Goal: Communication & Community: Answer question/provide support

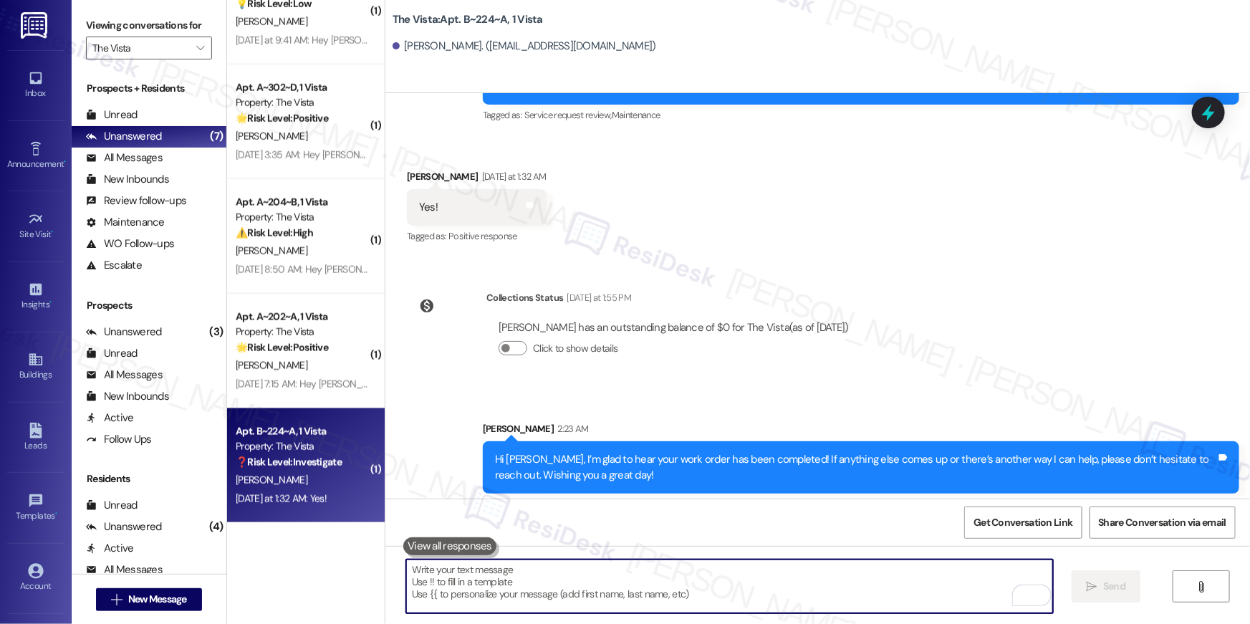
scroll to position [1116, 0]
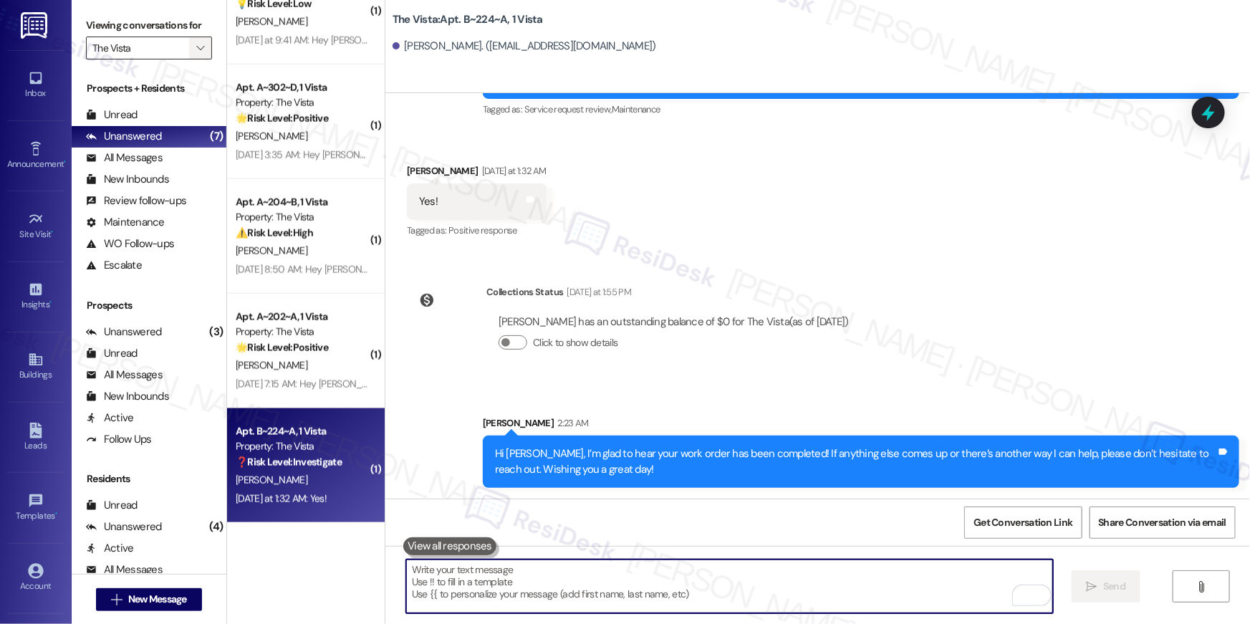
click at [196, 54] on span "" at bounding box center [200, 48] width 14 height 23
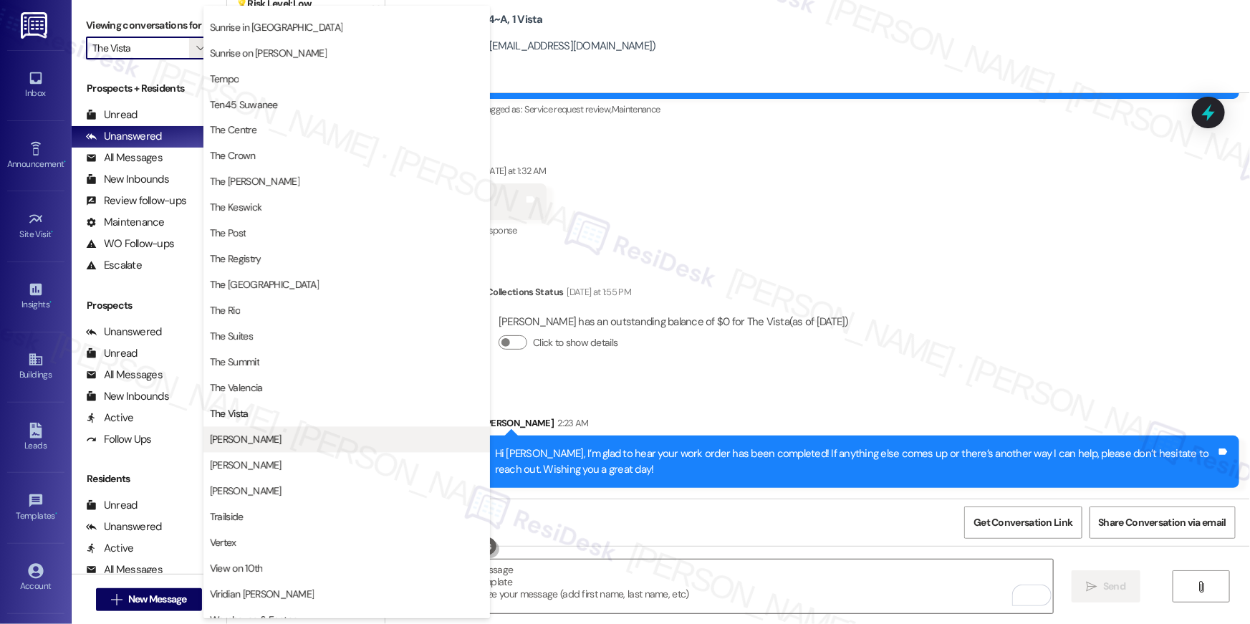
scroll to position [1296, 0]
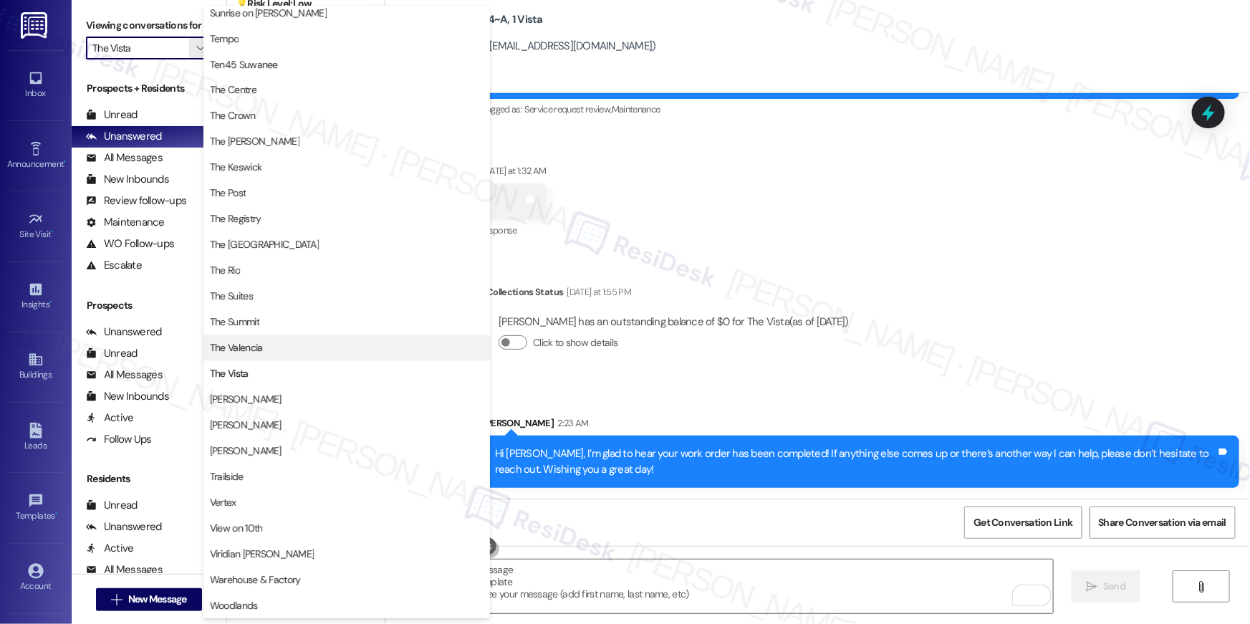
click at [271, 352] on span "The Valencia" at bounding box center [347, 348] width 274 height 14
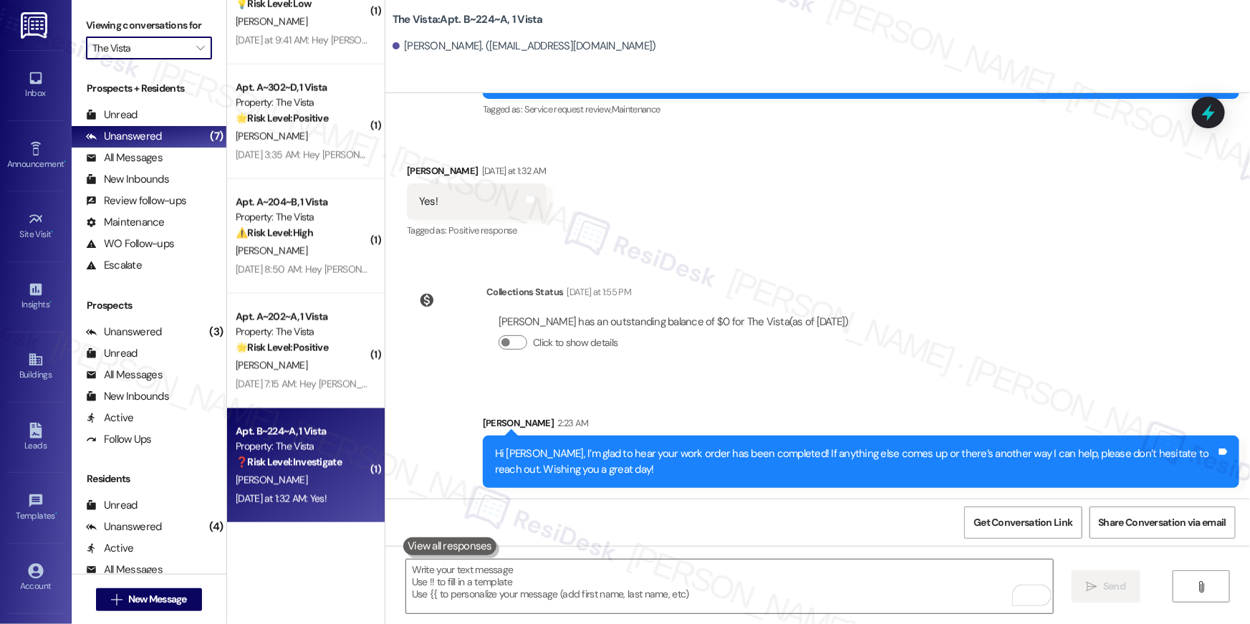
type input "The Valencia"
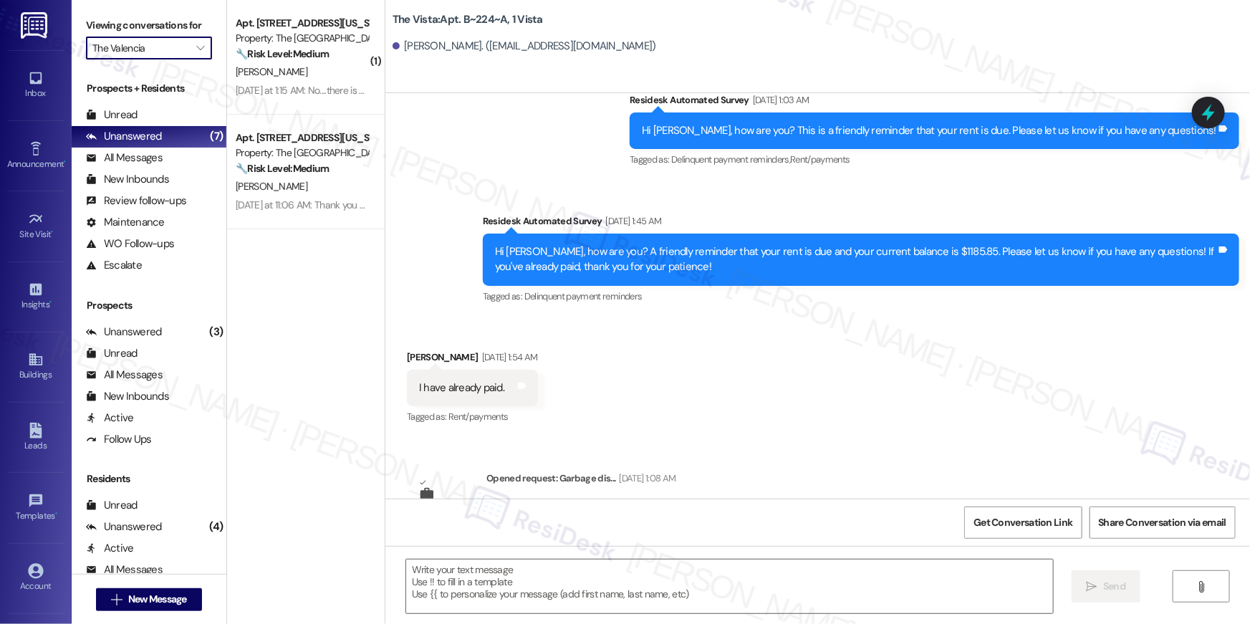
type textarea "Fetching suggested responses. Please feel free to read through the conversation…"
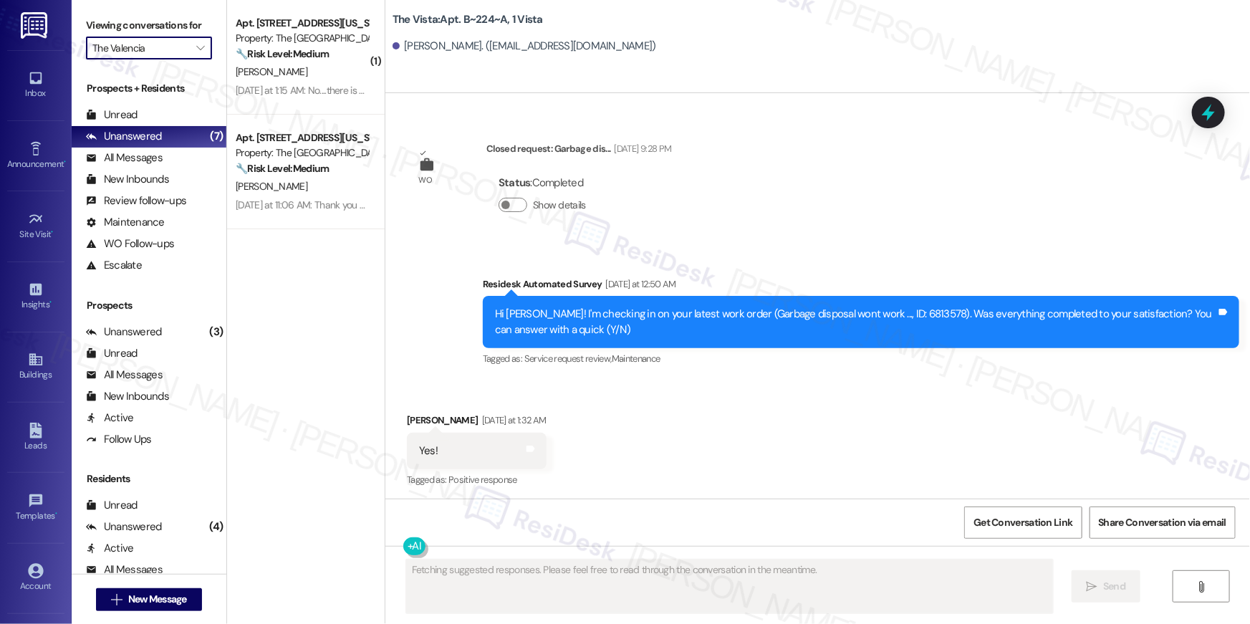
scroll to position [868, 0]
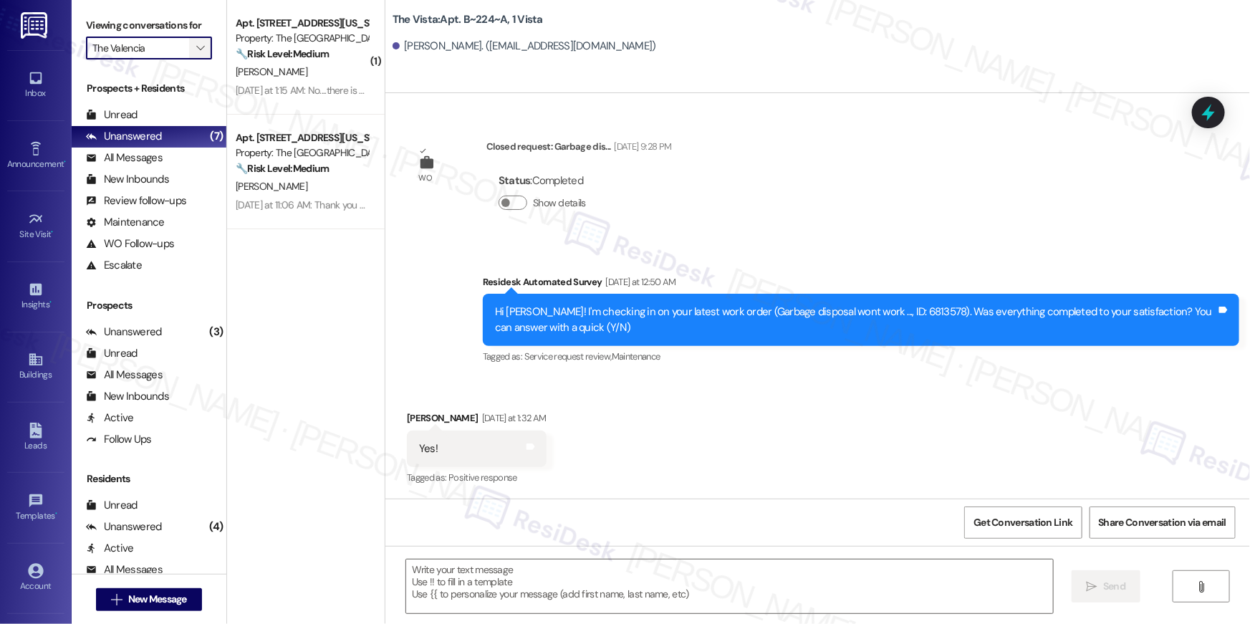
click at [196, 47] on icon "" at bounding box center [200, 47] width 8 height 11
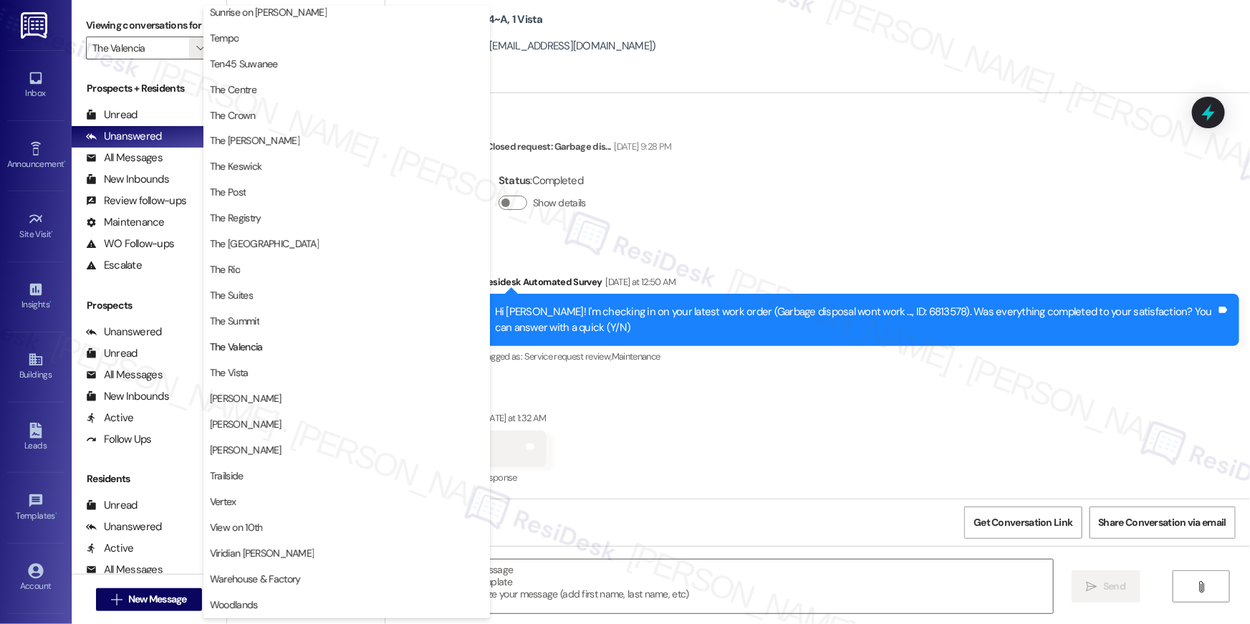
click at [727, 90] on div "The Vista: Apt. B~224~A, 1 Vista Paola Jaime. (paolajaime123@icloud.com)" at bounding box center [818, 46] width 865 height 93
type input "Tempo"
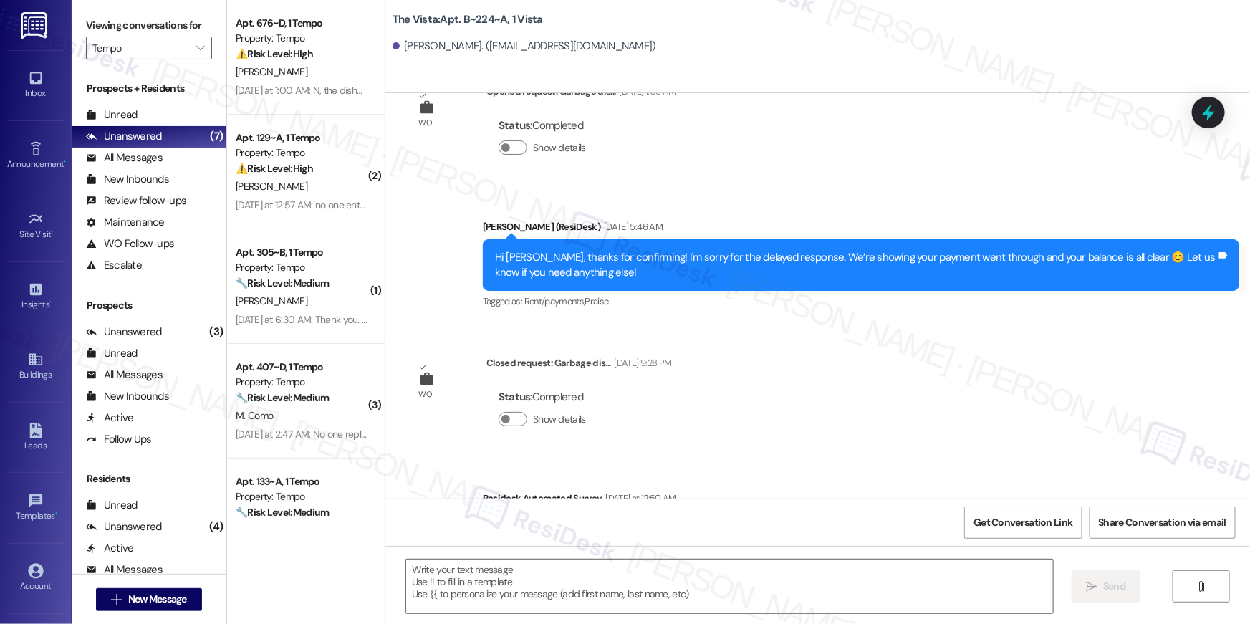
type textarea "Fetching suggested responses. Please feel free to read through the conversation…"
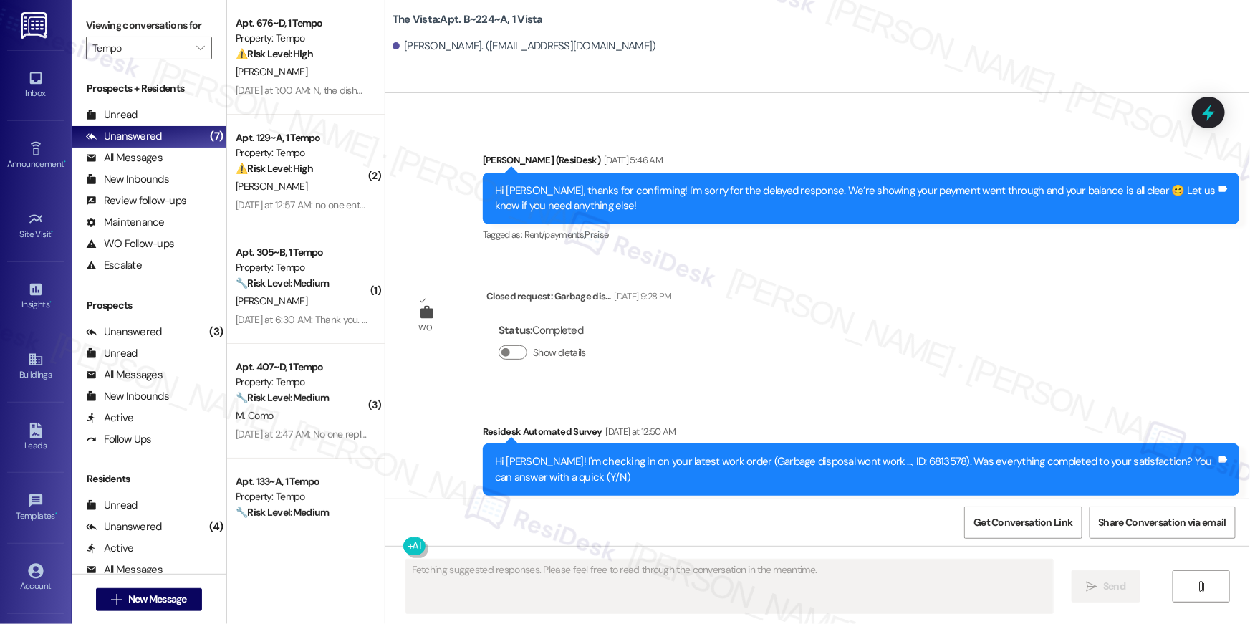
scroll to position [868, 0]
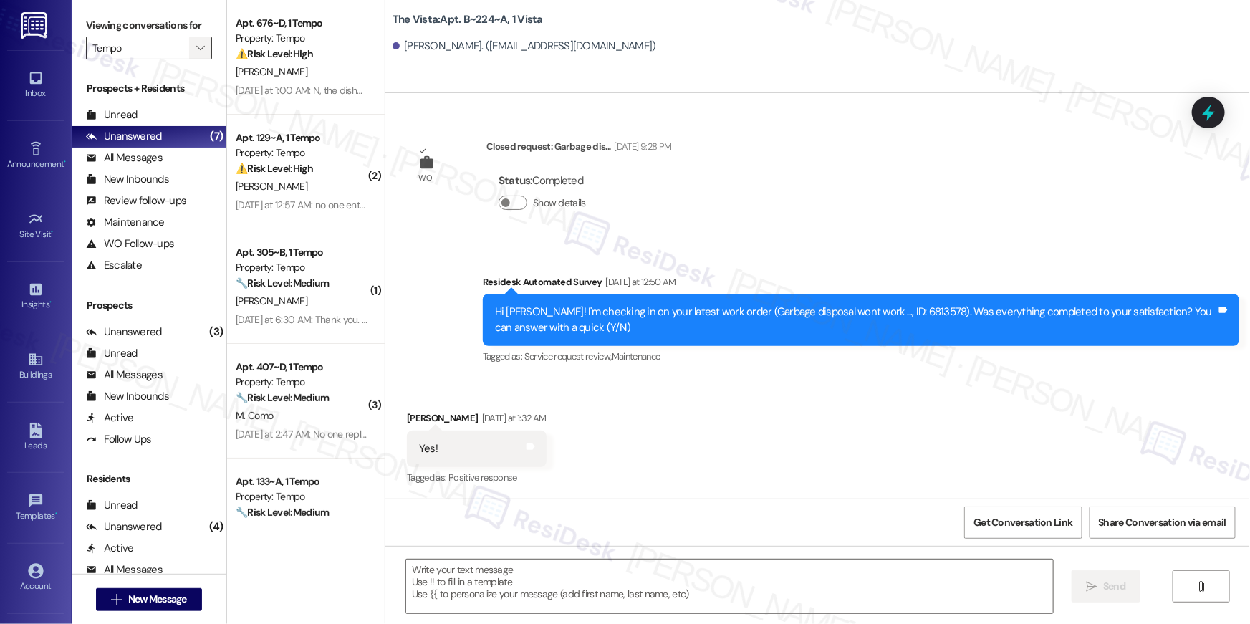
click at [196, 47] on icon "" at bounding box center [200, 47] width 8 height 11
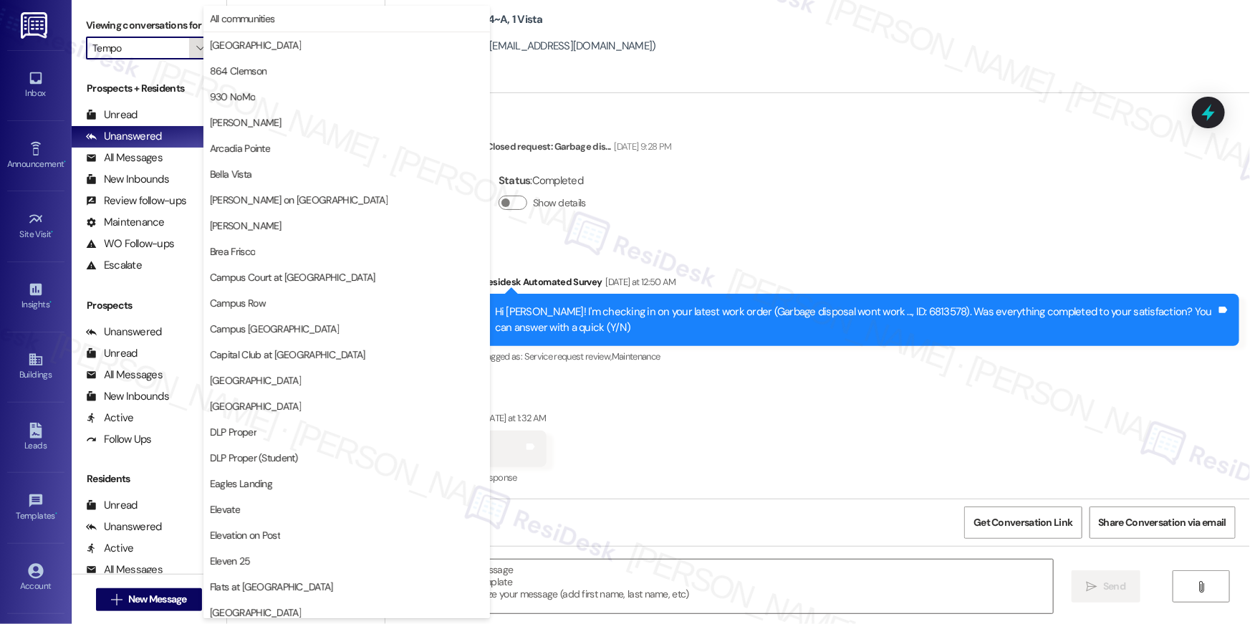
scroll to position [1248, 0]
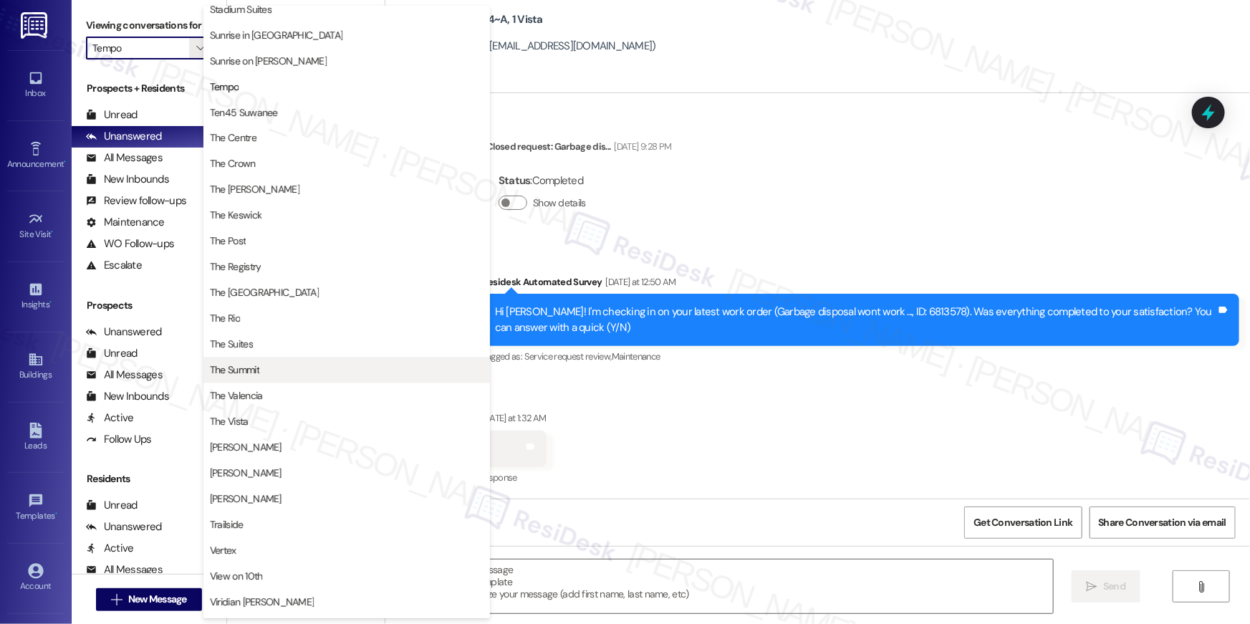
click at [231, 370] on span "The Summit" at bounding box center [234, 370] width 49 height 14
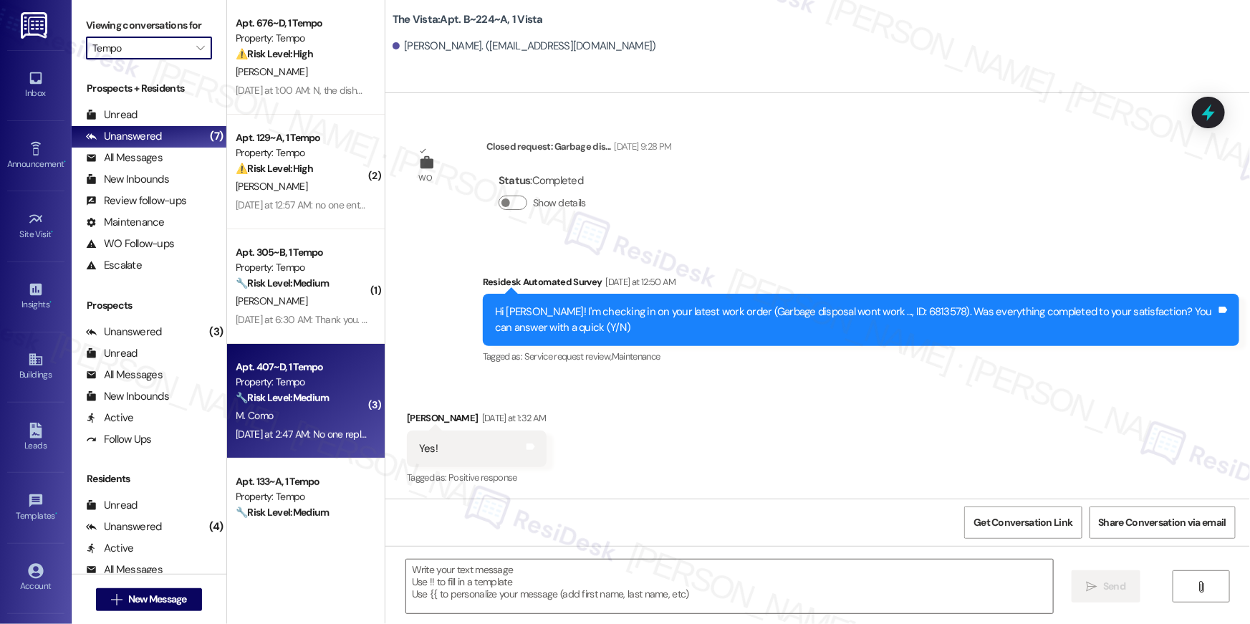
type input "The Summit"
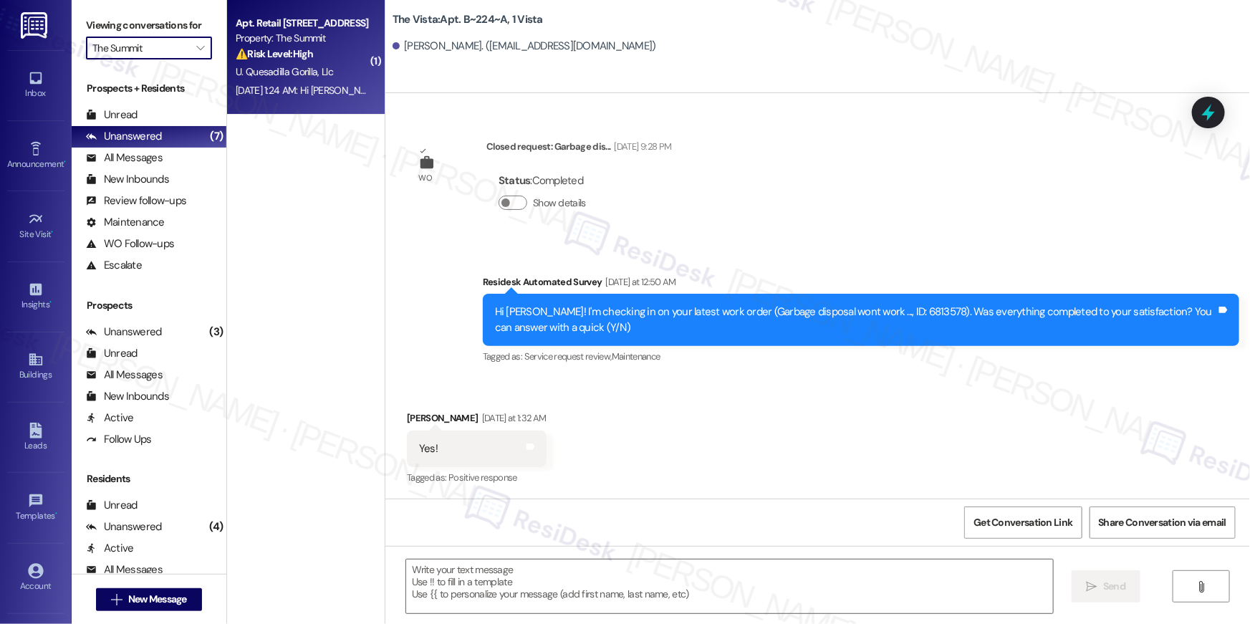
click at [274, 92] on div "Sep 13, 2025 at 1:24 AM: Hi Sarah I'll try to submit a partial payment. Funds a…" at bounding box center [485, 90] width 499 height 13
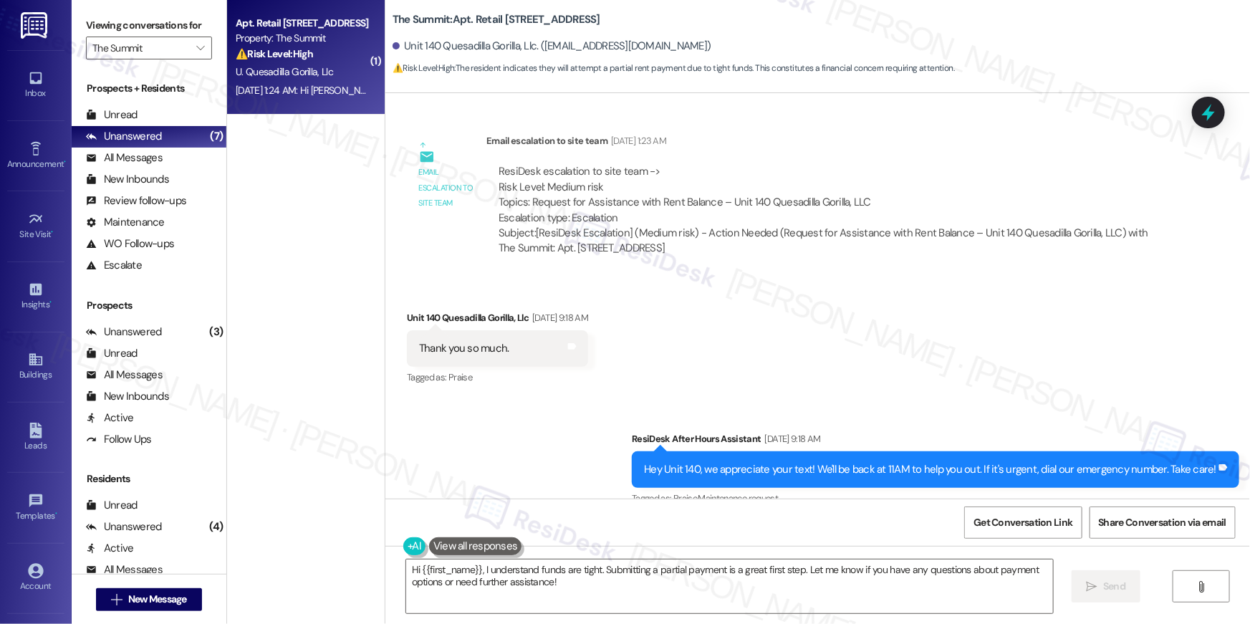
scroll to position [1149, 0]
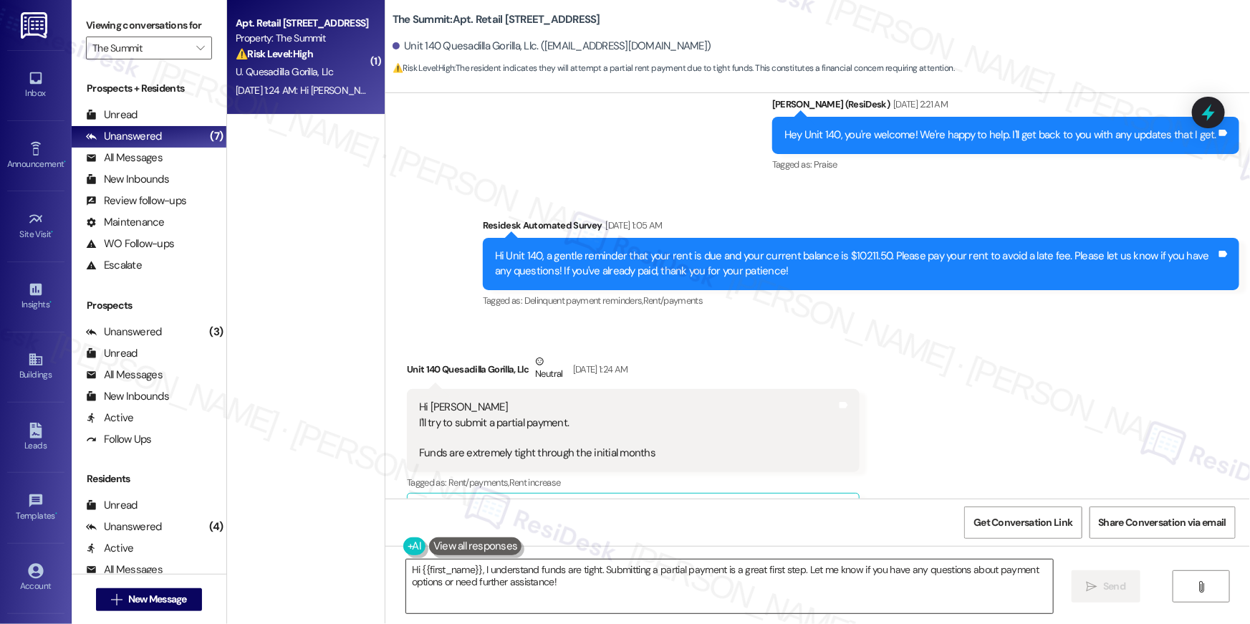
click at [580, 583] on textarea "Hi {{first_name}}, I understand funds are tight. Submitting a partial payment i…" at bounding box center [729, 587] width 647 height 54
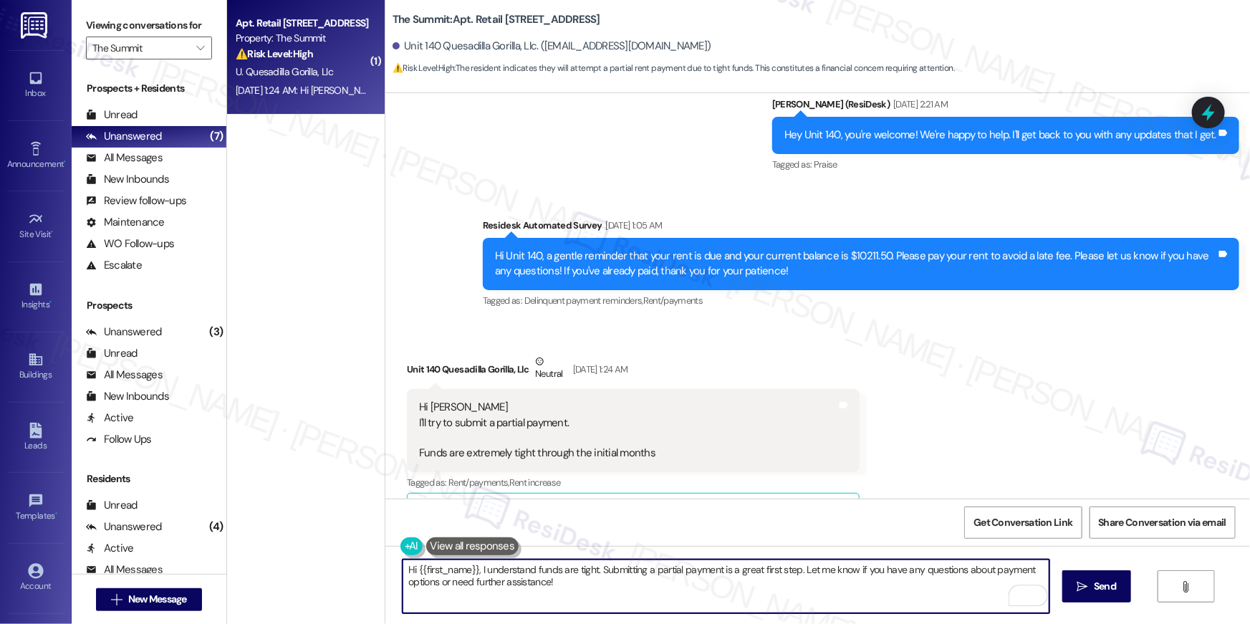
drag, startPoint x: 581, startPoint y: 587, endPoint x: 477, endPoint y: 565, distance: 106.1
click at [477, 565] on textarea "Hi {{first_name}}, I understand funds are tight. Submitting a partial payment i…" at bounding box center [726, 587] width 647 height 54
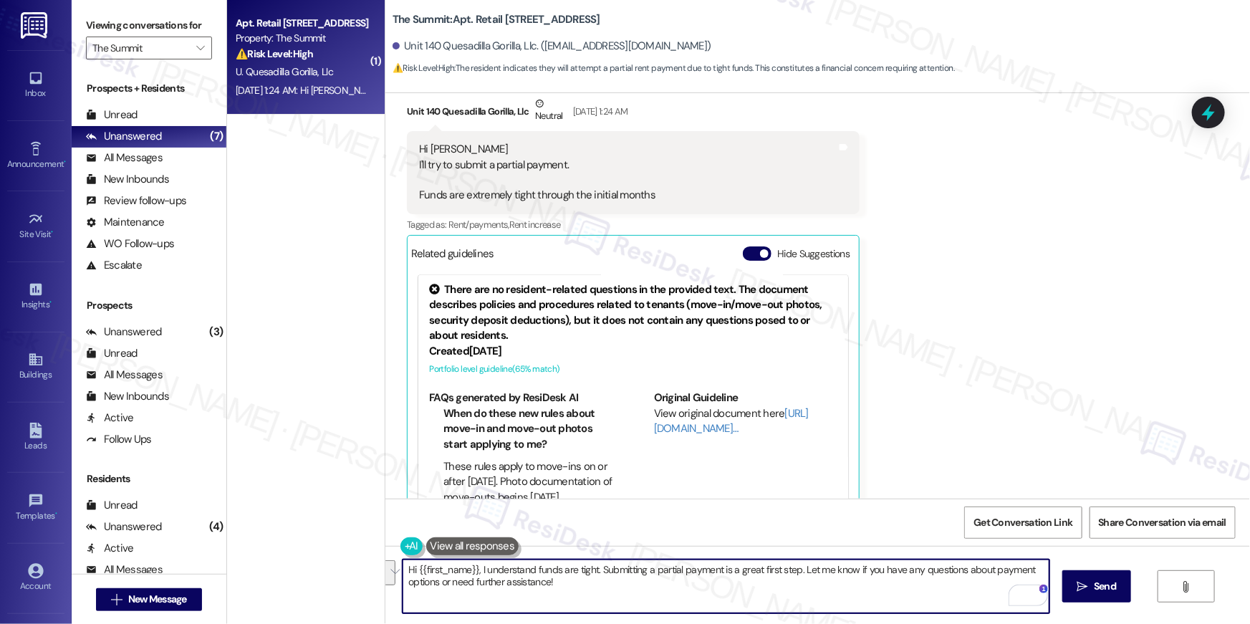
scroll to position [1572, 0]
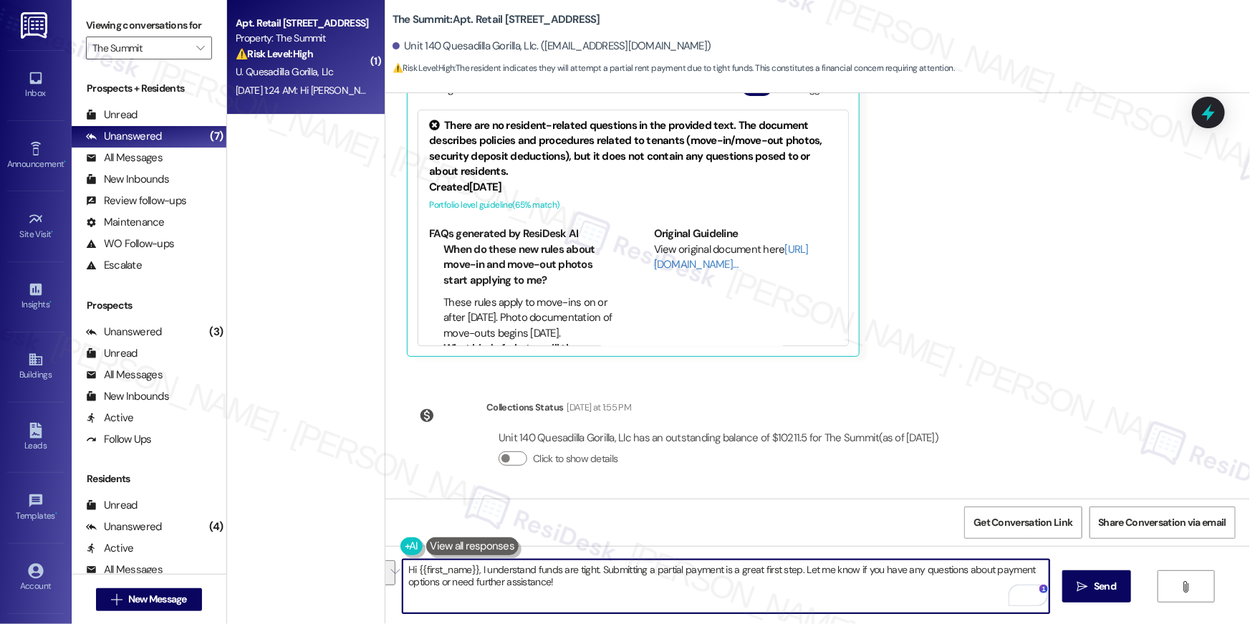
drag, startPoint x: 617, startPoint y: 578, endPoint x: 597, endPoint y: 592, distance: 24.2
click at [617, 578] on textarea "Hi {{first_name}}, I understand funds are tight. Submitting a partial payment i…" at bounding box center [726, 587] width 647 height 54
drag, startPoint x: 582, startPoint y: 594, endPoint x: 472, endPoint y: 568, distance: 112.6
click at [472, 568] on textarea "Hi {{first_name}}, I understand funds are tight. Submitting a partial payment i…" at bounding box center [726, 587] width 647 height 54
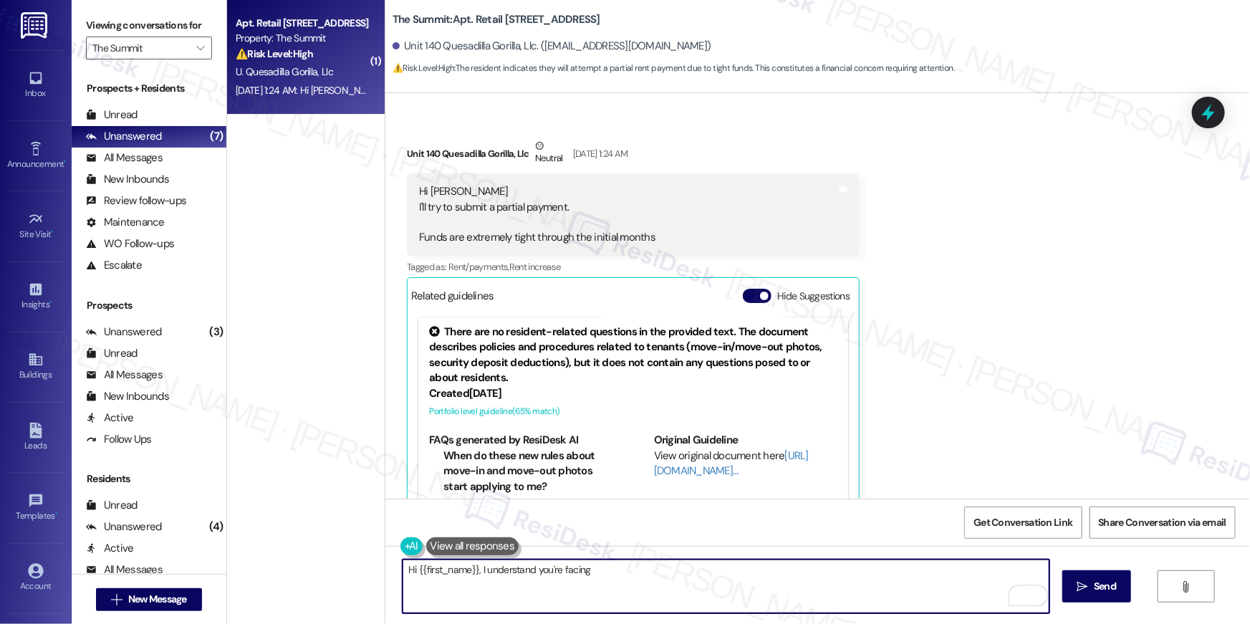
scroll to position [1316, 0]
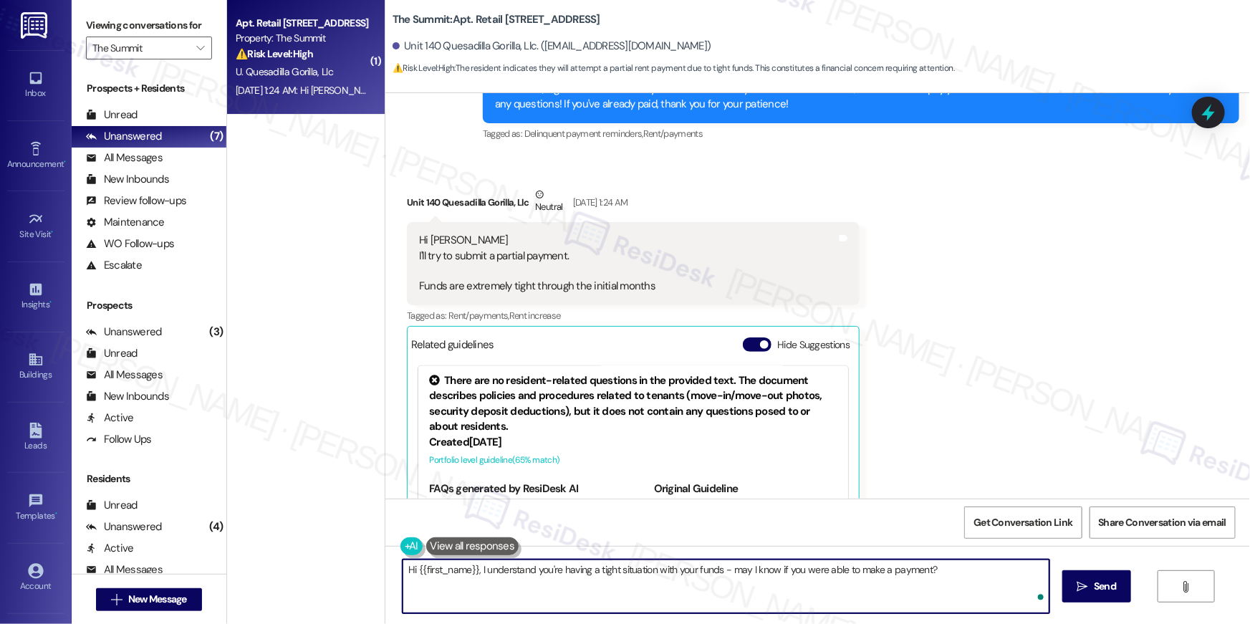
type textarea "Hi {{first_name}}, I understand you're having a tight situation with your funds…"
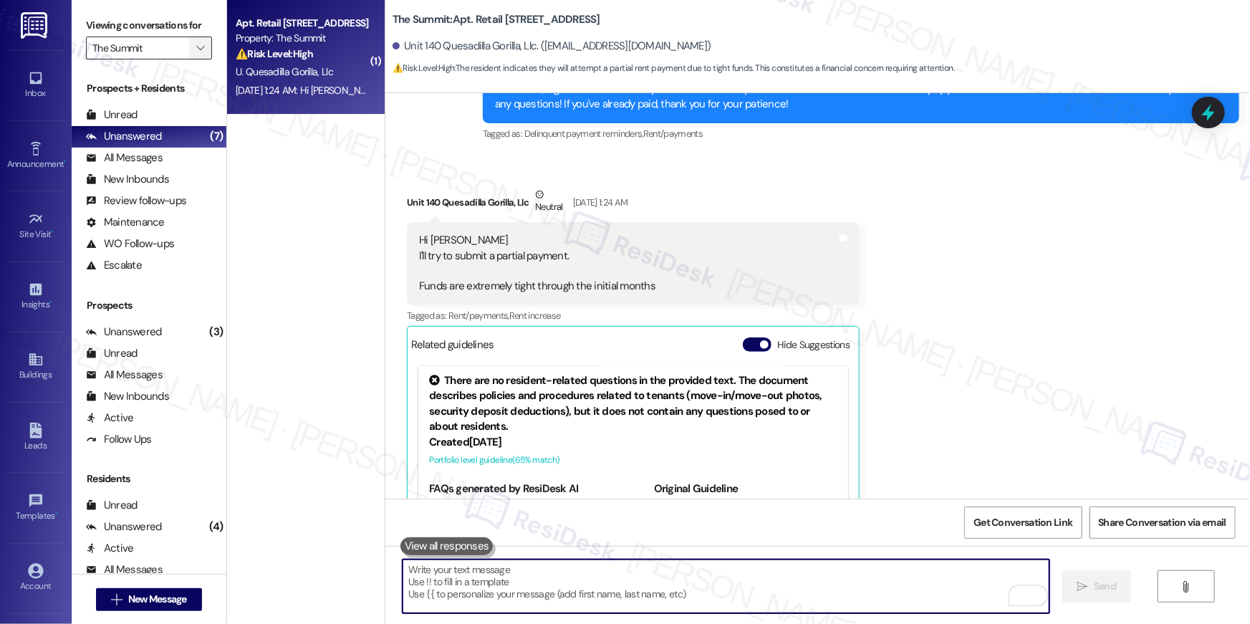
scroll to position [1440, 0]
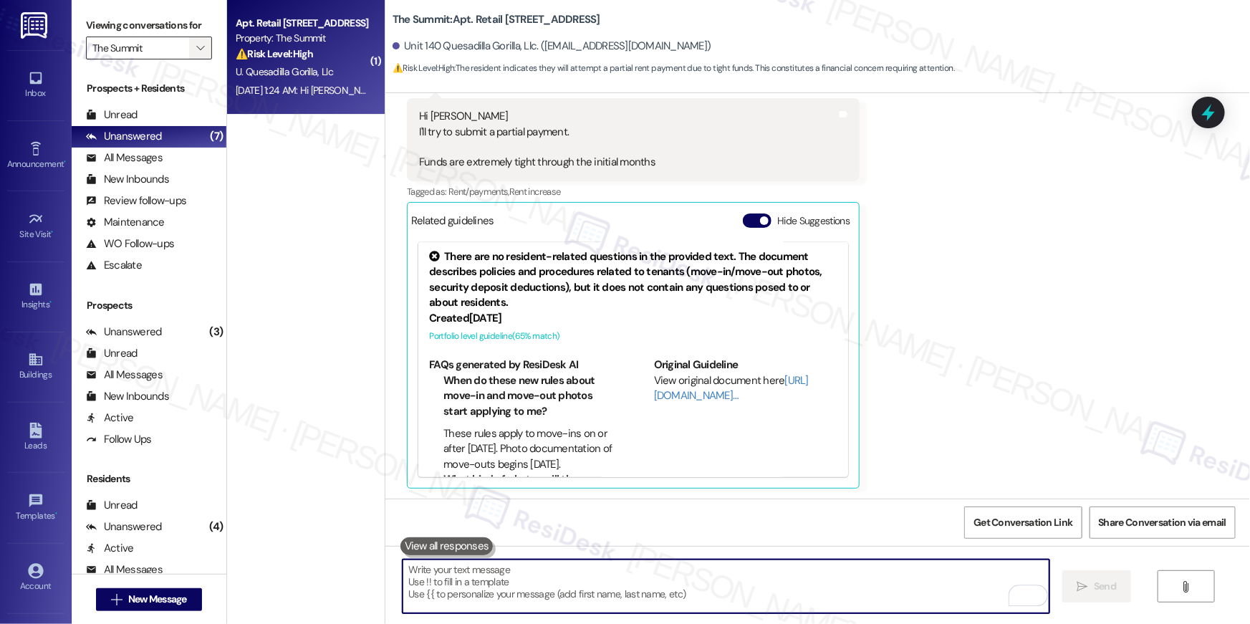
click at [196, 46] on icon "" at bounding box center [200, 47] width 8 height 11
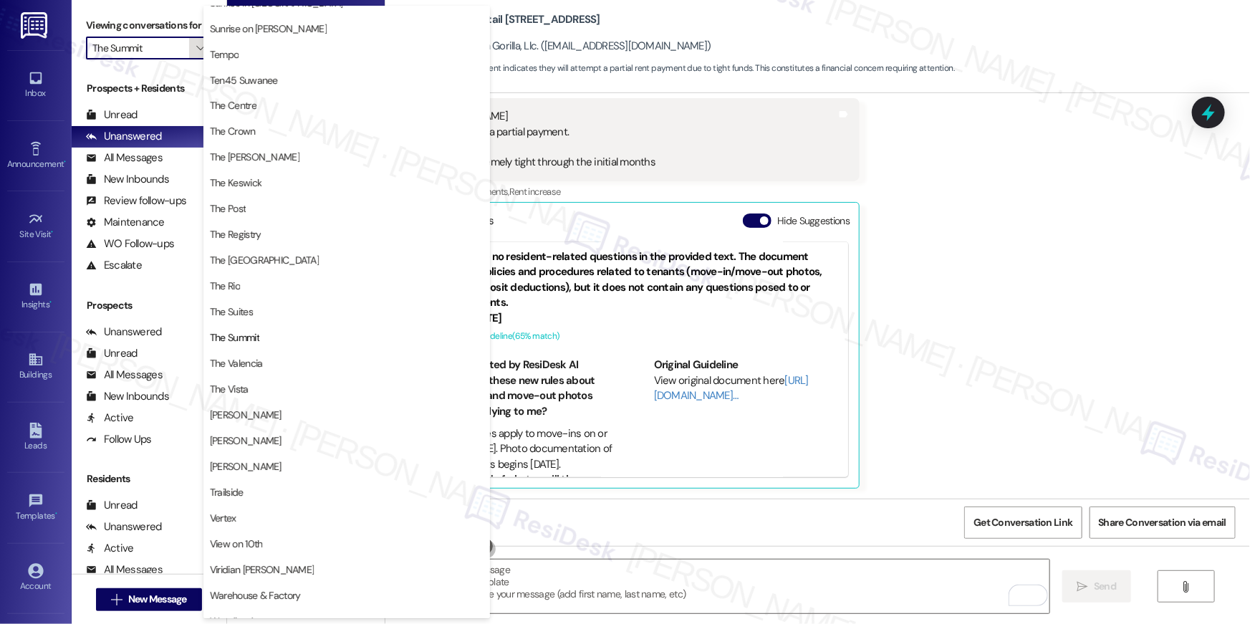
scroll to position [1296, 0]
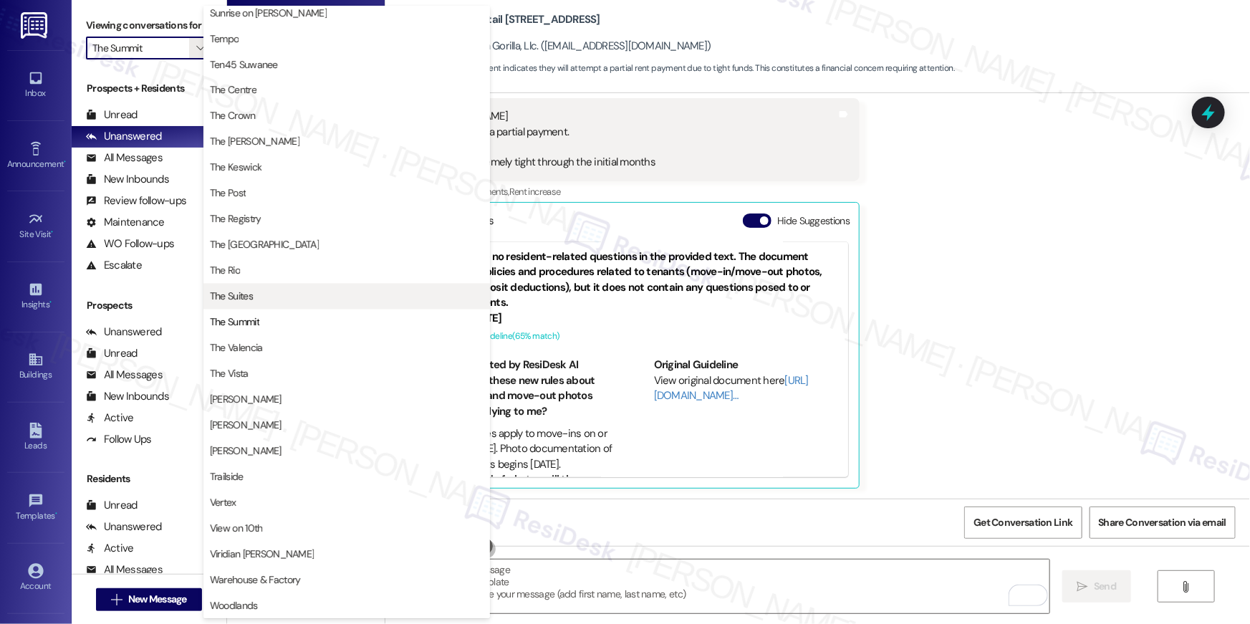
click at [244, 297] on span "The Suites" at bounding box center [231, 296] width 43 height 14
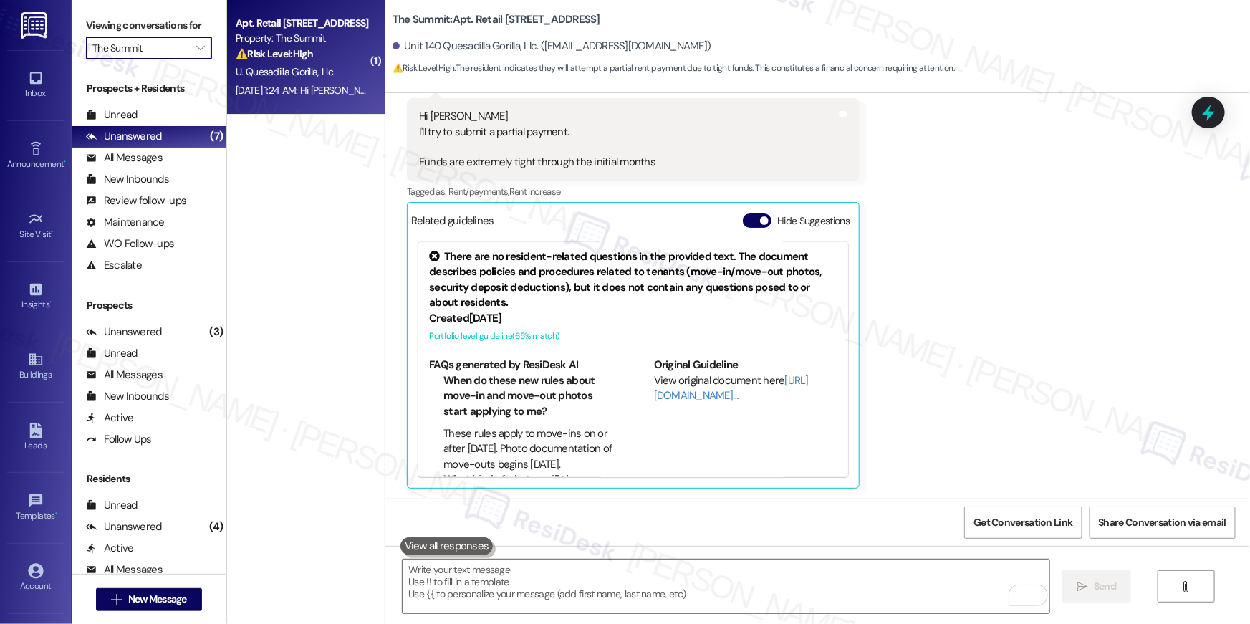
type input "The Suites"
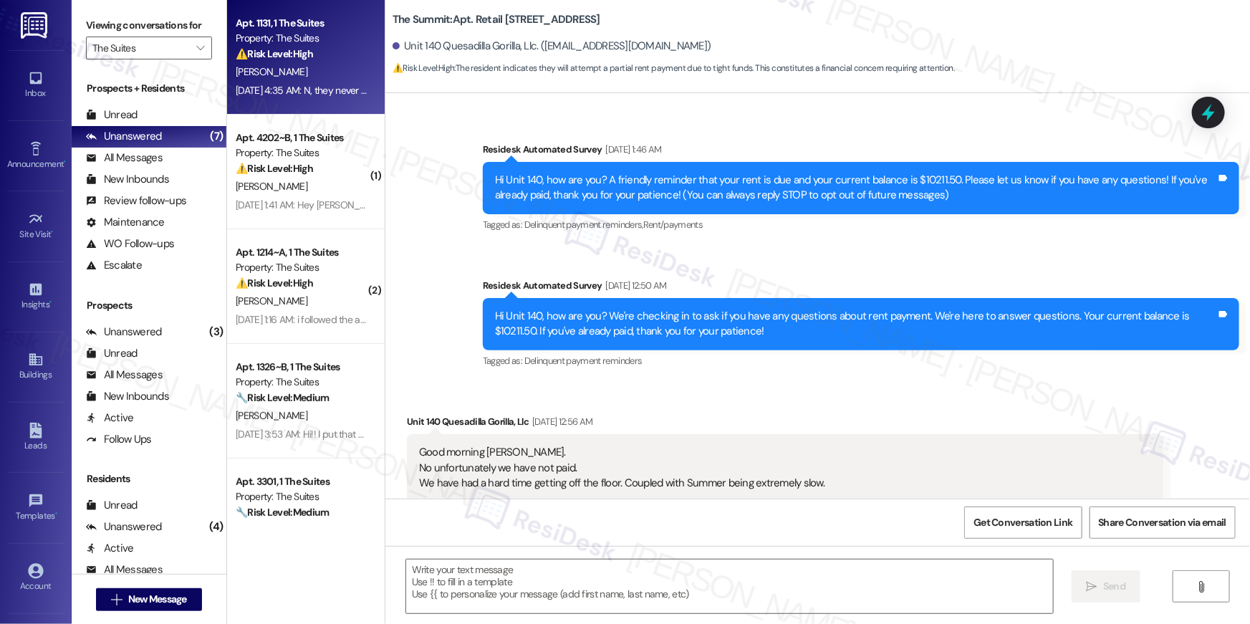
click at [302, 33] on div "Property: The Suites" at bounding box center [302, 38] width 133 height 15
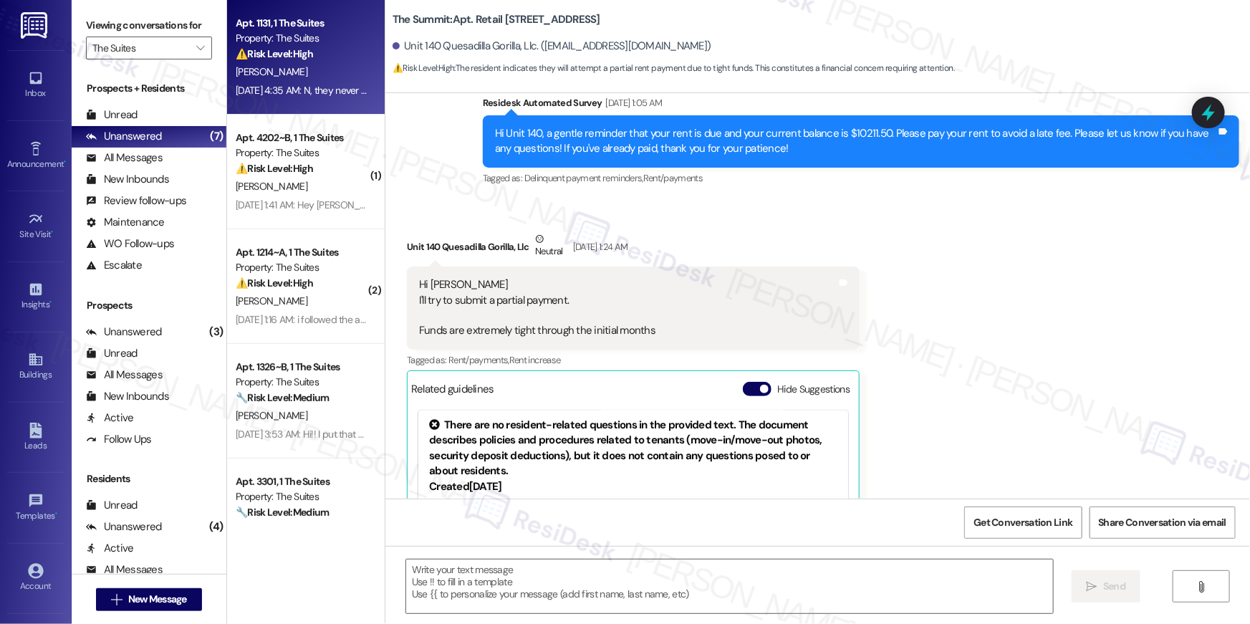
type textarea "Fetching suggested responses. Please feel free to read through the conversation…"
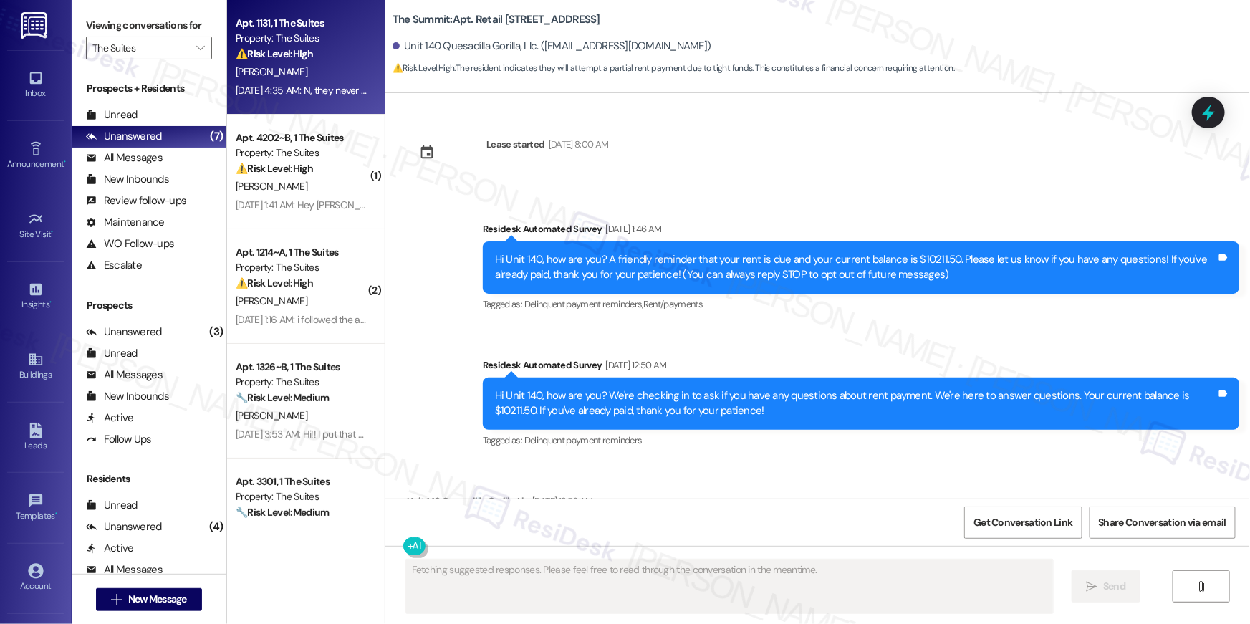
click at [302, 52] on strong "⚠️ Risk Level: High" at bounding box center [274, 53] width 77 height 13
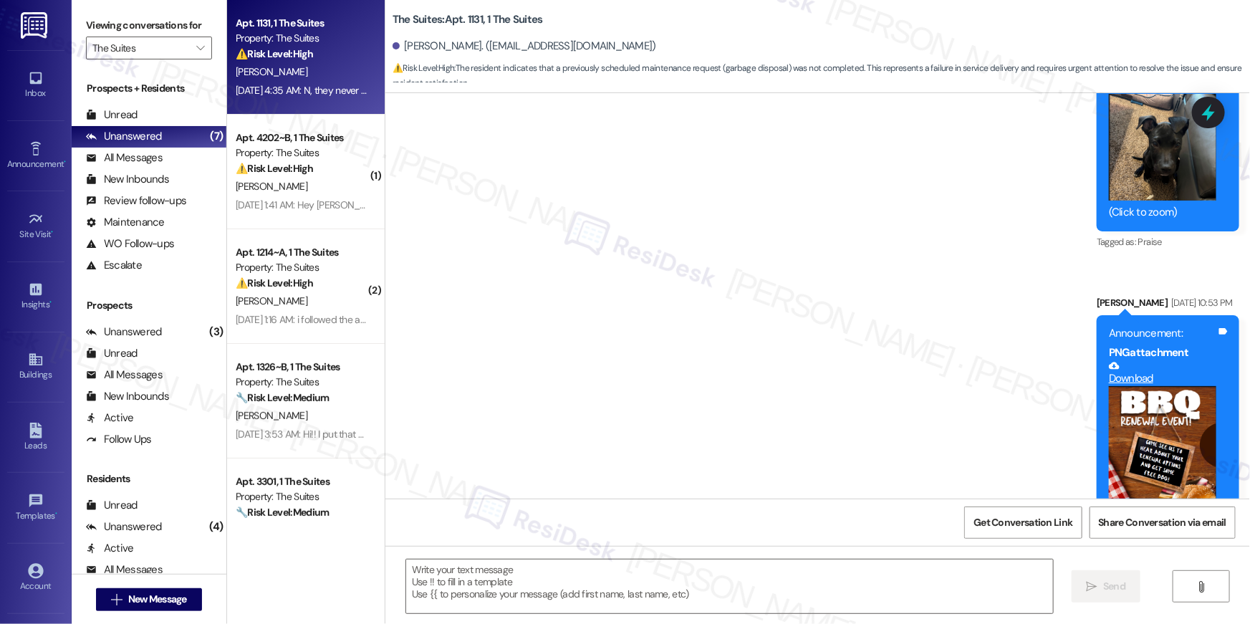
type textarea "Fetching suggested responses. Please feel free to read through the conversation…"
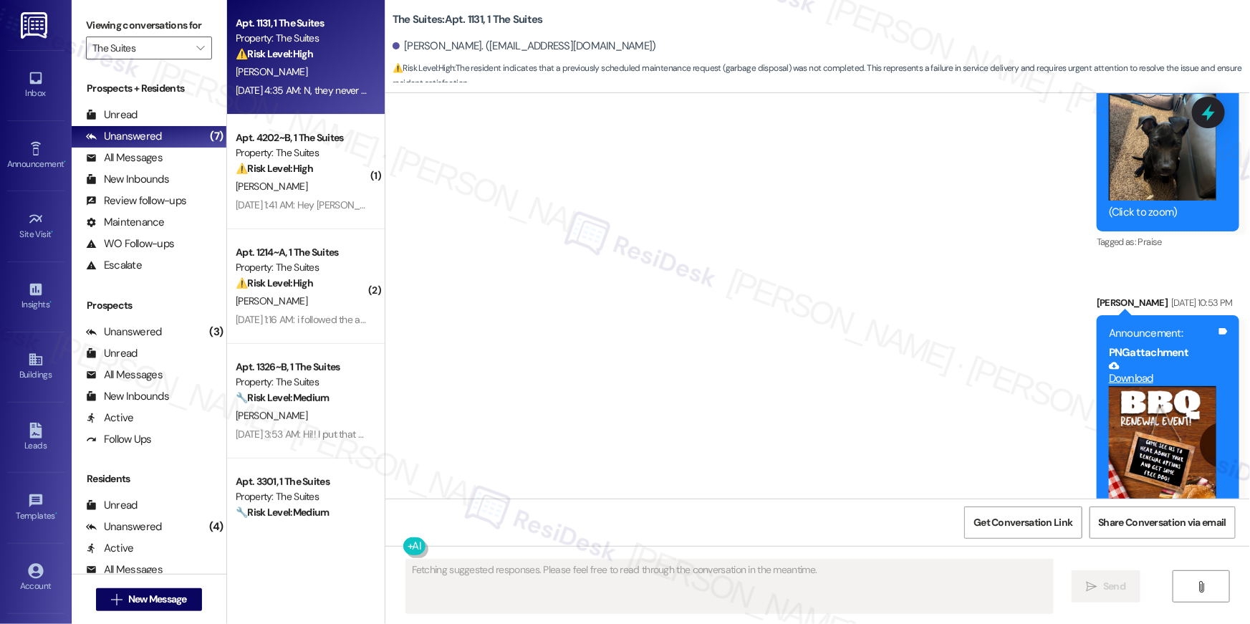
scroll to position [4428, 0]
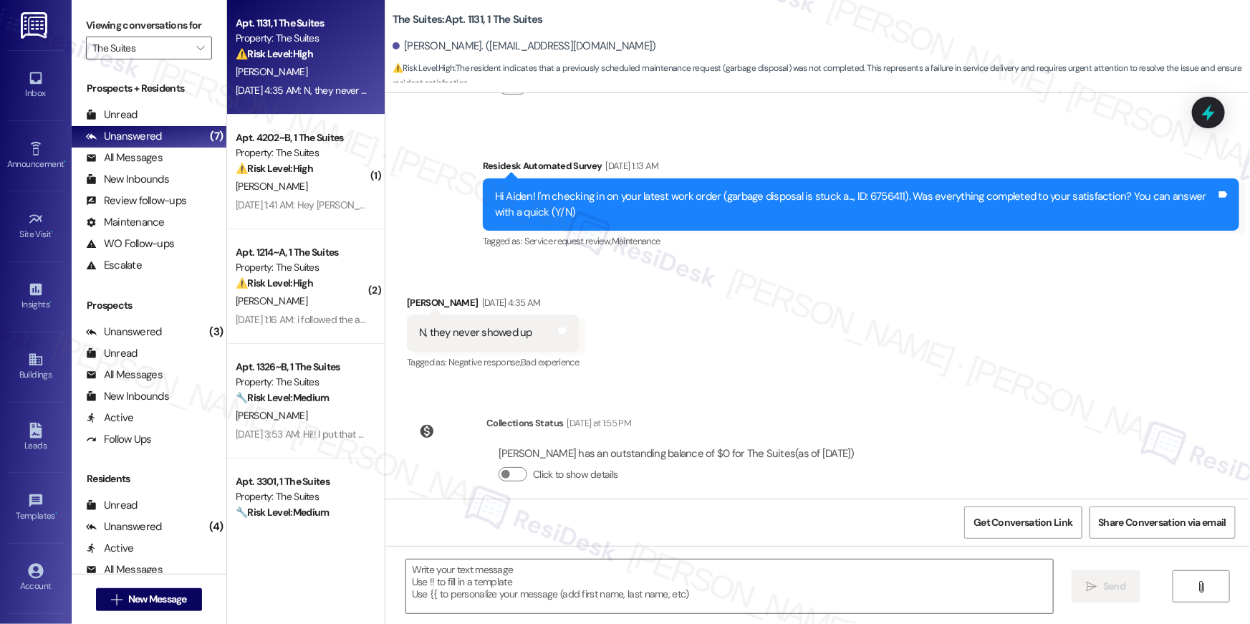
click at [659, 365] on div "Received via SMS Aiden Kuehn Sep 13, 2025 at 4:35 AM N, they never showed up Ta…" at bounding box center [818, 323] width 865 height 121
click at [890, 378] on div "Announcement, sent via SMS Michael Vargas Aug 26, 2023 at 3:57 AM Hey! Just a f…" at bounding box center [818, 296] width 865 height 406
click at [904, 600] on textarea at bounding box center [729, 587] width 647 height 54
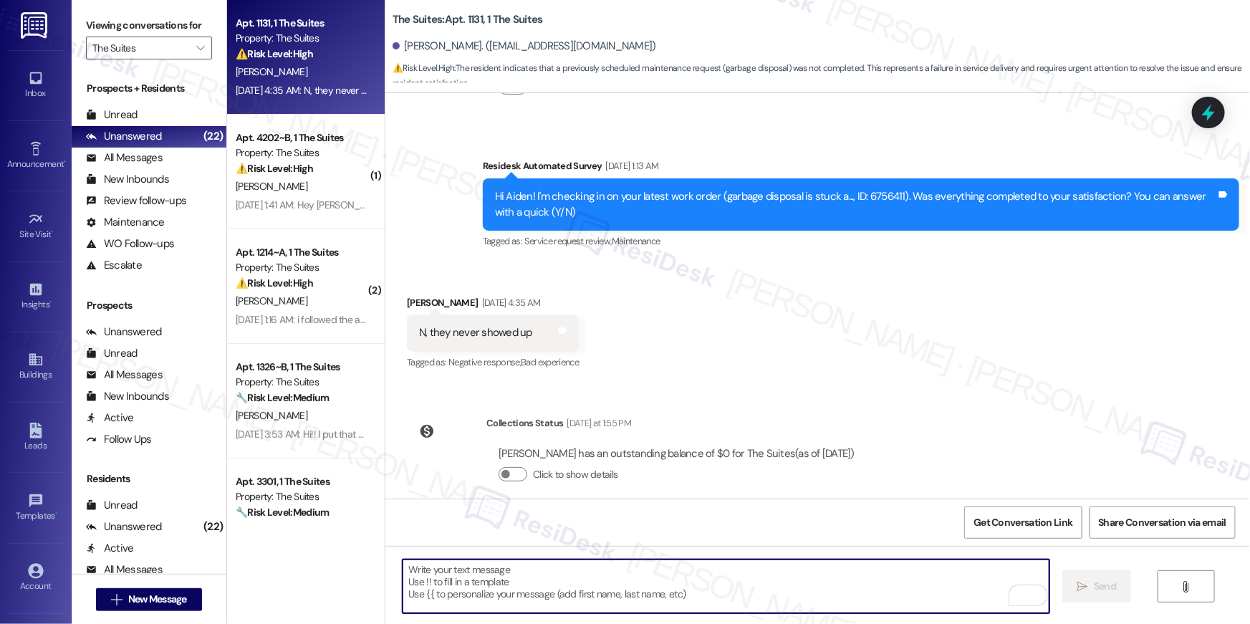
click at [781, 588] on textarea "To enrich screen reader interactions, please activate Accessibility in Grammarl…" at bounding box center [726, 587] width 647 height 54
click at [781, 587] on textarea "To enrich screen reader interactions, please activate Accessibility in Grammarl…" at bounding box center [726, 587] width 647 height 54
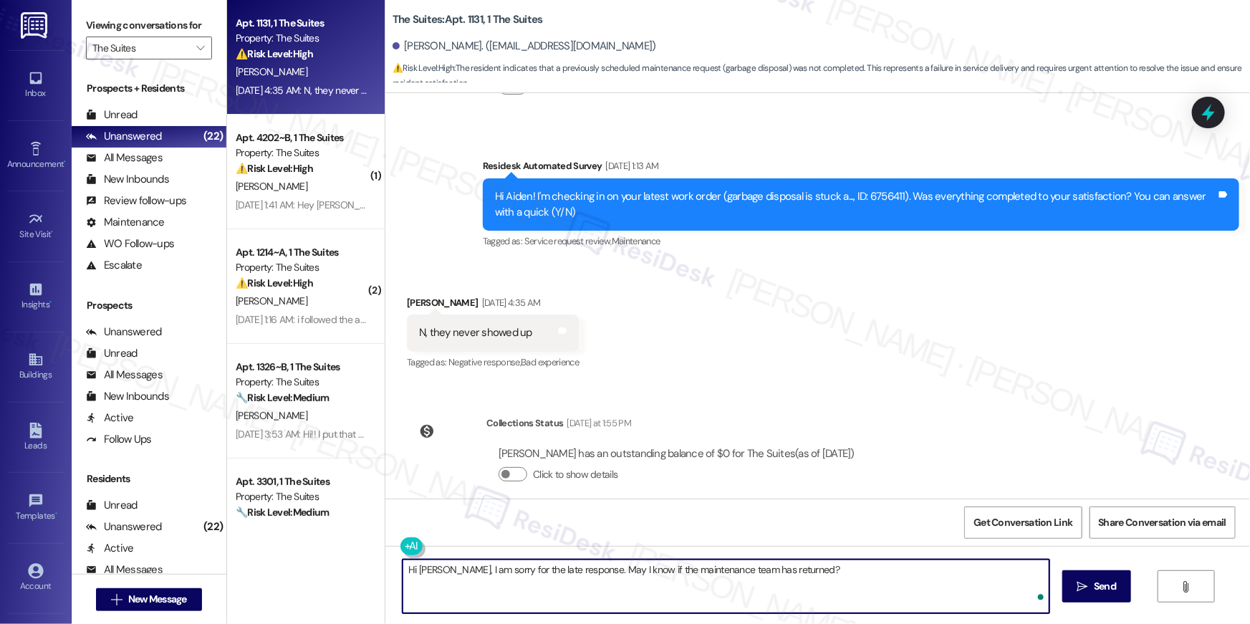
type textarea "Hi Aiden, I am sorry for the late response. May I know if the maintenance team …"
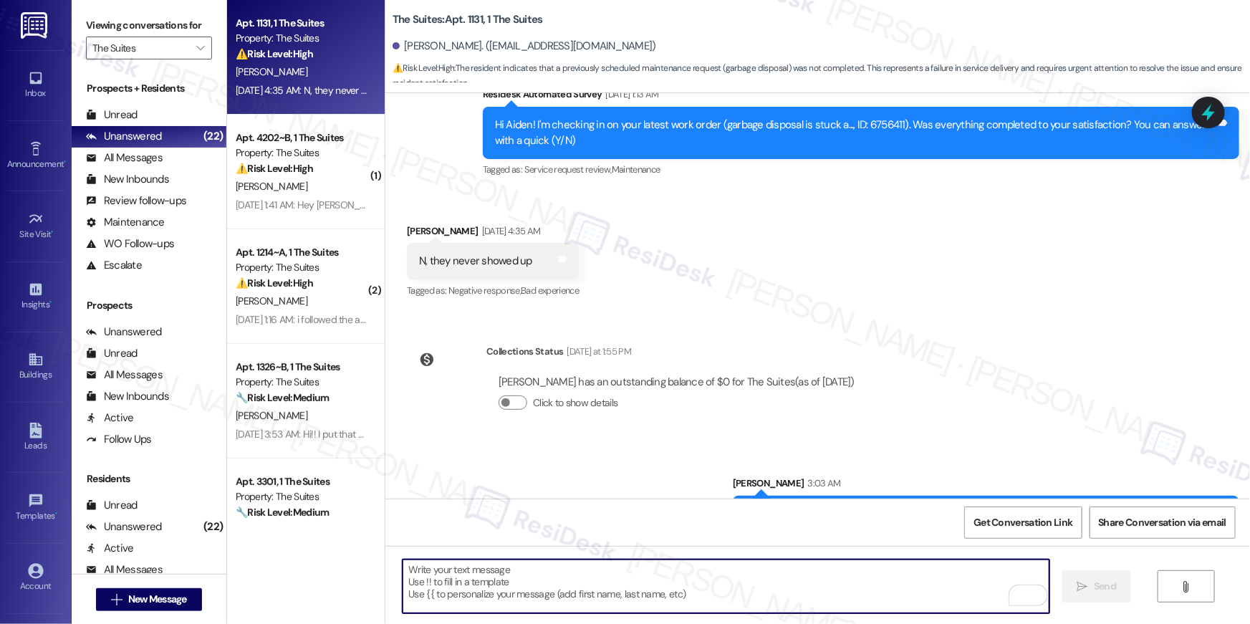
scroll to position [4528, 0]
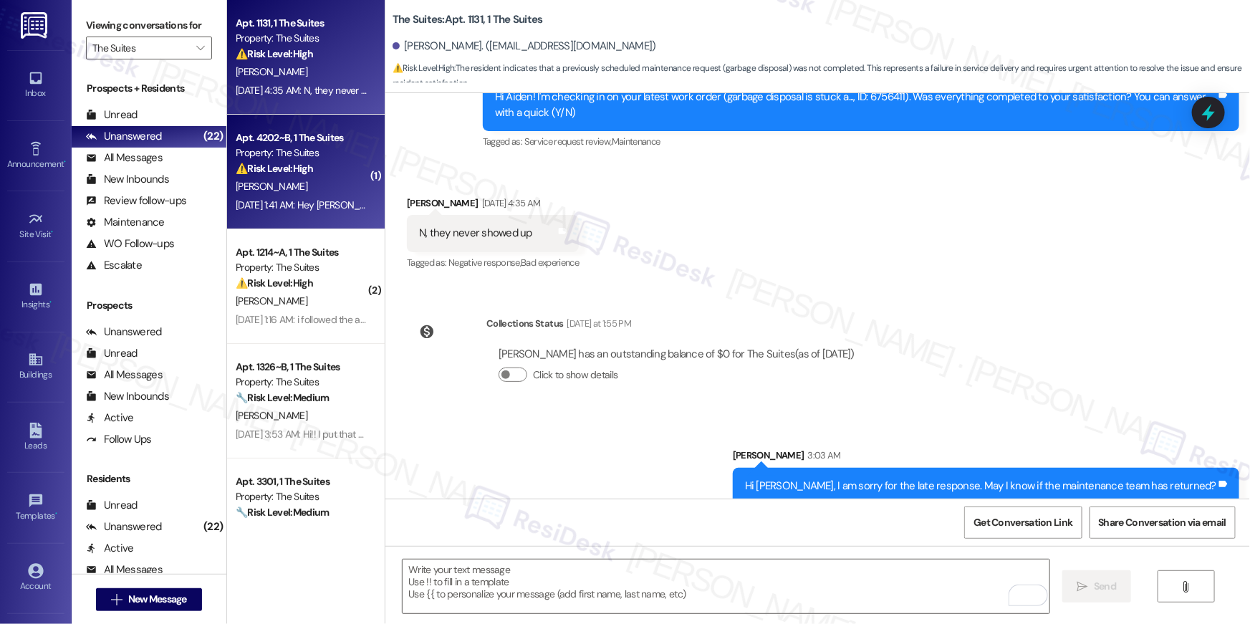
click at [308, 172] on div "⚠️ Risk Level: High The resident indicates they no longer live at the property.…" at bounding box center [302, 168] width 133 height 15
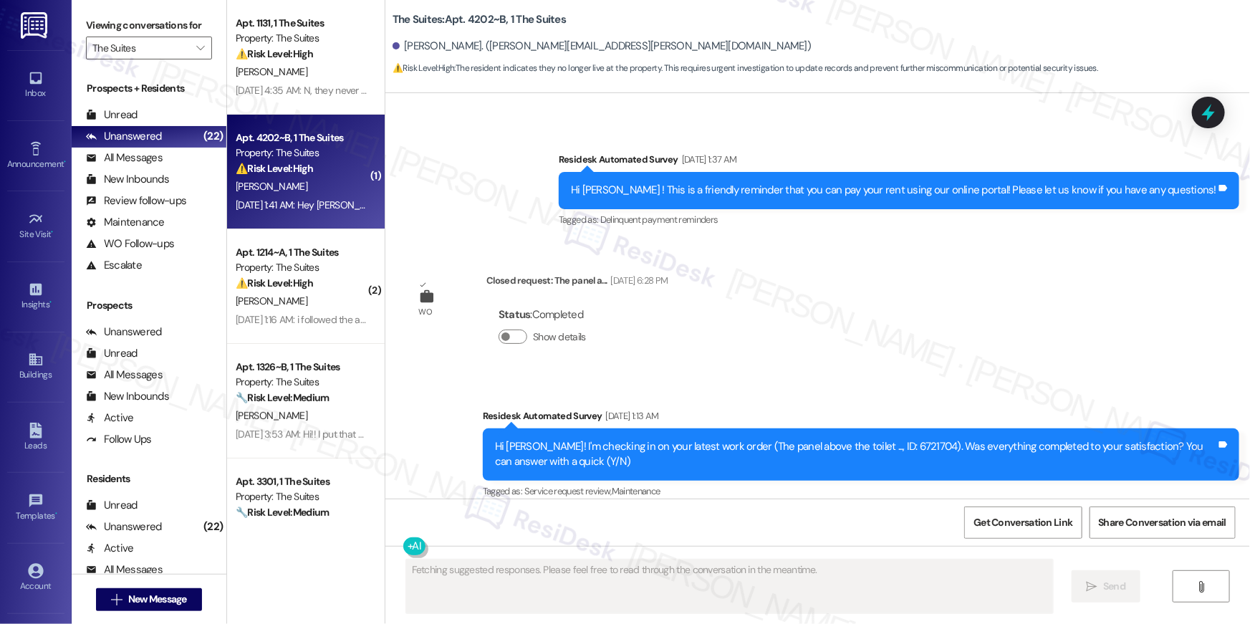
scroll to position [4497, 0]
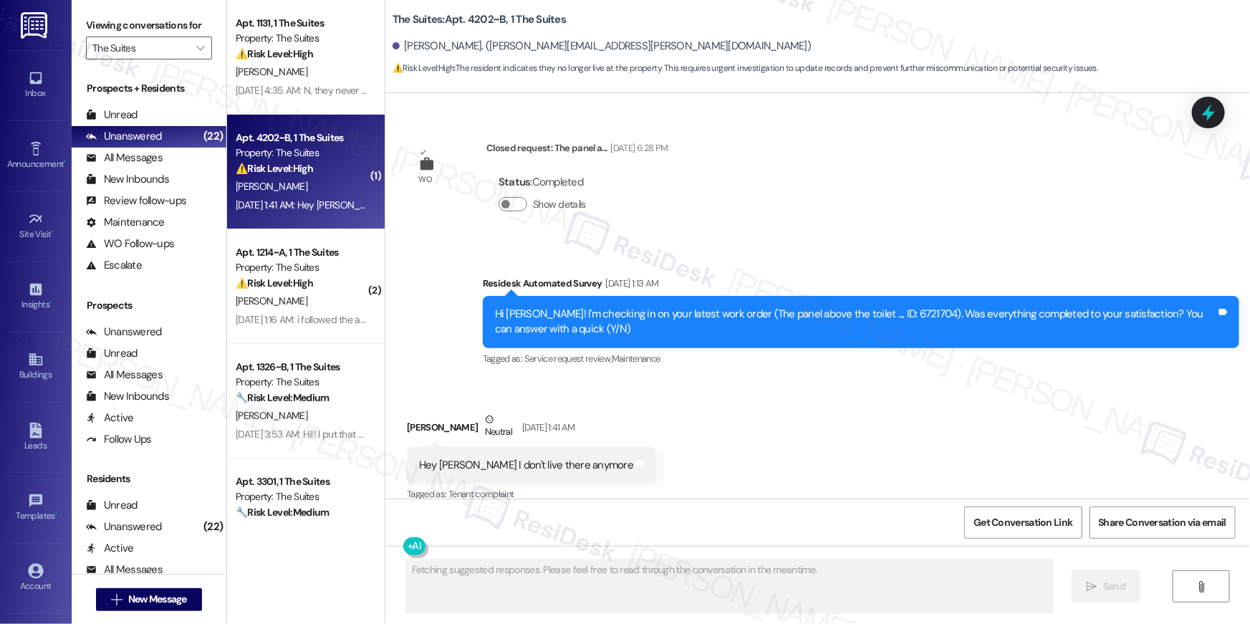
click at [784, 395] on div "Received via SMS Justin Rubio Neutral Sep 13, 2025 at 1:41 AM Hey Sarah I don't…" at bounding box center [818, 448] width 865 height 136
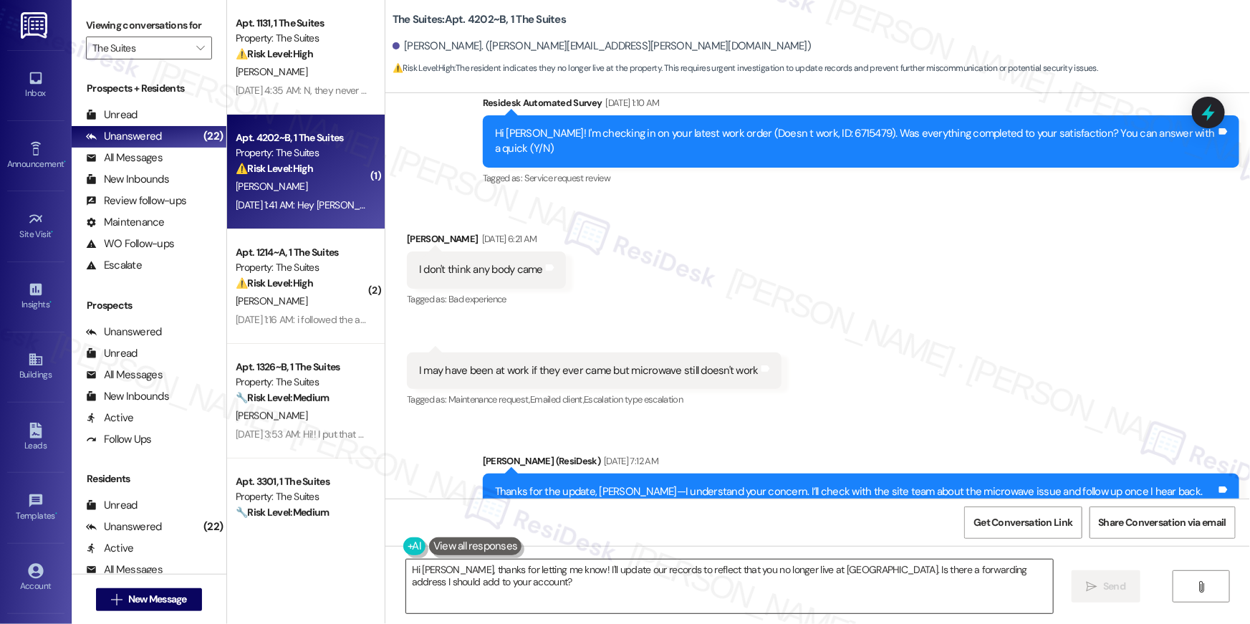
click at [648, 583] on textarea "Hi Justin, thanks for letting me know! I'll update our records to reflect that …" at bounding box center [729, 587] width 647 height 54
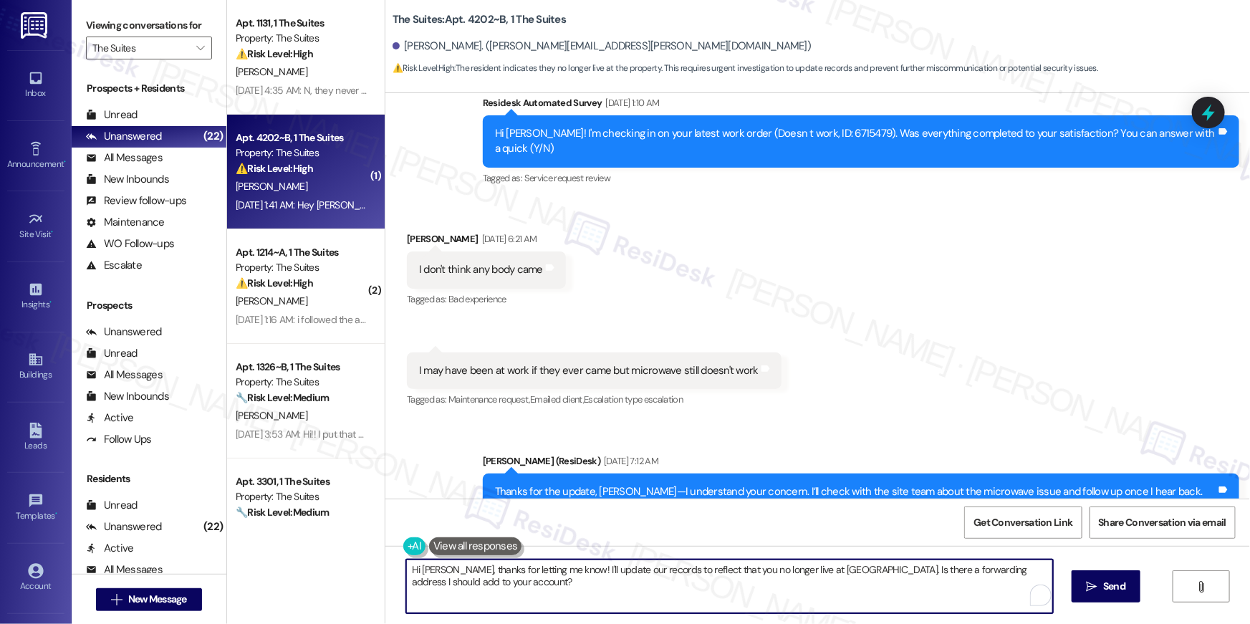
click at [712, 578] on textarea "Hi Justin, thanks for letting me know! I'll update our records to reflect that …" at bounding box center [729, 587] width 647 height 54
drag, startPoint x: 555, startPoint y: 570, endPoint x: 560, endPoint y: 588, distance: 18.8
click at [560, 588] on textarea "Hi Justin, thanks for letting me know! I'll update our records to reflect that …" at bounding box center [726, 587] width 647 height 54
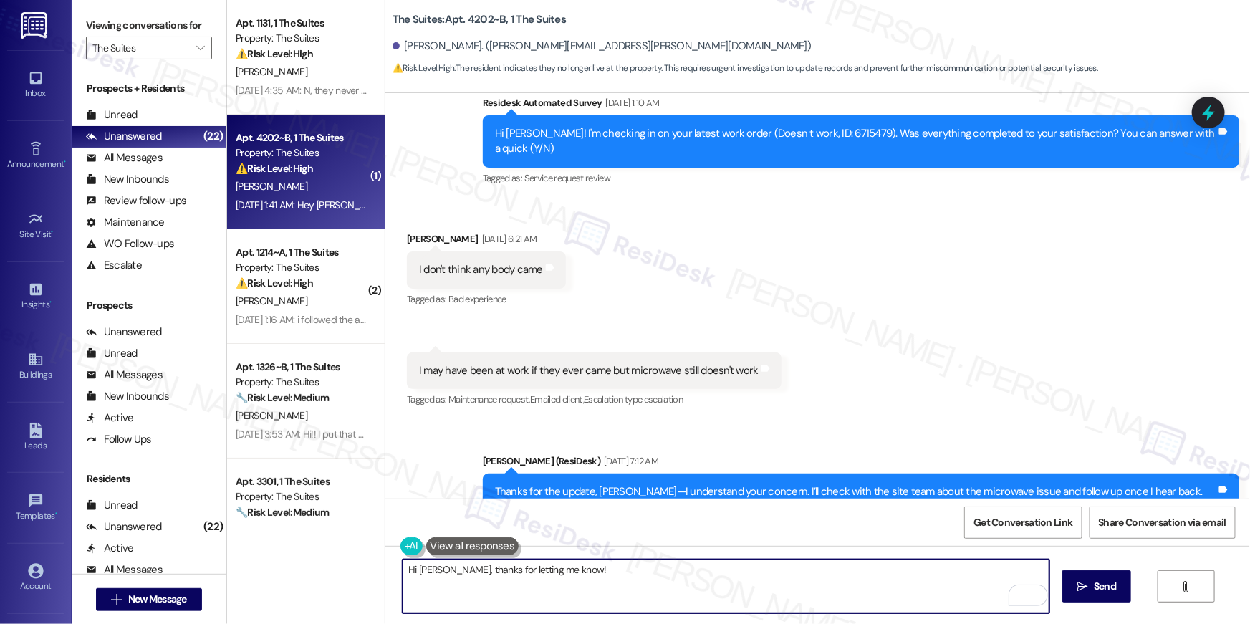
click at [655, 594] on textarea "Hi Justin, thanks for letting me know!" at bounding box center [726, 587] width 647 height 54
paste textarea "If you no longer want to receive these messages, please reply STOP (all in capi…"
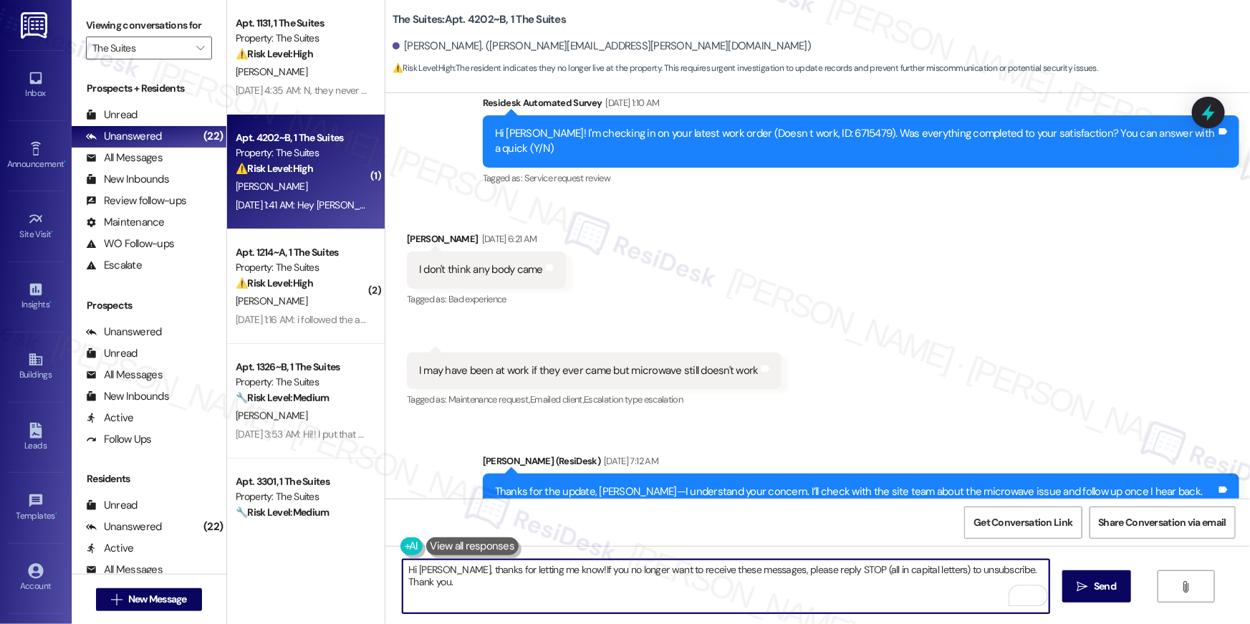
click at [547, 570] on textarea "Hi Justin, thanks for letting me know!If you no longer want to receive these me…" at bounding box center [726, 587] width 647 height 54
type textarea "Hi Justin, thanks for letting me know! If you no longer want to receive these m…"
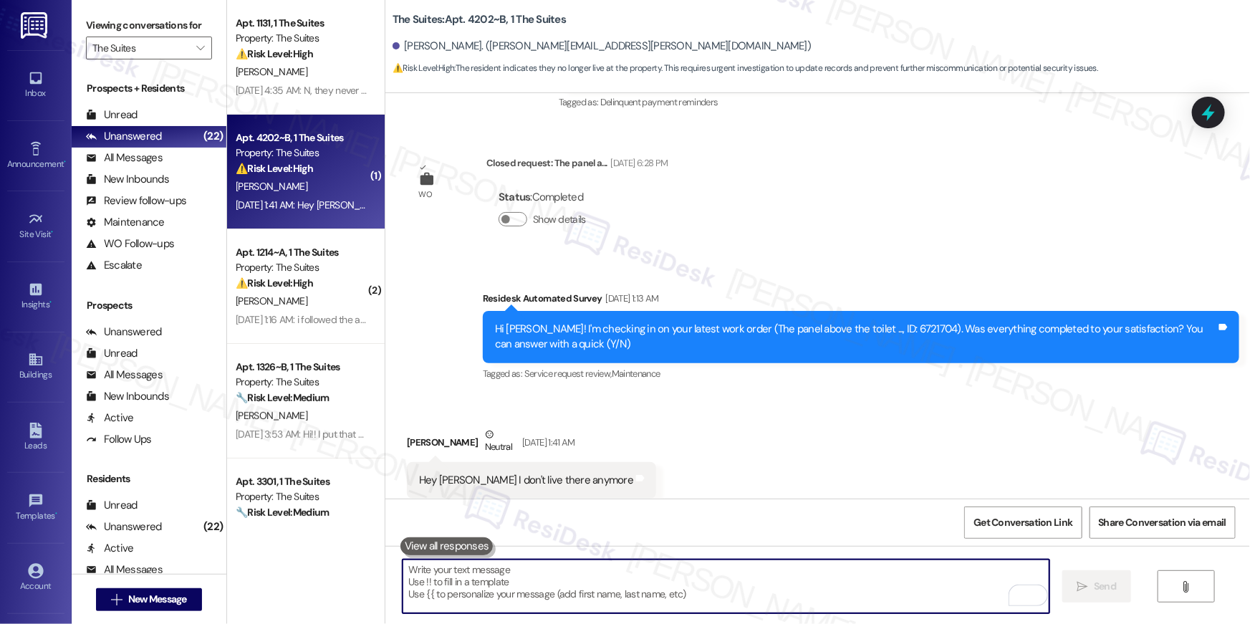
scroll to position [4497, 0]
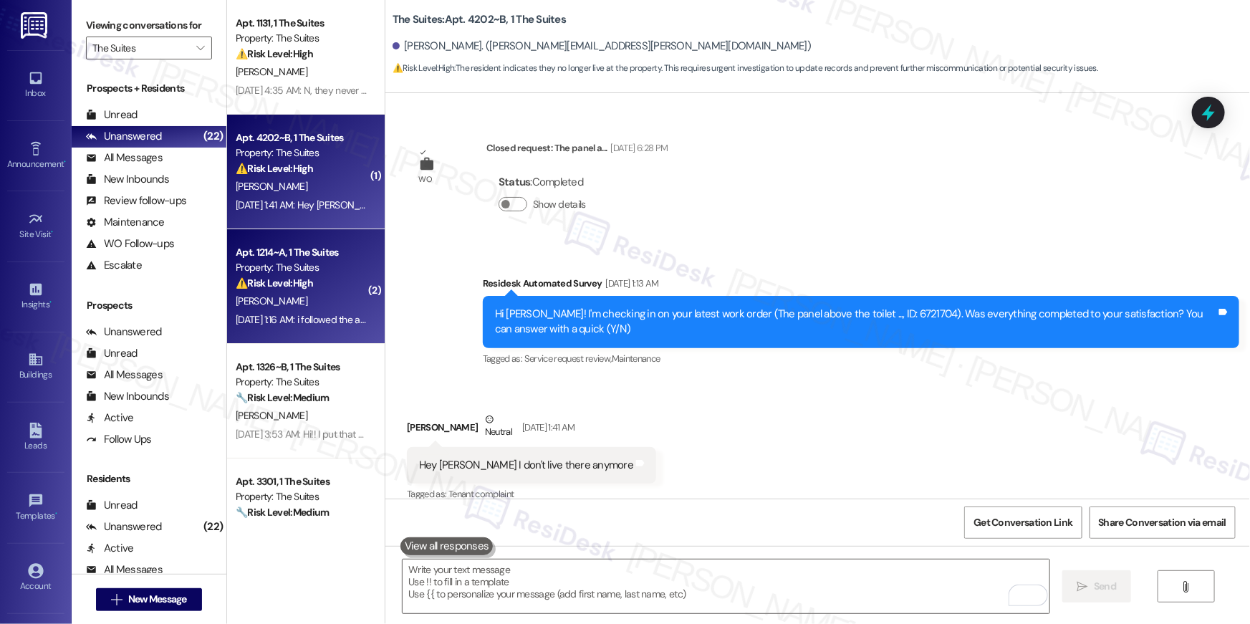
click at [323, 284] on div "⚠️ Risk Level: High The resident indicates that following advice from staff res…" at bounding box center [302, 283] width 133 height 15
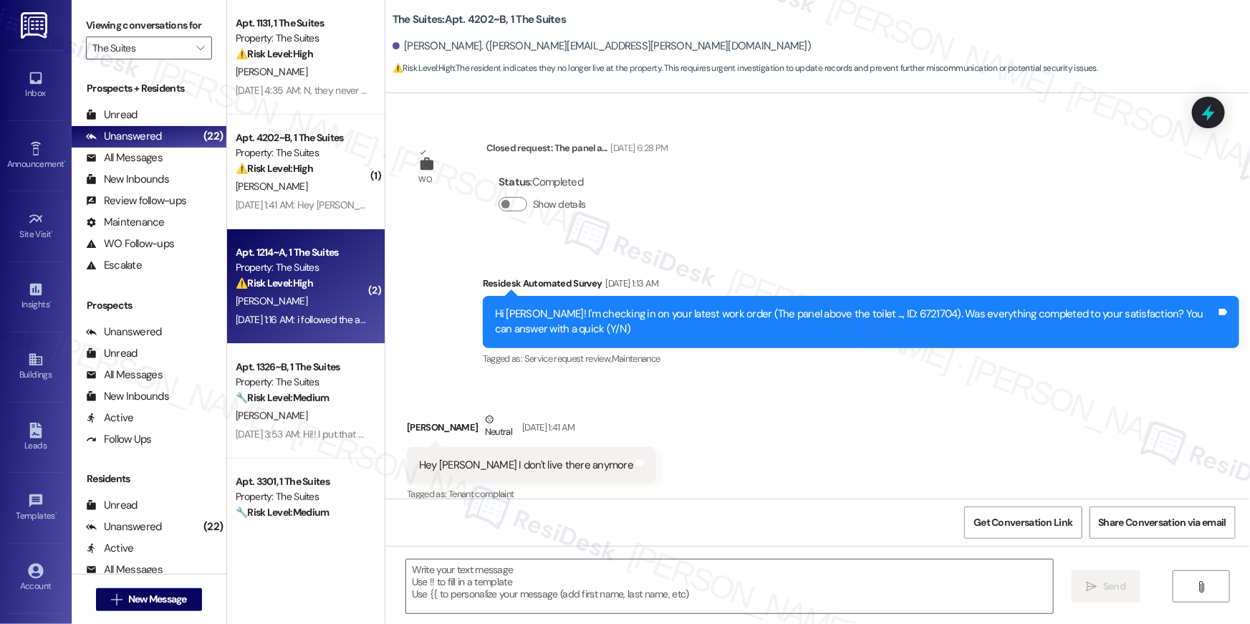
type textarea "Fetching suggested responses. Please feel free to read through the conversation…"
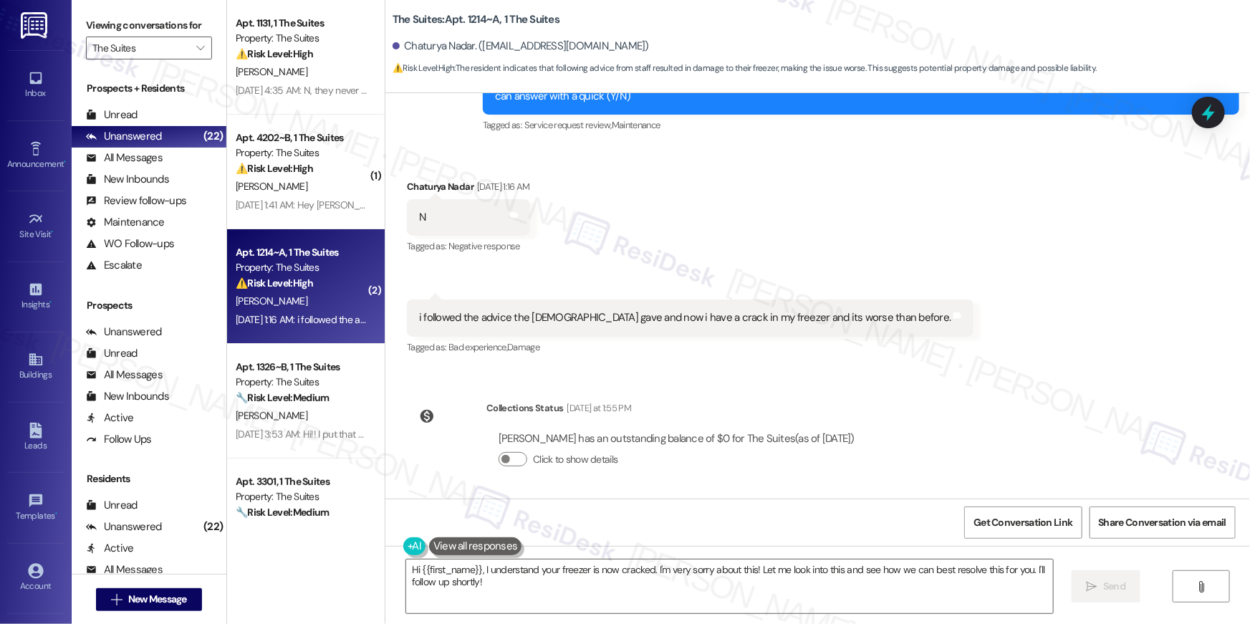
scroll to position [3294, 0]
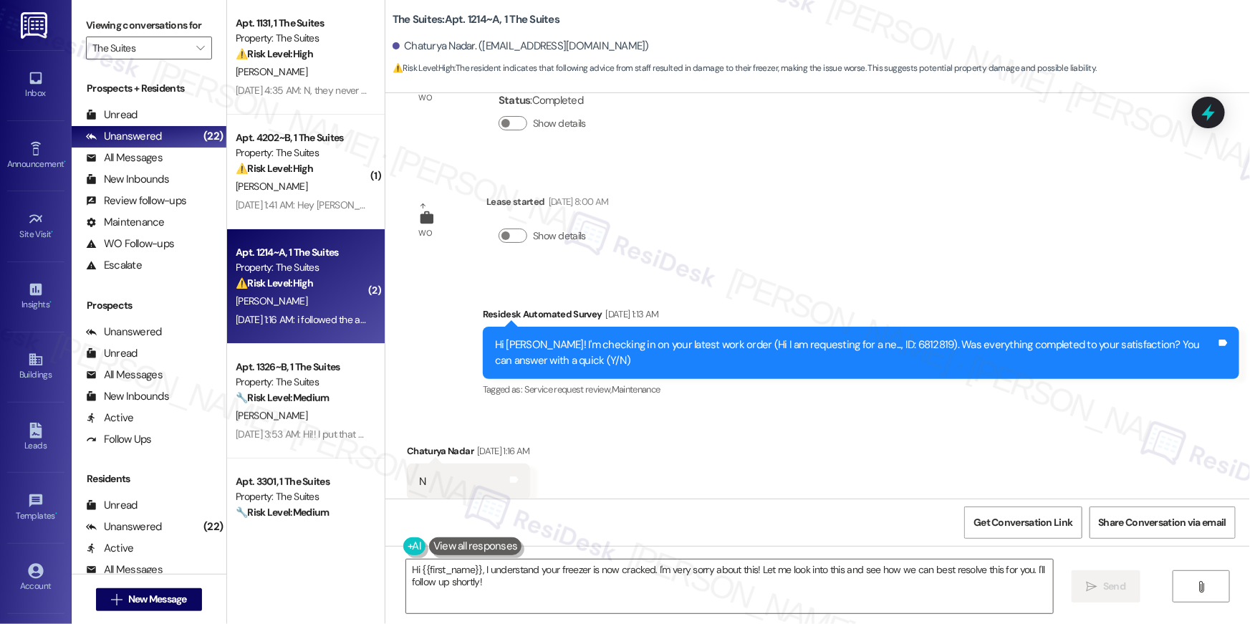
click at [876, 346] on div "Hi Chaturya! I'm checking in on your latest work order (Hi I am requesting for …" at bounding box center [856, 353] width 722 height 31
copy div "6812819"
click at [772, 455] on div "Received via SMS Chaturya Nadar Sep 13, 2025 at 1:16 AM N Tags and notes Tagged…" at bounding box center [818, 522] width 865 height 222
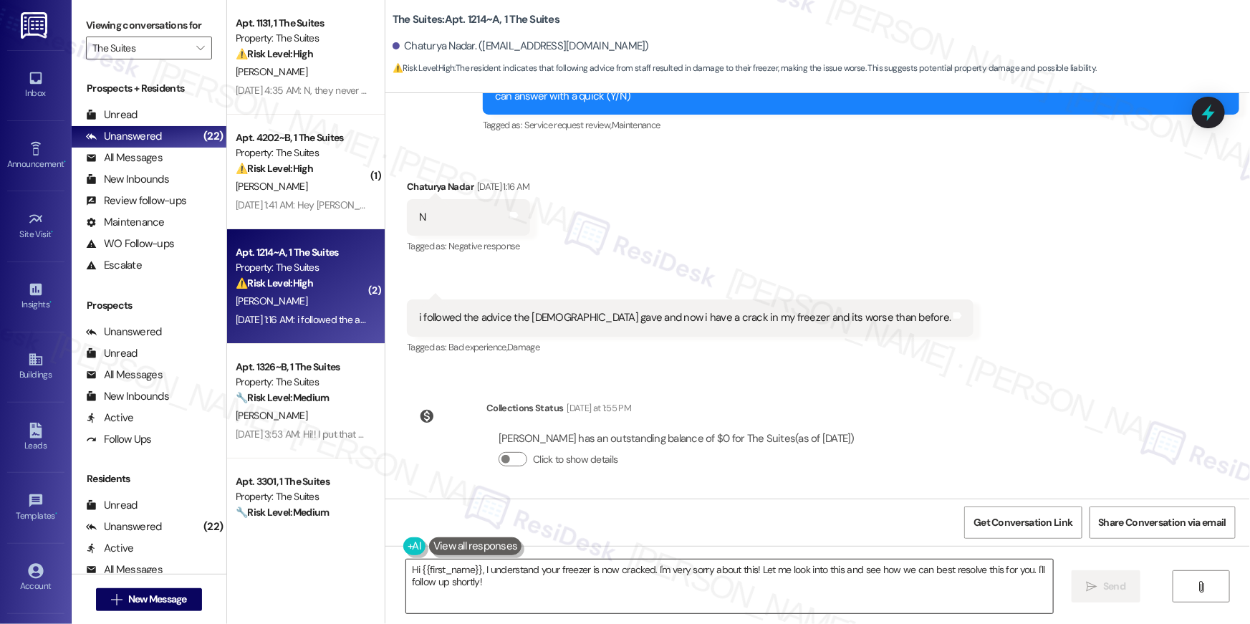
click at [588, 570] on textarea "Hi {{first_name}}, I understand your freezer is now cracked. I'm very sorry abo…" at bounding box center [729, 587] width 647 height 54
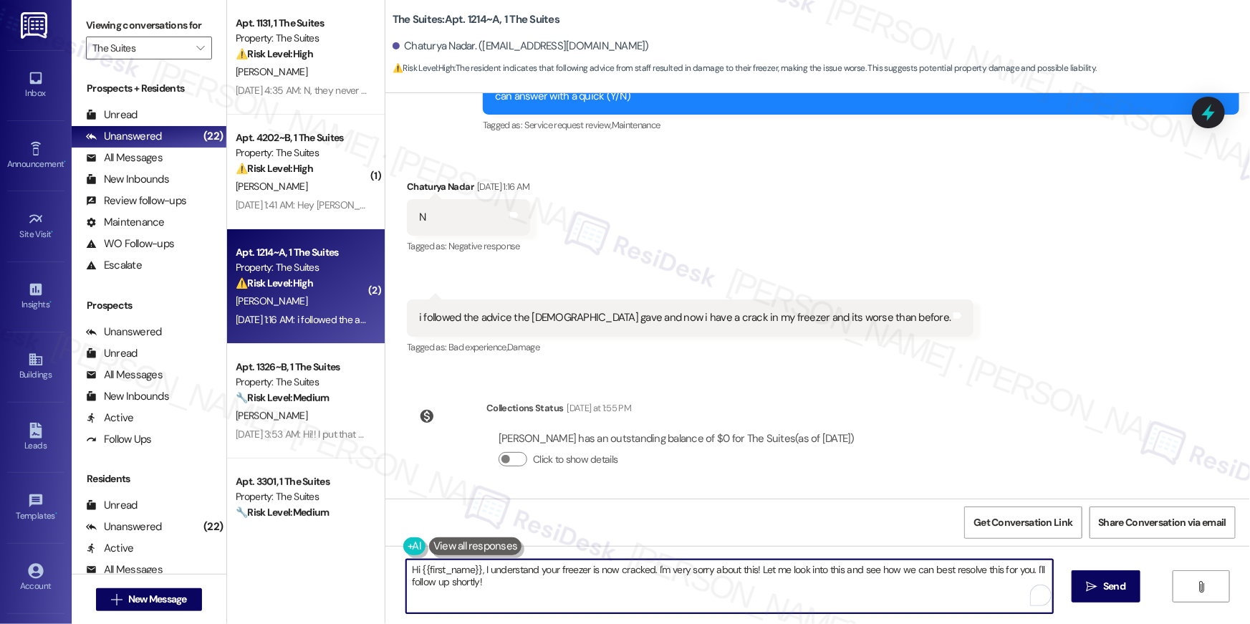
click at [590, 575] on textarea "Hi {{first_name}}, I understand your freezer is now cracked. I'm very sorry abo…" at bounding box center [729, 587] width 647 height 54
click at [590, 575] on textarea "Hi {{first_name}}, I understand your freezer is now cracked. I'm very sorry abo…" at bounding box center [726, 587] width 647 height 54
click at [573, 586] on textarea "Hi {{first_name}}, I understand your freezer is now cracked. I'm very sorry abo…" at bounding box center [726, 587] width 647 height 54
drag, startPoint x: 525, startPoint y: 574, endPoint x: 499, endPoint y: 571, distance: 26.0
click at [525, 574] on textarea "Hi {{first_name}}, I understand your freezer is now cracked. I'm very sorry abo…" at bounding box center [726, 587] width 647 height 54
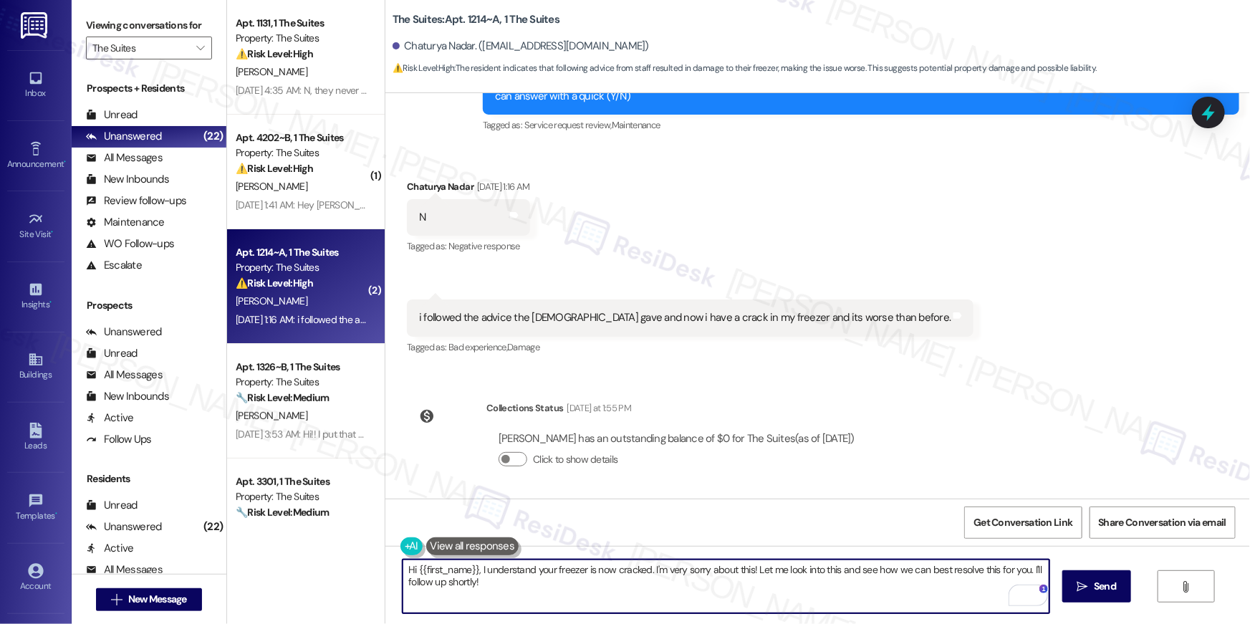
drag, startPoint x: 480, startPoint y: 571, endPoint x: 502, endPoint y: 620, distance: 53.6
click at [502, 620] on div "Hi {{first_name}}, I understand your freezer is now cracked. I'm very sorry abo…" at bounding box center [818, 599] width 865 height 107
type textarea "Hi {{first_name}}, I am sorry for the late response. May I know what was advise…"
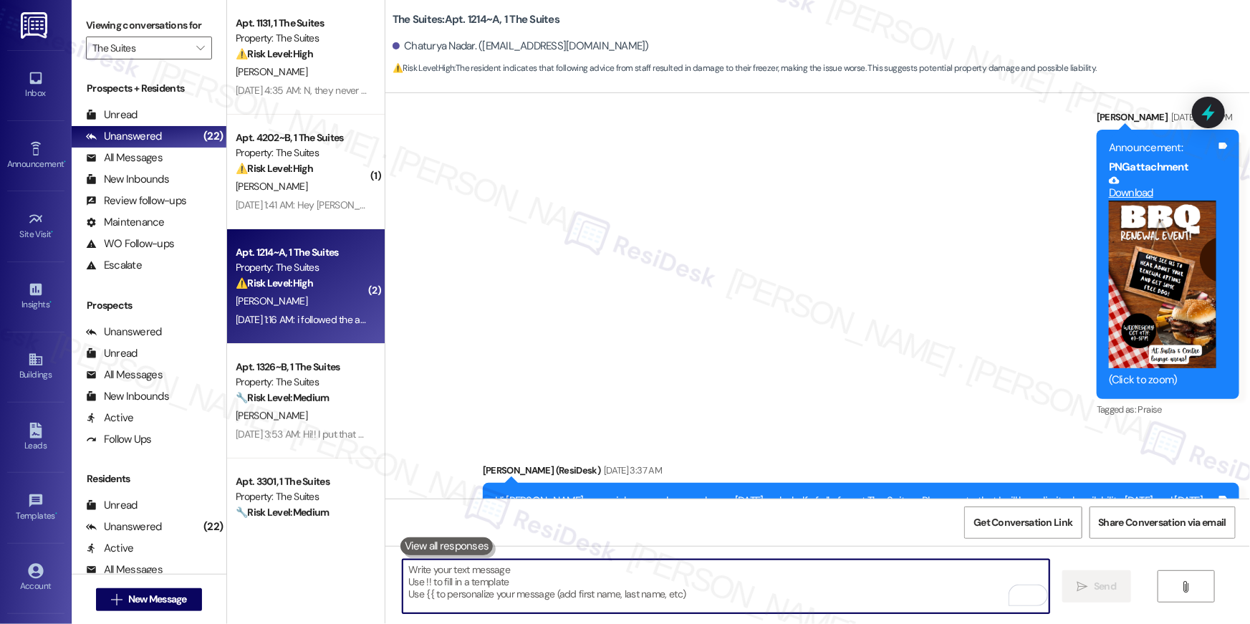
scroll to position [2074, 0]
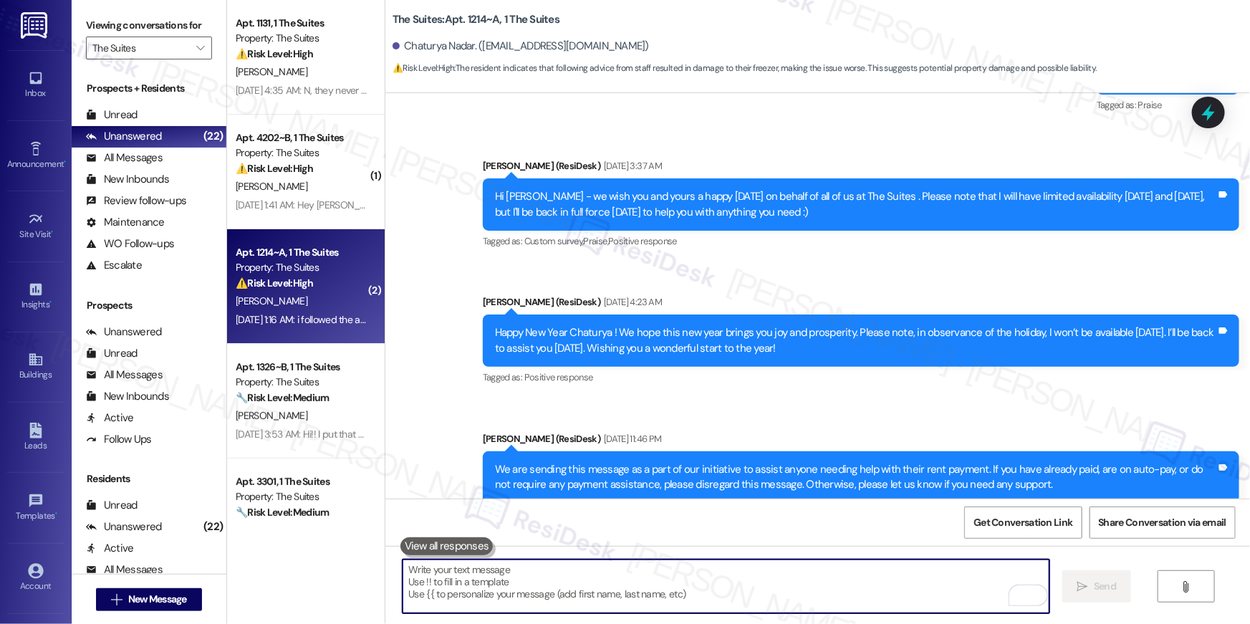
click at [696, 599] on textarea "To enrich screen reader interactions, please activate Accessibility in Grammarl…" at bounding box center [726, 587] width 647 height 54
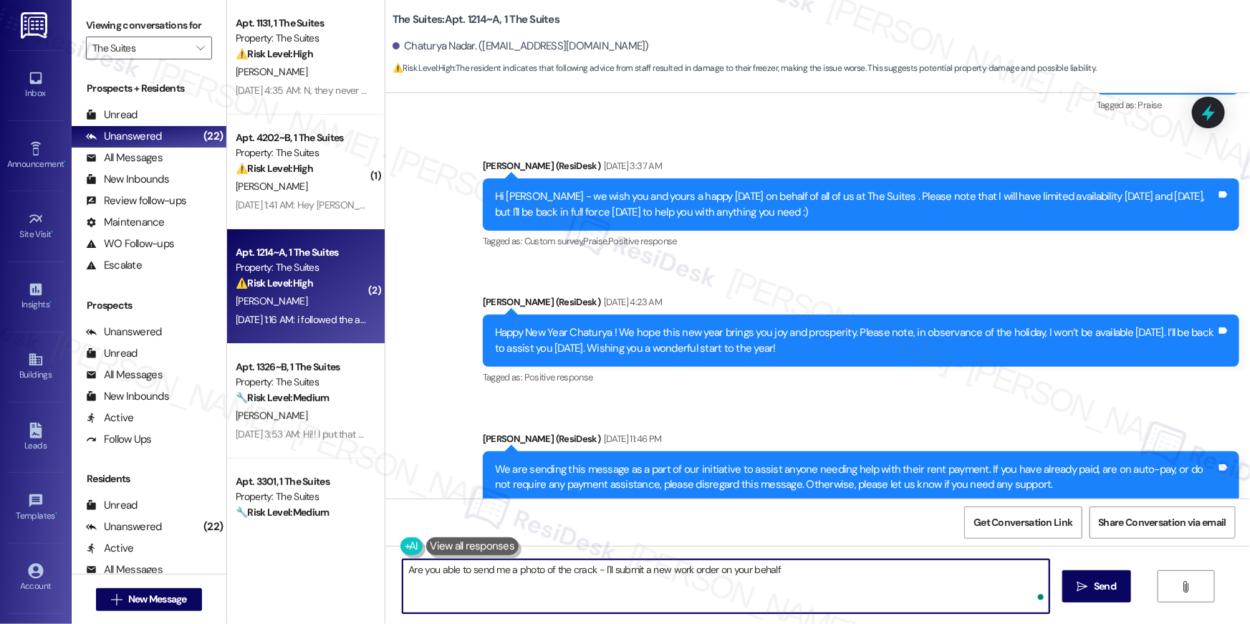
type textarea "Are you able to send me a photo of the crack - I'll submit a new work order on …"
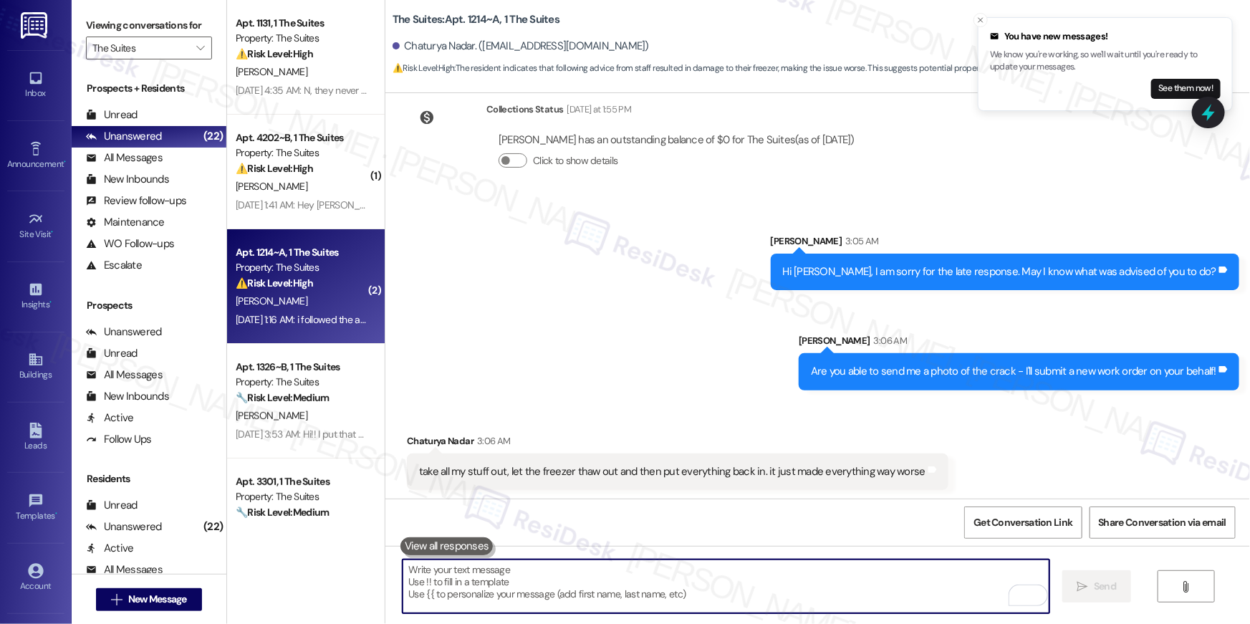
scroll to position [3858, 0]
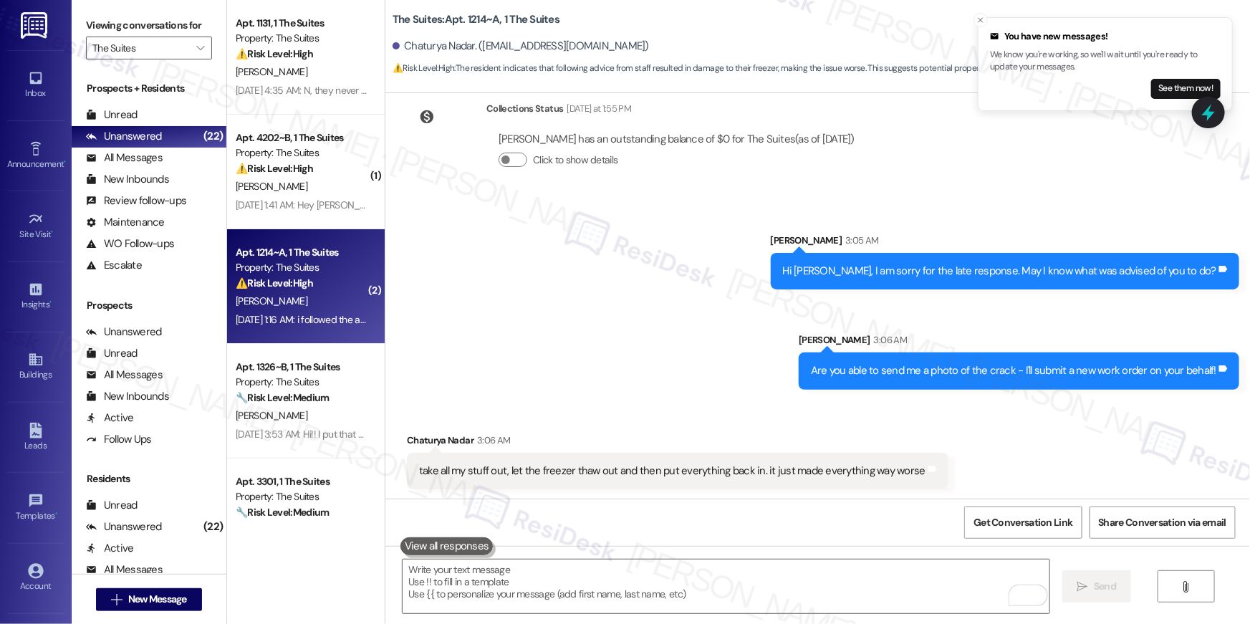
click at [669, 454] on div "Chaturya Nadar 3:06 AM take all my stuff out, let the freezer thaw out and then…" at bounding box center [678, 461] width 542 height 57
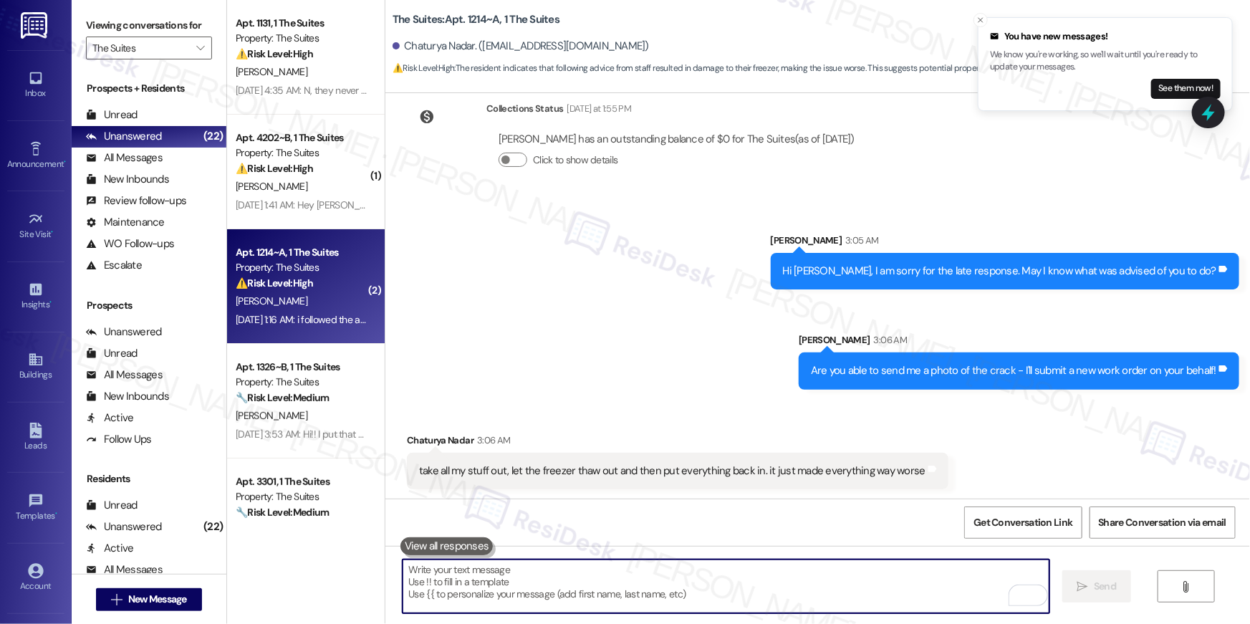
click at [681, 572] on textarea "To enrich screen reader interactions, please activate Accessibility in Grammarl…" at bounding box center [726, 587] width 647 height 54
click at [845, 573] on textarea "To enrich screen reader interactions, please activate Accessibility in Grammarl…" at bounding box center [726, 587] width 647 height 54
click at [794, 583] on textarea "To enrich screen reader interactions, please activate Accessibility in Grammarl…" at bounding box center [726, 587] width 647 height 54
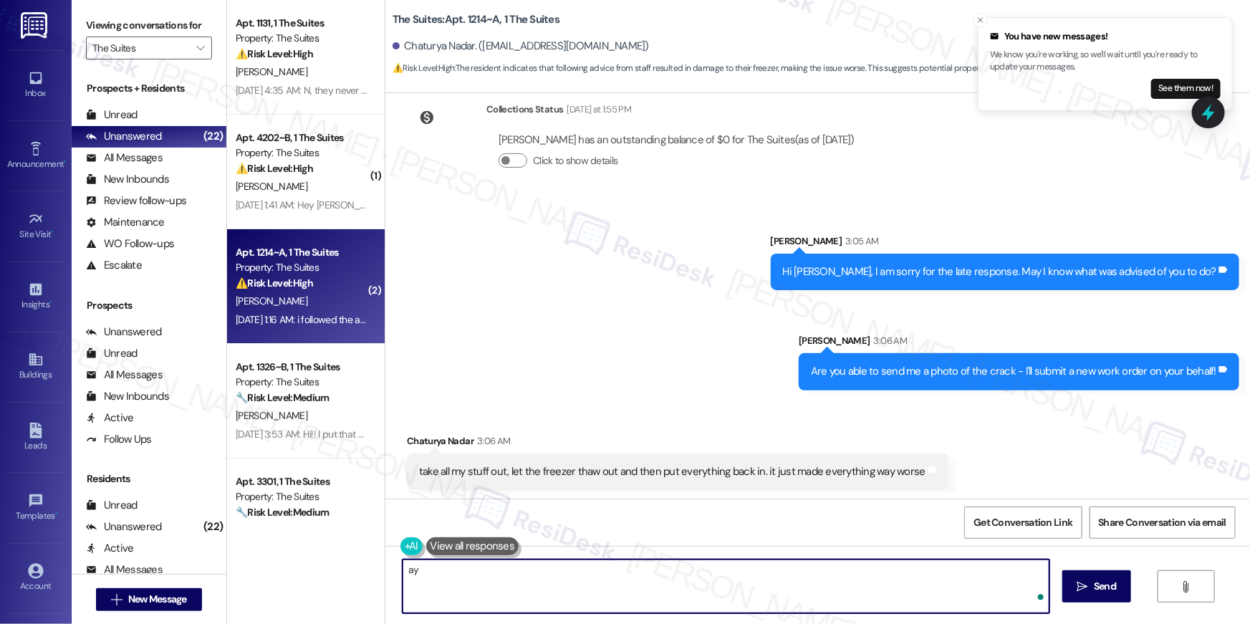
type textarea "a"
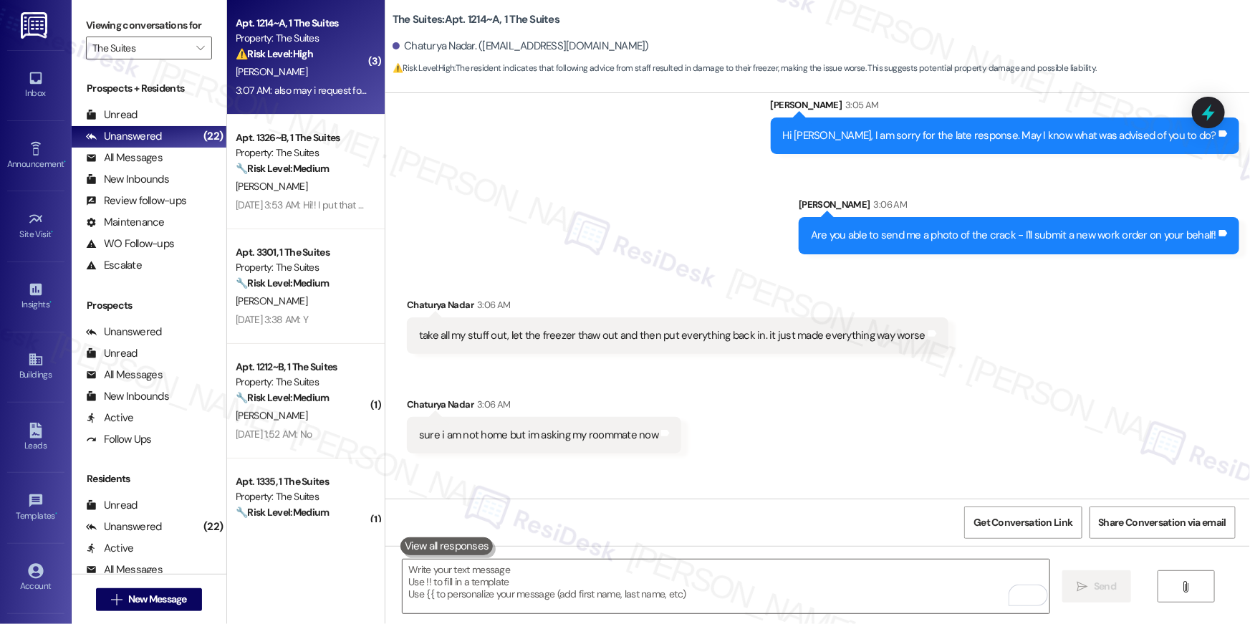
scroll to position [4058, 0]
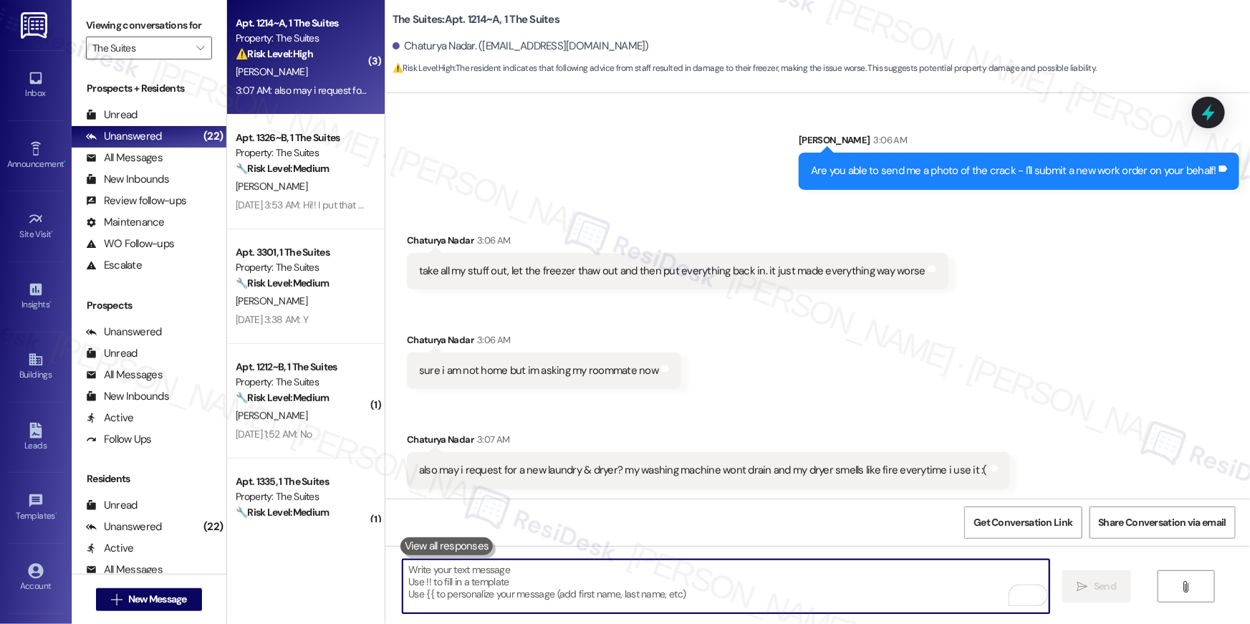
click at [787, 570] on textarea "To enrich screen reader interactions, please activate Accessibility in Grammarl…" at bounding box center [726, 587] width 647 height 54
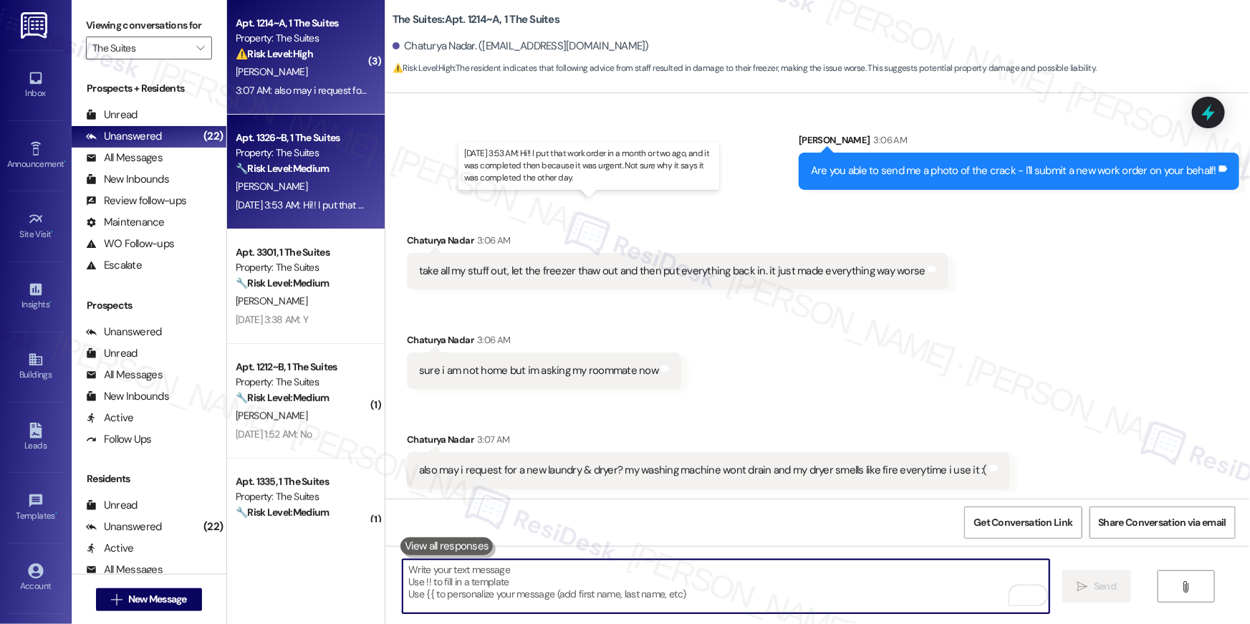
click at [322, 202] on div "Sep 13, 2025 at 3:53 AM: Hi!! I put that work order in a month or two ago, and …" at bounding box center [583, 204] width 694 height 13
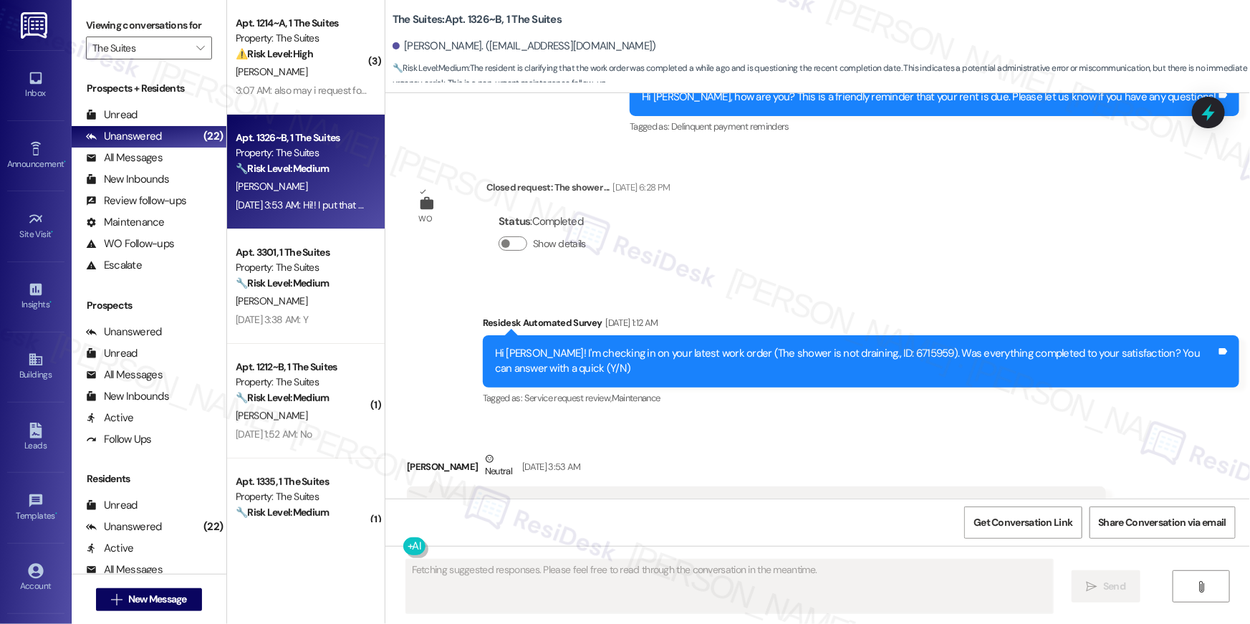
scroll to position [1759, 0]
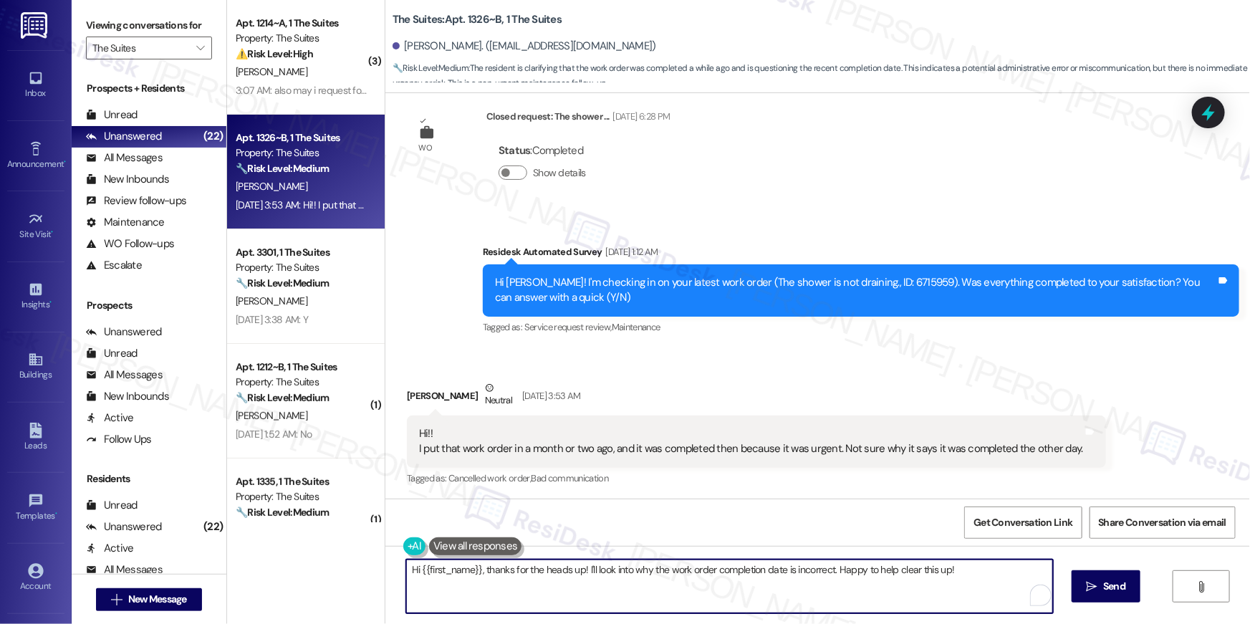
click at [608, 573] on textarea "Hi {{first_name}}, thanks for the heads up! I'll look into why the work order c…" at bounding box center [729, 587] width 647 height 54
click at [830, 575] on textarea "Hi {{first_name}}, thanks for the heads up! I'll look into why the work order c…" at bounding box center [729, 587] width 647 height 54
drag, startPoint x: 947, startPoint y: 567, endPoint x: 575, endPoint y: 567, distance: 372.6
click at [575, 567] on textarea "Hi {{first_name}}, thanks for the heads up! I'll look into why the work order c…" at bounding box center [726, 587] width 647 height 54
click at [563, 567] on textarea "Hi {{first_name}}, thanks for the update. Is there any outstanding work order t…" at bounding box center [726, 587] width 647 height 54
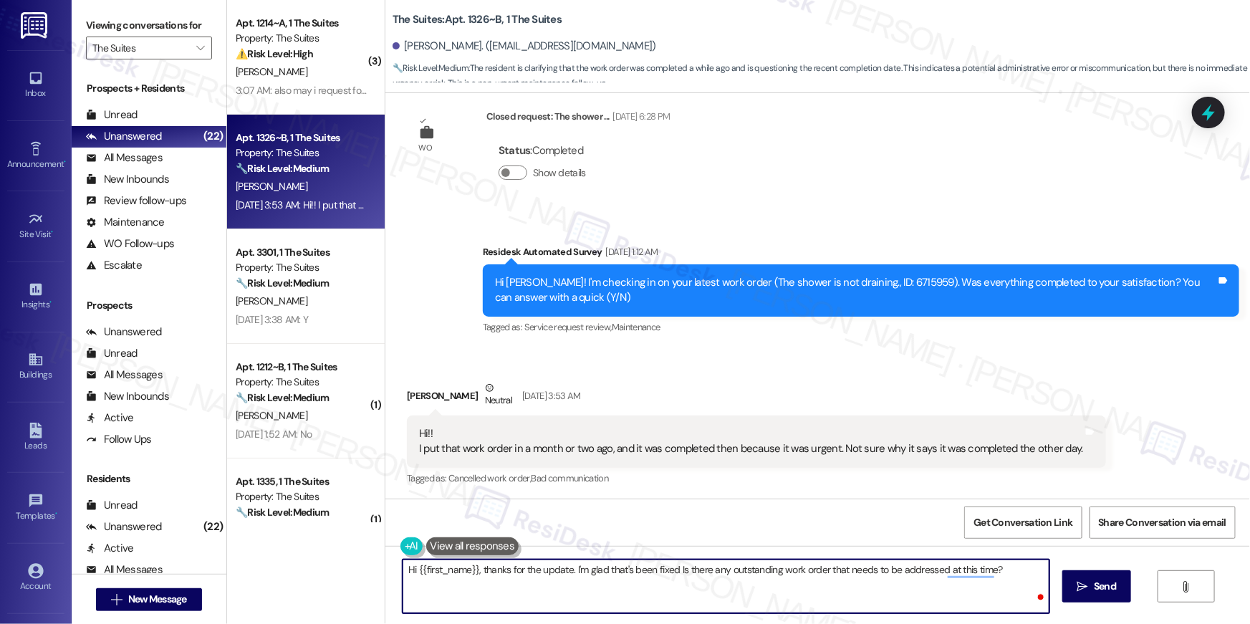
type textarea "Hi {{first_name}}, thanks for the update. I'm glad that's been fixed! Is there …"
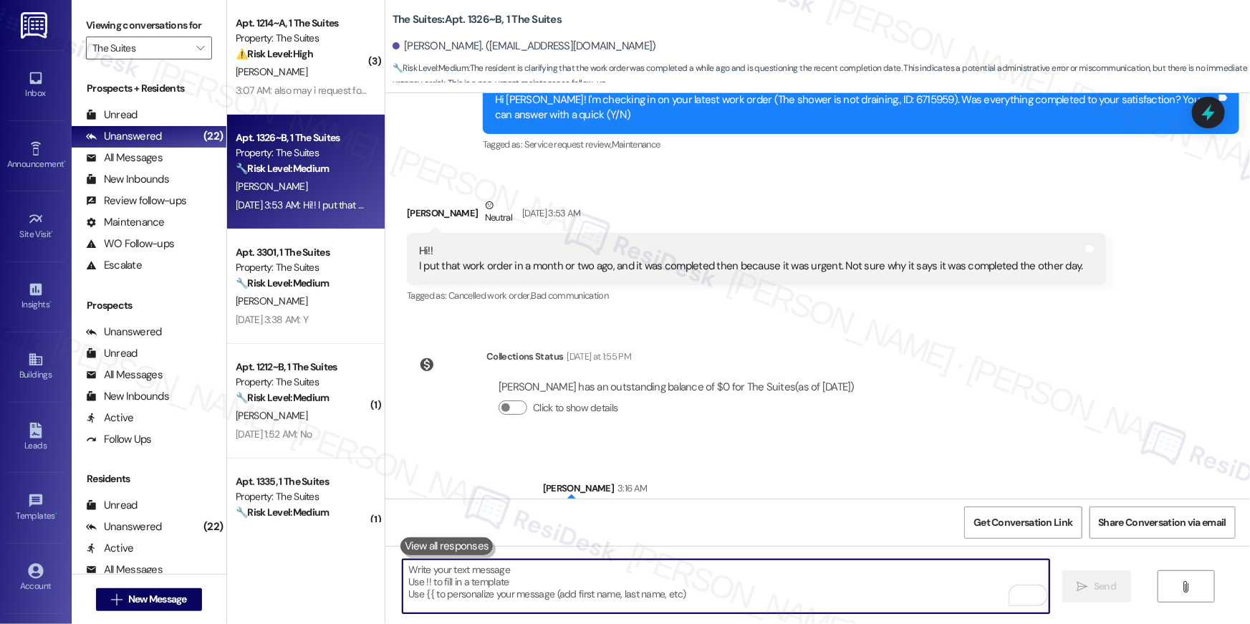
scroll to position [1991, 0]
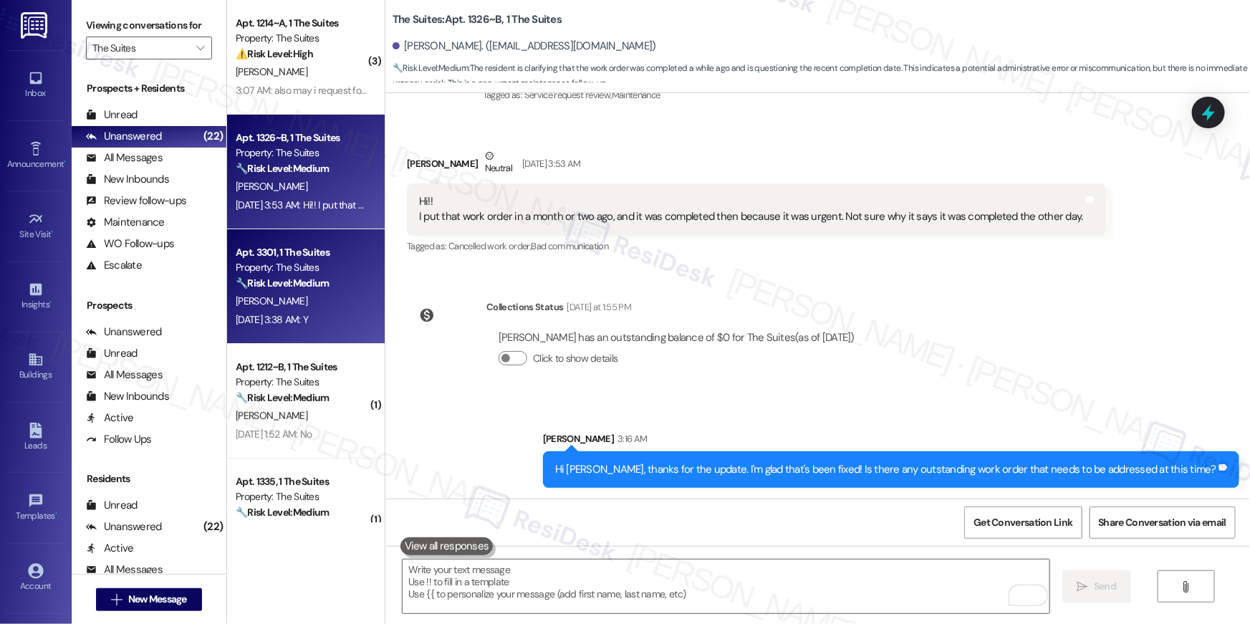
click at [322, 311] on div "Sep 13, 2025 at 3:38 AM: Y Sep 13, 2025 at 3:38 AM: Y" at bounding box center [301, 320] width 135 height 18
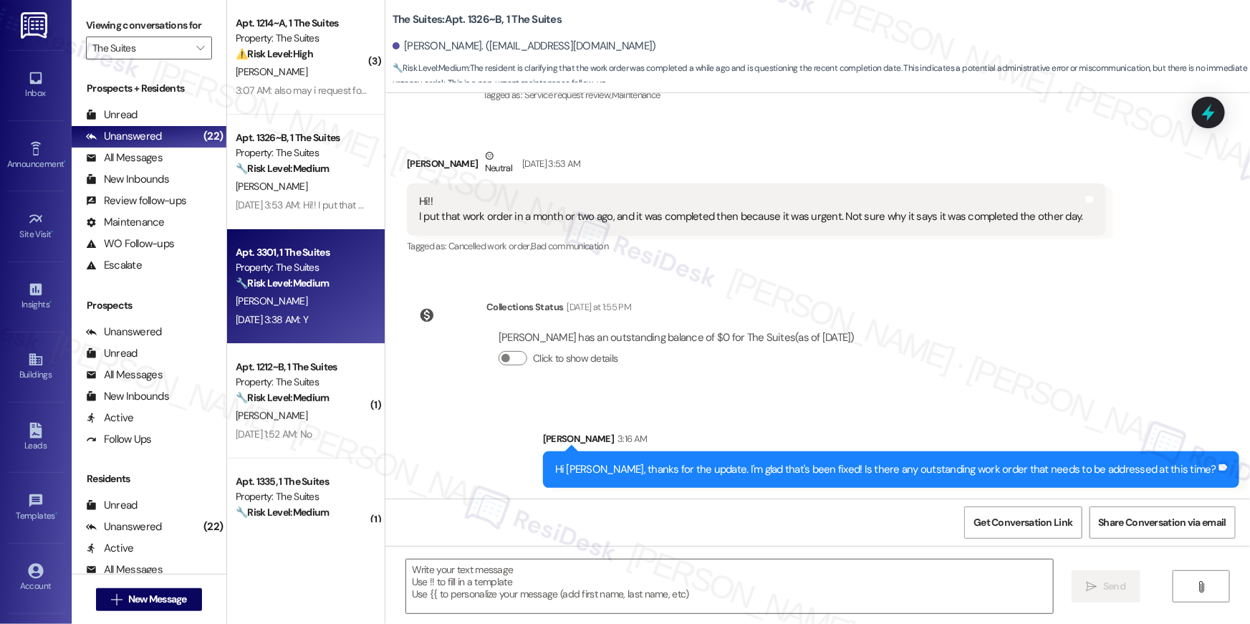
type textarea "Fetching suggested responses. Please feel free to read through the conversation…"
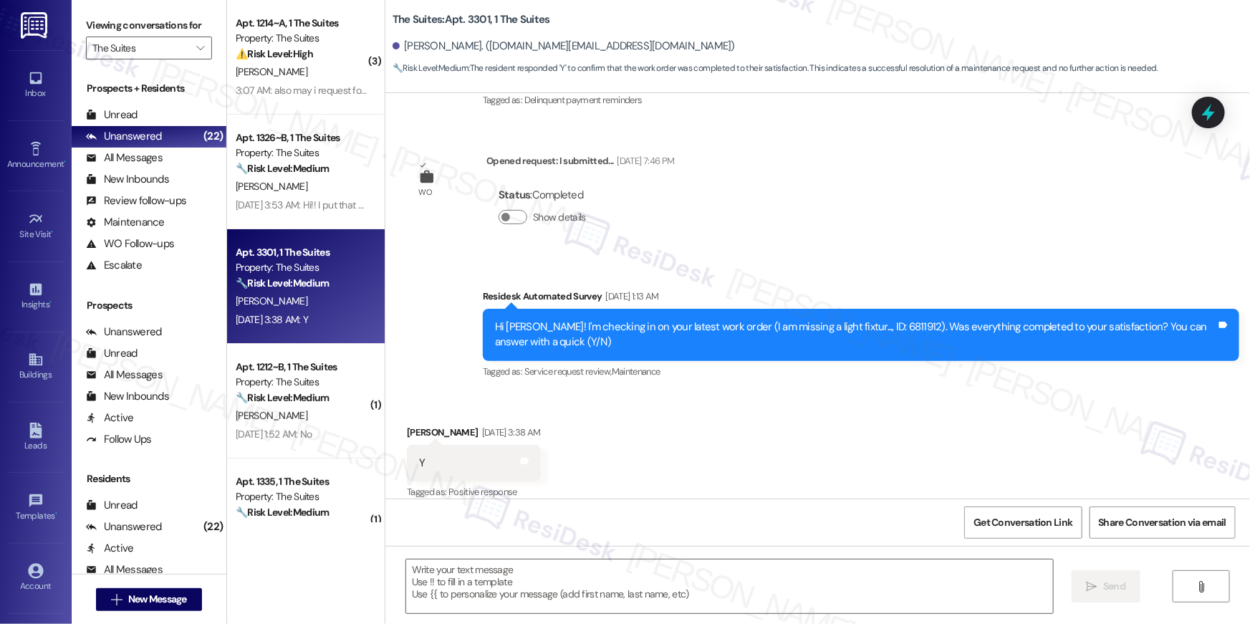
type textarea "Fetching suggested responses. Please feel free to read through the conversation…"
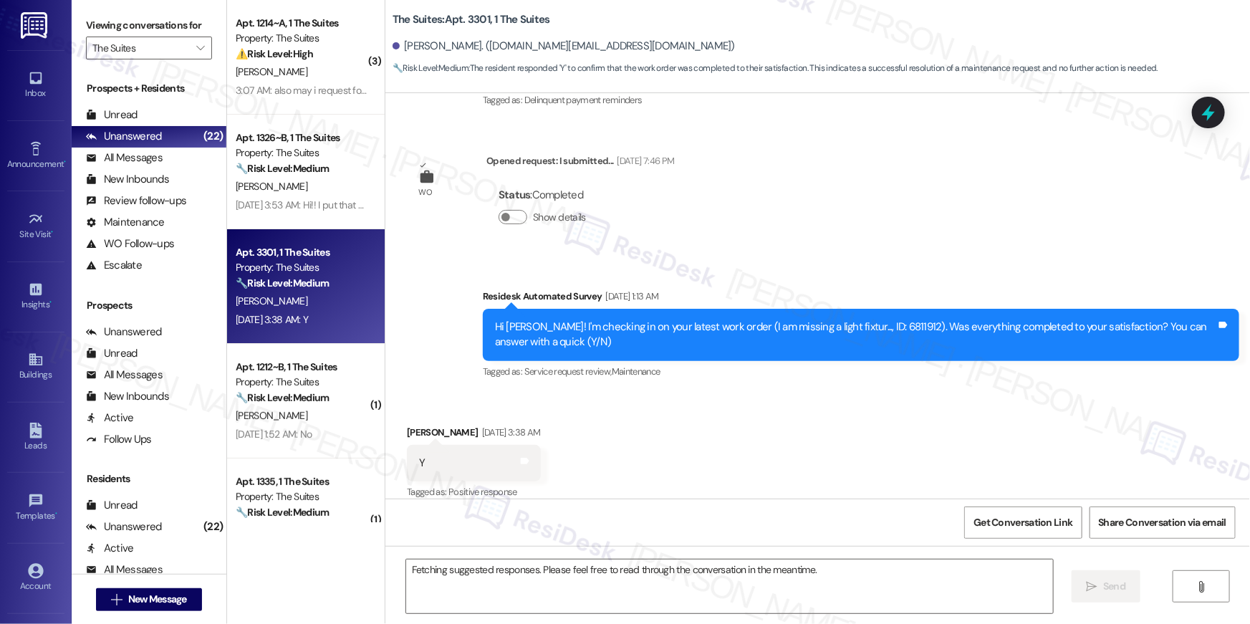
scroll to position [219, 0]
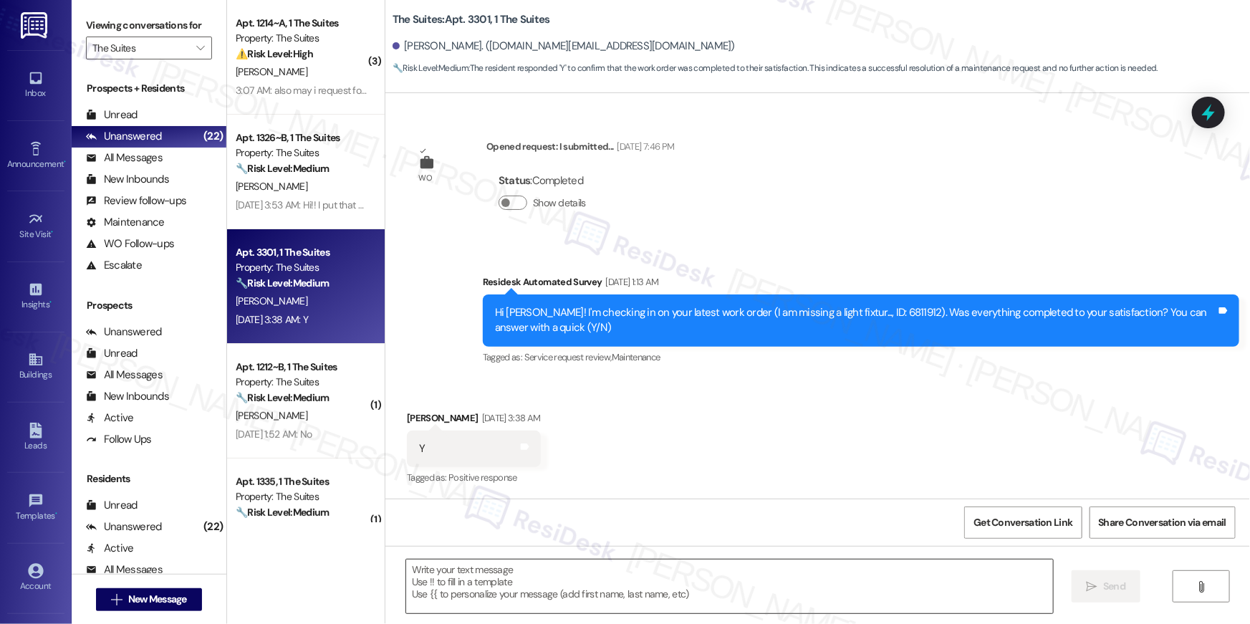
click at [889, 567] on textarea at bounding box center [729, 587] width 647 height 54
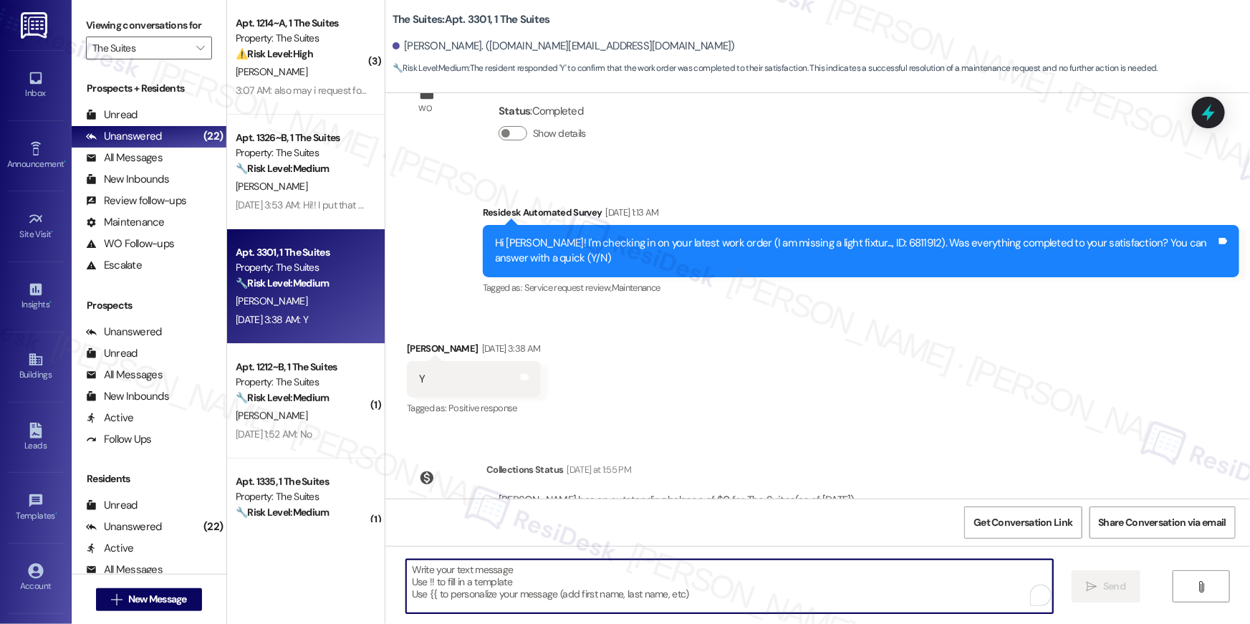
scroll to position [351, 0]
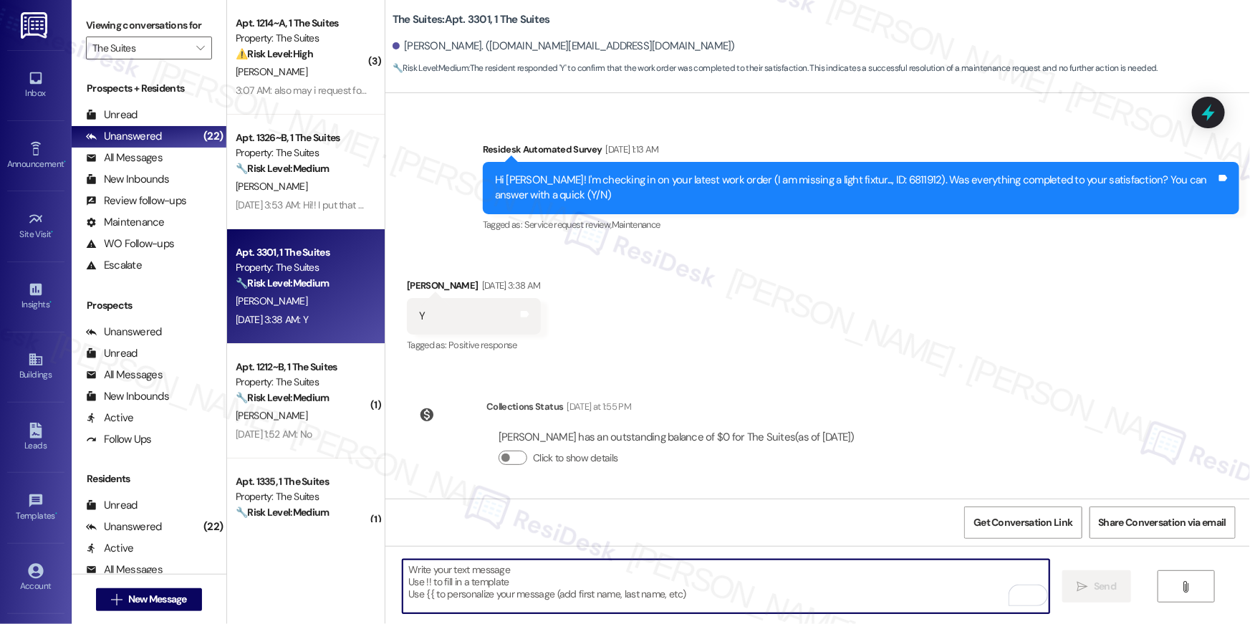
click at [727, 586] on textarea "To enrich screen reader interactions, please activate Accessibility in Grammarl…" at bounding box center [726, 587] width 647 height 54
paste textarea "Hi {{first_name}}, I’m glad to hear your work order has been completed! If anyt…"
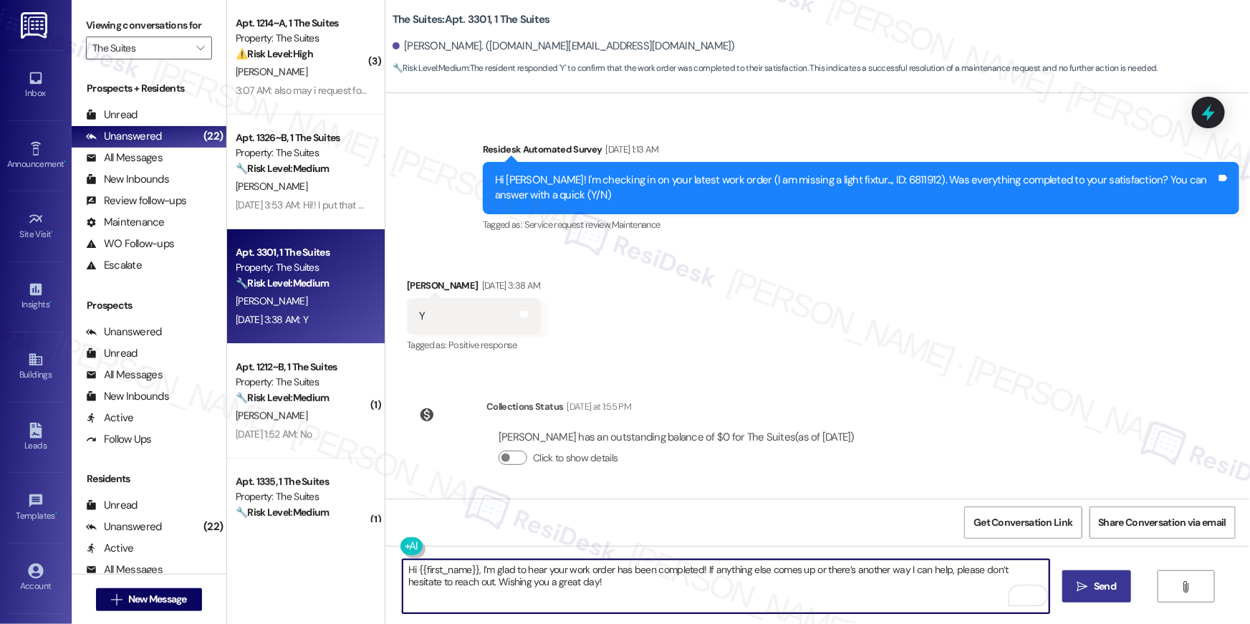
type textarea "Hi {{first_name}}, I’m glad to hear your work order has been completed! If anyt…"
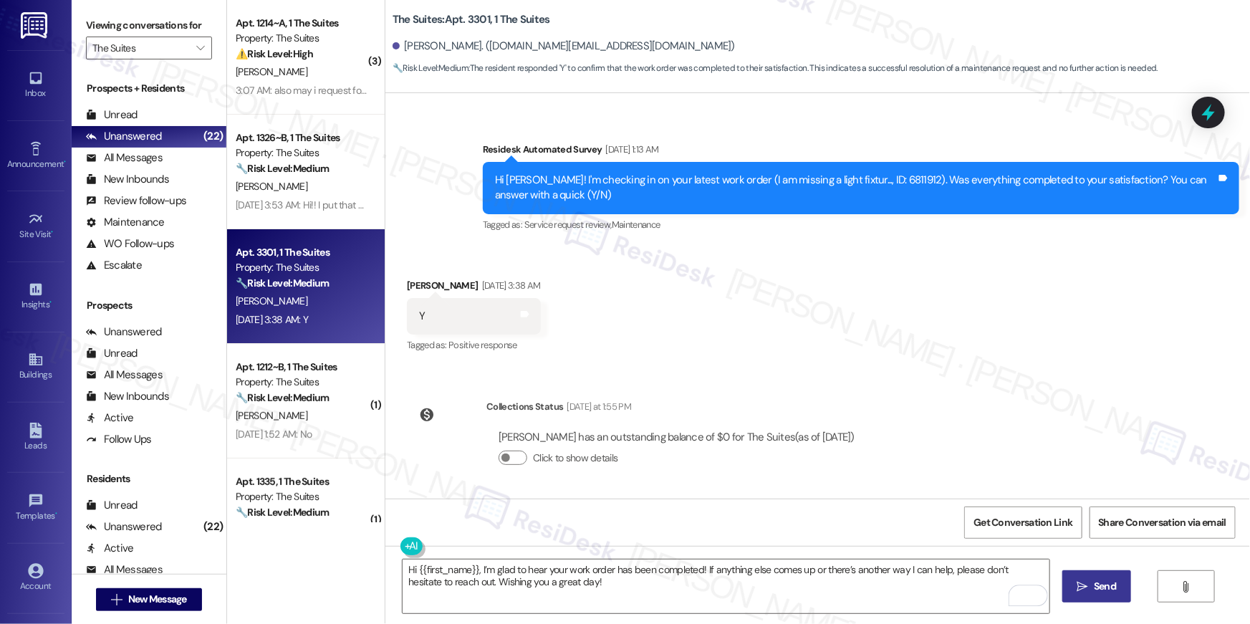
click at [1078, 589] on icon "" at bounding box center [1083, 586] width 11 height 11
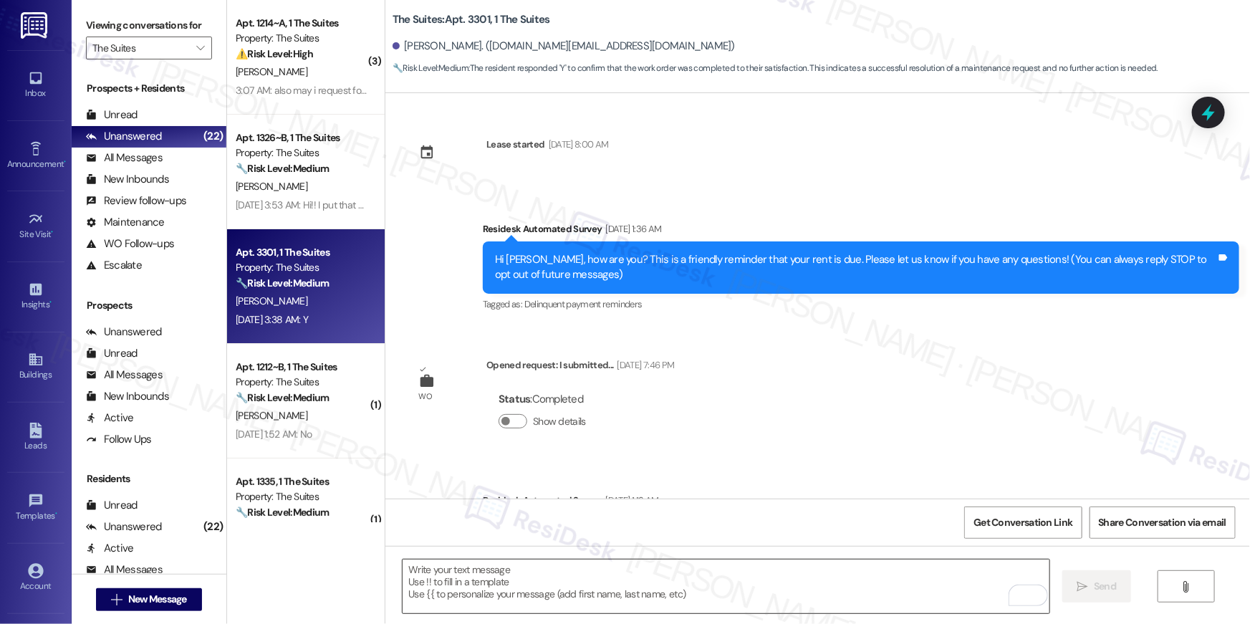
scroll to position [219, 0]
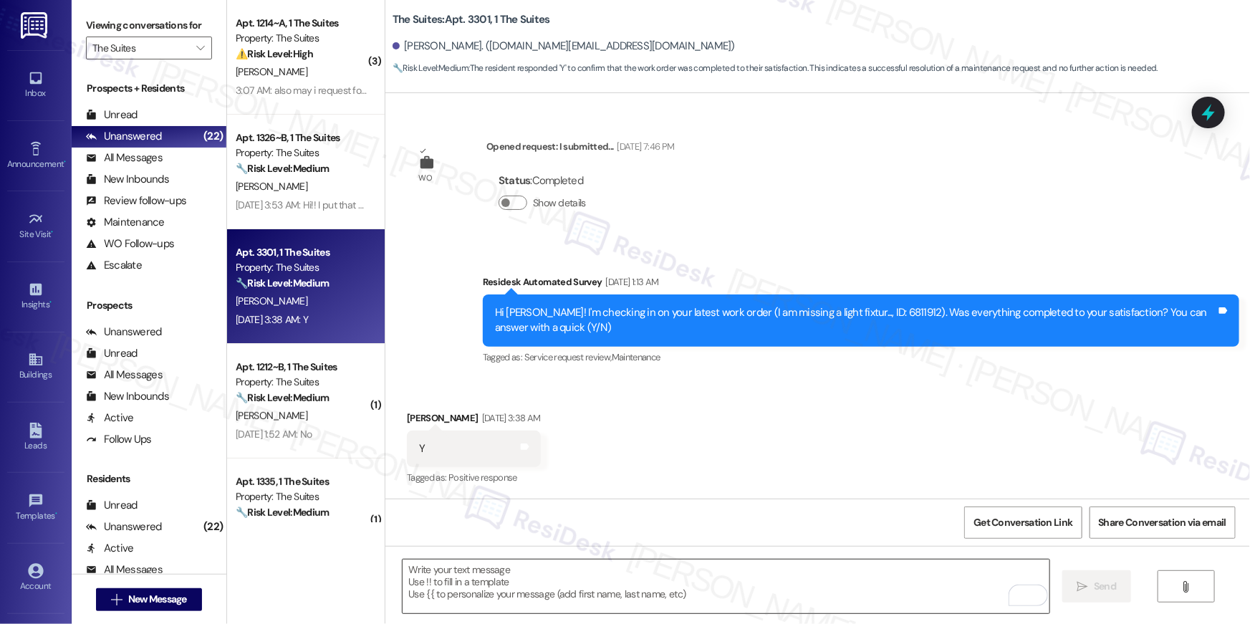
drag, startPoint x: 745, startPoint y: 589, endPoint x: 767, endPoint y: 564, distance: 33.5
click at [745, 589] on textarea "To enrich screen reader interactions, please activate Accessibility in Grammarl…" at bounding box center [726, 587] width 647 height 54
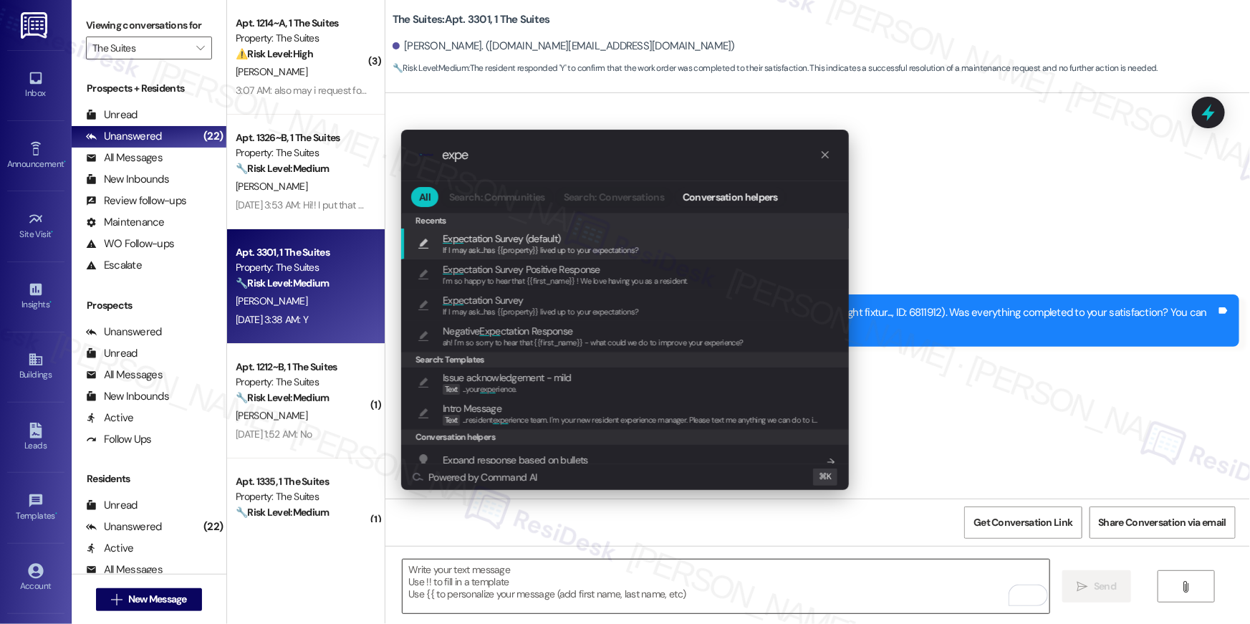
type input "expec"
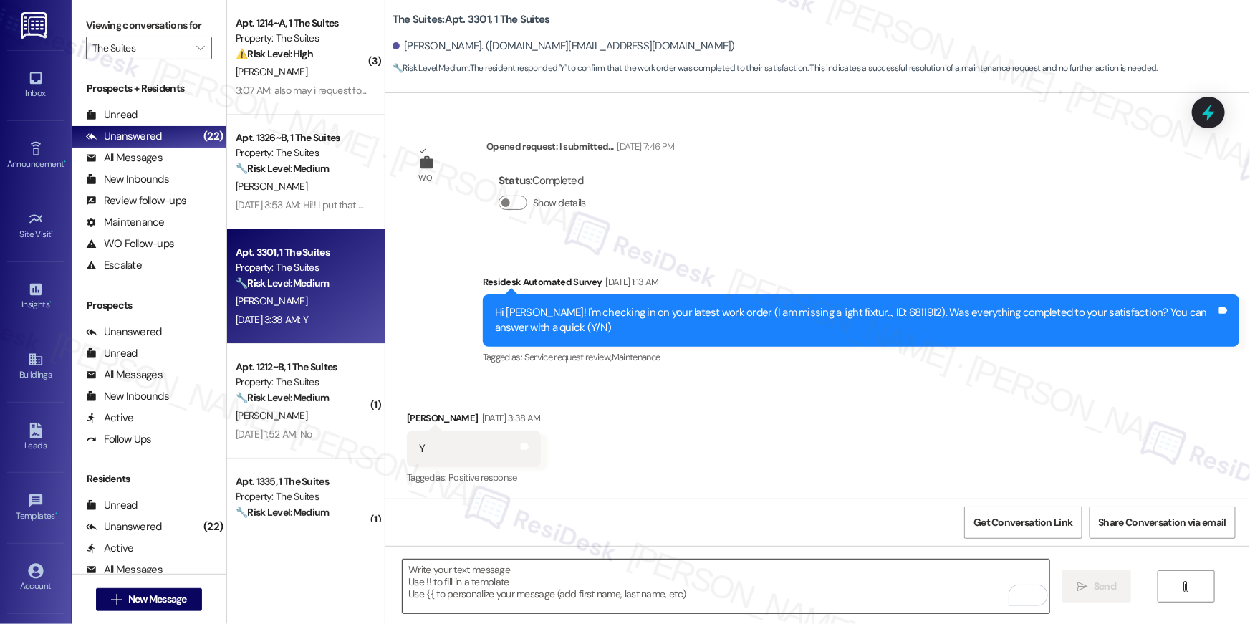
type textarea "If I may ask...has {{property}} lived up to your expectations?"
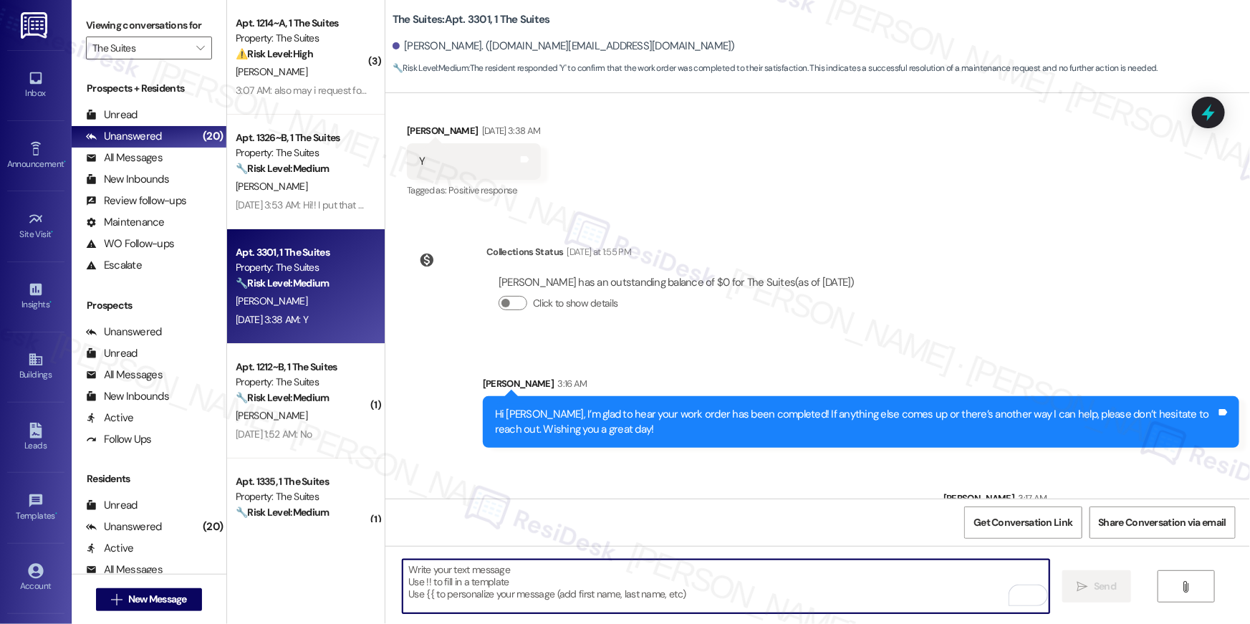
scroll to position [566, 0]
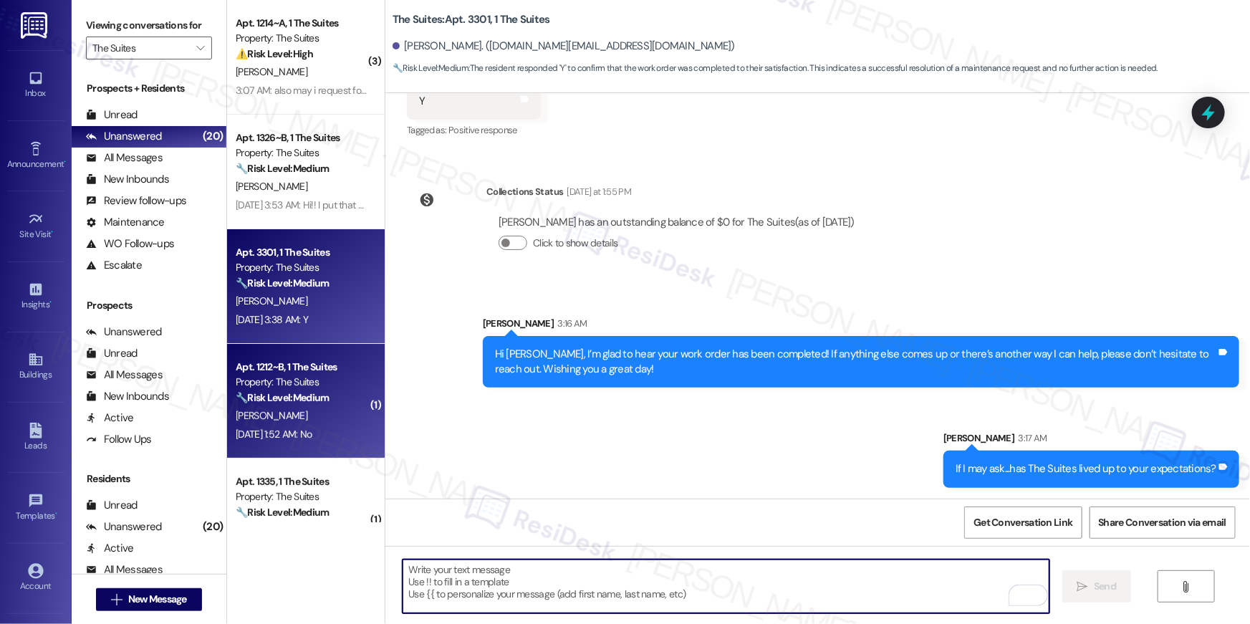
click at [304, 401] on strong "🔧 Risk Level: Medium" at bounding box center [282, 397] width 93 height 13
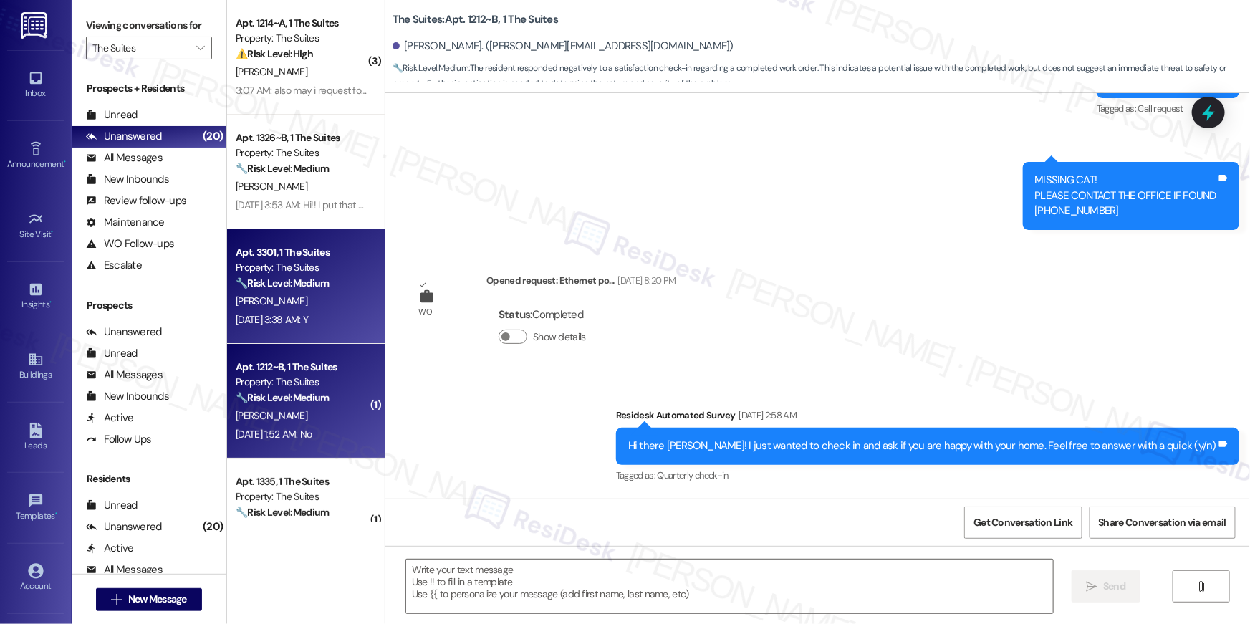
type textarea "Fetching suggested responses. Please feel free to read through the conversation…"
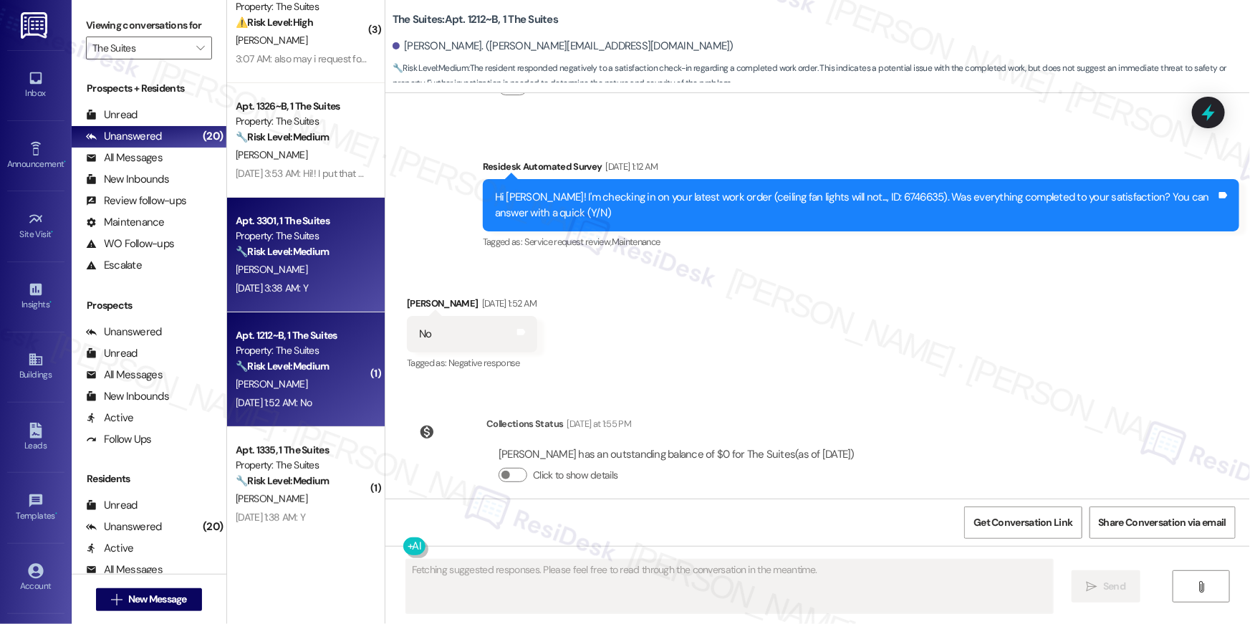
scroll to position [48, 0]
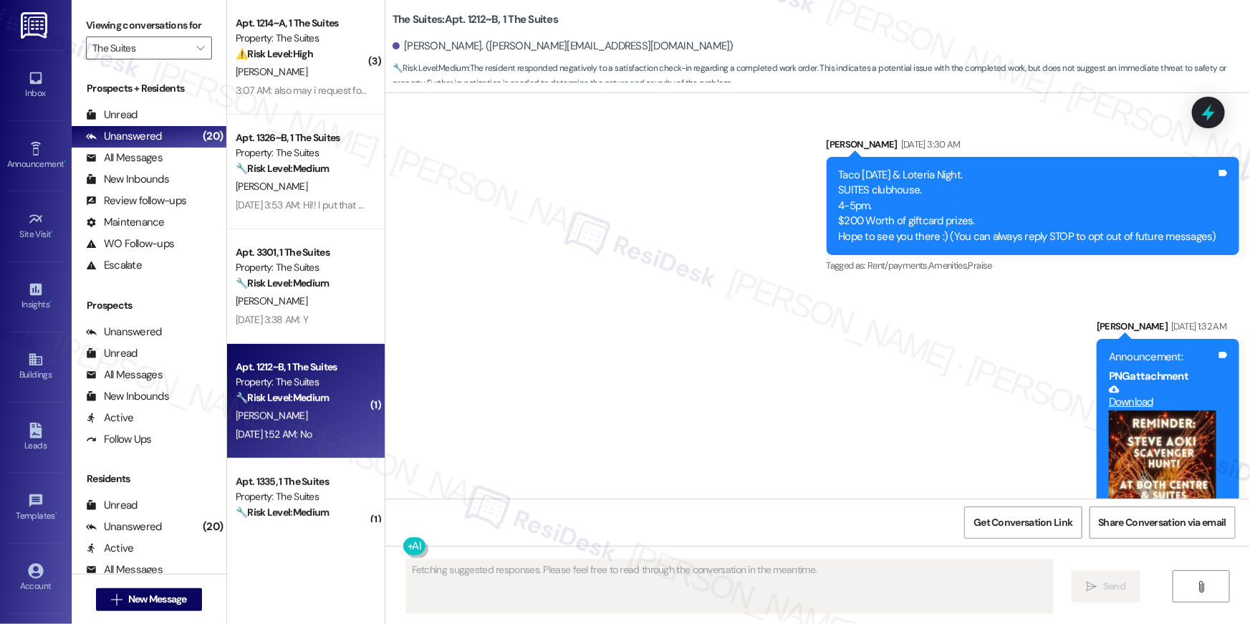
scroll to position [4947, 0]
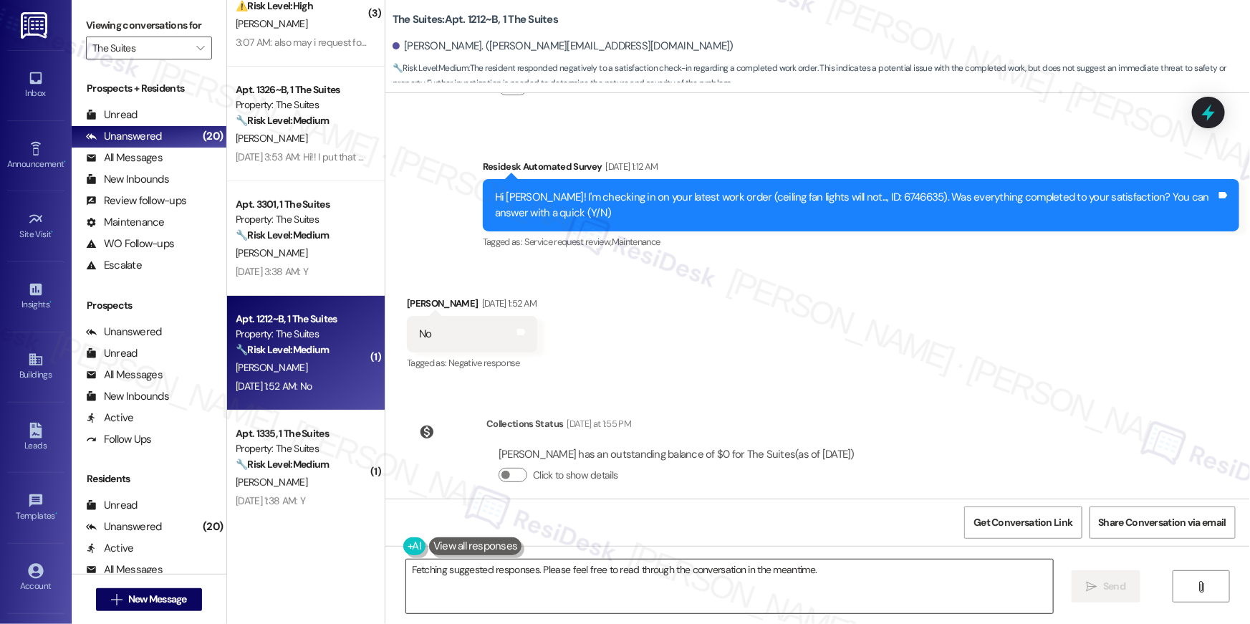
click at [530, 580] on textarea "Hi Jacob, I understand the work order wasn't completed to your satisfaction. I'…" at bounding box center [729, 587] width 647 height 54
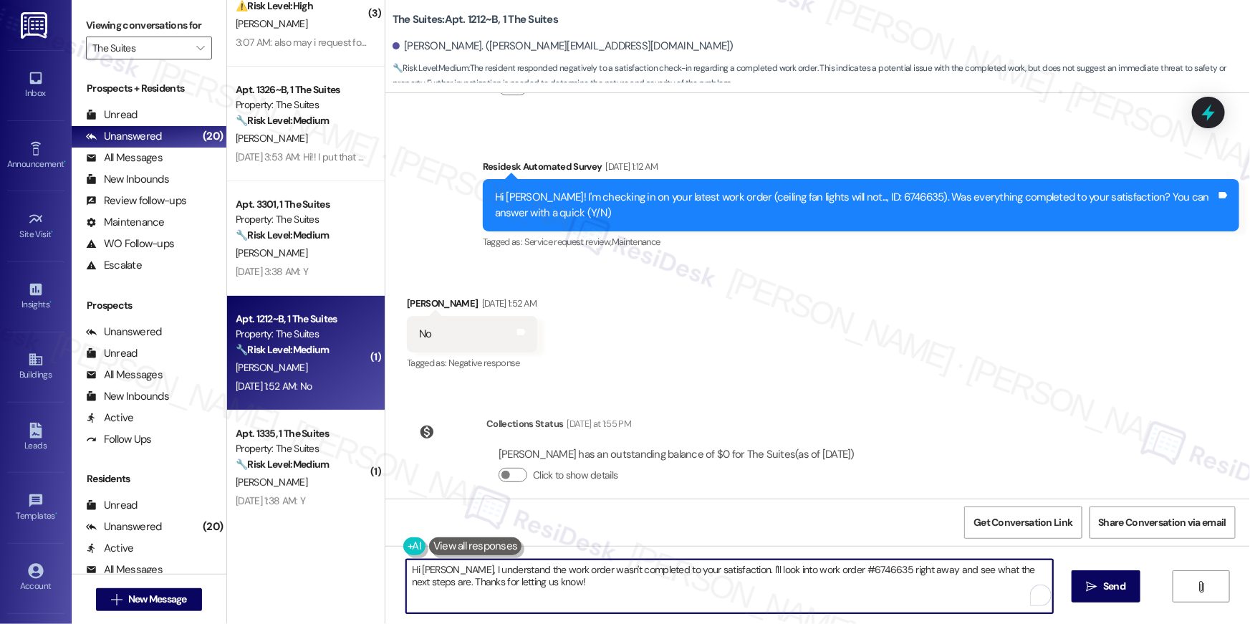
paste textarea "{{first_name}}, I’m sorry to hear your work order hasn’t been fully completed. …"
click at [474, 571] on textarea "Hi {{first_name}}, I’m sorry to hear your work order hasn’t been fully complete…" at bounding box center [726, 587] width 647 height 54
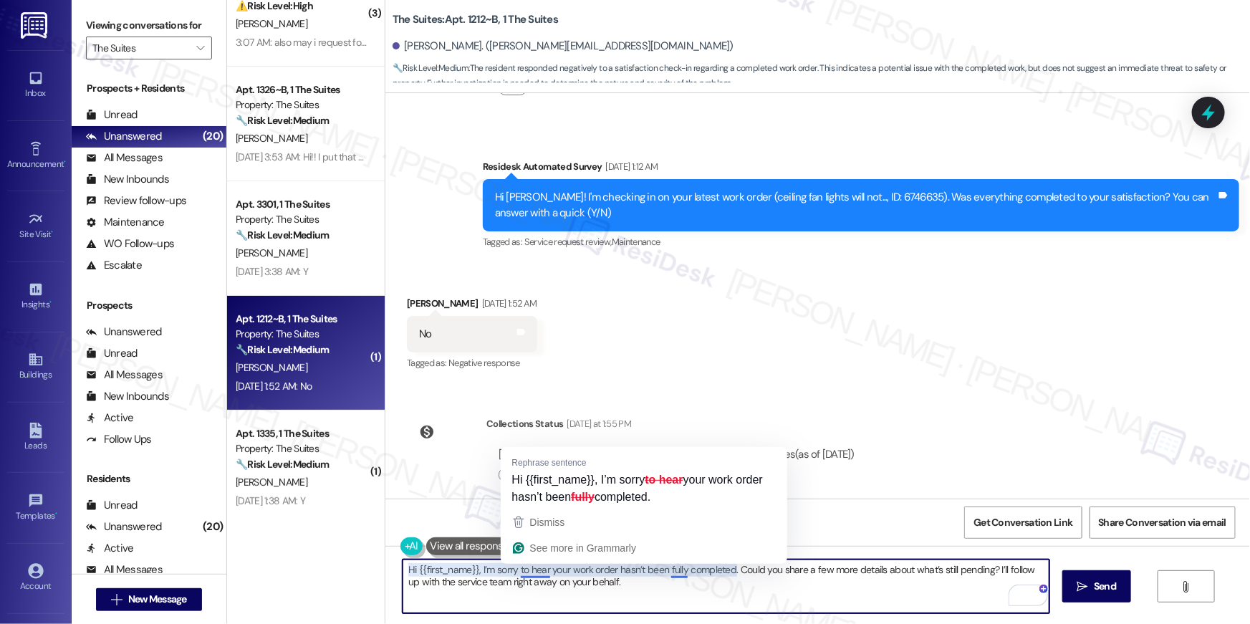
click at [514, 573] on textarea "Hi {{first_name}}, I’m sorry to hear your work order hasn’t been fully complete…" at bounding box center [726, 587] width 647 height 54
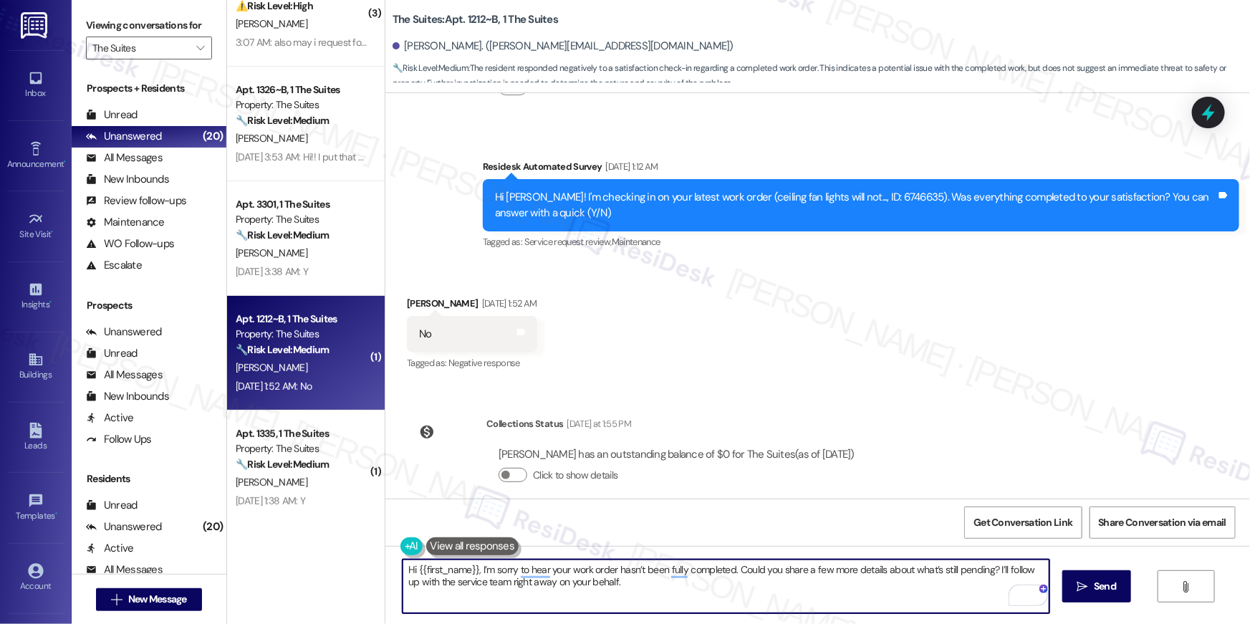
click at [477, 571] on textarea "Hi {{first_name}}, I’m sorry to hear your work order hasn’t been fully complete…" at bounding box center [726, 587] width 647 height 54
click at [475, 572] on textarea "Hi {{first_name}}, I’m sorry to hear your work order hasn’t been fully complete…" at bounding box center [726, 587] width 647 height 54
type textarea "Hi {{first_name}}, apologies for the late response. I’m sorry to hear your work…"
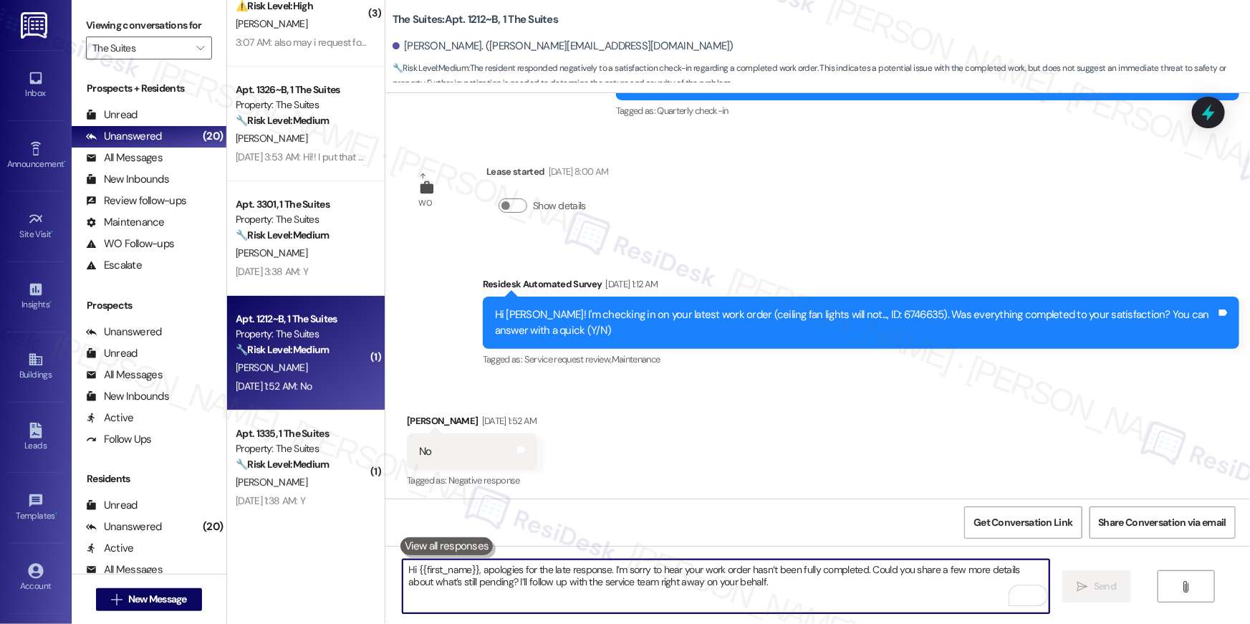
scroll to position [4815, 0]
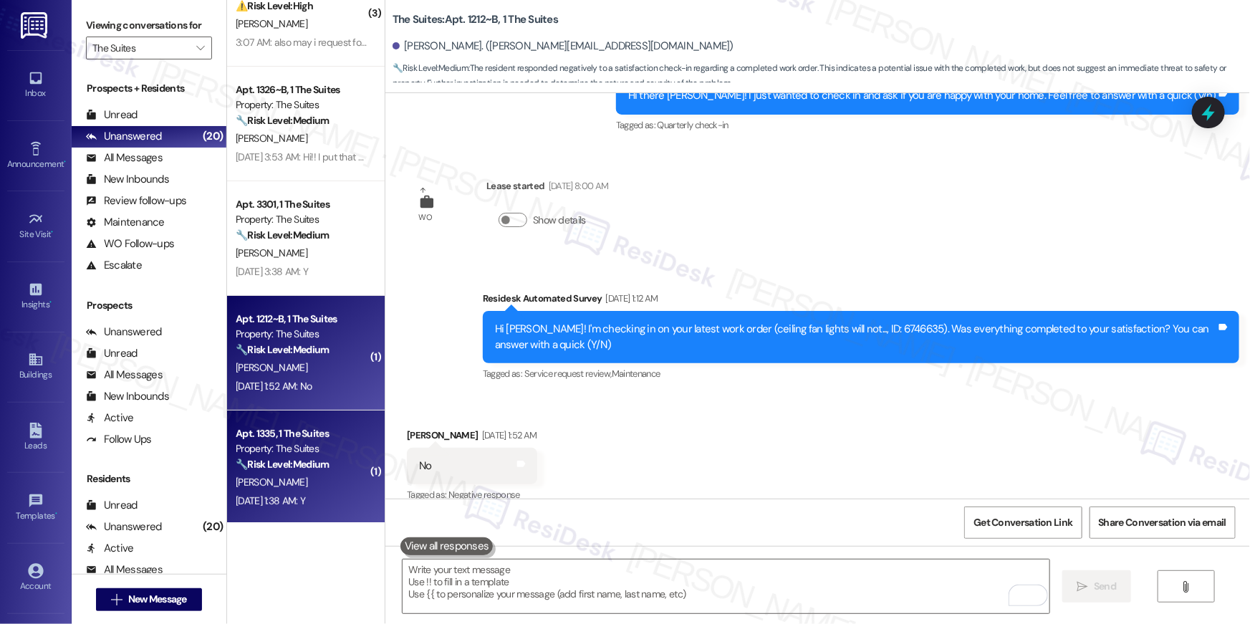
click at [322, 449] on div "Property: The Suites" at bounding box center [302, 448] width 133 height 15
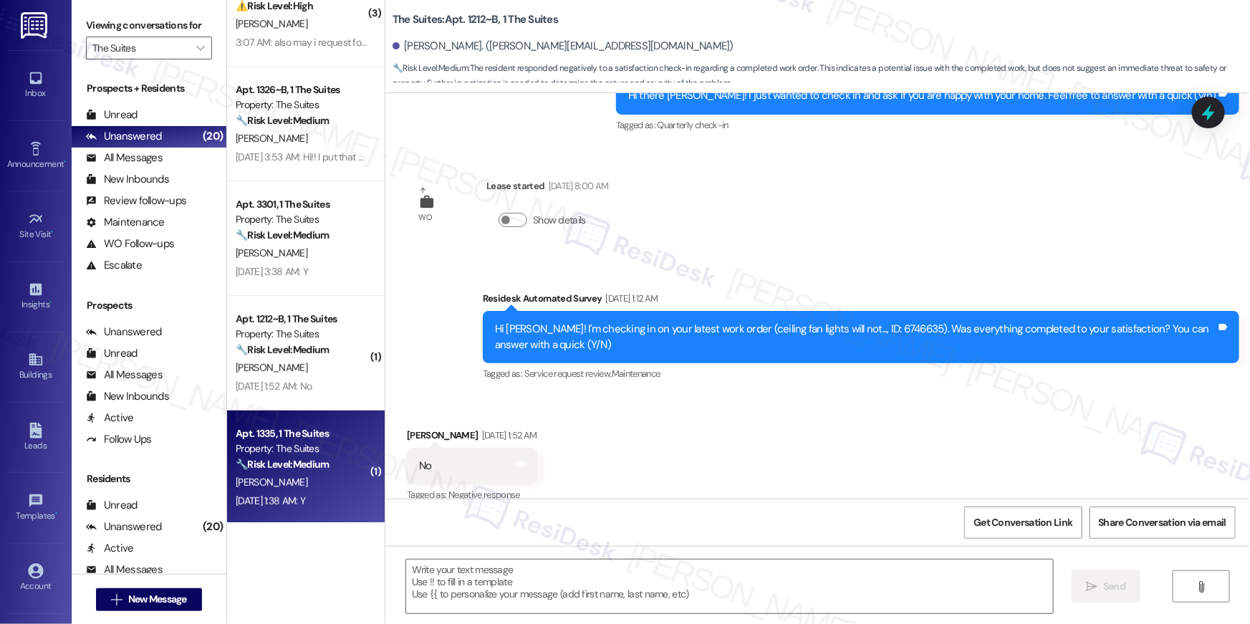
click at [322, 449] on div "Property: The Suites" at bounding box center [302, 448] width 133 height 15
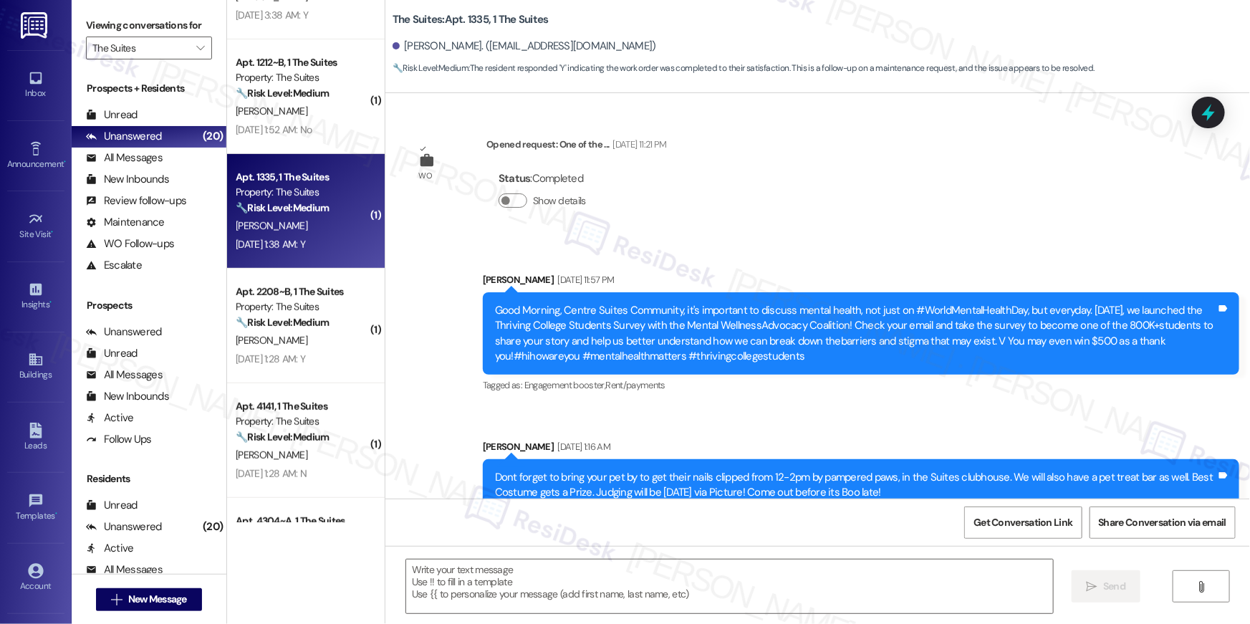
scroll to position [13085, 0]
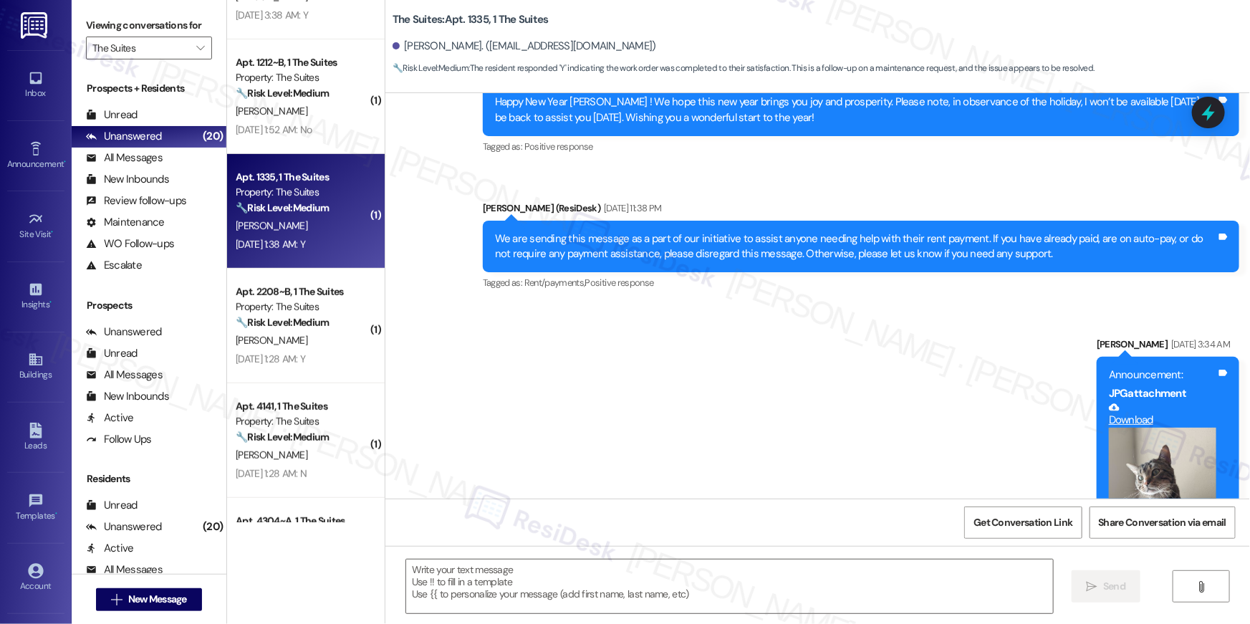
type textarea "Fetching suggested responses. Please feel free to read through the conversation…"
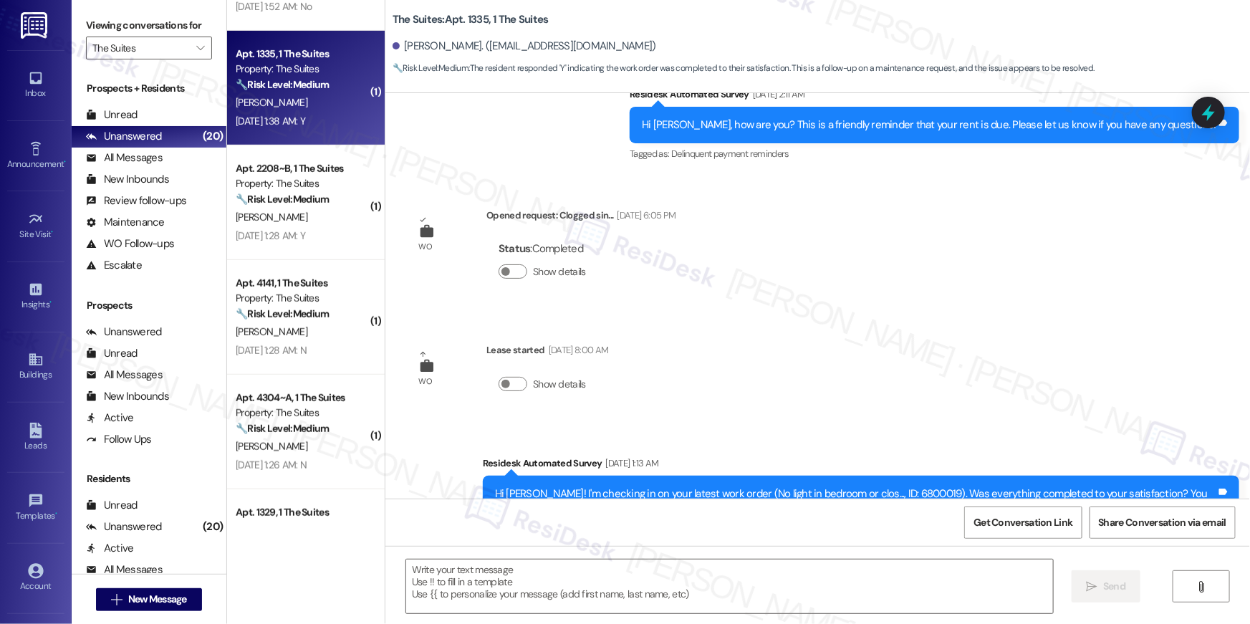
scroll to position [14382, 0]
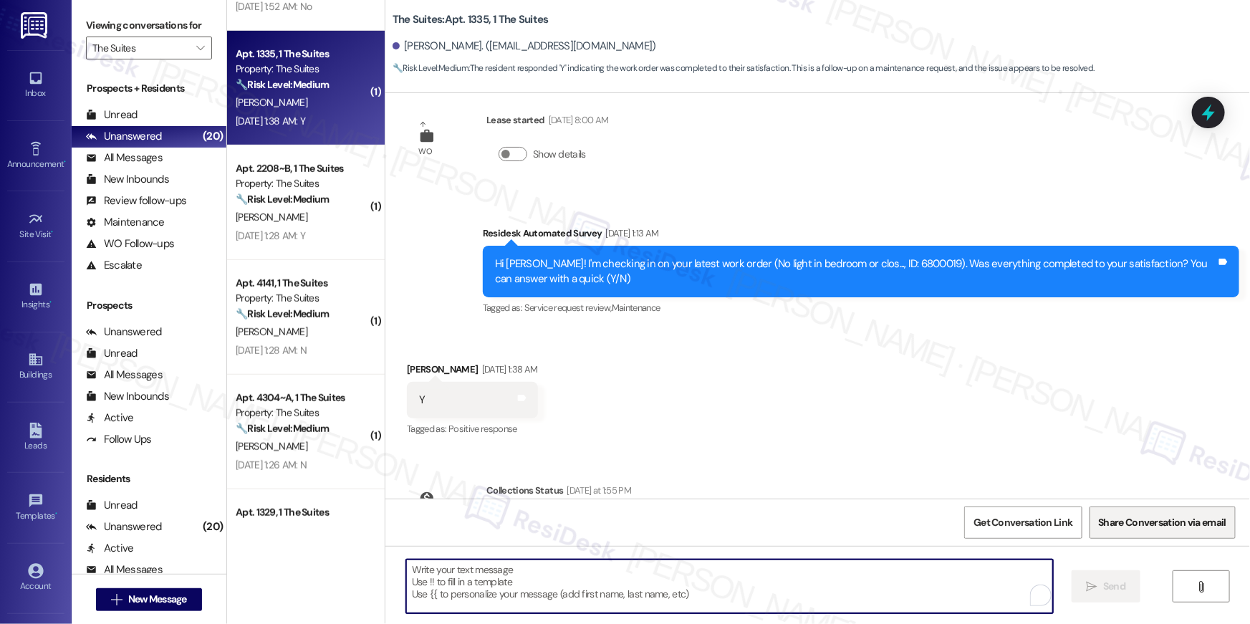
drag, startPoint x: 827, startPoint y: 571, endPoint x: 1116, endPoint y: 529, distance: 292.6
click at [826, 571] on textarea "To enrich screen reader interactions, please activate Accessibility in Grammarl…" at bounding box center [729, 587] width 647 height 54
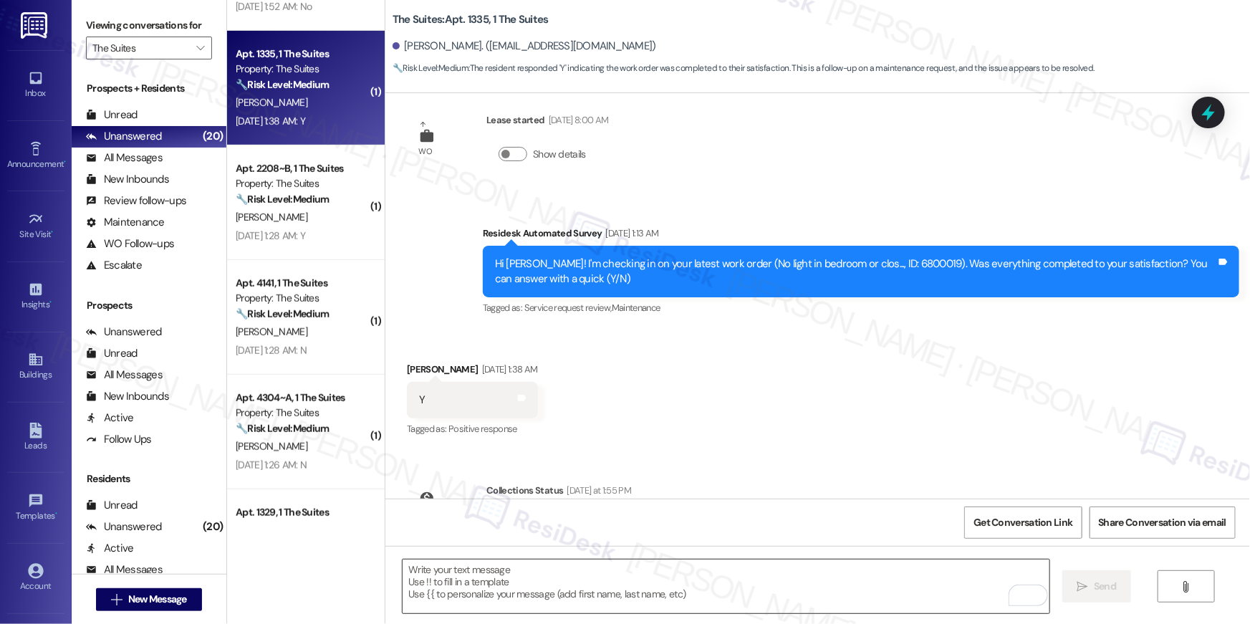
click at [677, 578] on textarea "To enrich screen reader interactions, please activate Accessibility in Grammarl…" at bounding box center [726, 587] width 647 height 54
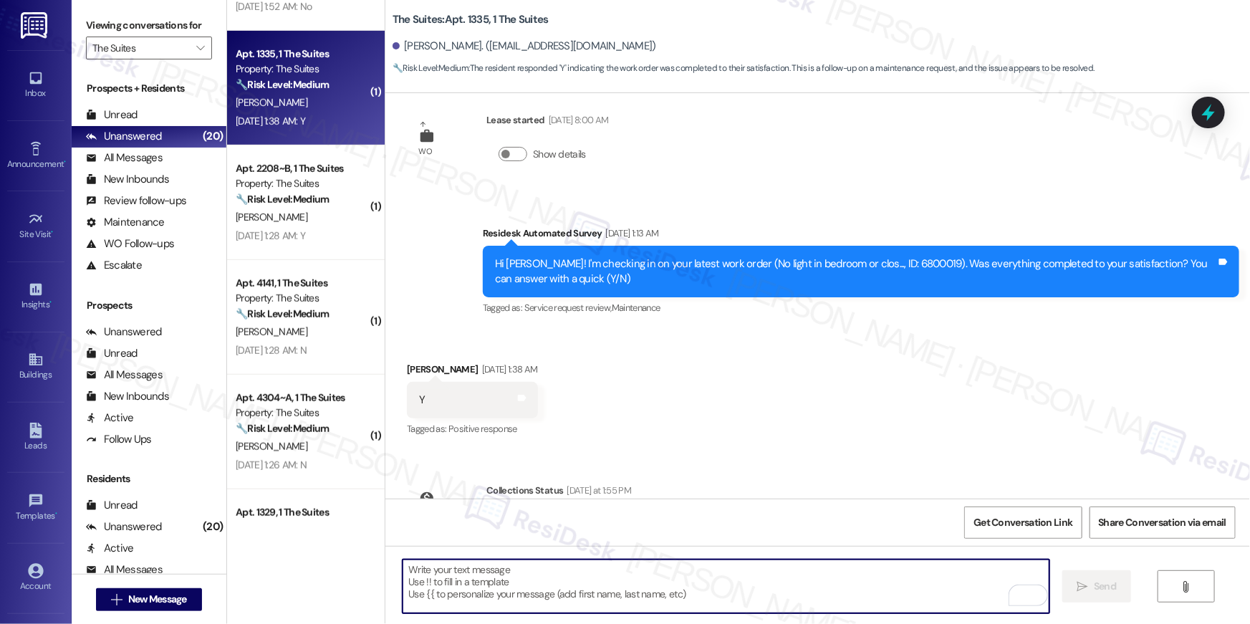
paste textarea "Hi {{first_name}}, I’m glad to hear your work order has been completed! If anyt…"
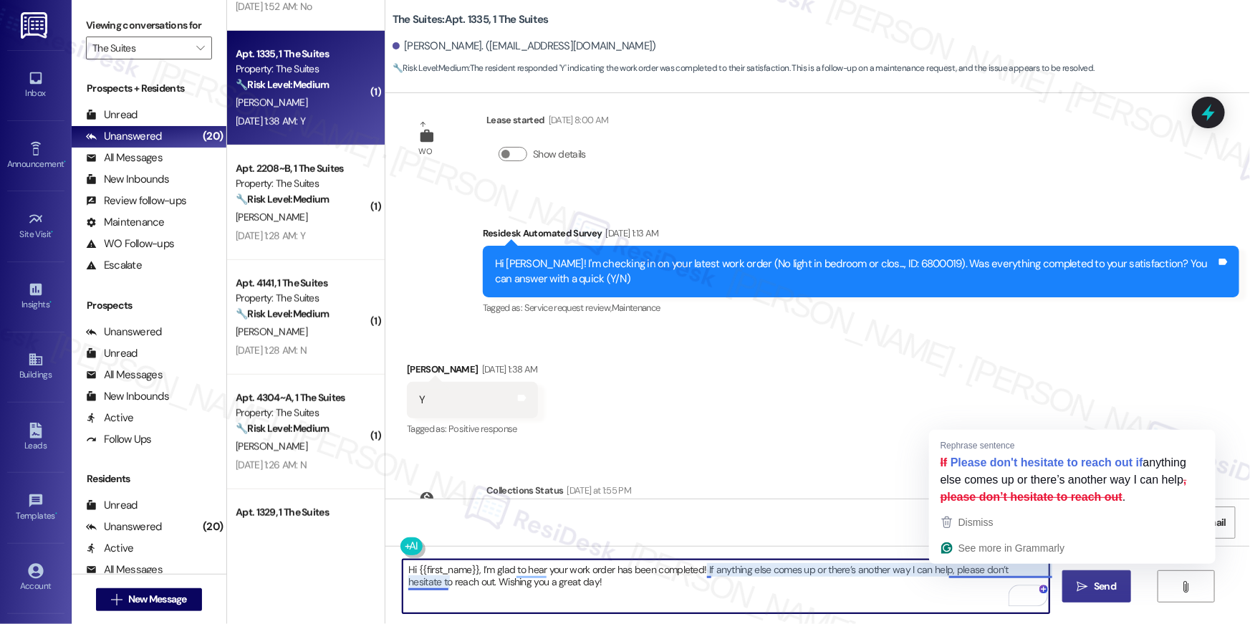
type textarea "Hi {{first_name}}, I’m glad to hear your work order has been completed! If anyt…"
click at [1078, 581] on icon "" at bounding box center [1083, 586] width 11 height 11
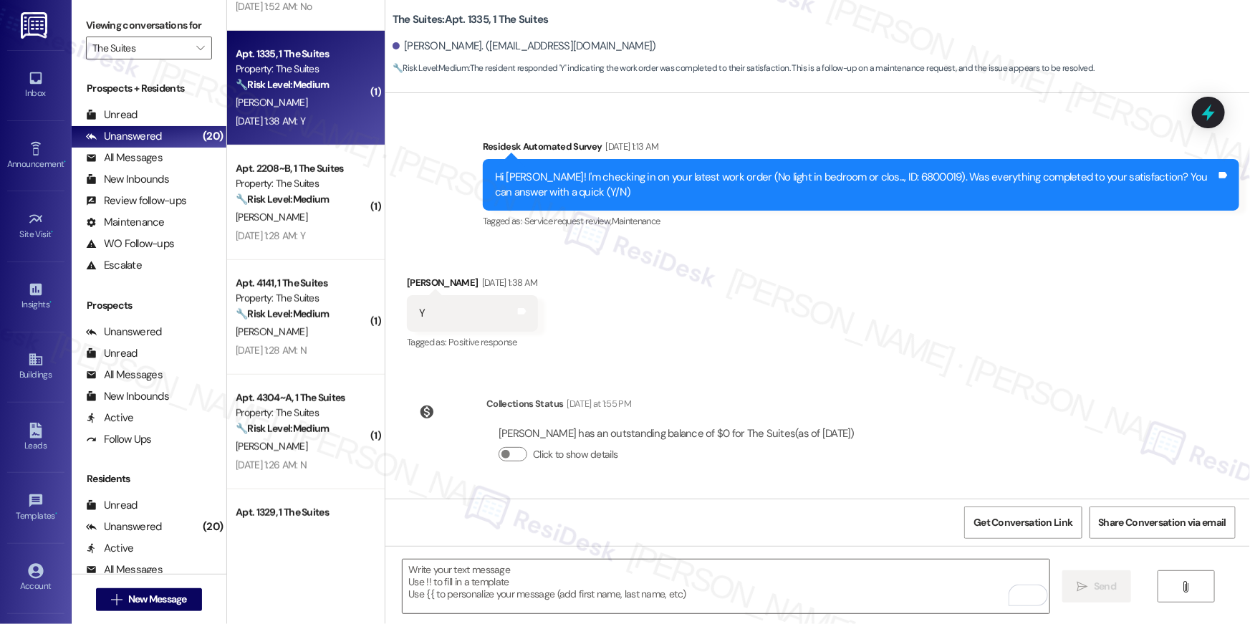
scroll to position [14498, 0]
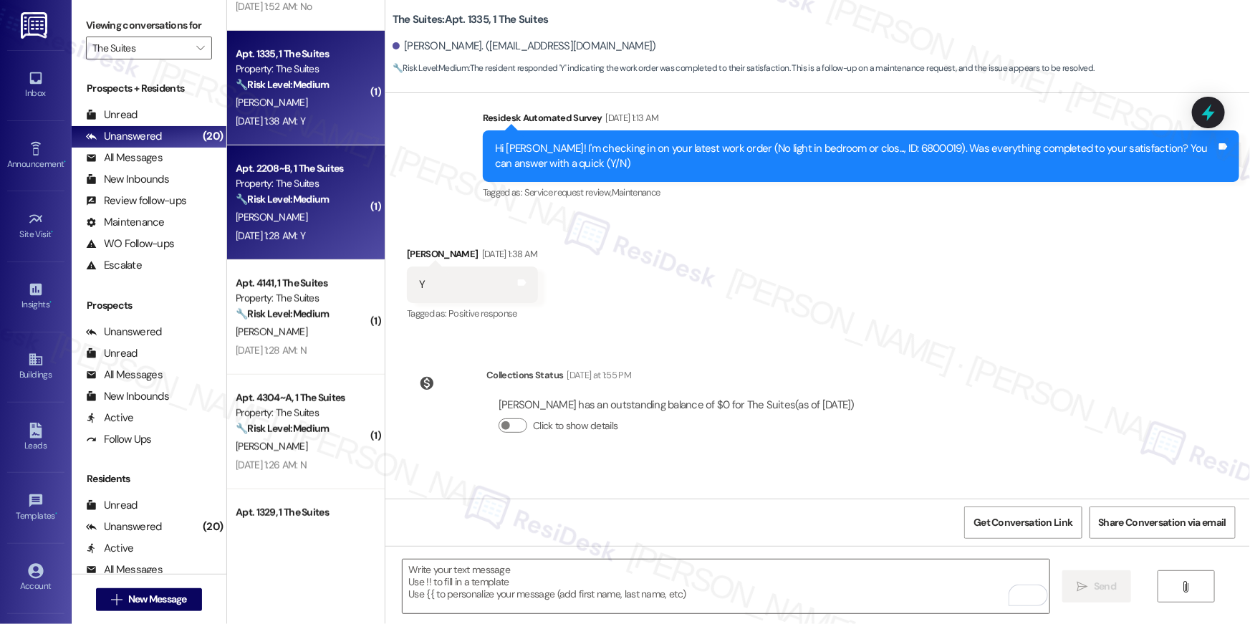
click at [314, 213] on div "[PERSON_NAME]" at bounding box center [301, 218] width 135 height 18
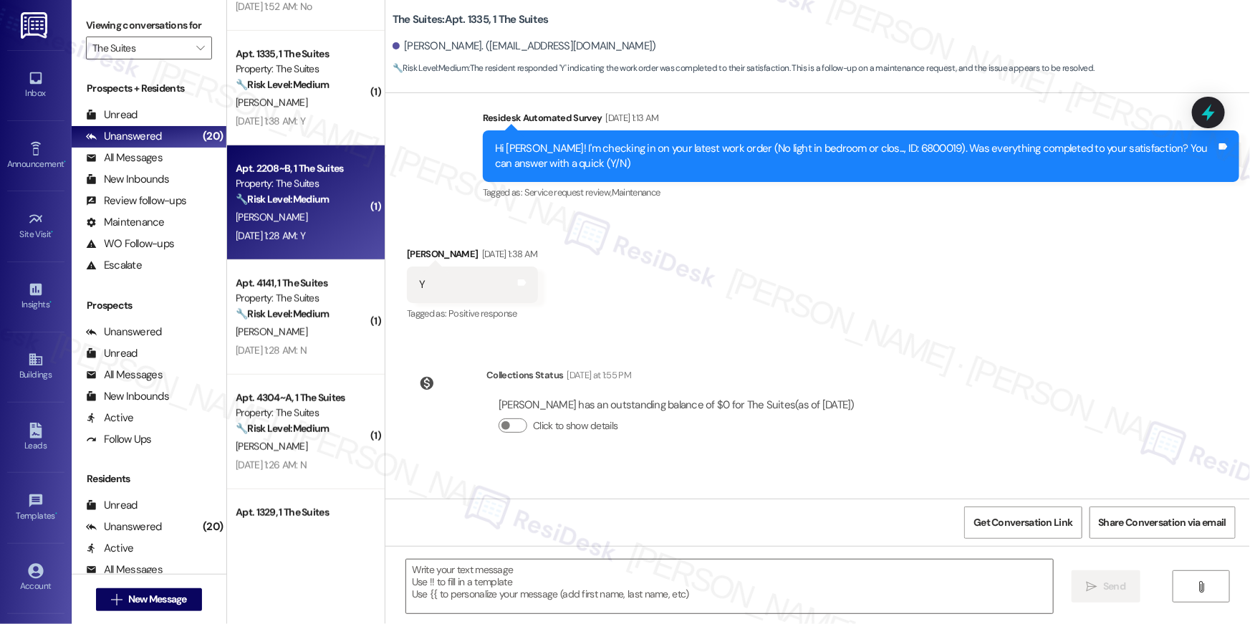
type textarea "Fetching suggested responses. Please feel free to read through the conversation…"
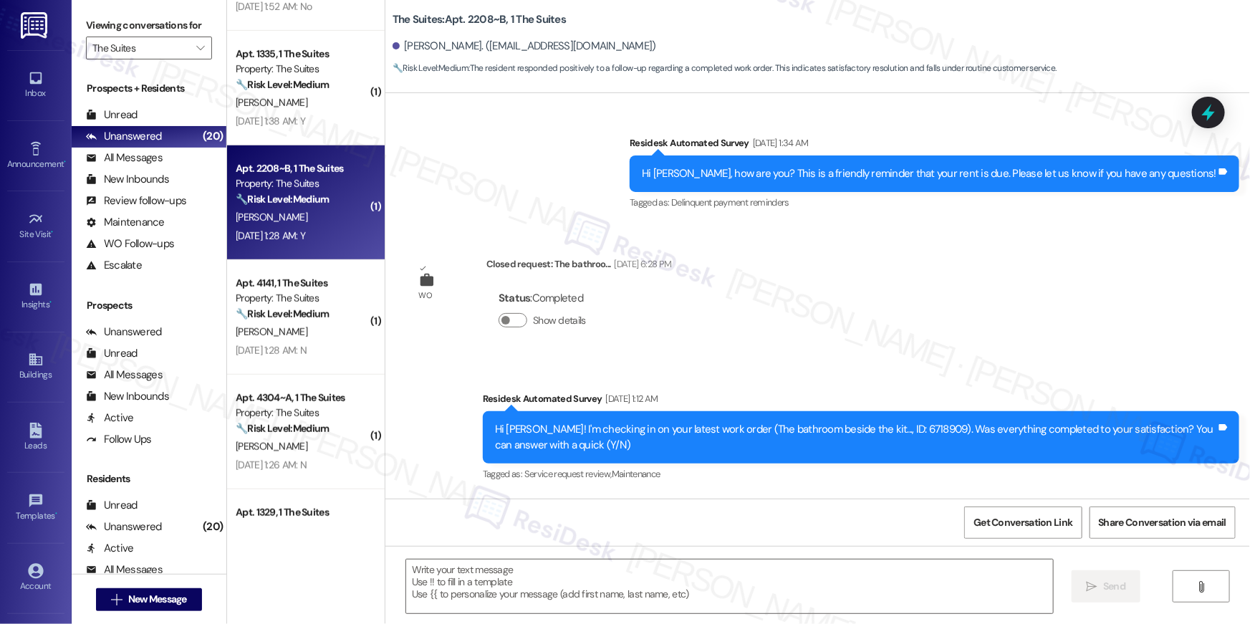
scroll to position [1230, 0]
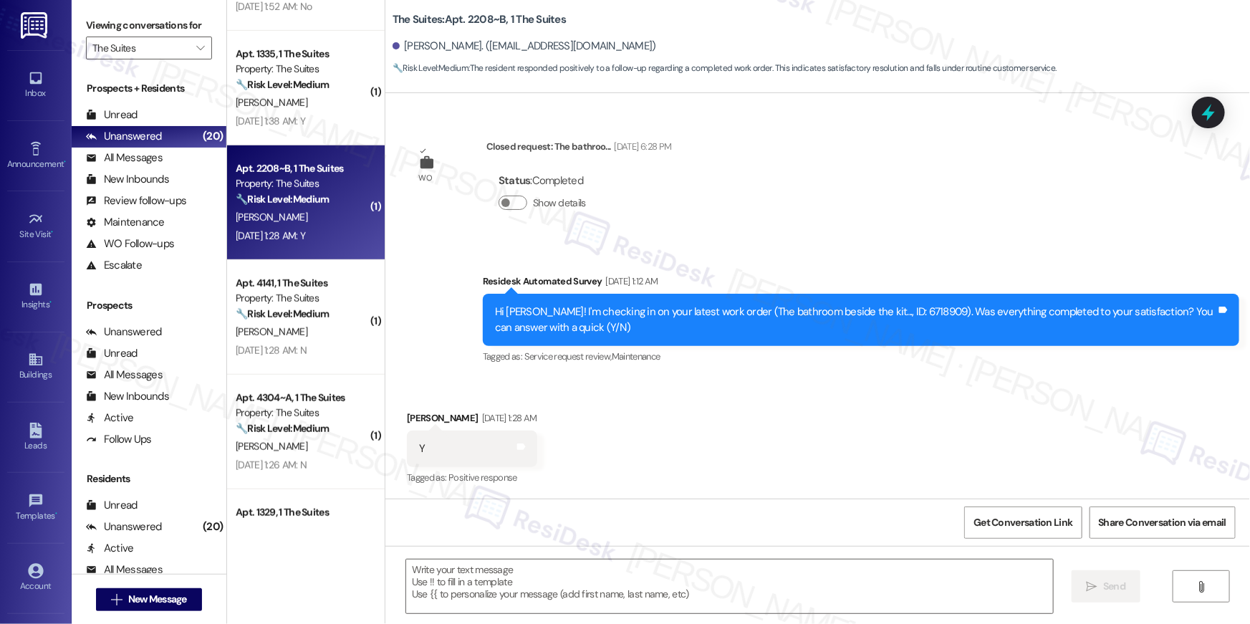
type textarea "Fetching suggested responses. Please feel free to read through the conversation…"
click at [843, 391] on div "Received via SMS Donya Masoumi Sep 13, 2025 at 1:28 AM Y Tags and notes Tagged …" at bounding box center [818, 438] width 865 height 121
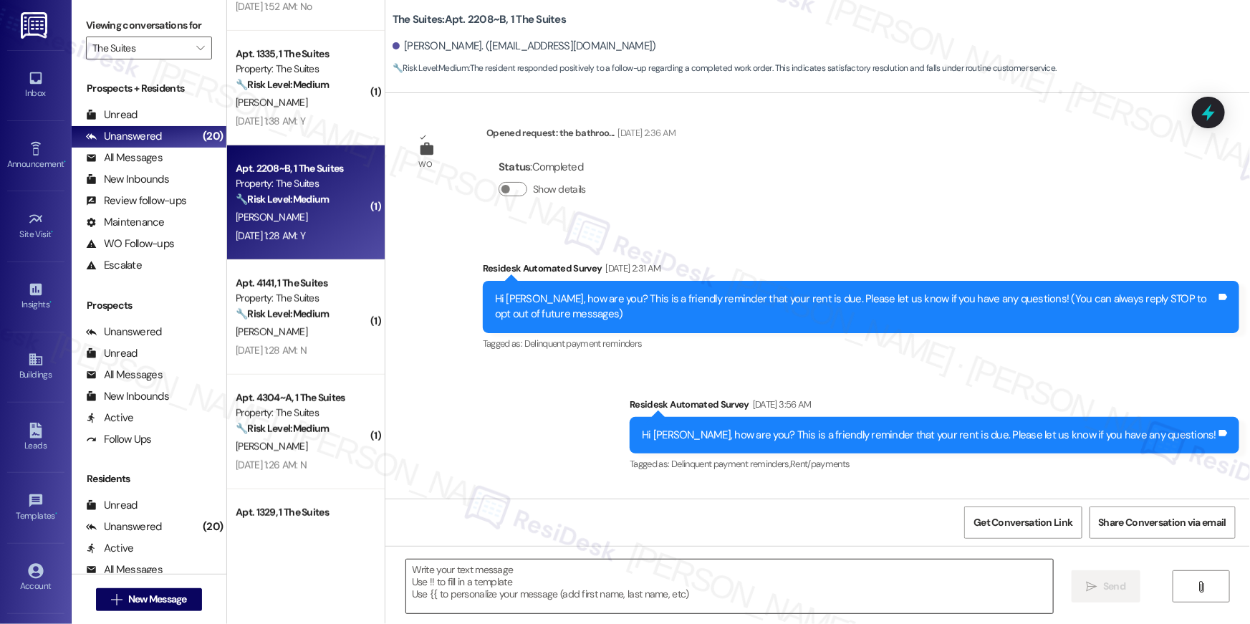
scroll to position [13, 0]
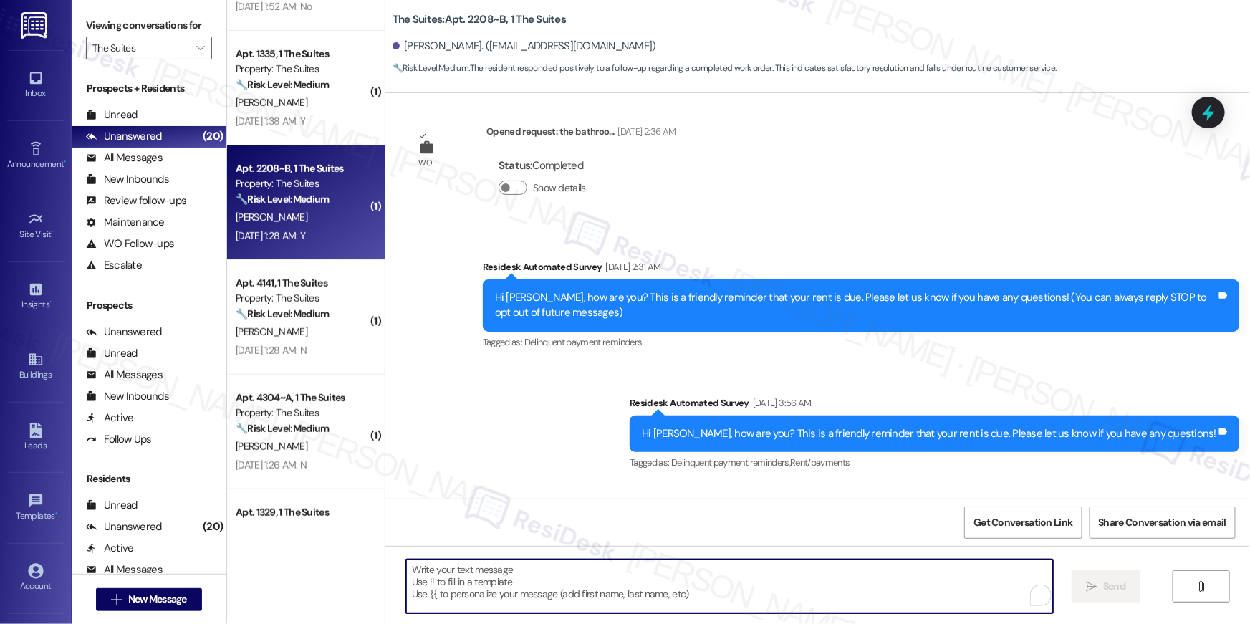
drag, startPoint x: 817, startPoint y: 597, endPoint x: 825, endPoint y: 596, distance: 8.6
click at [819, 598] on textarea "To enrich screen reader interactions, please activate Accessibility in Grammarl…" at bounding box center [729, 587] width 647 height 54
paste textarea "Hi {{first_name}}, I’m glad to hear your work order has been completed! If anyt…"
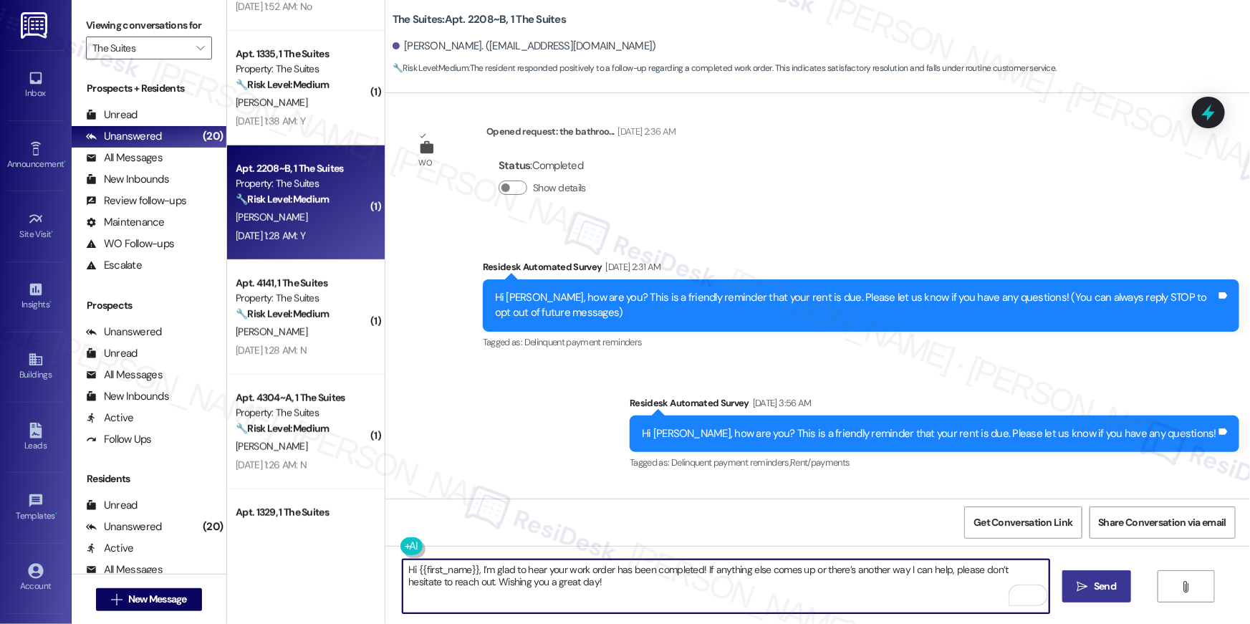
type textarea "Hi {{first_name}}, I’m glad to hear your work order has been completed! If anyt…"
click at [1106, 591] on span "Send" at bounding box center [1105, 586] width 22 height 15
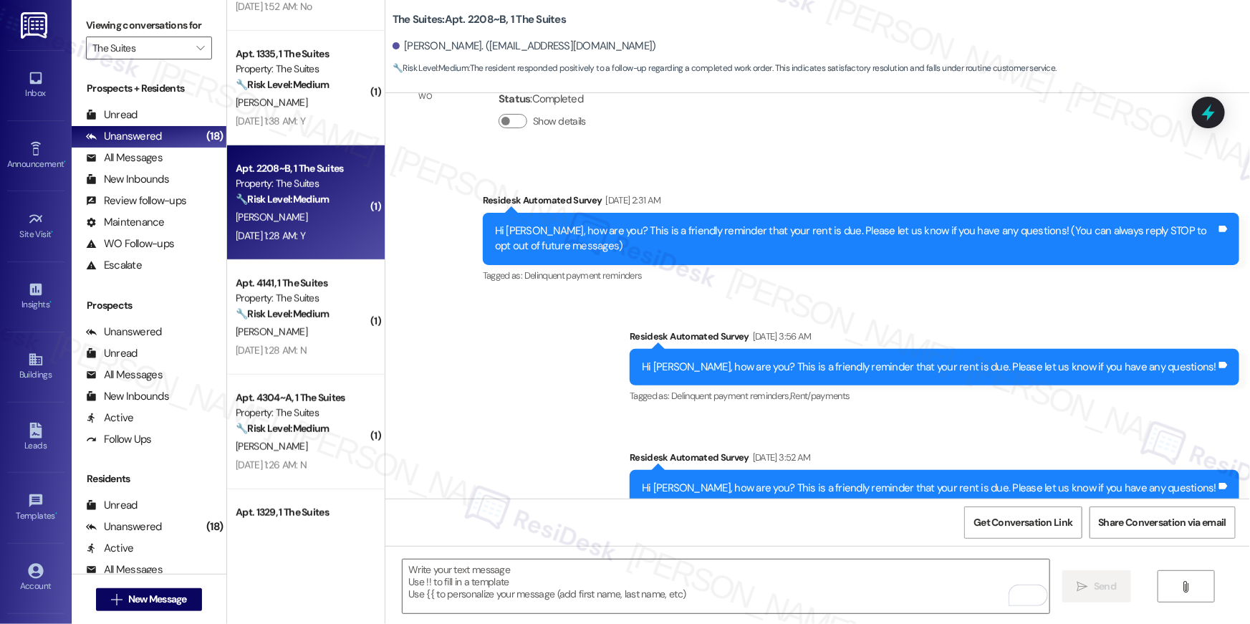
scroll to position [0, 0]
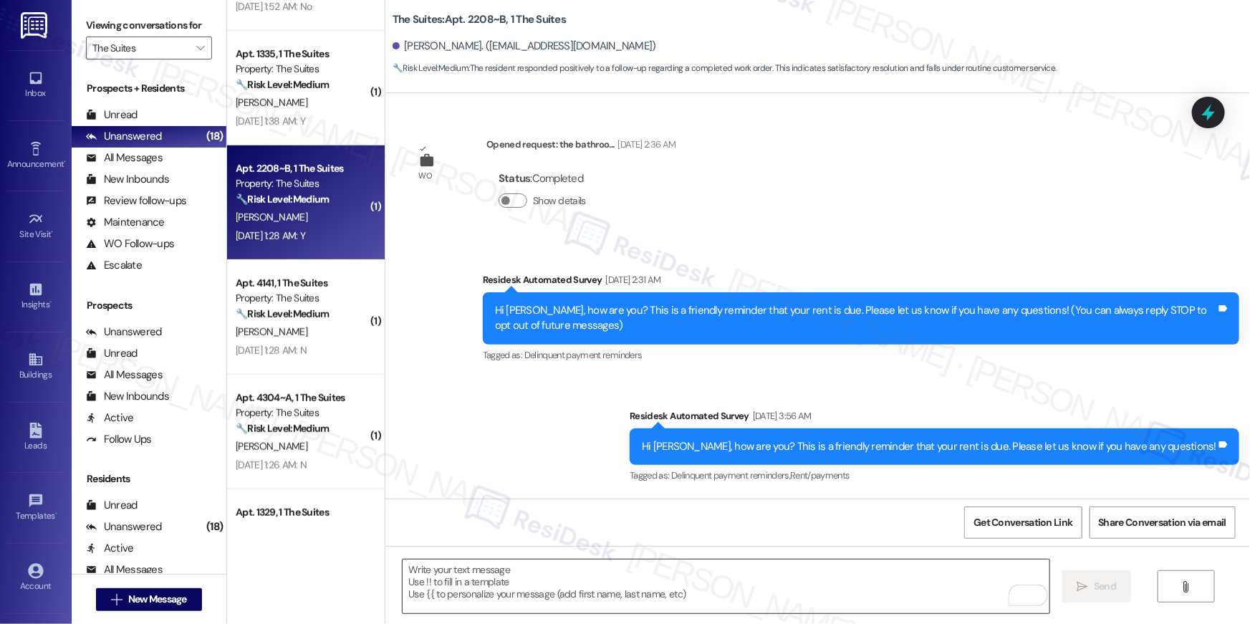
click at [832, 598] on textarea "To enrich screen reader interactions, please activate Accessibility in Grammarl…" at bounding box center [726, 587] width 647 height 54
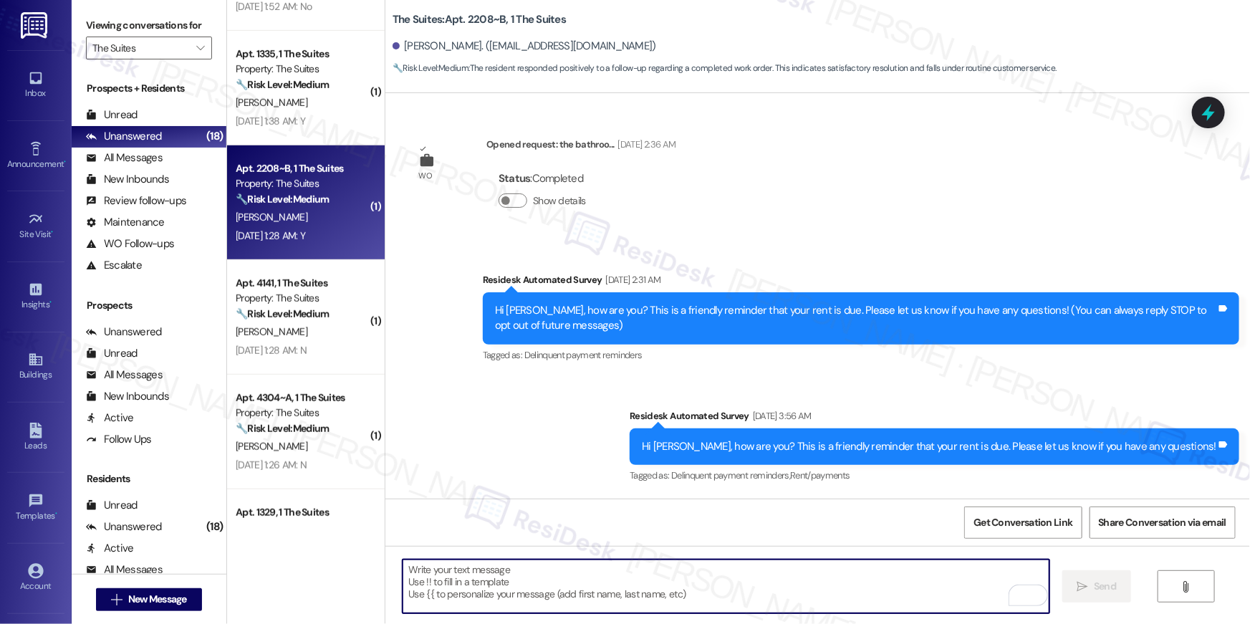
drag, startPoint x: 832, startPoint y: 598, endPoint x: 856, endPoint y: 578, distance: 31.1
click at [836, 592] on textarea "To enrich screen reader interactions, please activate Accessibility in Grammarl…" at bounding box center [726, 587] width 647 height 54
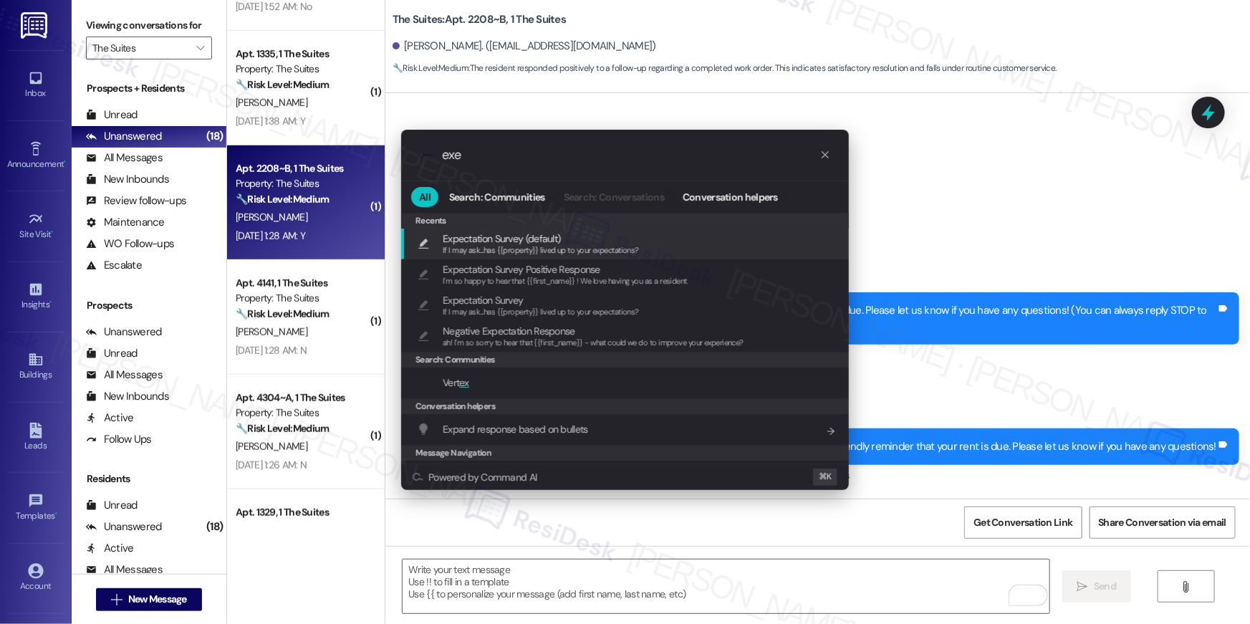
type input "exe"
click at [595, 250] on span "If I may ask...has {{property}} lived up to your expectations?" at bounding box center [541, 250] width 196 height 10
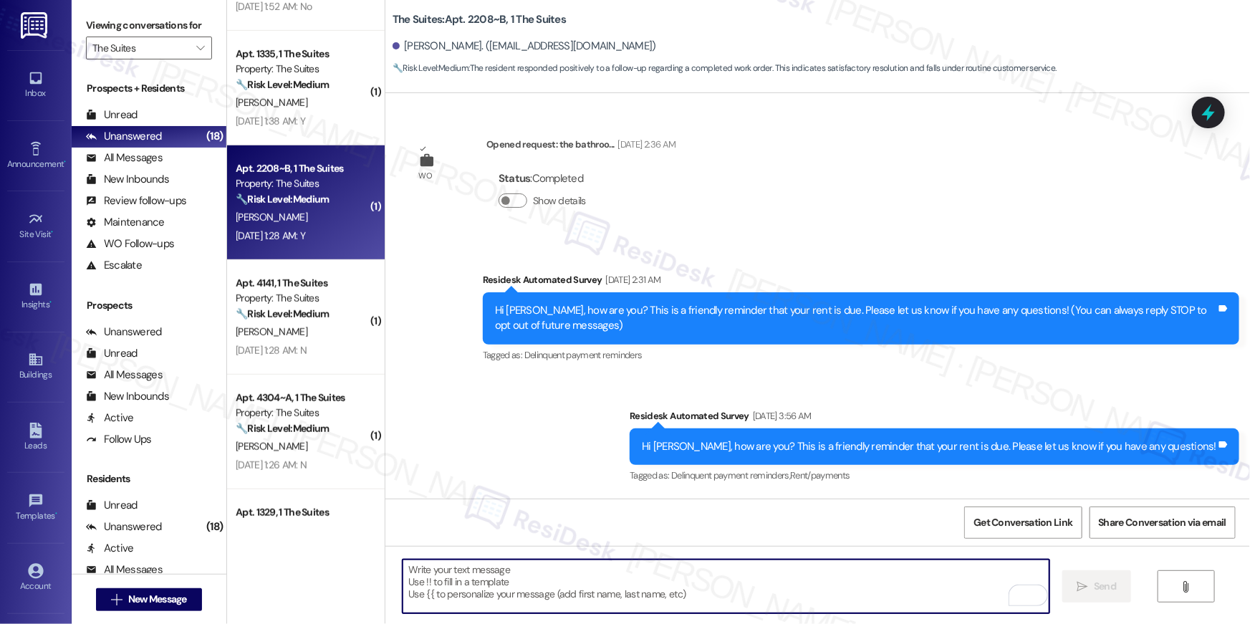
type textarea "If I may ask...has {{property}} lived up to your expectations?"
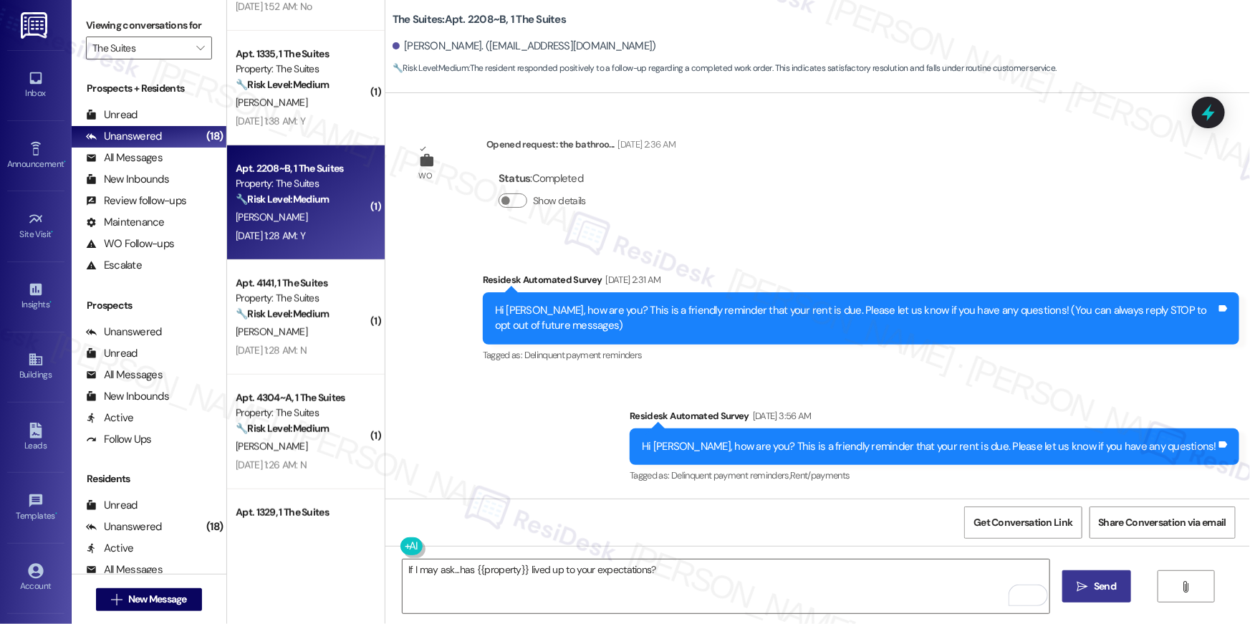
click at [1083, 600] on button " Send" at bounding box center [1098, 586] width 70 height 32
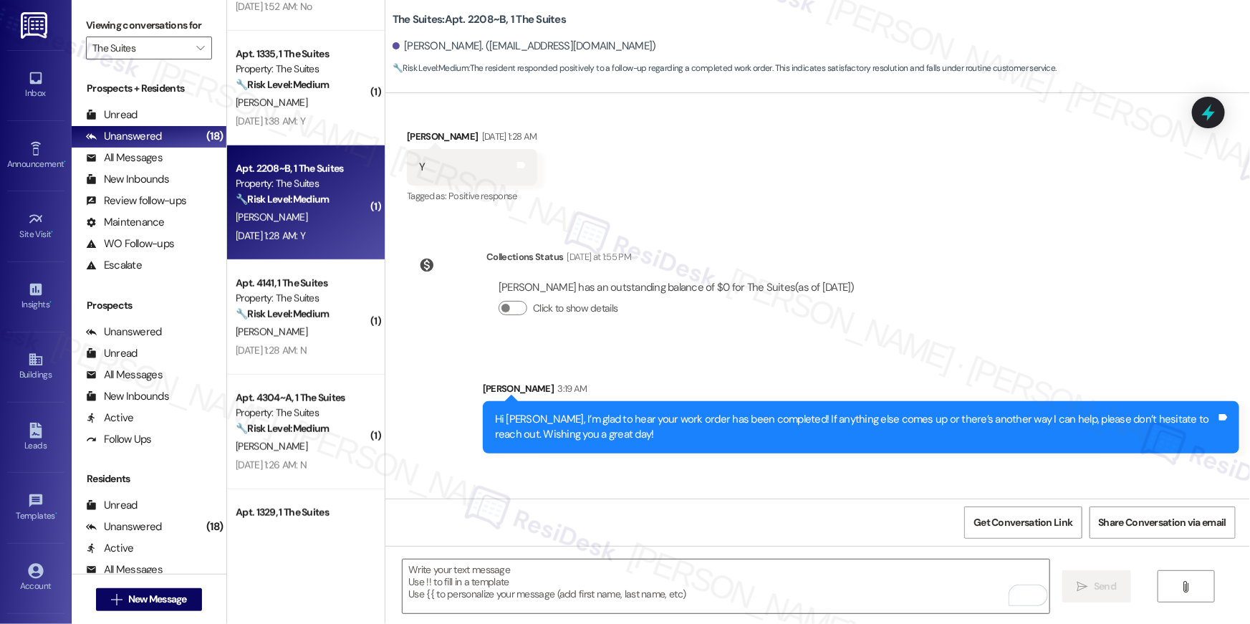
scroll to position [1577, 0]
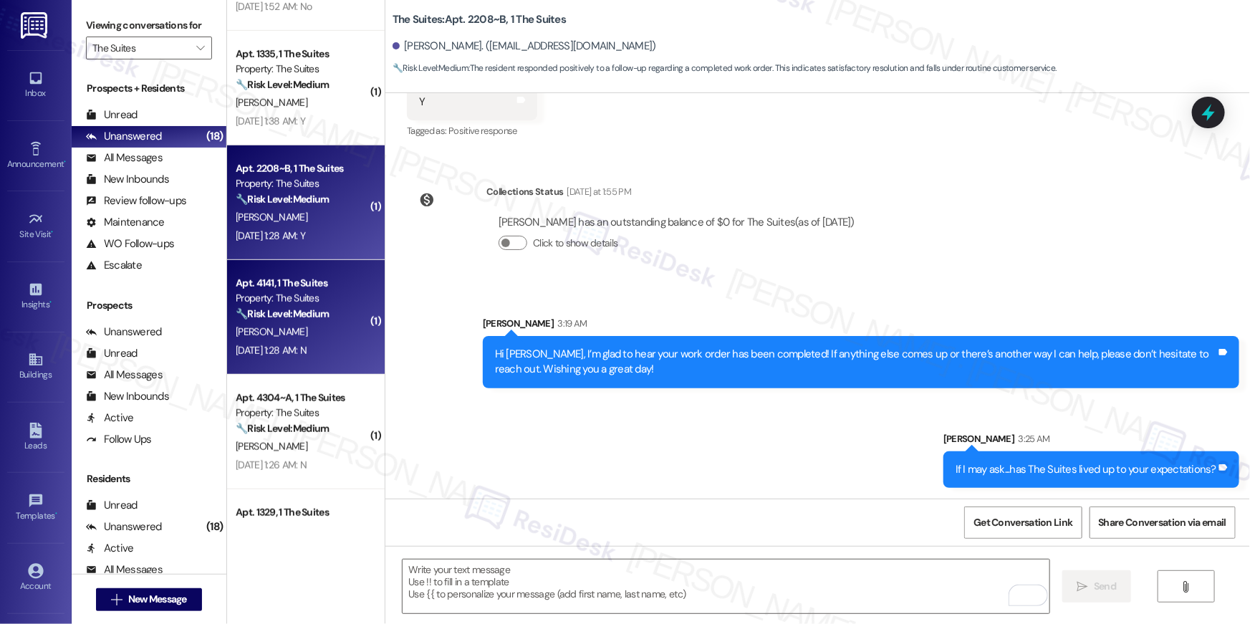
click at [303, 299] on div "Property: The Suites" at bounding box center [302, 298] width 133 height 15
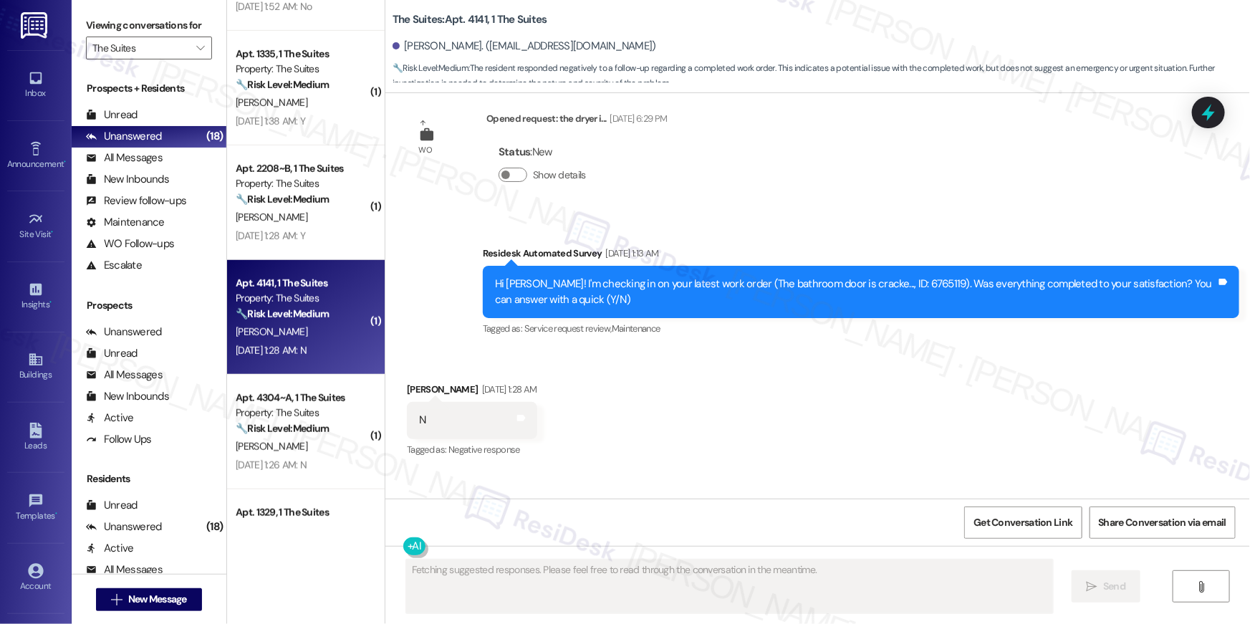
scroll to position [379, 0]
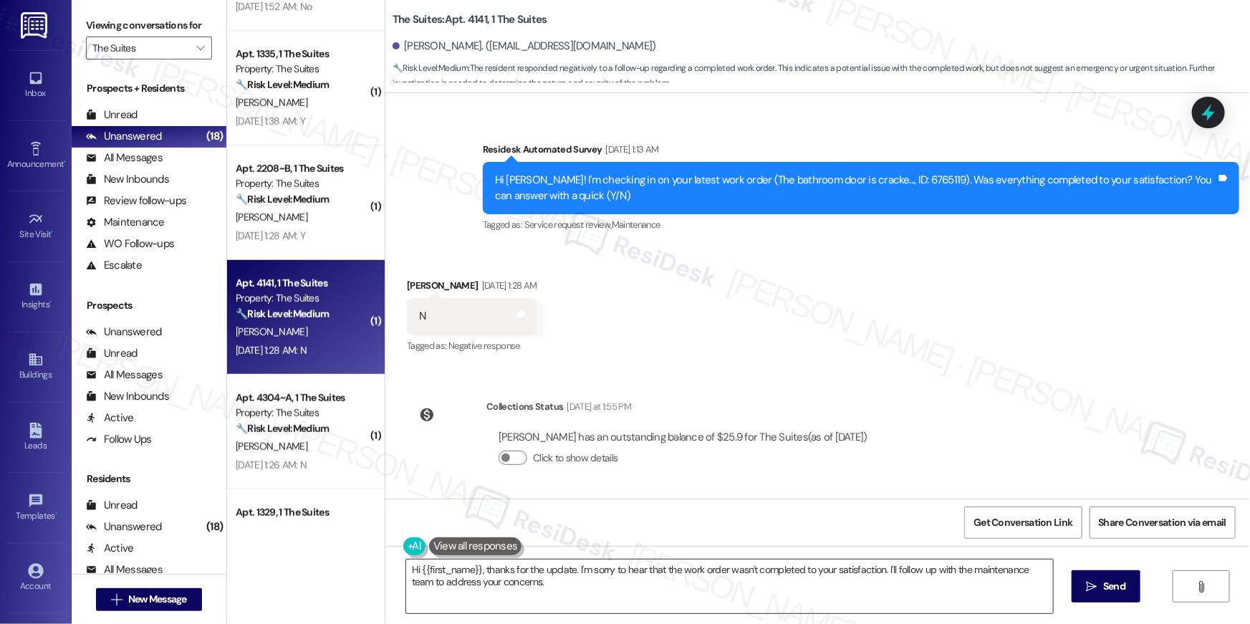
click at [687, 598] on textarea "Hi {{first_name}}, thanks for the update. I'm sorry to hear that the work order…" at bounding box center [729, 587] width 647 height 54
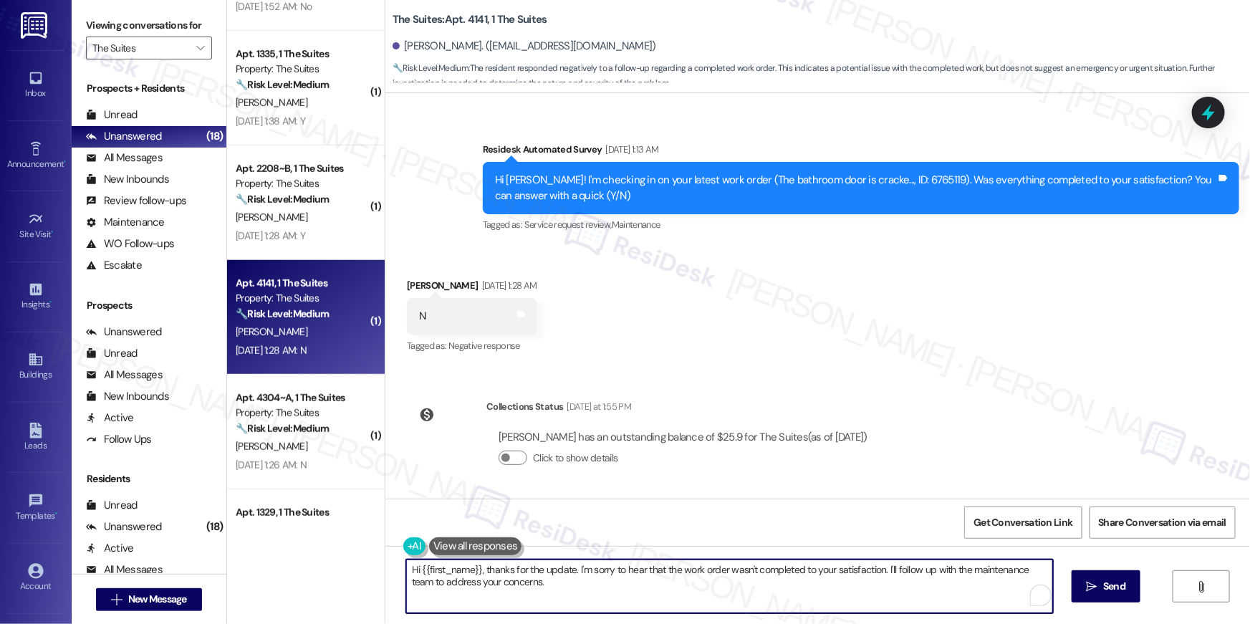
click at [687, 598] on textarea "Hi {{first_name}}, thanks for the update. I'm sorry to hear that the work order…" at bounding box center [729, 587] width 647 height 54
paste textarea "I’m sorry to hear your work order hasn’t been fully completed. Could you share …"
type textarea "Hi {{first_name}}, I’m sorry to hear your work order hasn’t been fully complete…"
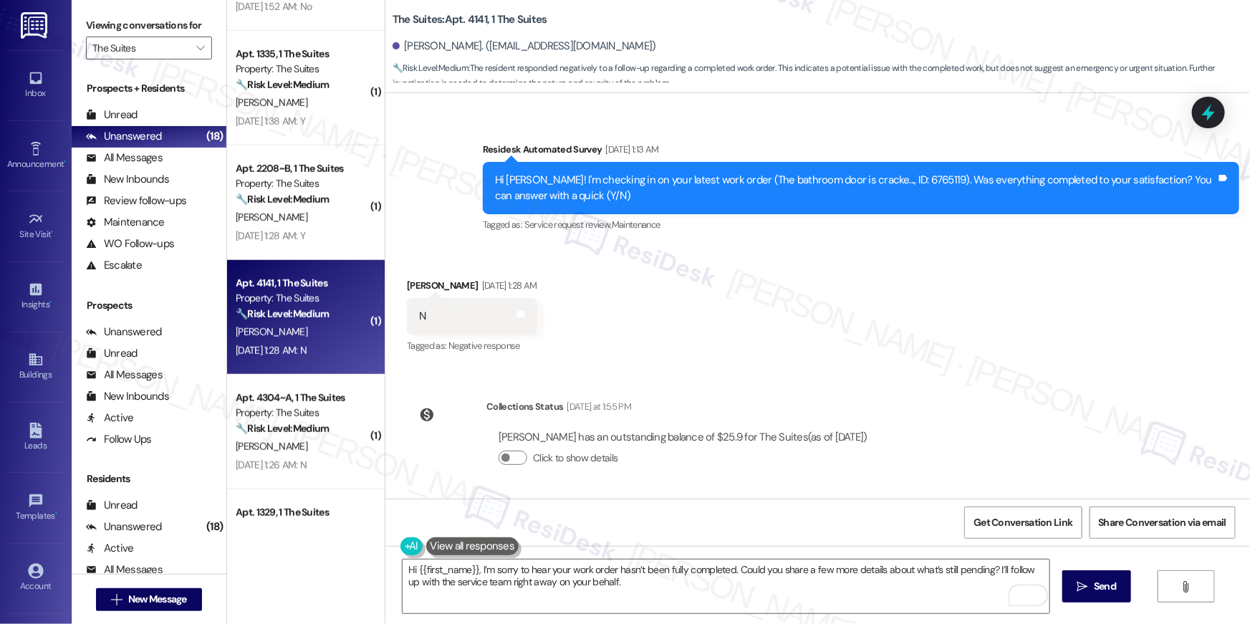
click at [1098, 589] on span "Send" at bounding box center [1105, 586] width 22 height 15
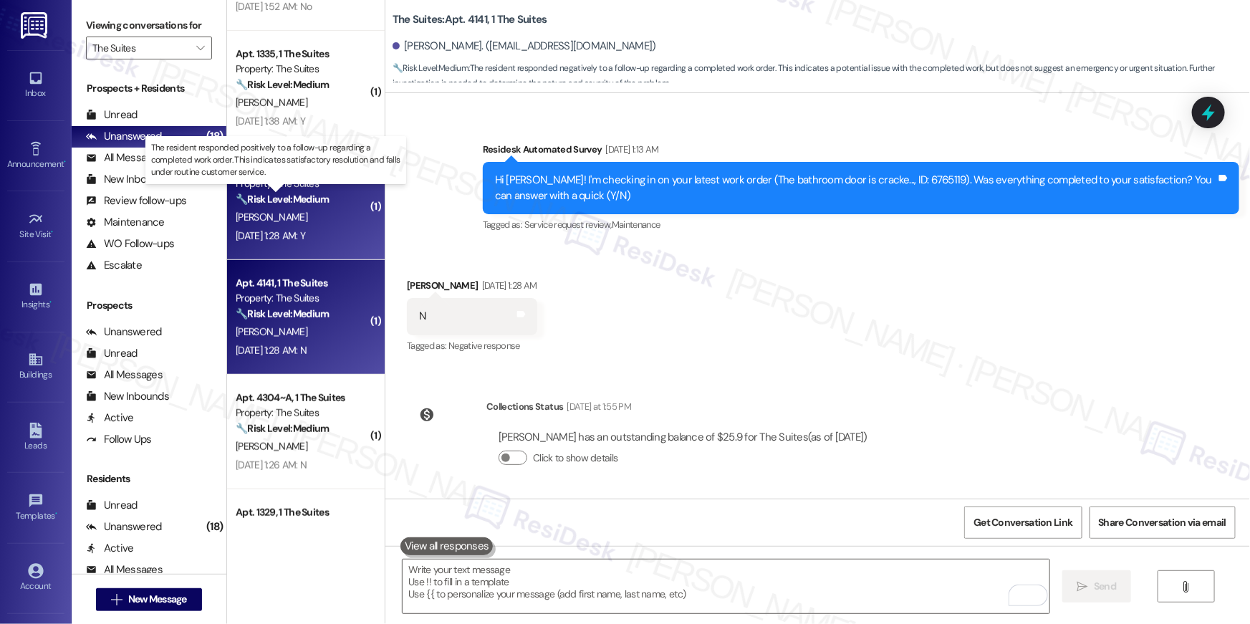
scroll to position [650, 0]
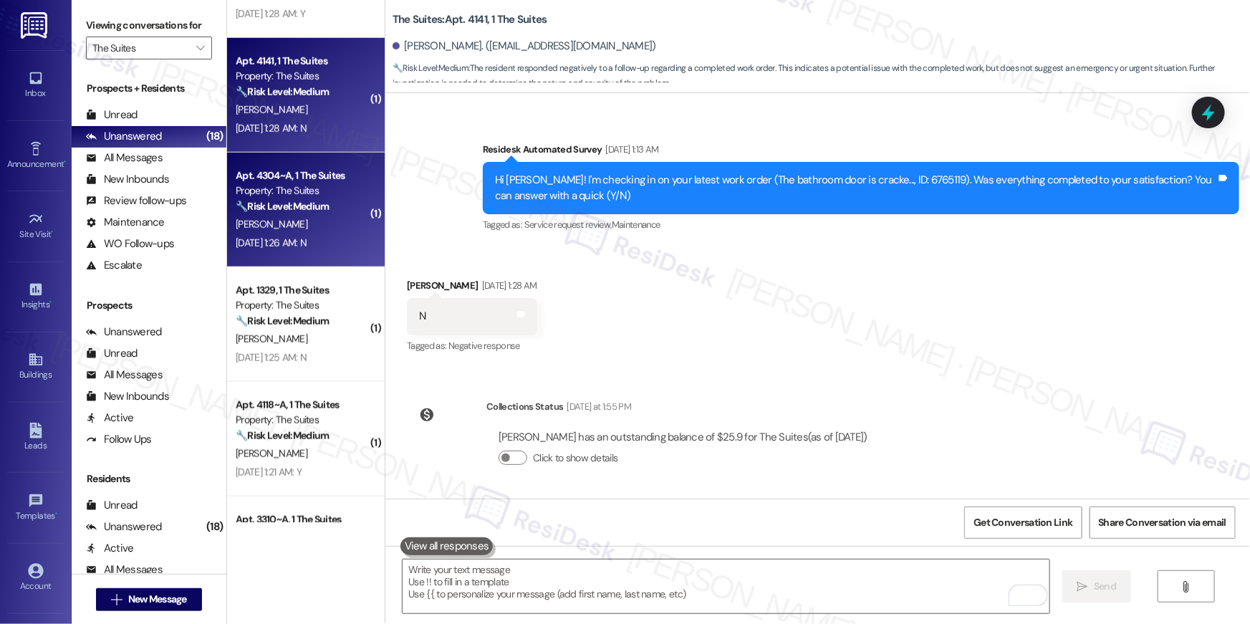
click at [300, 211] on strong "🔧 Risk Level: Medium" at bounding box center [282, 206] width 93 height 13
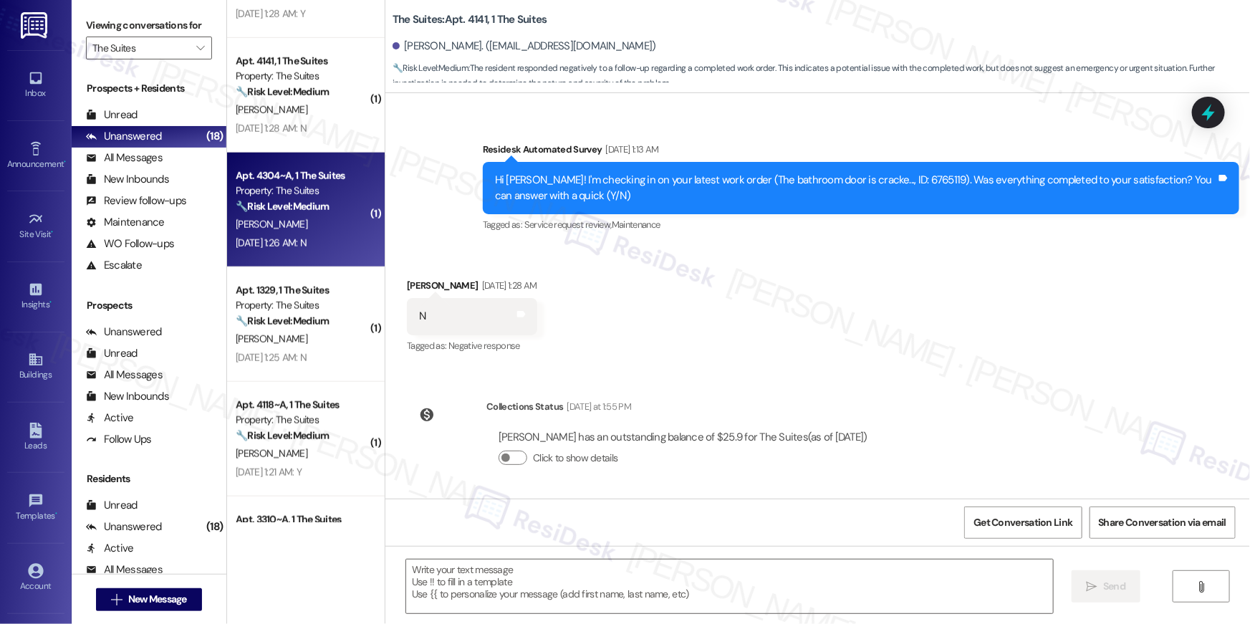
type textarea "Fetching suggested responses. Please feel free to read through the conversation…"
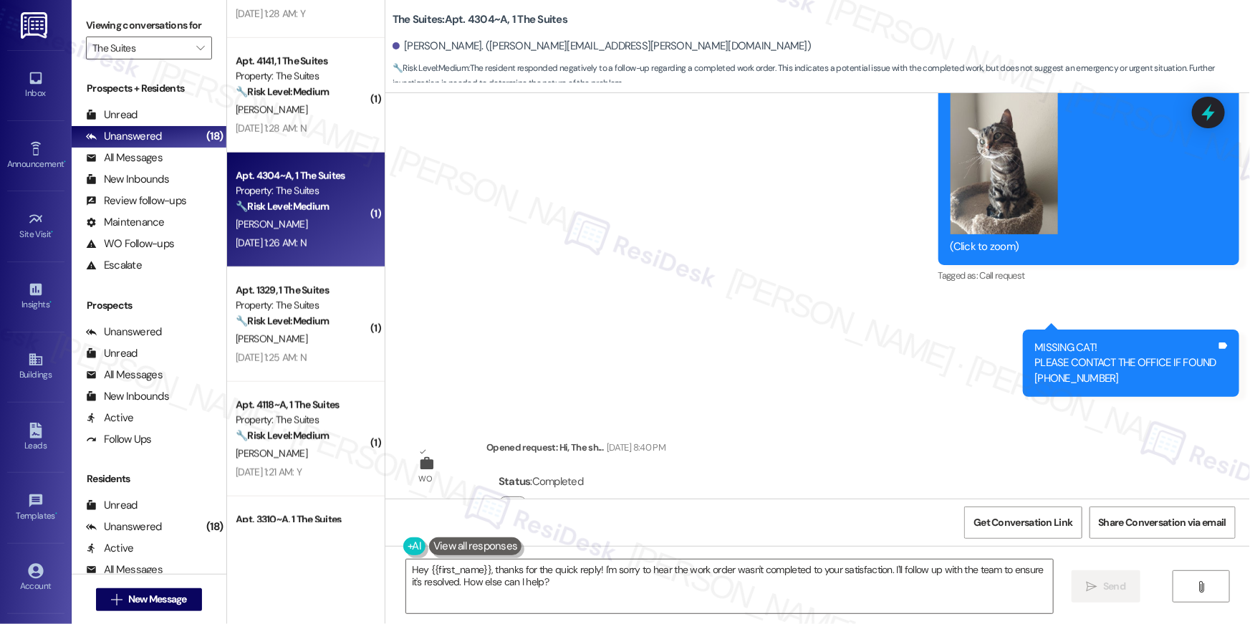
scroll to position [163, 0]
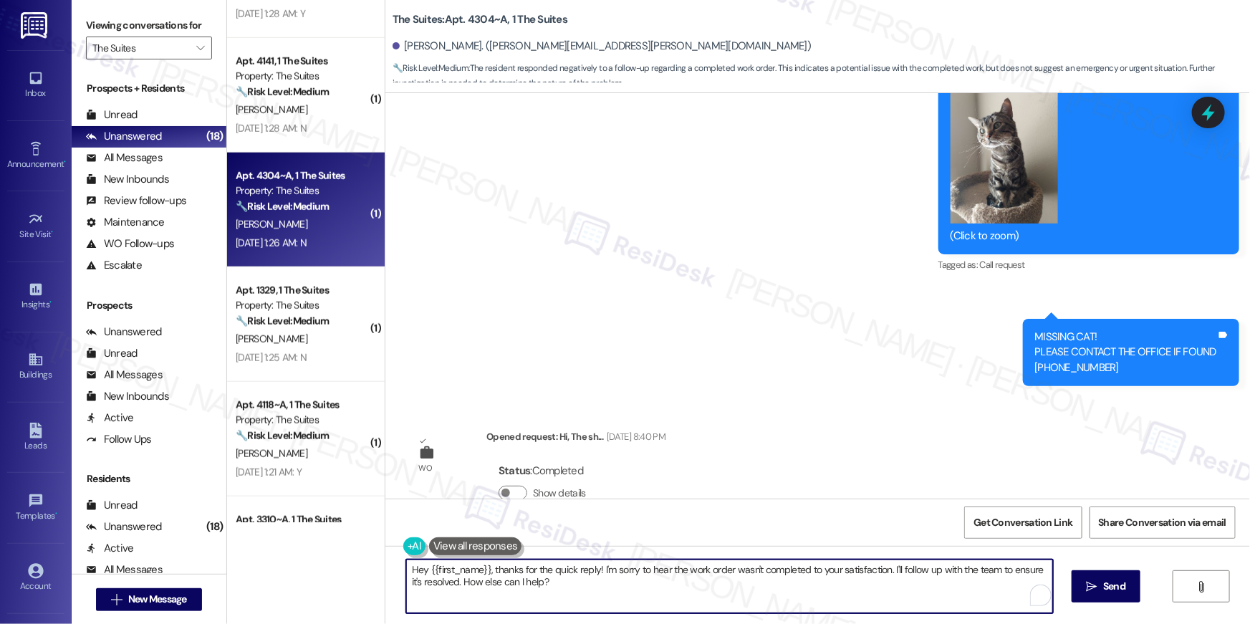
click at [853, 581] on textarea "Hey {{first_name}}, thanks for the quick reply! I'm sorry to hear the work orde…" at bounding box center [729, 587] width 647 height 54
paste textarea "i {{first_name}}, I’m sorry to hear your work order hasn’t been fully completed…"
type textarea "Hi {{first_name}}, I’m sorry to hear your work order hasn’t been fully complete…"
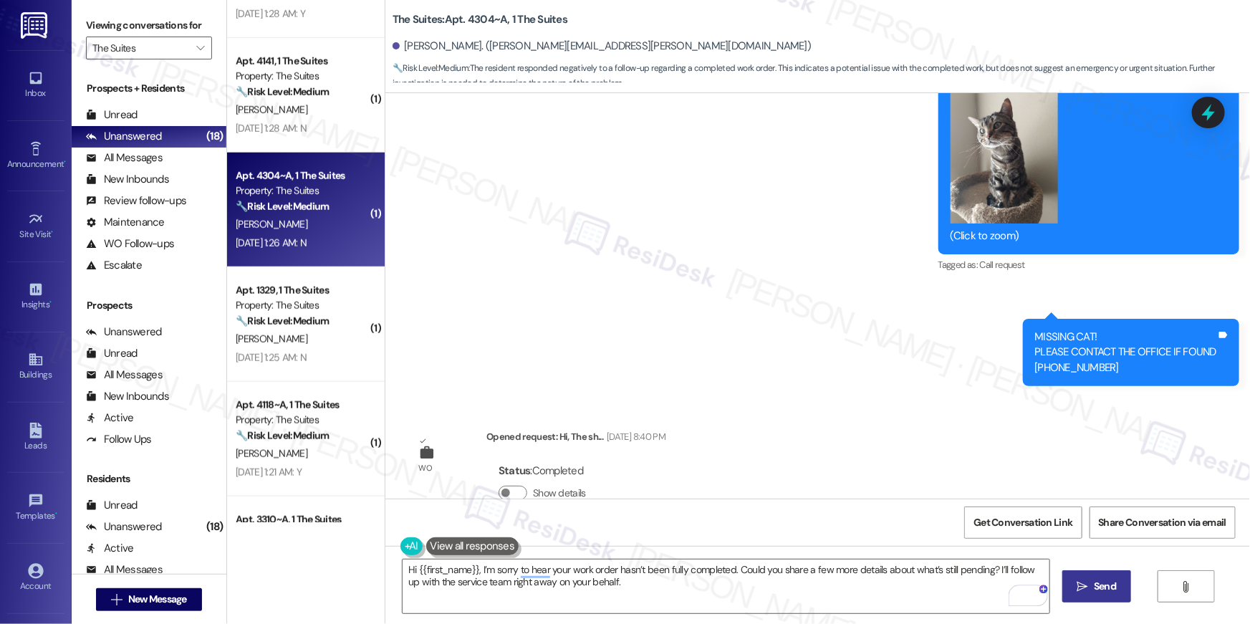
click at [1099, 599] on button " Send" at bounding box center [1098, 586] width 70 height 32
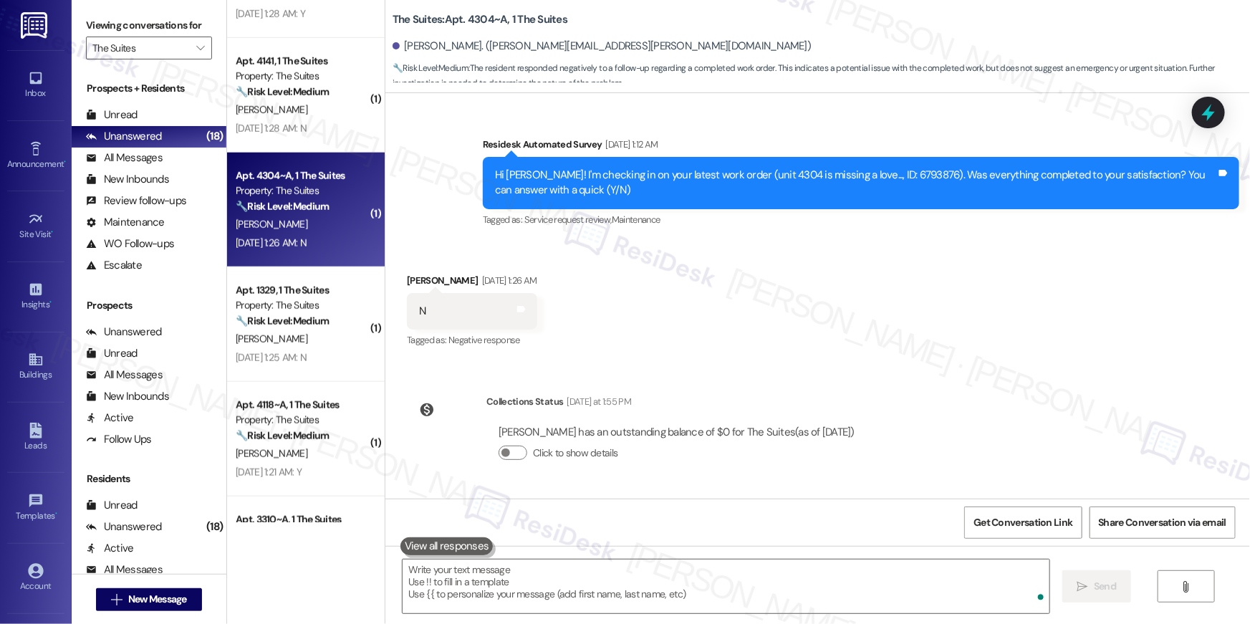
scroll to position [1205, 0]
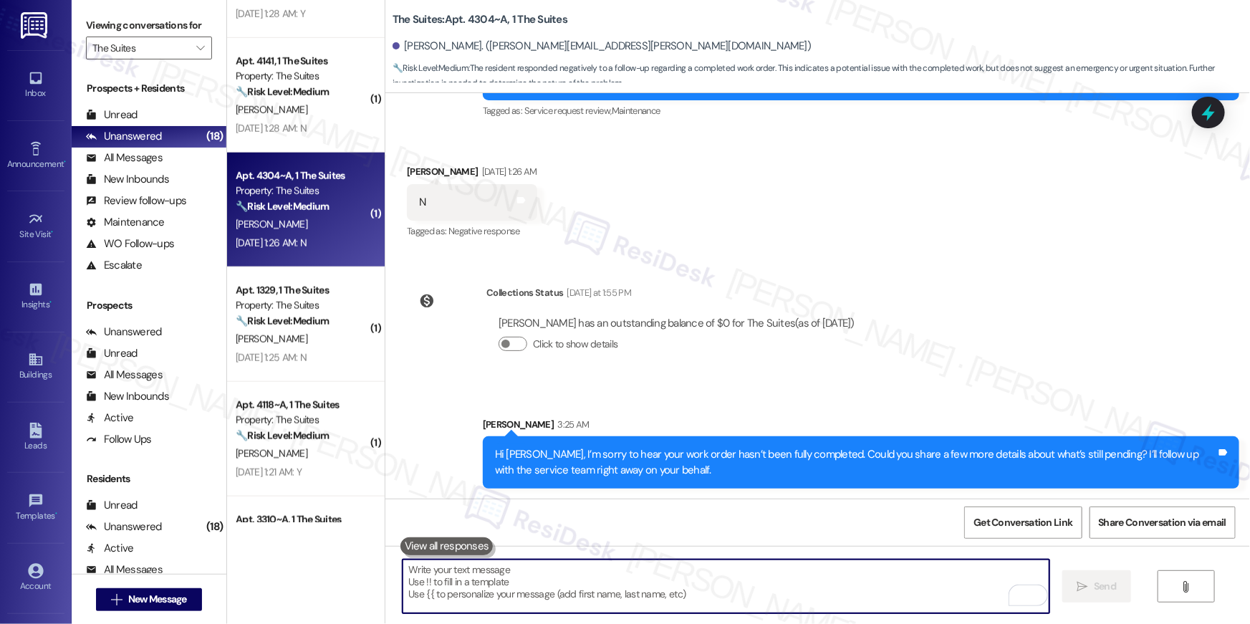
click at [908, 576] on textarea "To enrich screen reader interactions, please activate Accessibility in Grammarl…" at bounding box center [726, 587] width 647 height 54
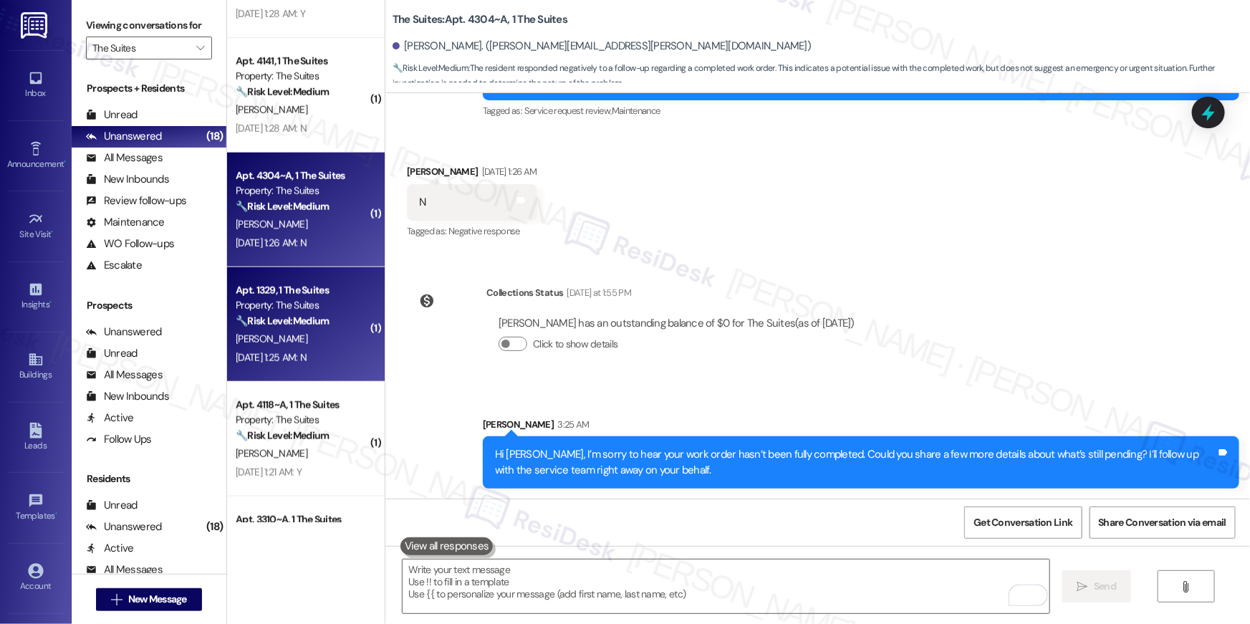
click at [322, 339] on div "[PERSON_NAME]" at bounding box center [301, 339] width 135 height 18
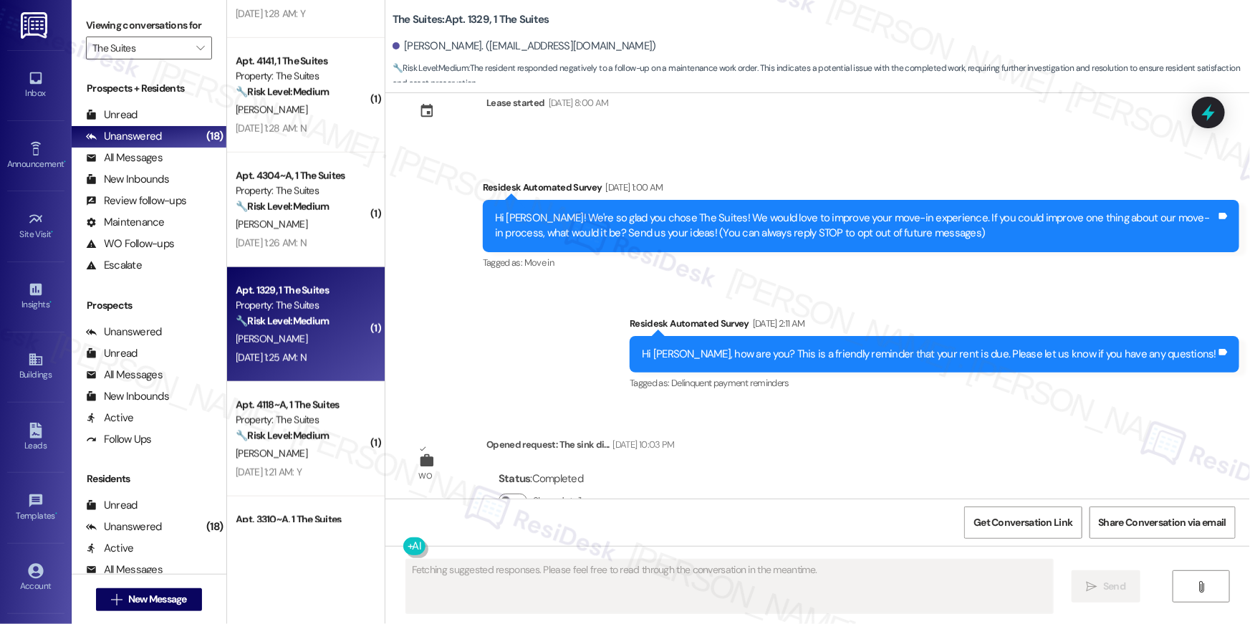
scroll to position [0, 0]
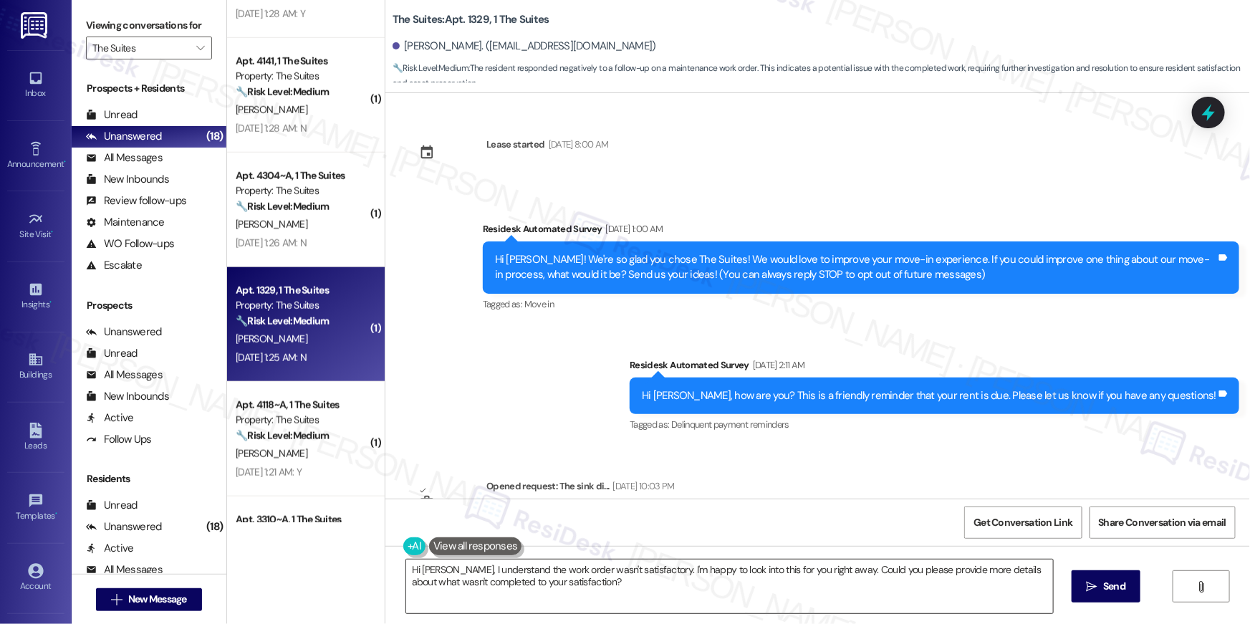
click at [932, 595] on textarea "Hi Thomas, I understand the work order wasn't satisfactory. I'm happy to look i…" at bounding box center [729, 587] width 647 height 54
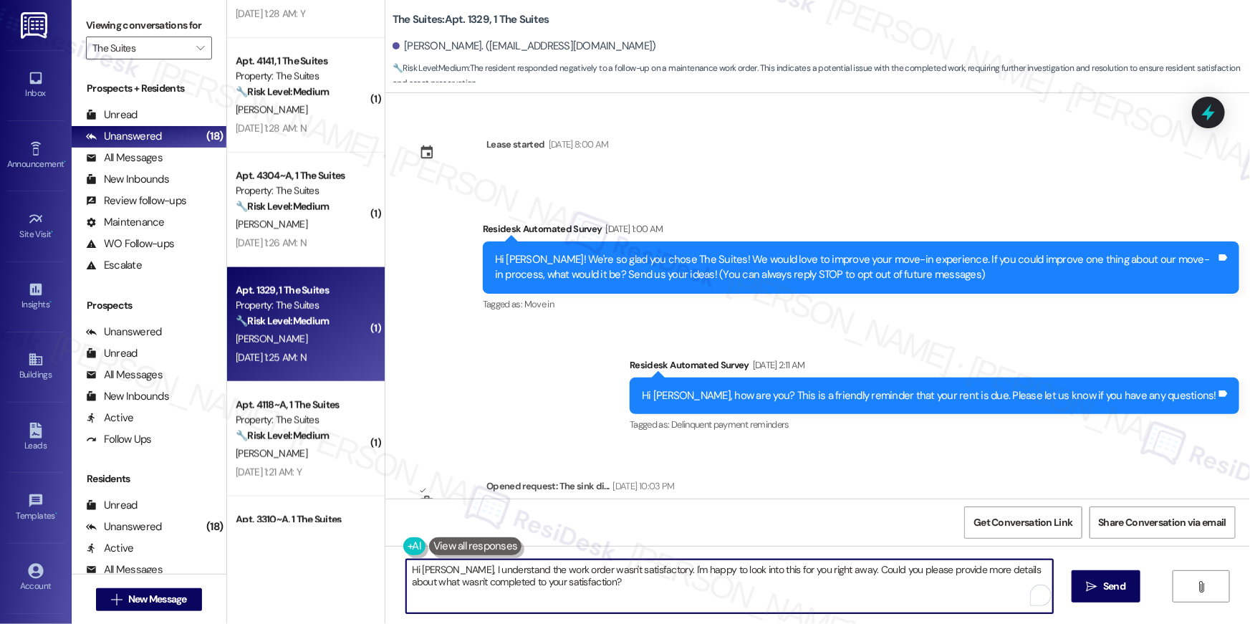
paste textarea "{{first_name}}, I’m sorry to hear your work order hasn’t been fully completed. …"
type textarea "Hi {{first_name}}, I’m sorry to hear your work order hasn’t been fully complete…"
click at [1104, 592] on span "Send" at bounding box center [1115, 586] width 22 height 15
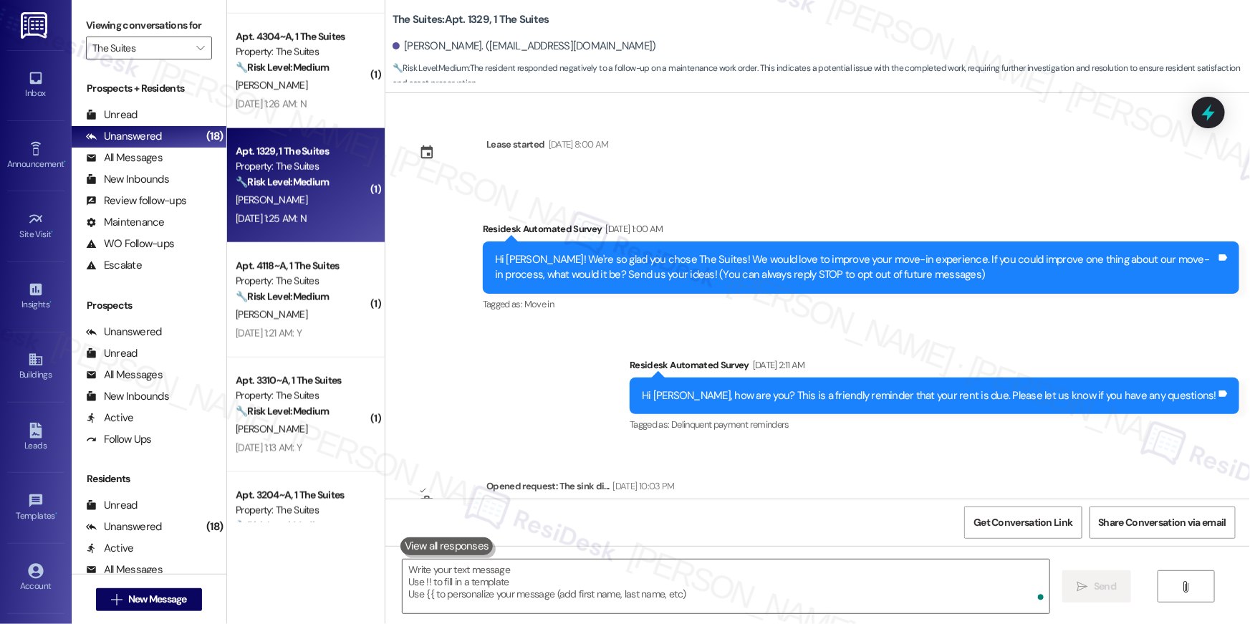
scroll to position [803, 0]
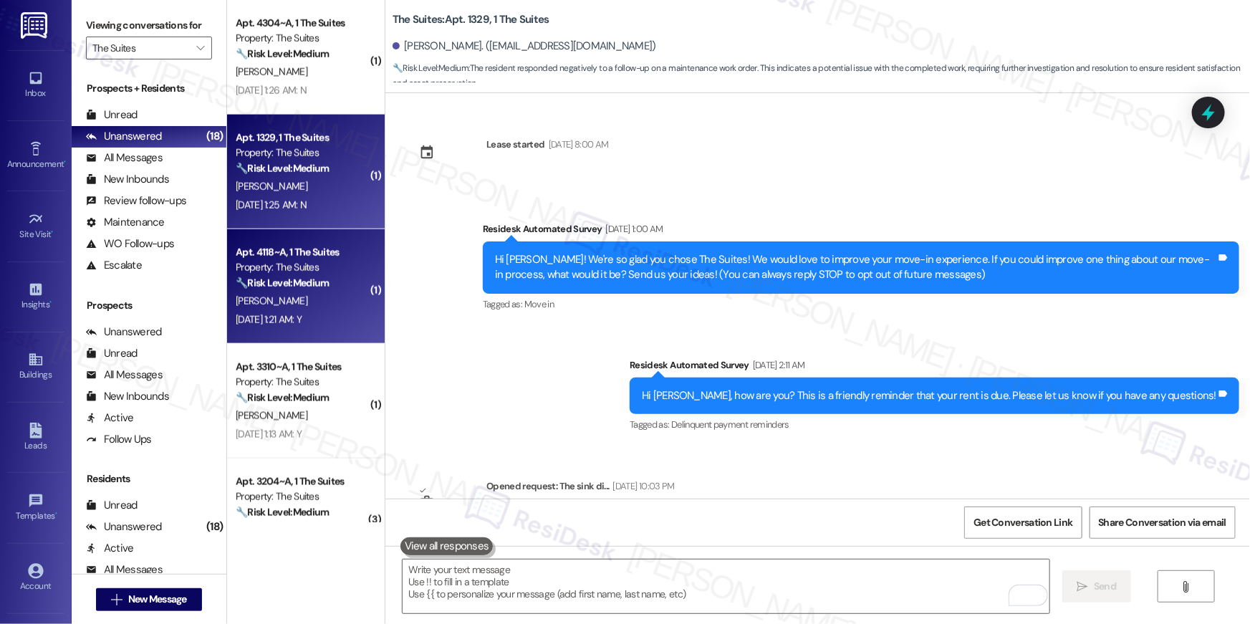
click at [313, 300] on div "[PERSON_NAME]" at bounding box center [301, 301] width 135 height 18
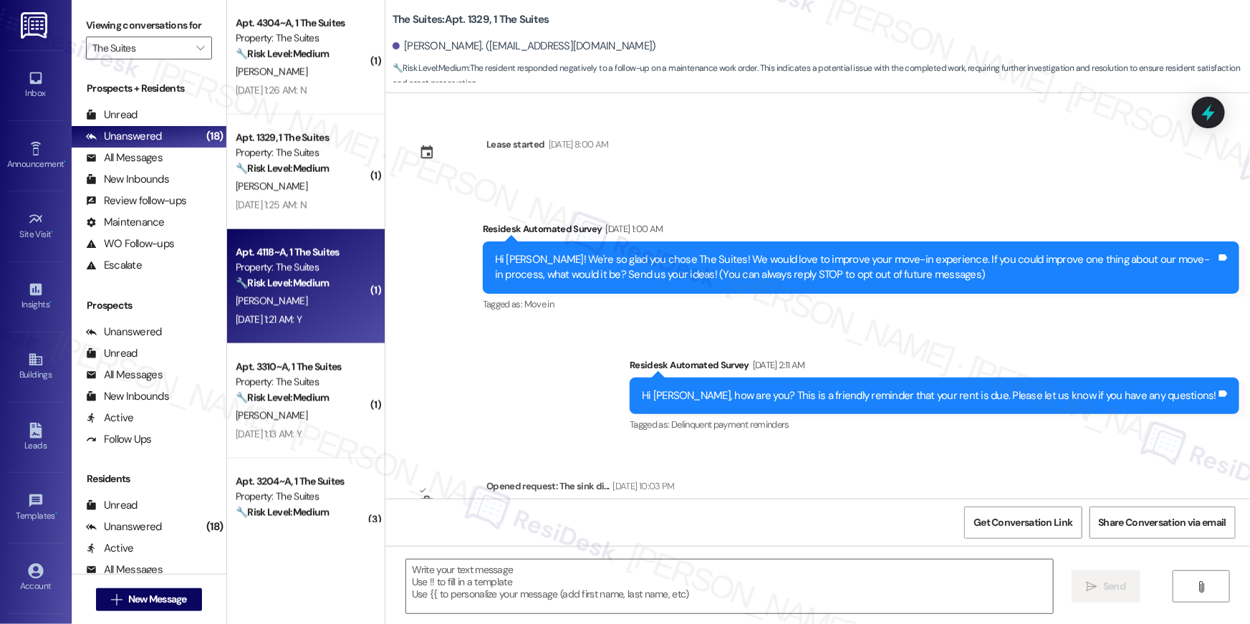
type textarea "Fetching suggested responses. Please feel free to read through the conversation…"
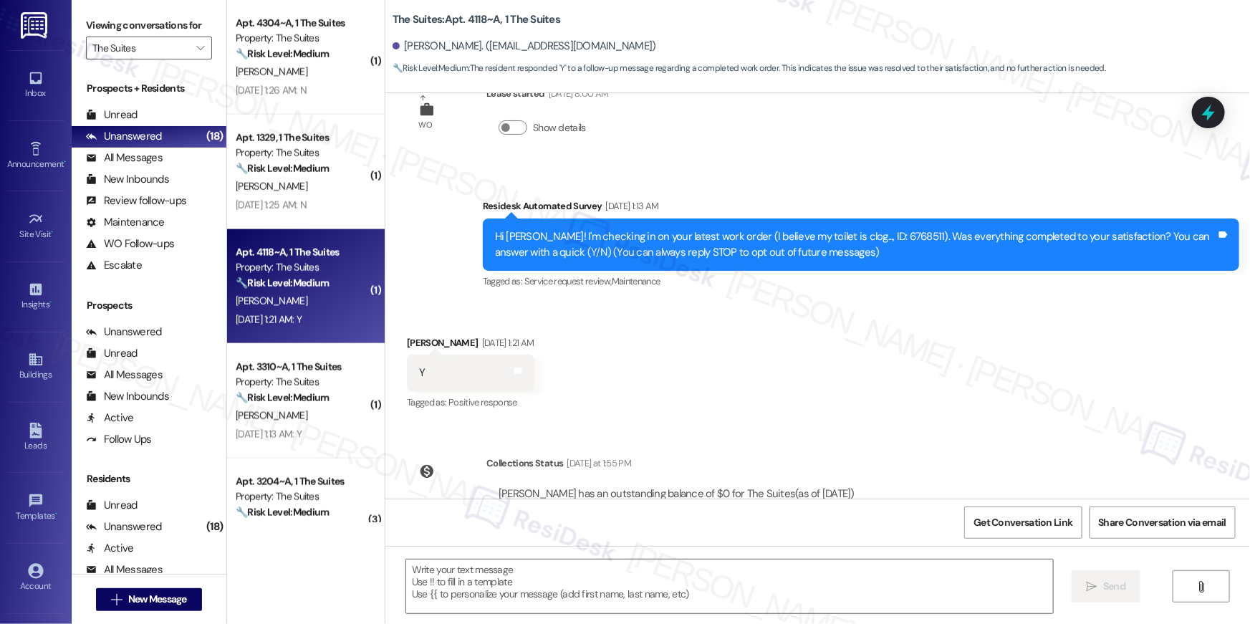
scroll to position [107, 0]
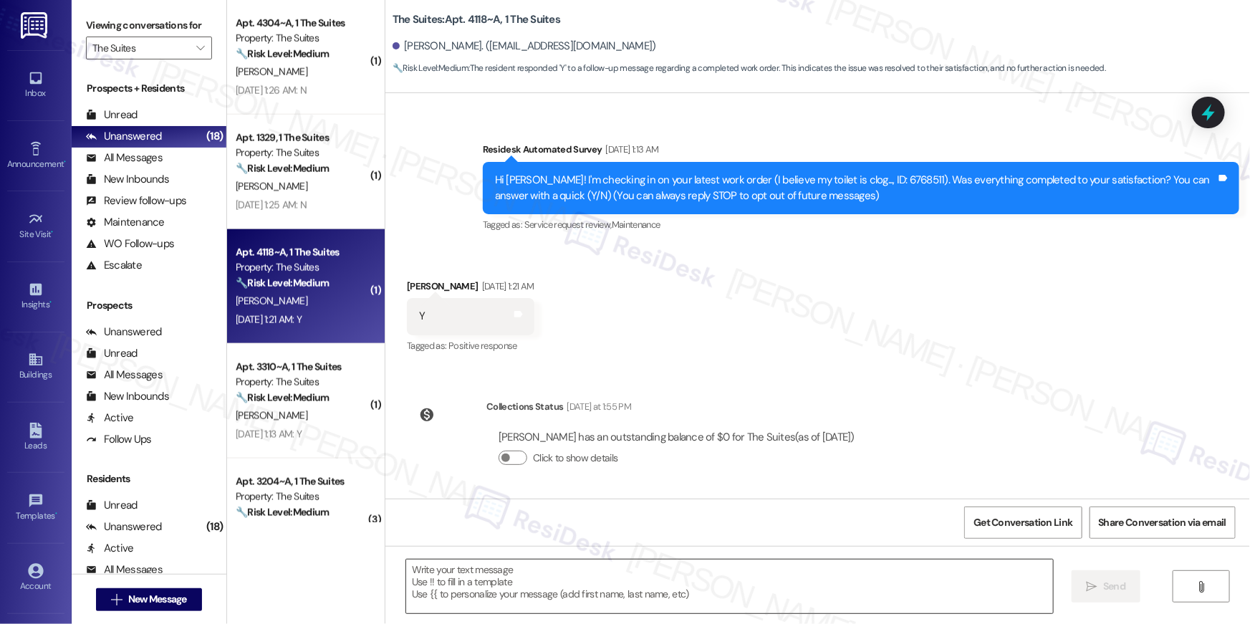
click at [734, 603] on textarea at bounding box center [729, 587] width 647 height 54
click at [735, 602] on textarea at bounding box center [729, 587] width 647 height 54
click at [735, 583] on textarea at bounding box center [729, 587] width 647 height 54
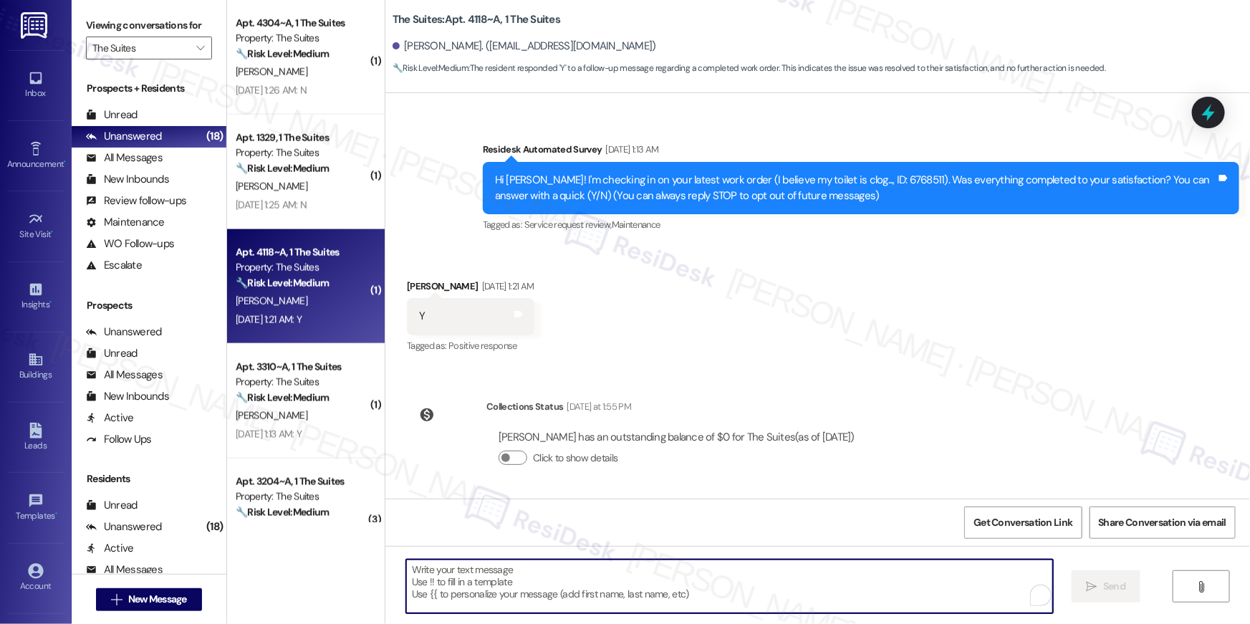
paste textarea "Hi {{first_name}}, I’m glad to hear your work order has been completed! If anyt…"
type textarea "Hi {{first_name}}, I’m glad to hear your work order has been completed! If anyt…"
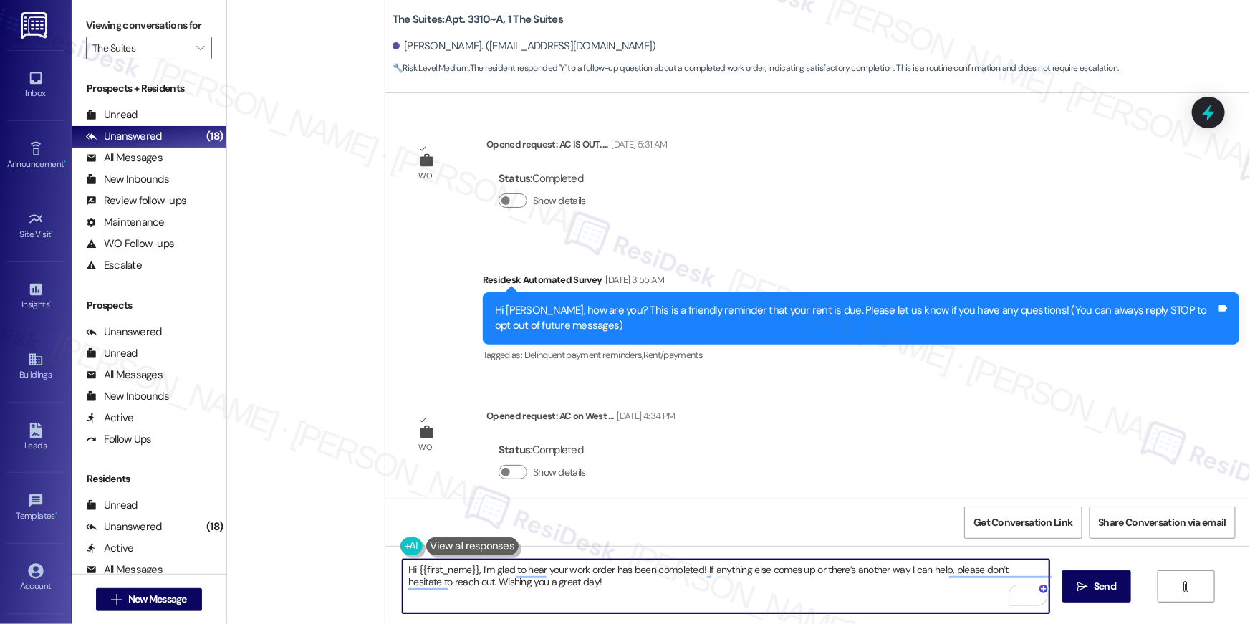
scroll to position [1632, 0]
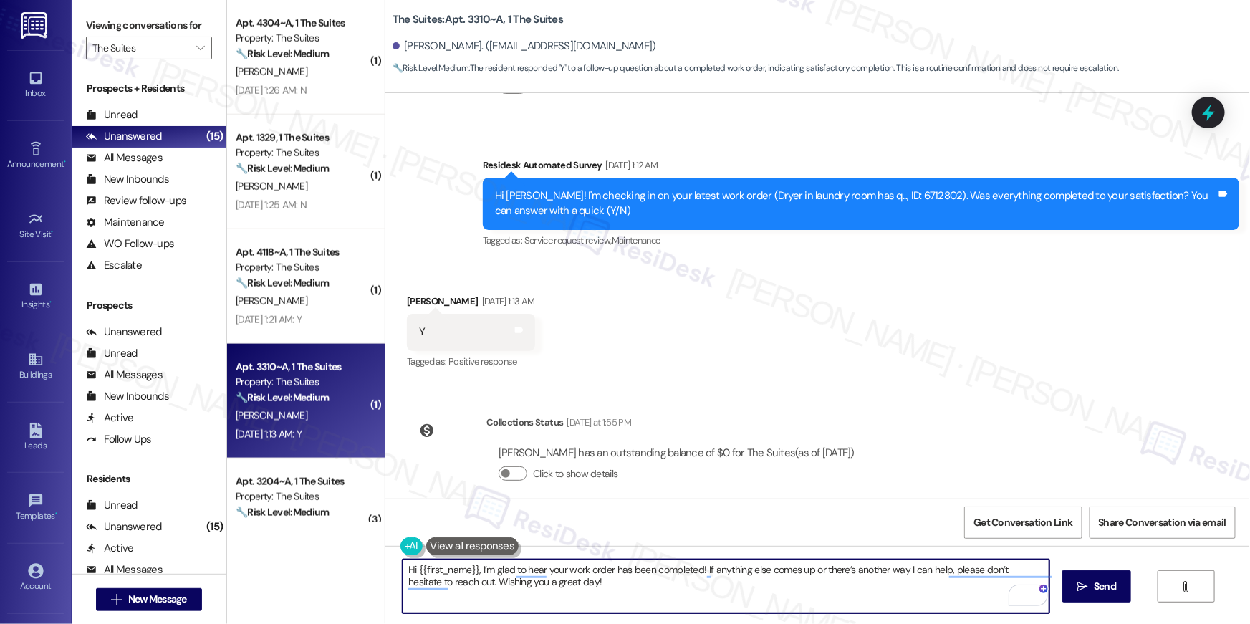
type textarea "Hi {{first_name}}, I’m glad to hear your work order has been completed! If anyt…"
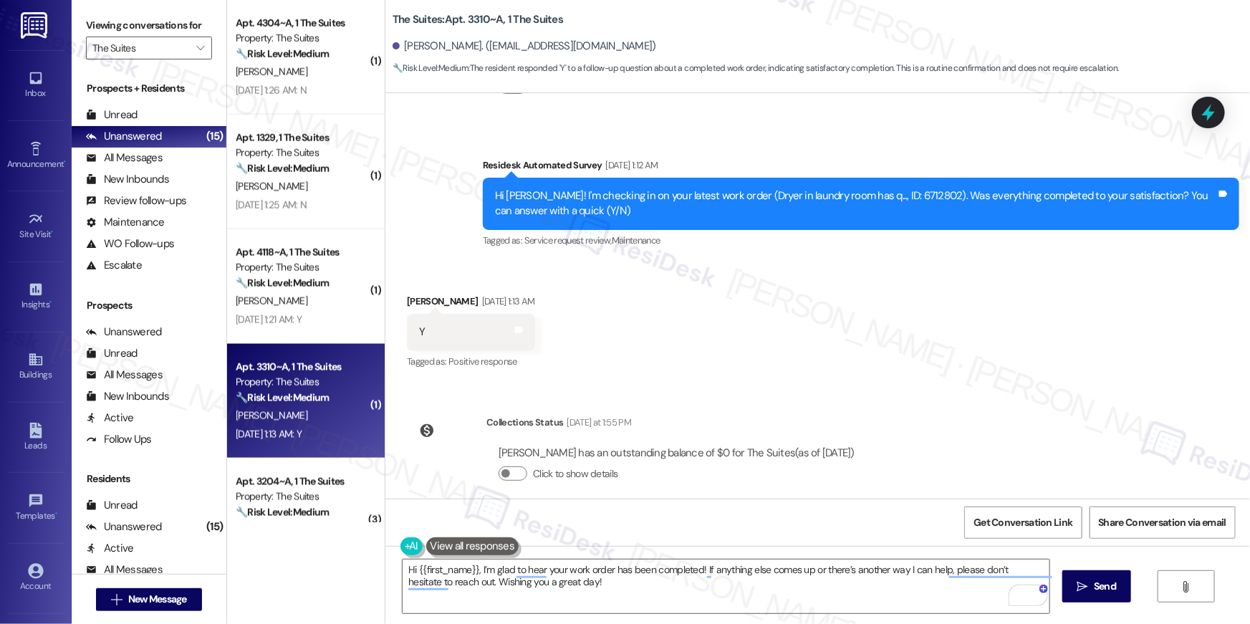
click at [915, 320] on div "Received via SMS [PERSON_NAME] [DATE] 1:13 AM Y Tags and notes Tagged as: Posit…" at bounding box center [818, 322] width 865 height 121
click at [829, 287] on div "Received via SMS [PERSON_NAME] [DATE] 1:13 AM Y Tags and notes Tagged as: Posit…" at bounding box center [818, 322] width 865 height 121
click at [879, 605] on textarea "Hi {{first_name}}, I’m glad to hear your work order has been completed! If anyt…" at bounding box center [726, 587] width 647 height 54
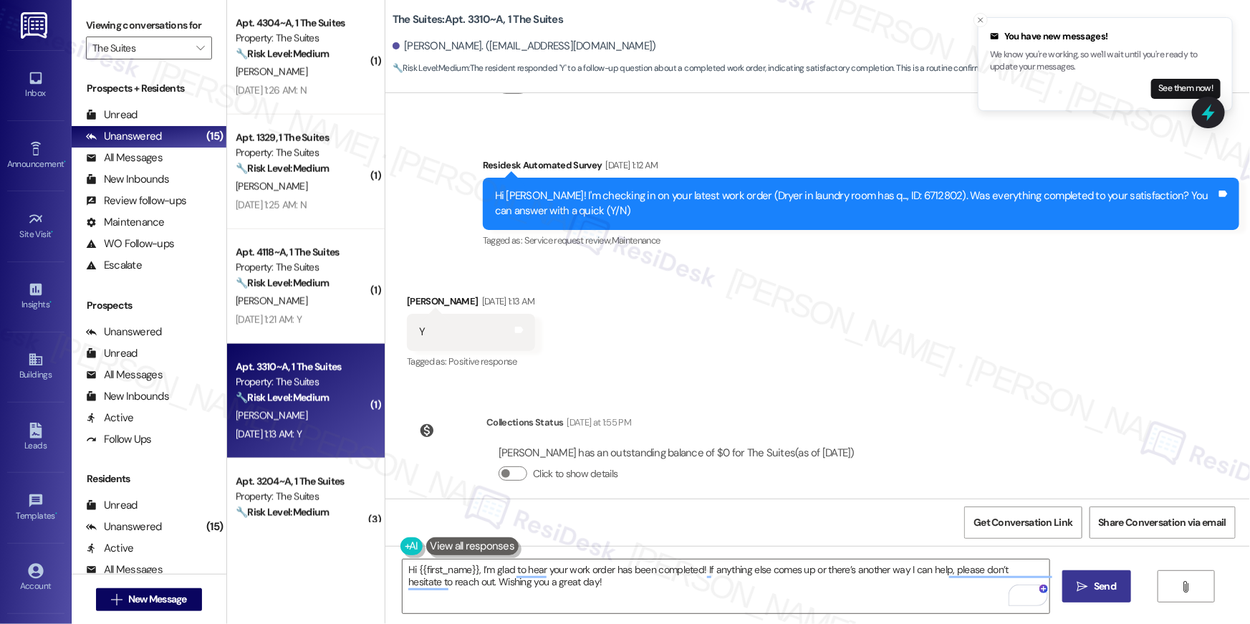
click at [1094, 590] on span "Send" at bounding box center [1105, 586] width 22 height 15
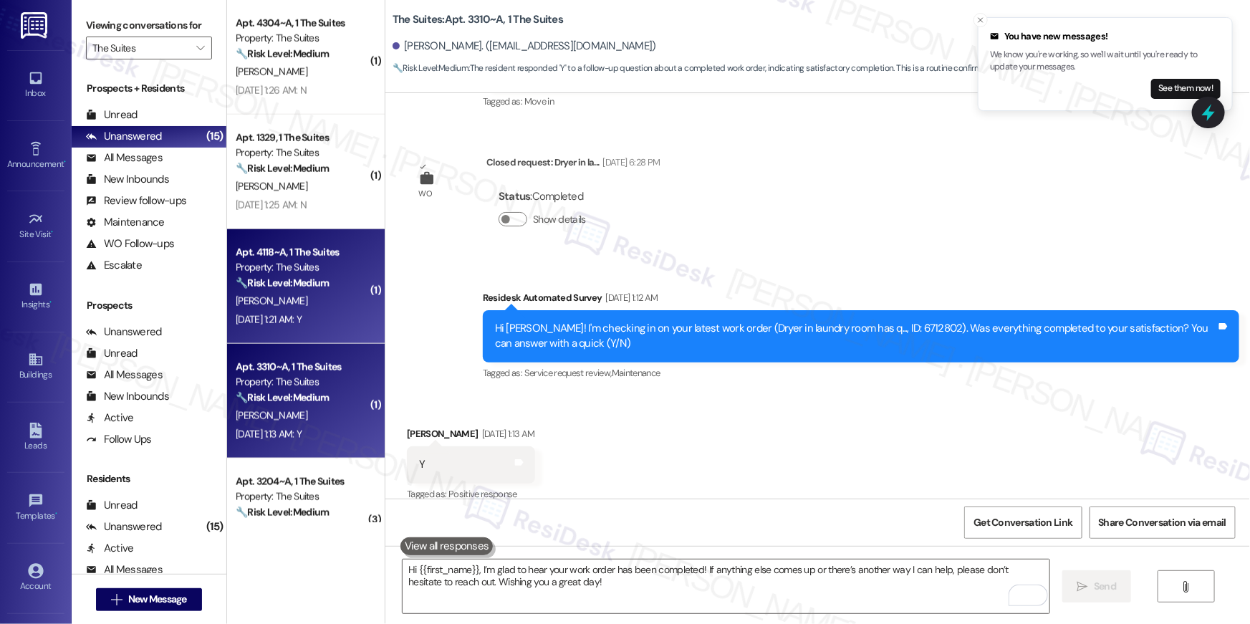
scroll to position [985, 0]
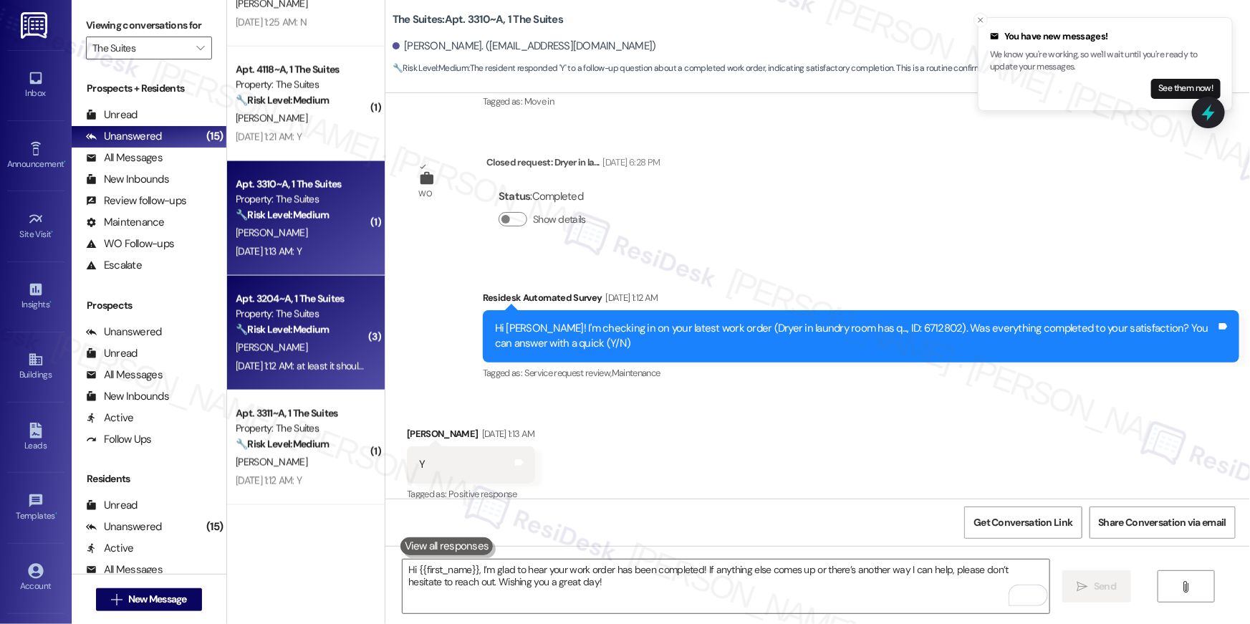
click at [295, 332] on strong "🔧 Risk Level: Medium" at bounding box center [282, 329] width 93 height 13
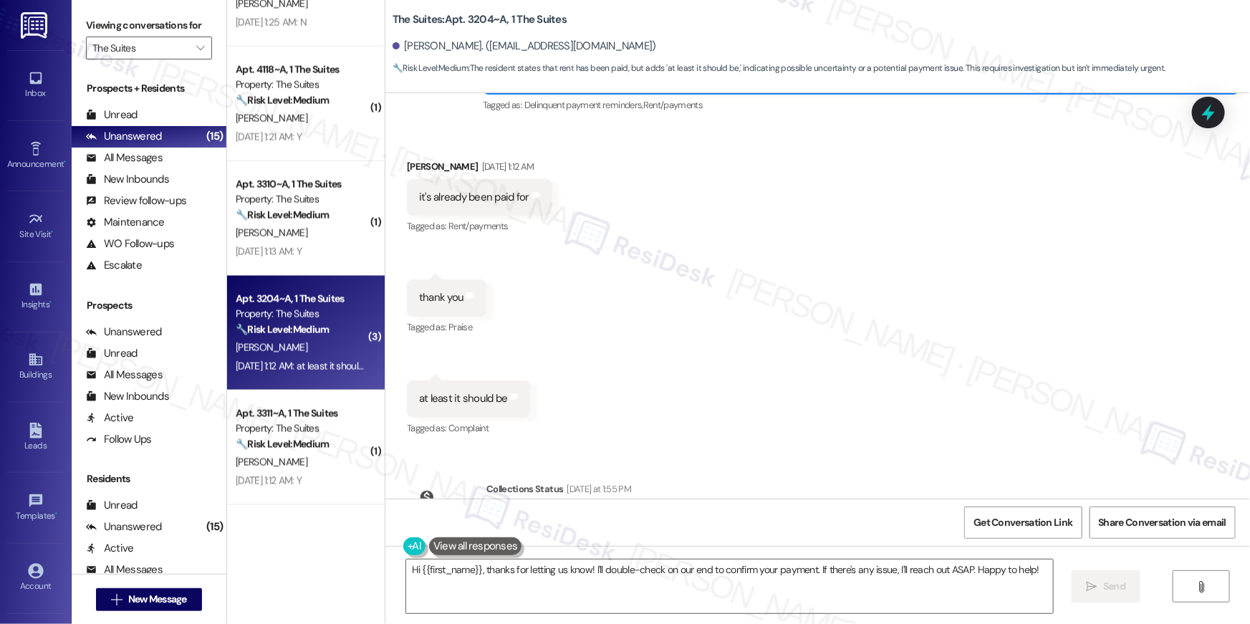
scroll to position [606, 0]
click at [631, 610] on textarea "Hi {{first_name}}, thanks for letting us know! I'll double-check on our end to …" at bounding box center [729, 587] width 647 height 54
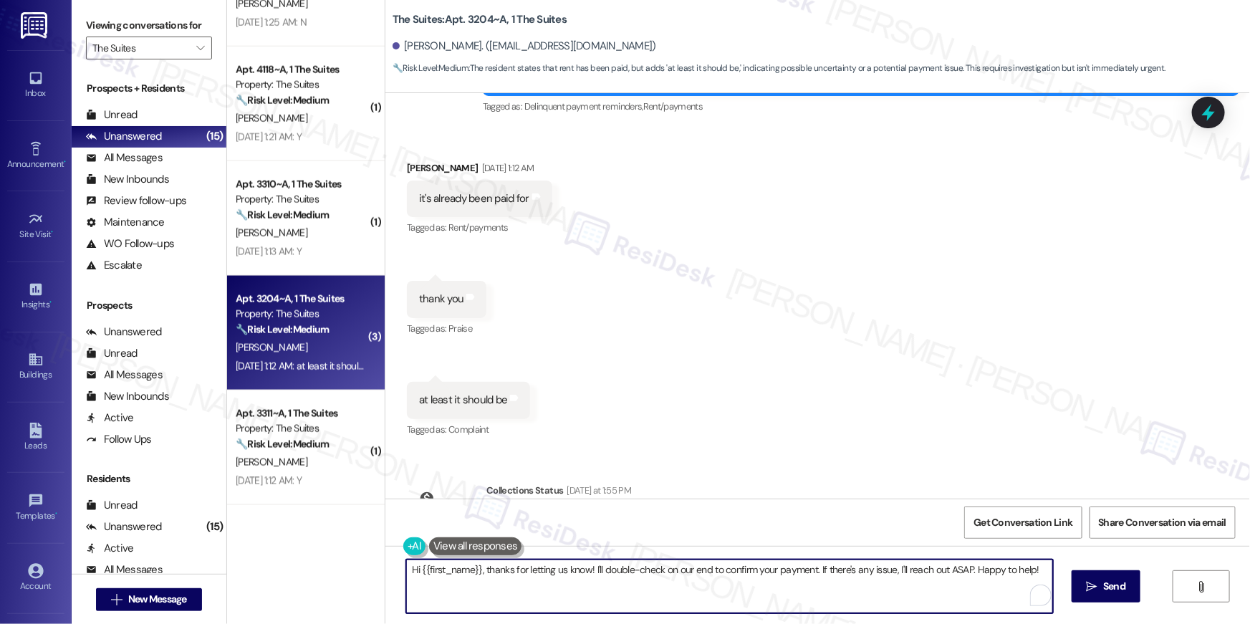
click at [601, 587] on textarea "Hi {{first_name}}, thanks for letting us know! I'll double-check on our end to …" at bounding box center [729, 587] width 647 height 54
click at [474, 570] on textarea "Hi {{first_name}}, thanks for letting us know! I'll double-check on our end to …" at bounding box center [726, 587] width 647 height 54
drag, startPoint x: 697, startPoint y: 567, endPoint x: 709, endPoint y: 607, distance: 41.7
click at [709, 607] on textarea "Hi {{first_name}}, sorry for the late response! Thanks for letting us know! I'l…" at bounding box center [726, 587] width 647 height 54
type textarea "Hi {{first_name}}, sorry for the late response! Thanks for letting us know that…"
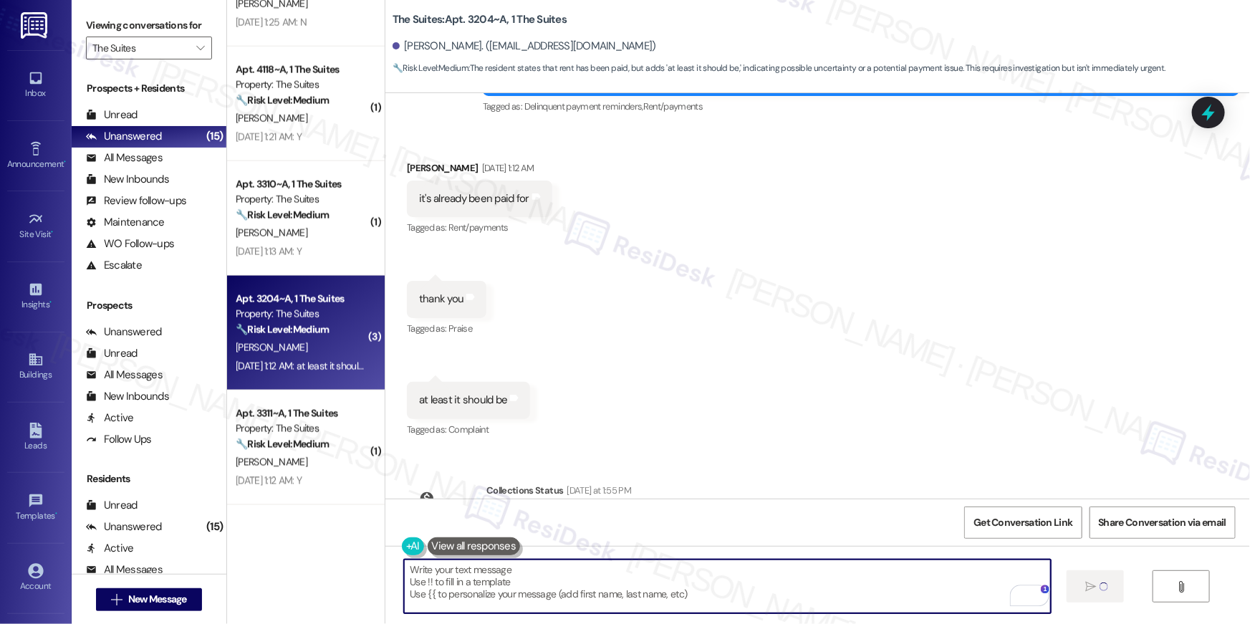
scroll to position [558, 0]
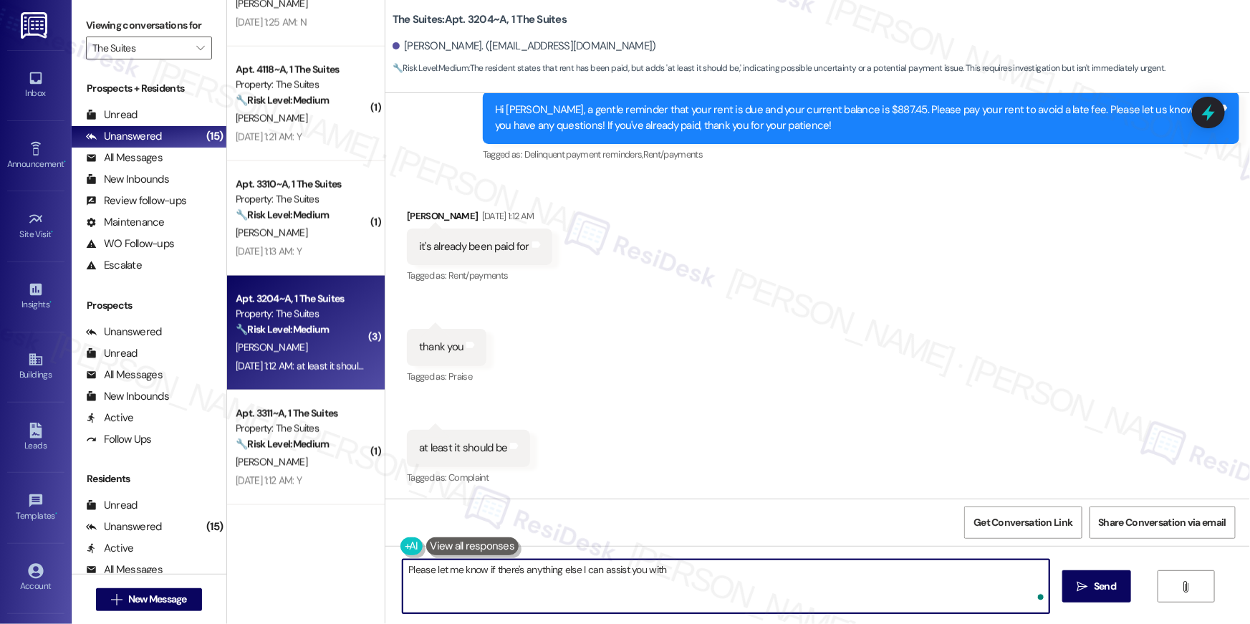
type textarea "Please let me know if there's anything else I can assist you with!"
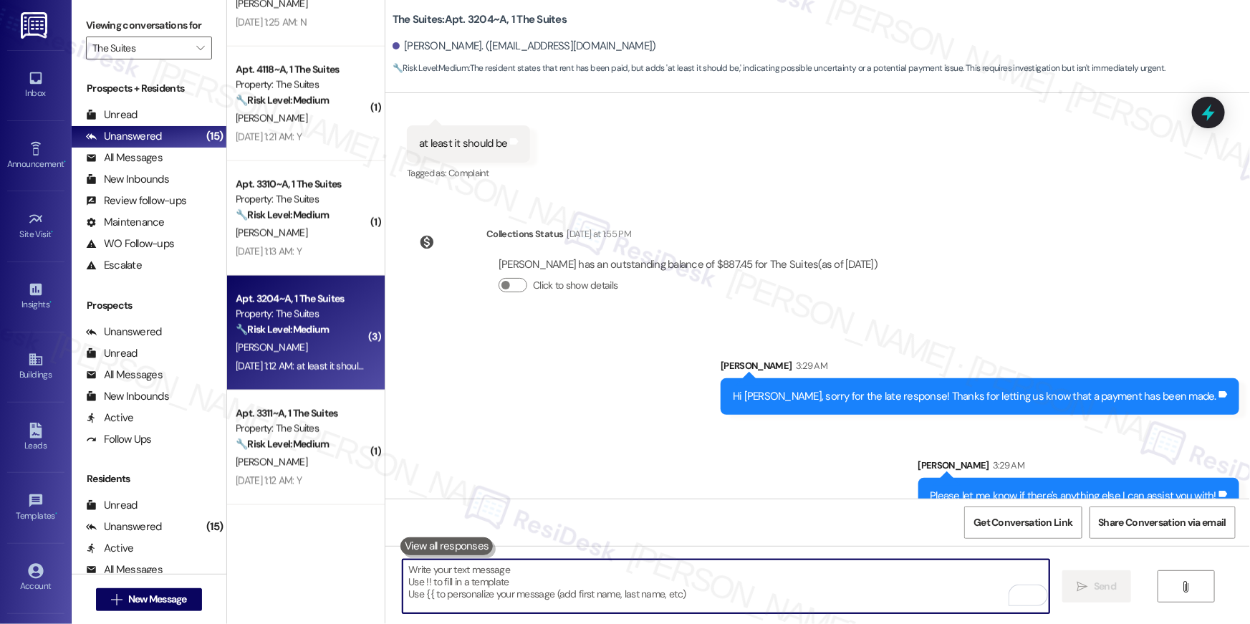
scroll to position [889, 0]
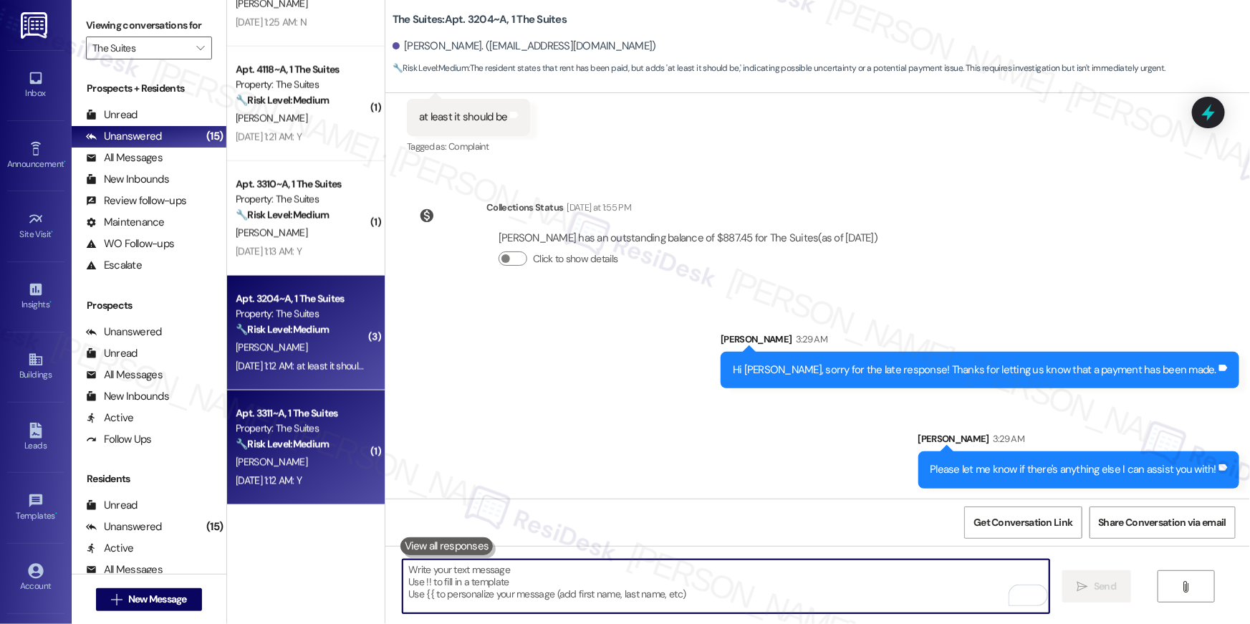
click at [299, 432] on div "Property: The Suites" at bounding box center [302, 428] width 133 height 15
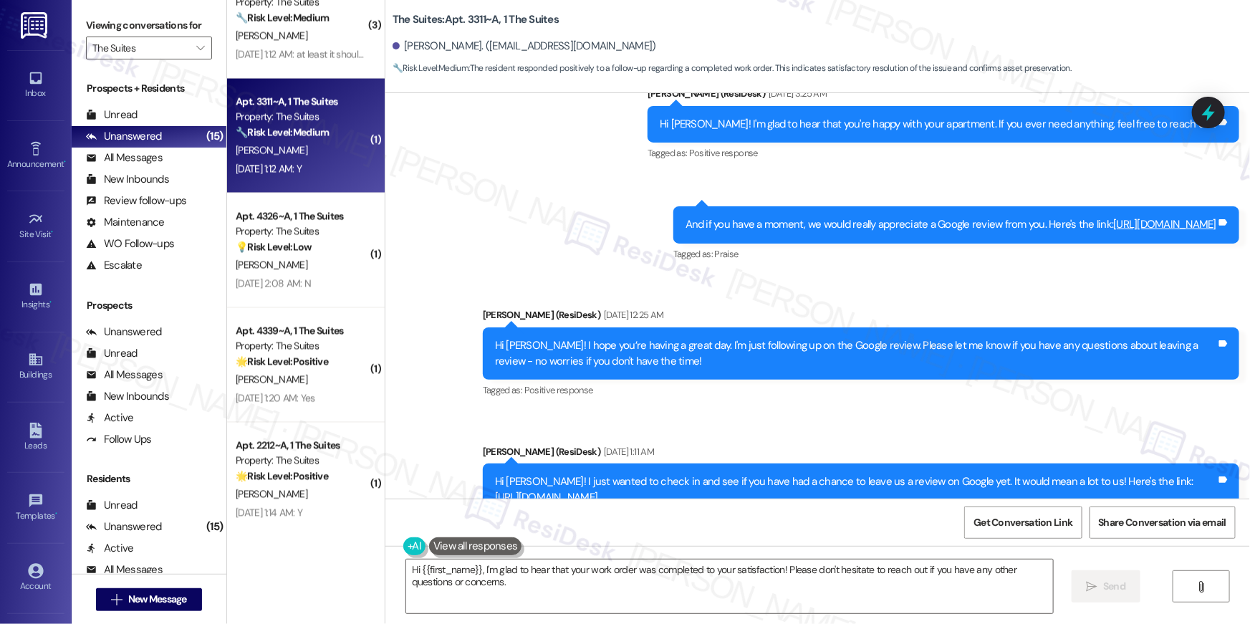
scroll to position [426, 0]
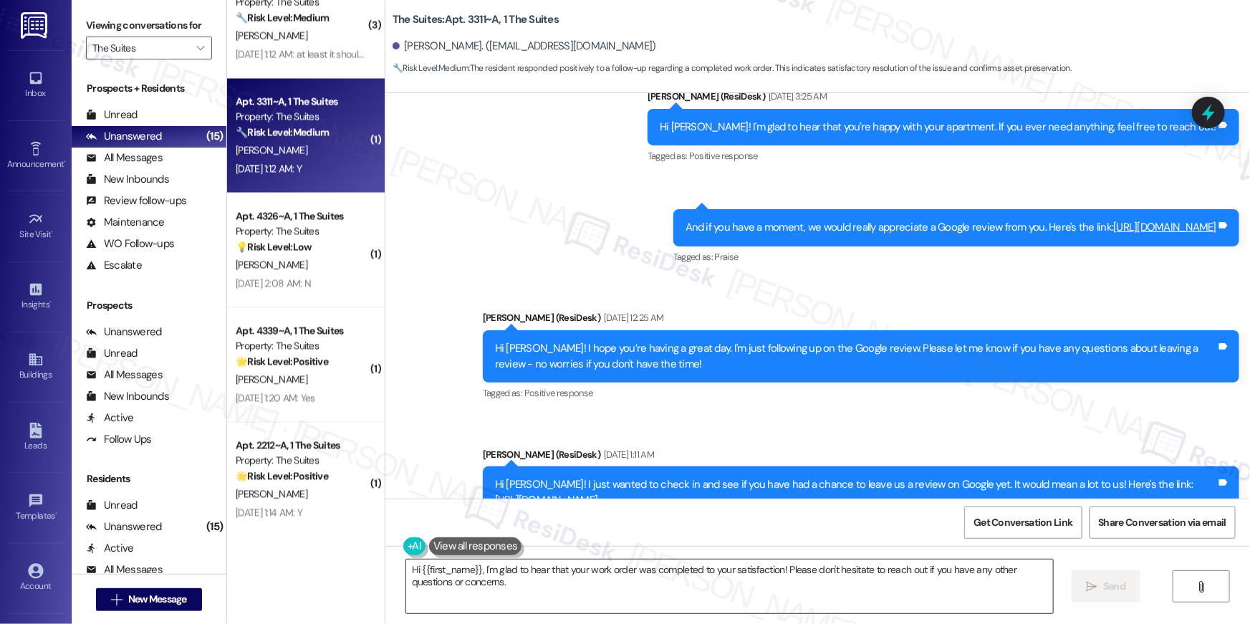
click at [698, 585] on textarea "Hi {{first_name}}, I'm glad to hear that your work order was completed to your …" at bounding box center [729, 587] width 647 height 54
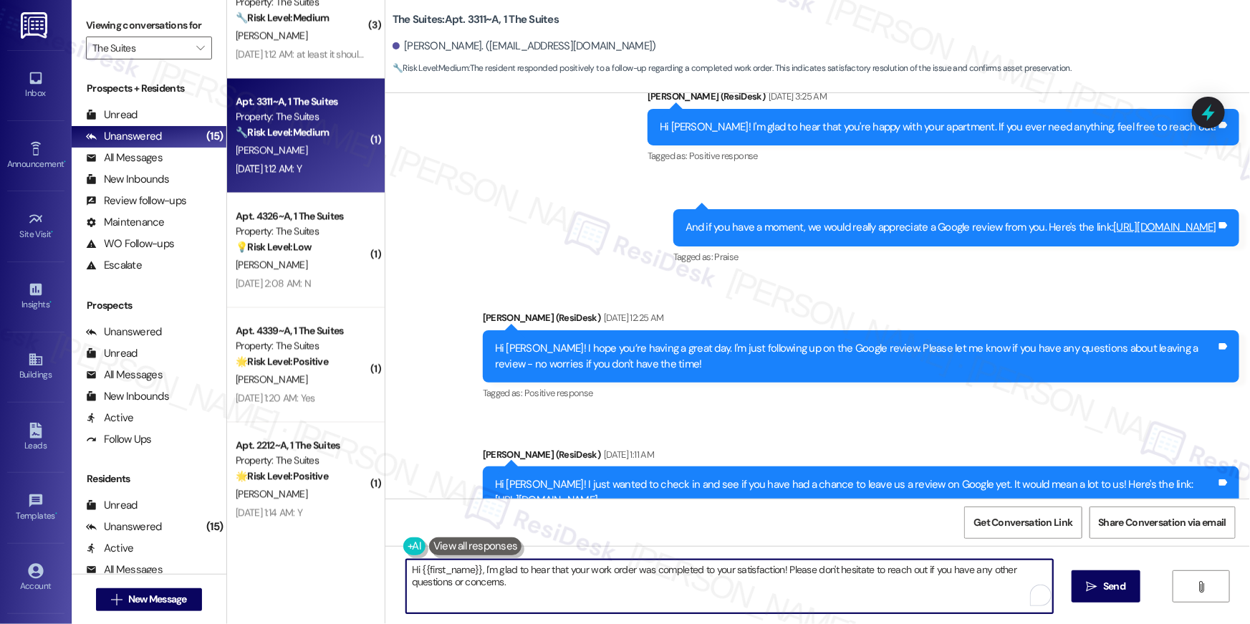
click at [699, 585] on textarea "Hi {{first_name}}, I'm glad to hear that your work order was completed to your …" at bounding box center [729, 587] width 647 height 54
paste textarea "’m glad to hear your work order has been completed! If anything else comes up o…"
type textarea "Hi {{first_name}}, I’m glad to hear your work order has been completed! If anyt…"
click at [1078, 591] on icon "" at bounding box center [1083, 586] width 11 height 11
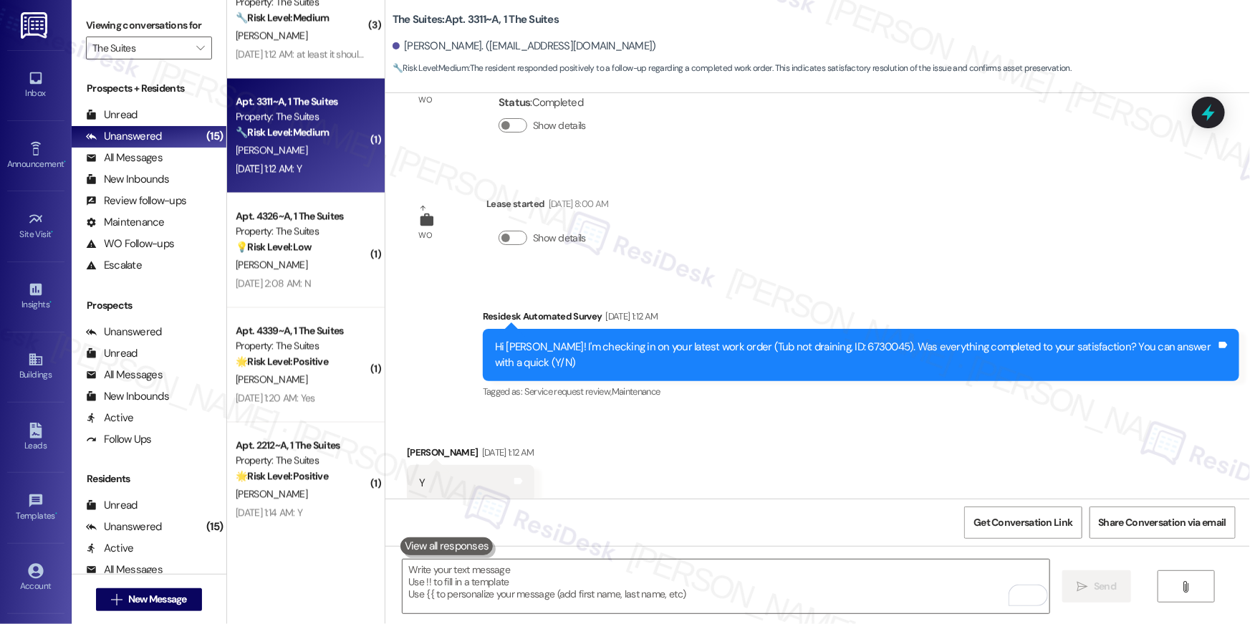
scroll to position [2391, 0]
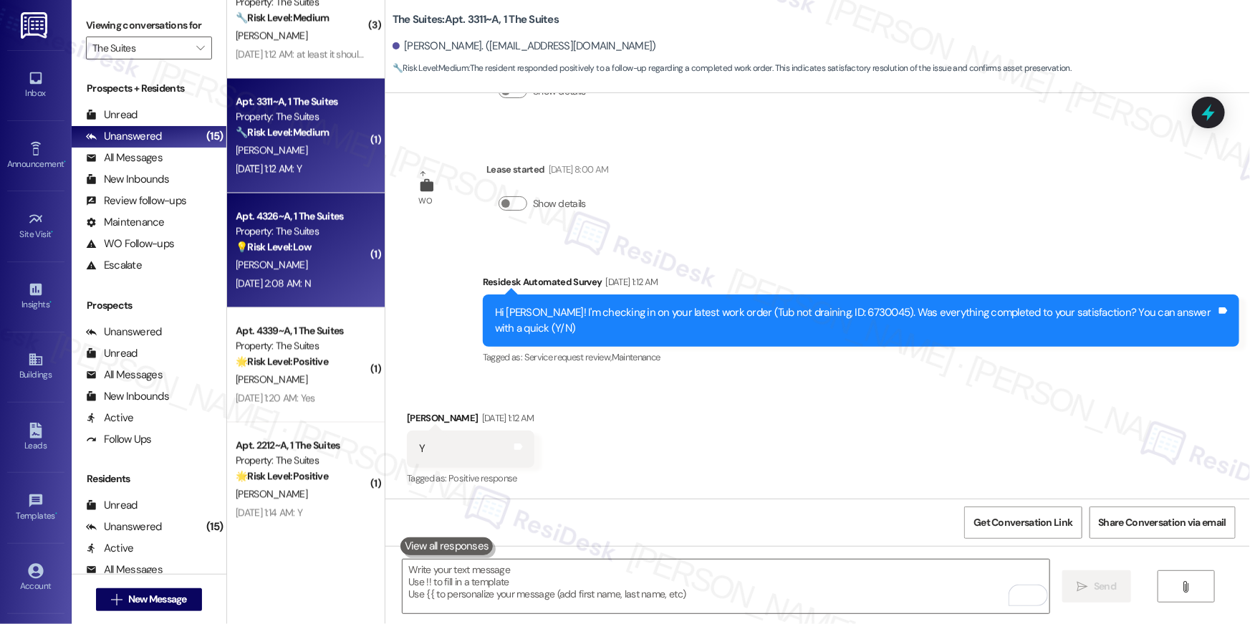
click at [307, 255] on div "Apt. 4326~A, 1 The Suites Property: The Suites 💡 Risk Level: Low The provided m…" at bounding box center [301, 232] width 135 height 49
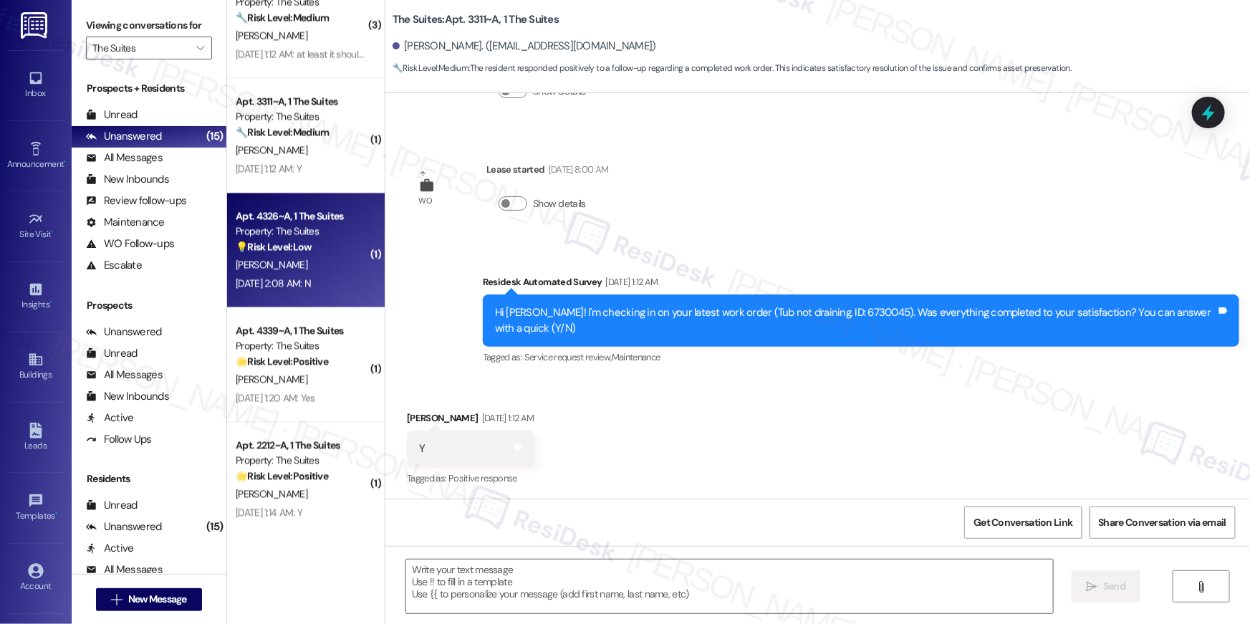
type textarea "Fetching suggested responses. Please feel free to read through the conversation…"
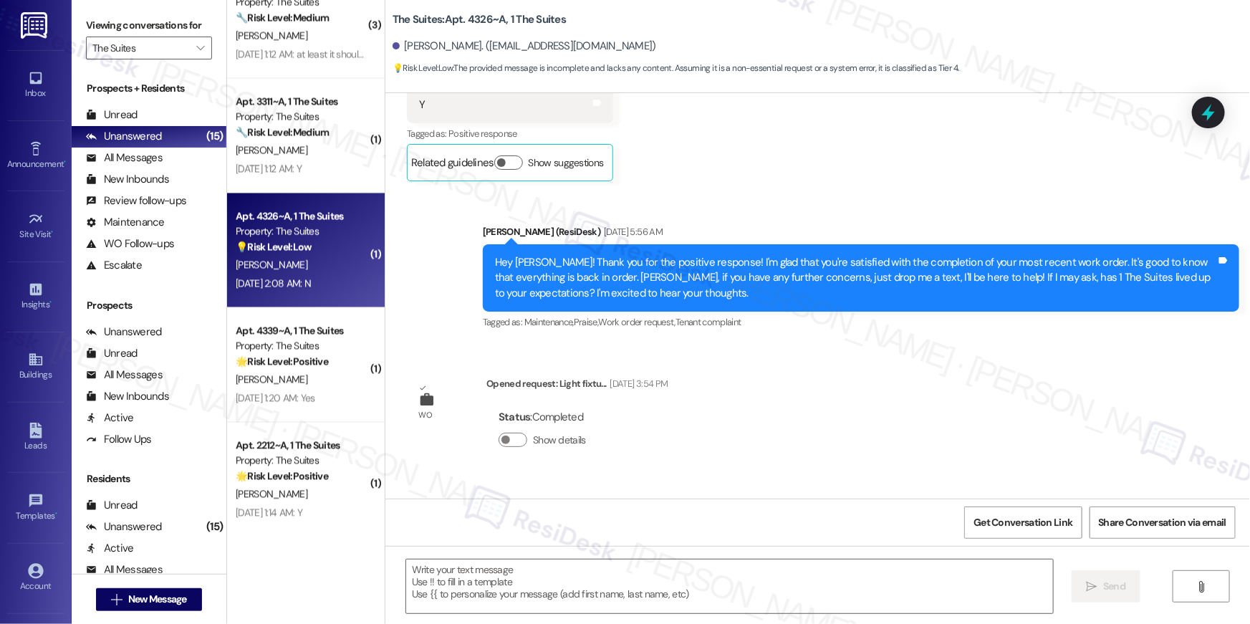
type textarea "Fetching suggested responses. Please feel free to read through the conversation…"
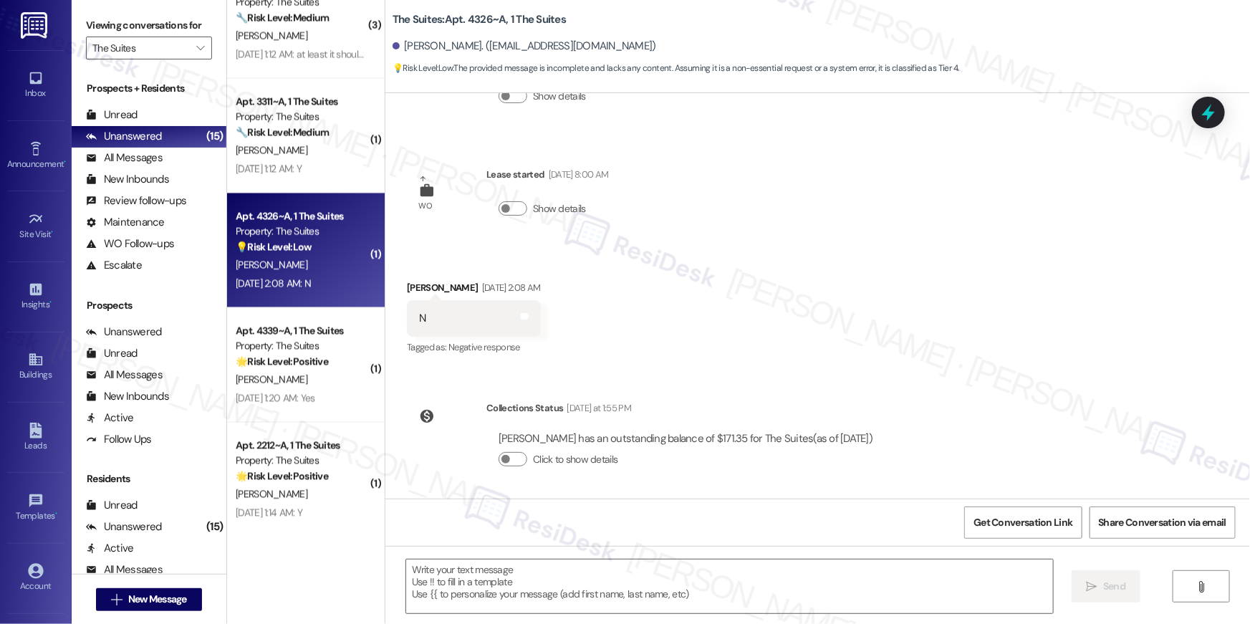
scroll to position [823, 0]
click at [863, 573] on textarea at bounding box center [729, 587] width 647 height 54
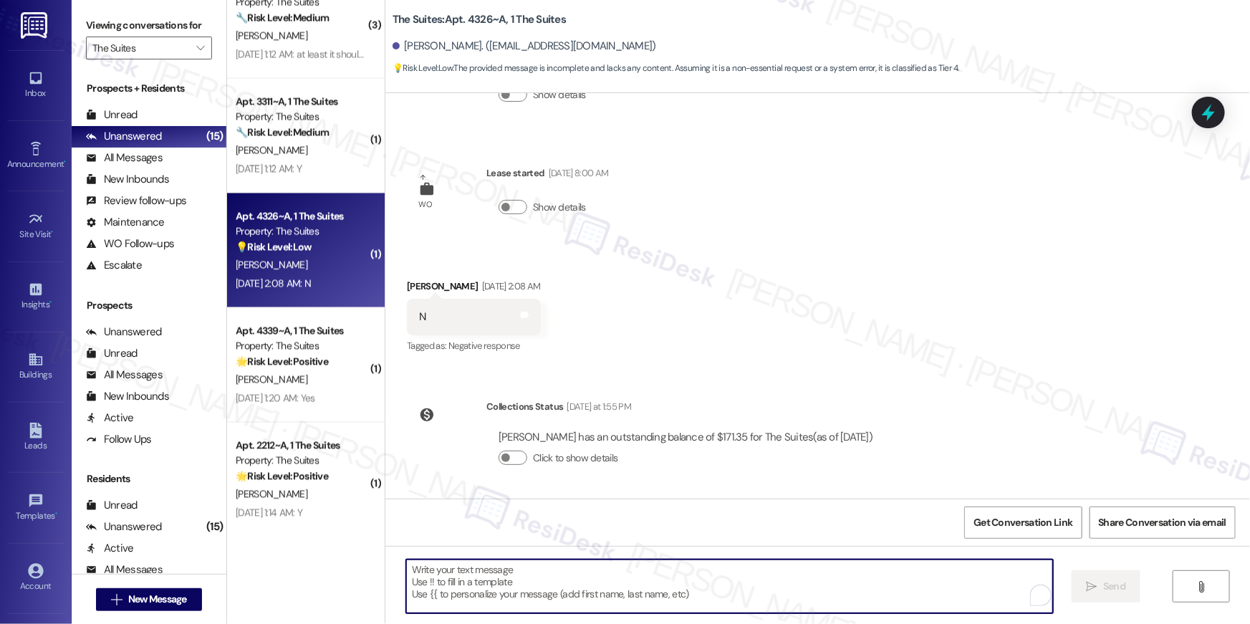
paste textarea "Hello {{first_name}}! I see you responded with a "Y", but I couldn't see the hi…"
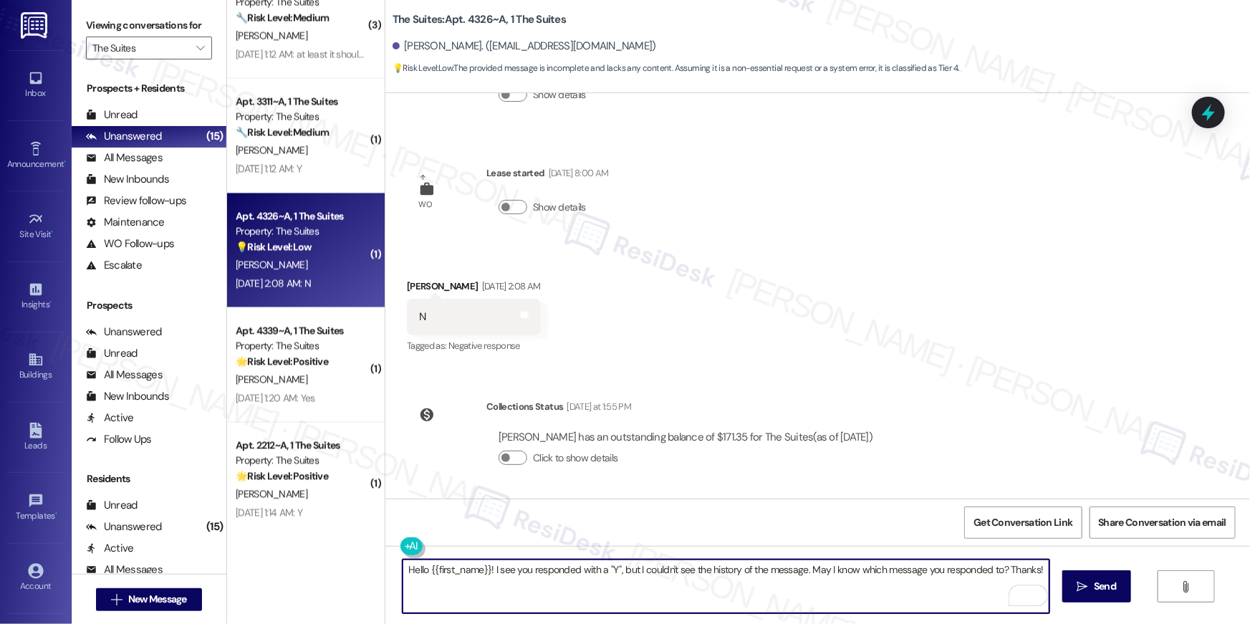
click at [608, 566] on textarea "Hello {{first_name}}! I see you responded with a "Y", but I couldn't see the hi…" at bounding box center [726, 587] width 647 height 54
type textarea "Hello {{first_name}}! I see you responded with a "N", but I couldn't see the hi…"
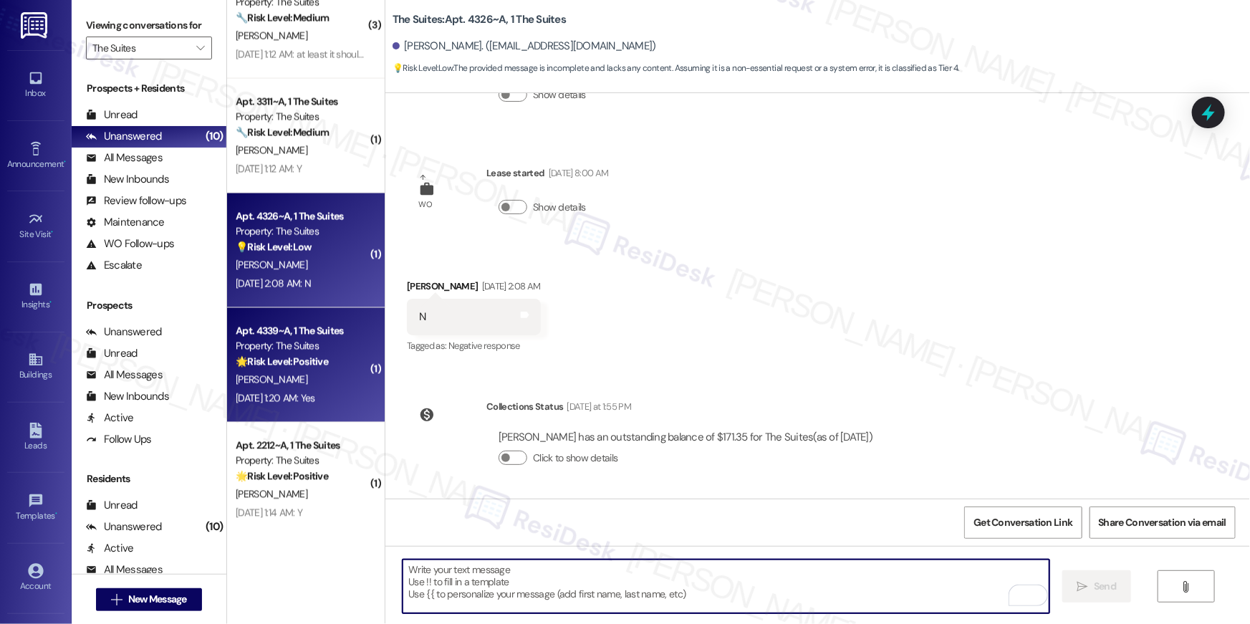
scroll to position [691, 0]
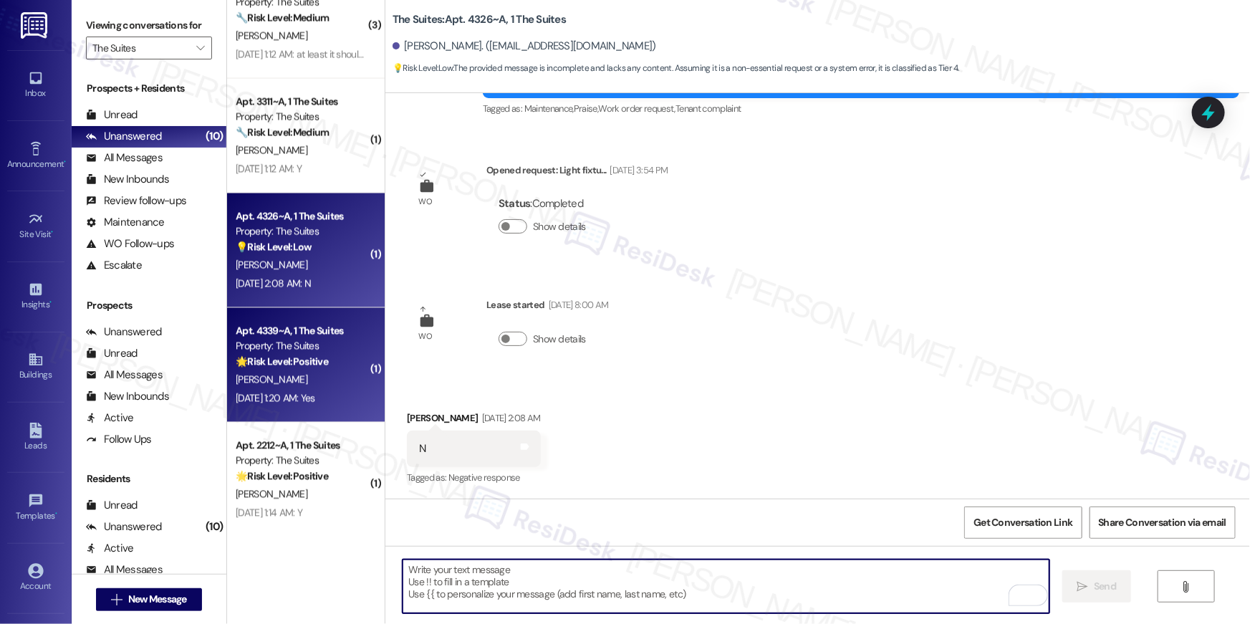
click at [282, 371] on div "[PERSON_NAME]" at bounding box center [301, 380] width 135 height 18
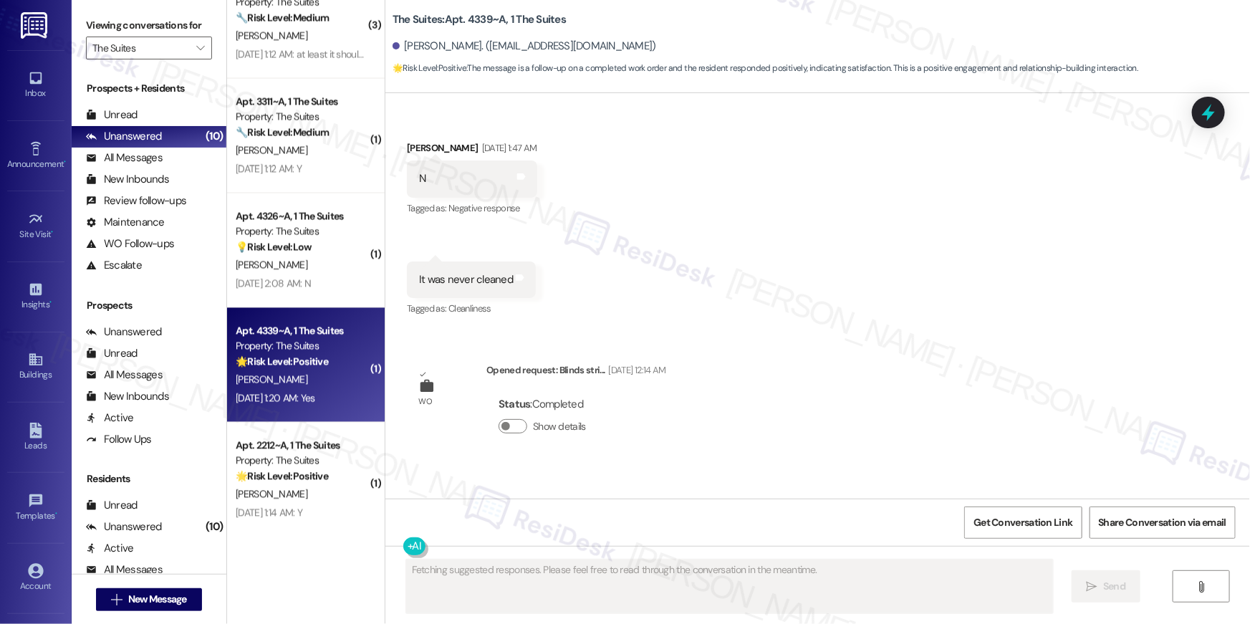
scroll to position [2441, 0]
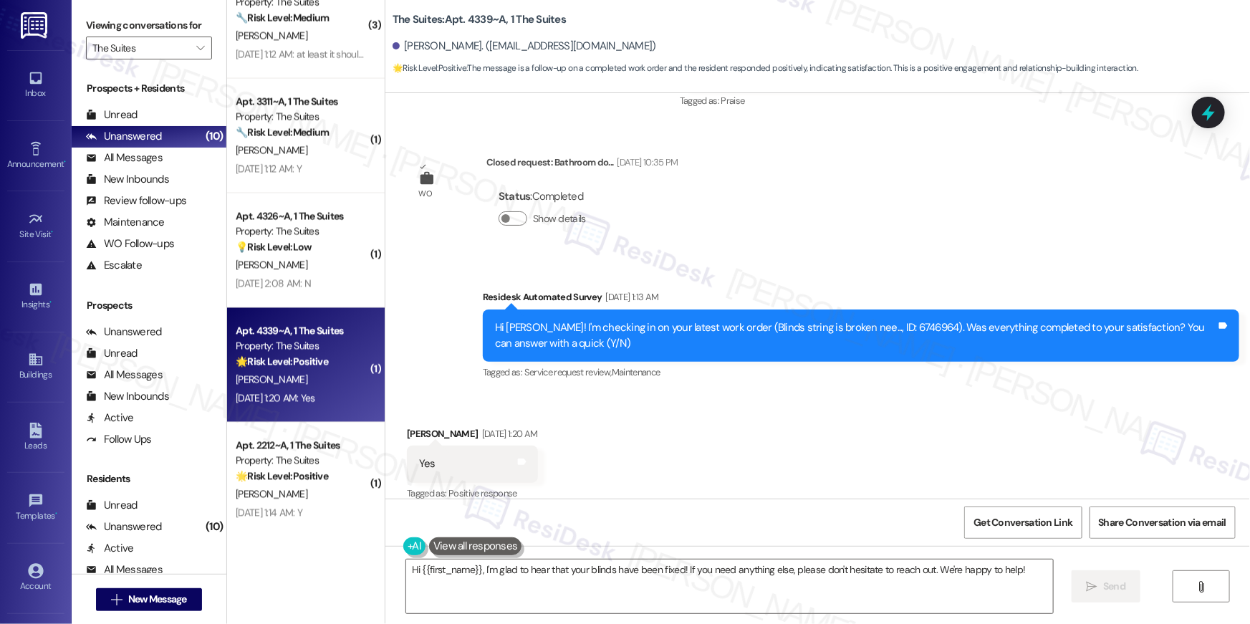
click at [679, 445] on div "Received via SMS [PERSON_NAME] [DATE] 1:20 AM Yes Tags and notes Tagged as: Pos…" at bounding box center [818, 454] width 865 height 121
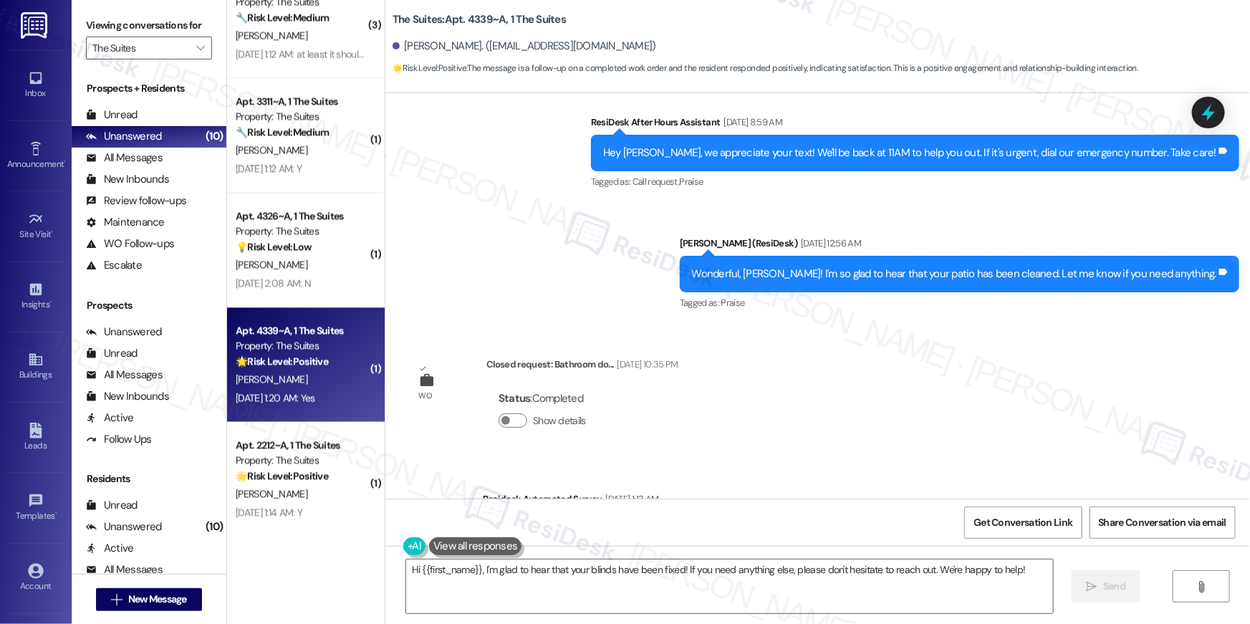
scroll to position [2442, 0]
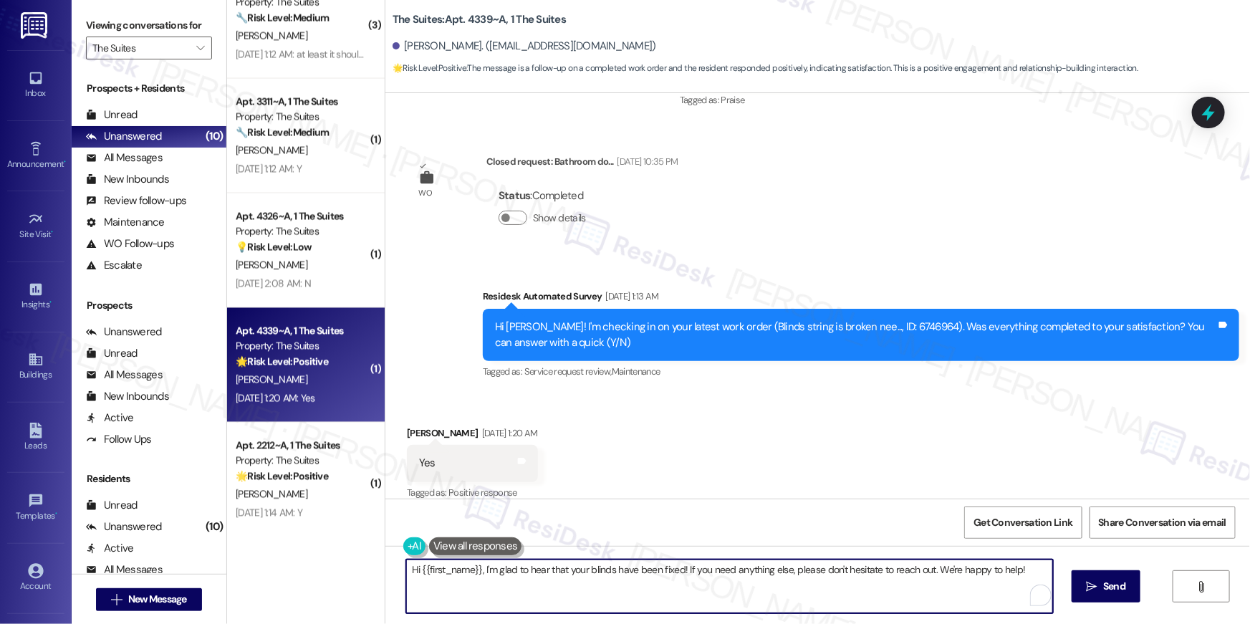
click at [848, 608] on textarea "Hi {{first_name}}, I'm glad to hear that your blinds have been fixed! If you ne…" at bounding box center [729, 587] width 647 height 54
click at [848, 609] on textarea "Hi {{first_name}}, I'm glad to hear that your blinds have been fixed! If you ne…" at bounding box center [729, 587] width 647 height 54
paste textarea "’m glad to hear your work order has been completed! If anything else comes up o…"
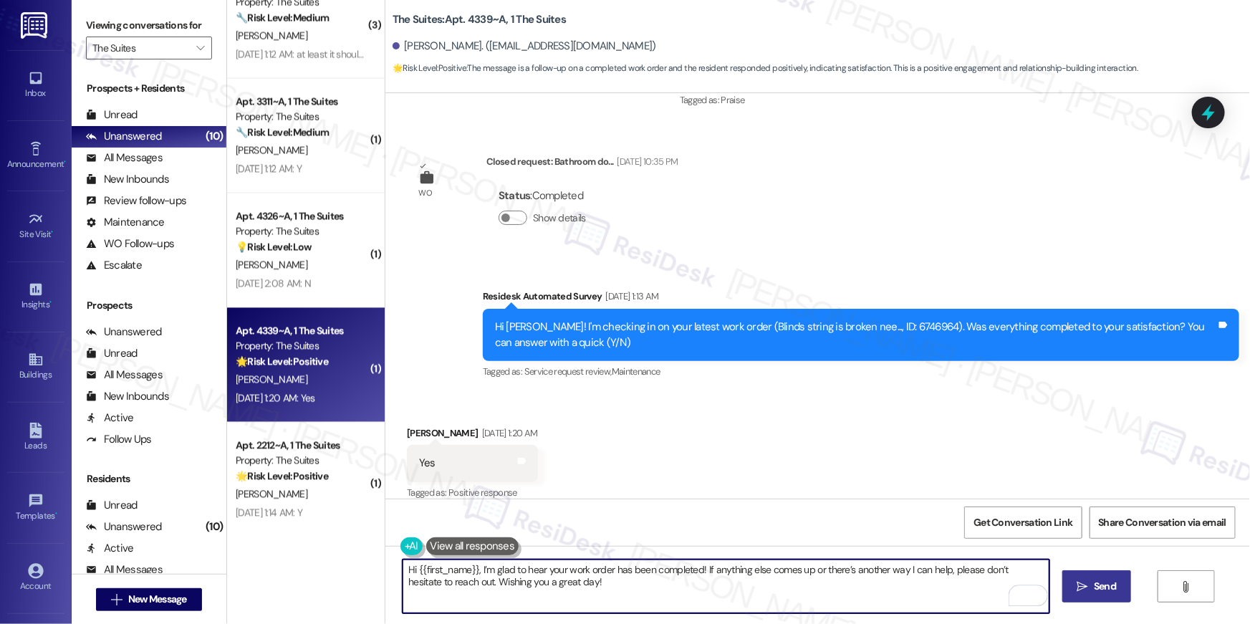
type textarea "Hi {{first_name}}, I’m glad to hear your work order has been completed! If anyt…"
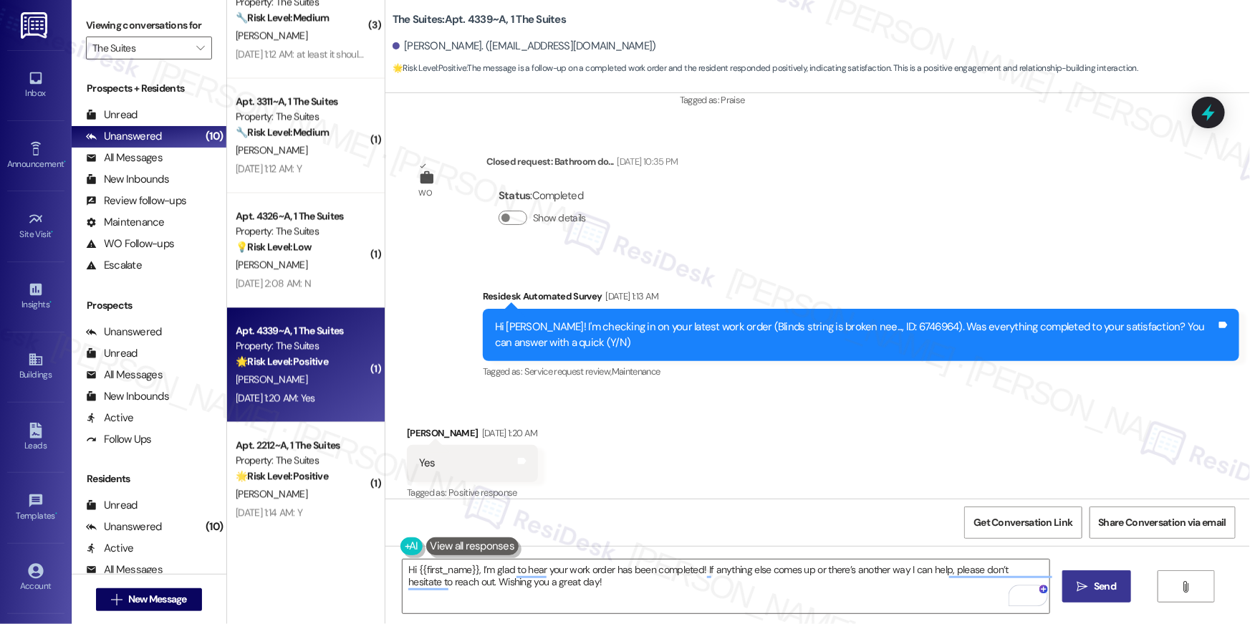
click at [1088, 572] on button " Send" at bounding box center [1098, 586] width 70 height 32
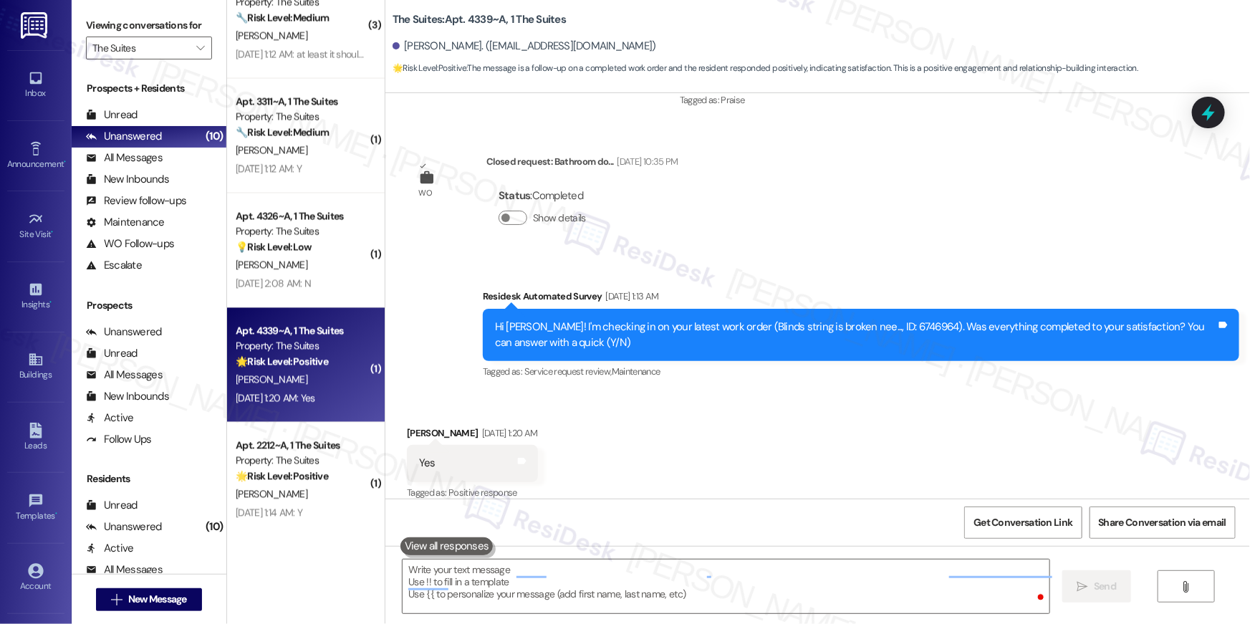
scroll to position [2441, 0]
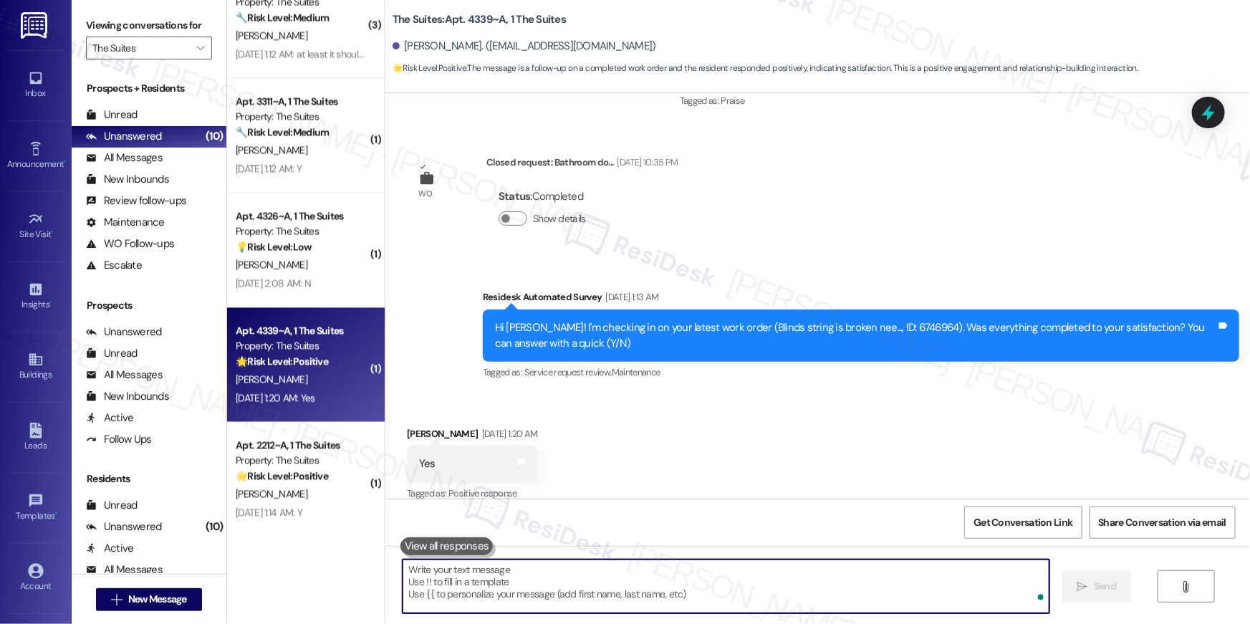
click at [860, 596] on textarea "To enrich screen reader interactions, please activate Accessibility in Grammarl…" at bounding box center [726, 587] width 647 height 54
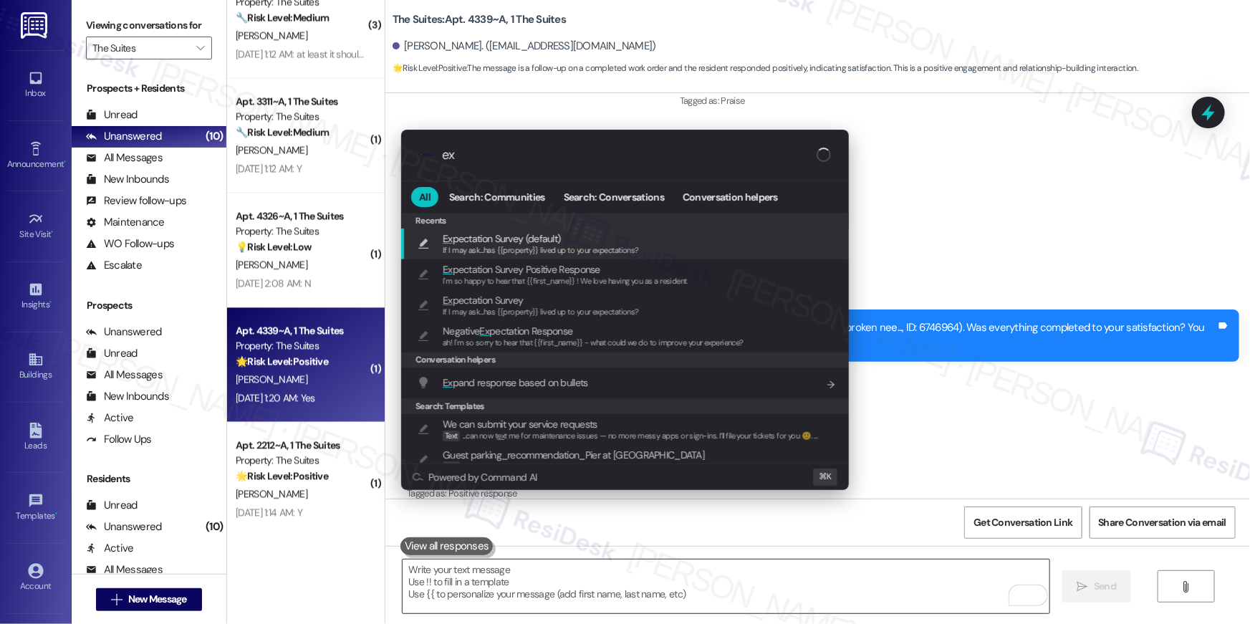
type input "exe"
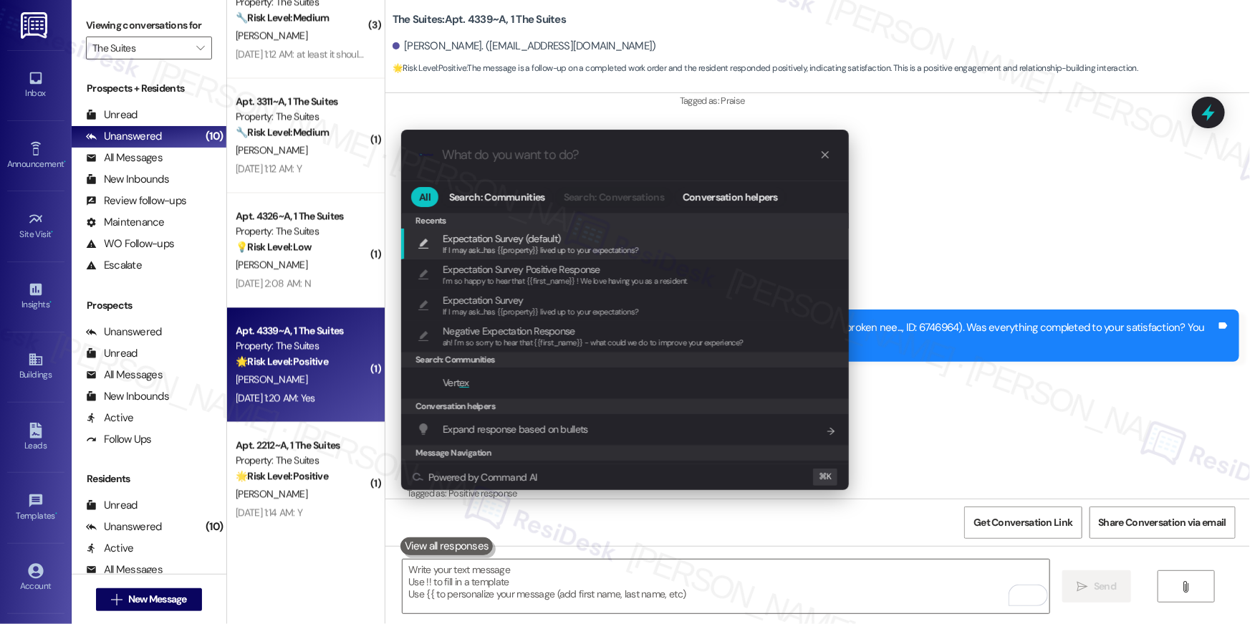
type textarea "If I may ask...has {{property}} lived up to your expectations?"
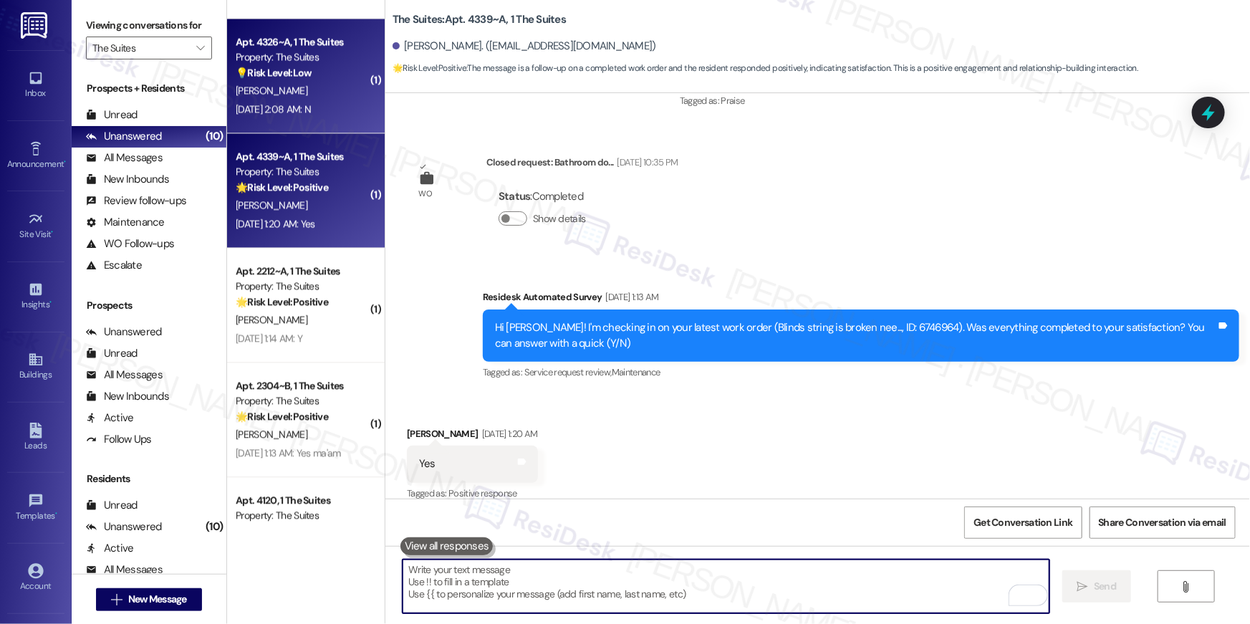
scroll to position [1687, 0]
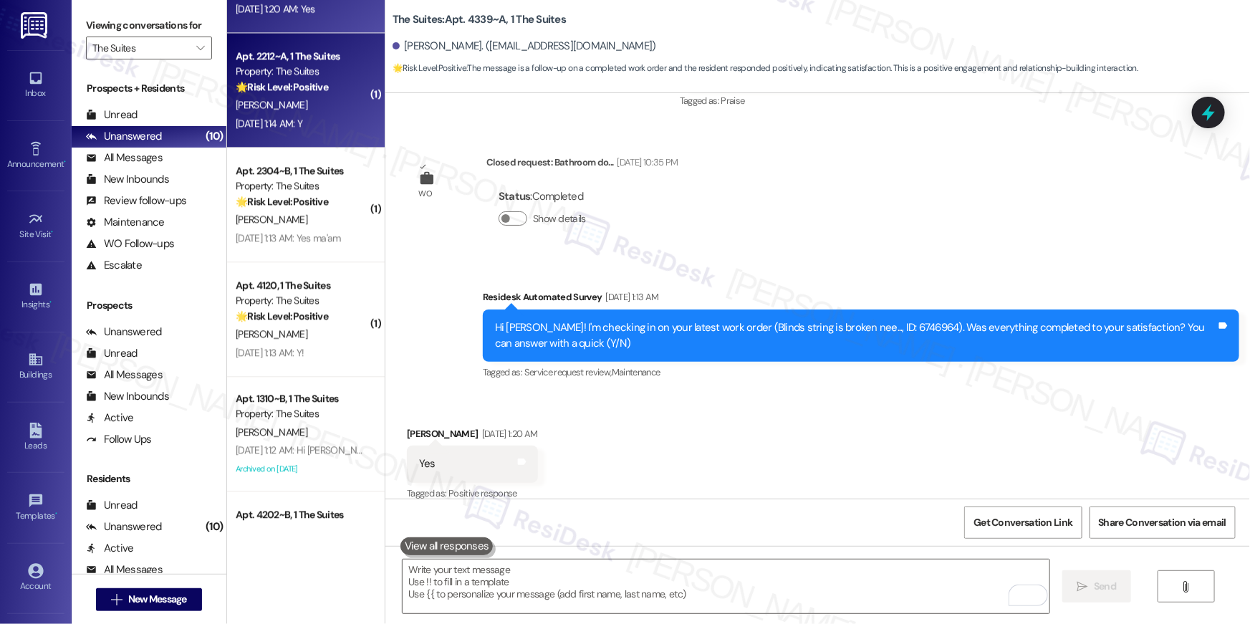
click at [308, 115] on div "[DATE] 1:14 AM: Y [DATE] 1:14 AM: Y" at bounding box center [301, 124] width 135 height 18
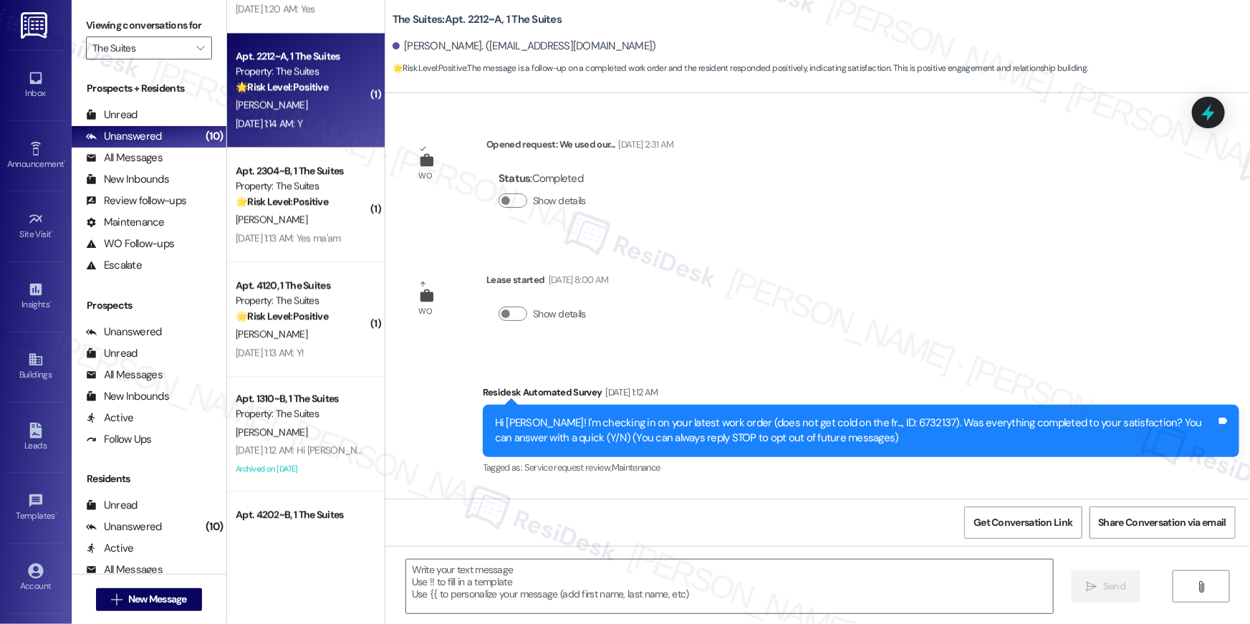
scroll to position [111, 0]
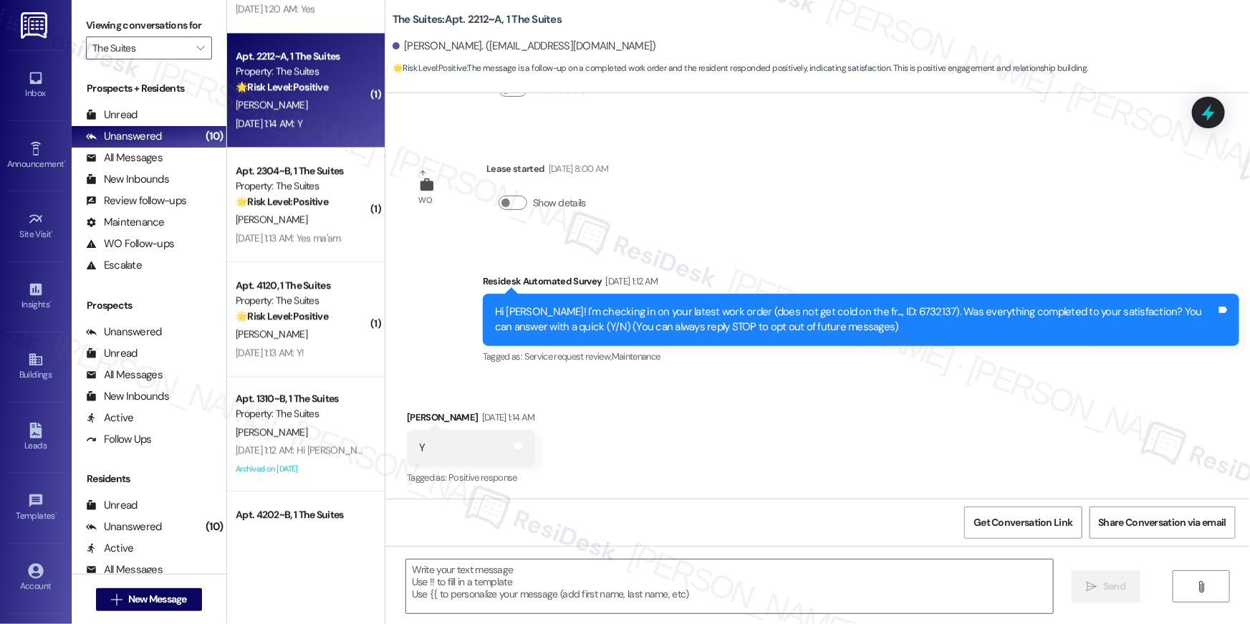
type textarea "Fetching suggested responses. Please feel free to read through the conversation…"
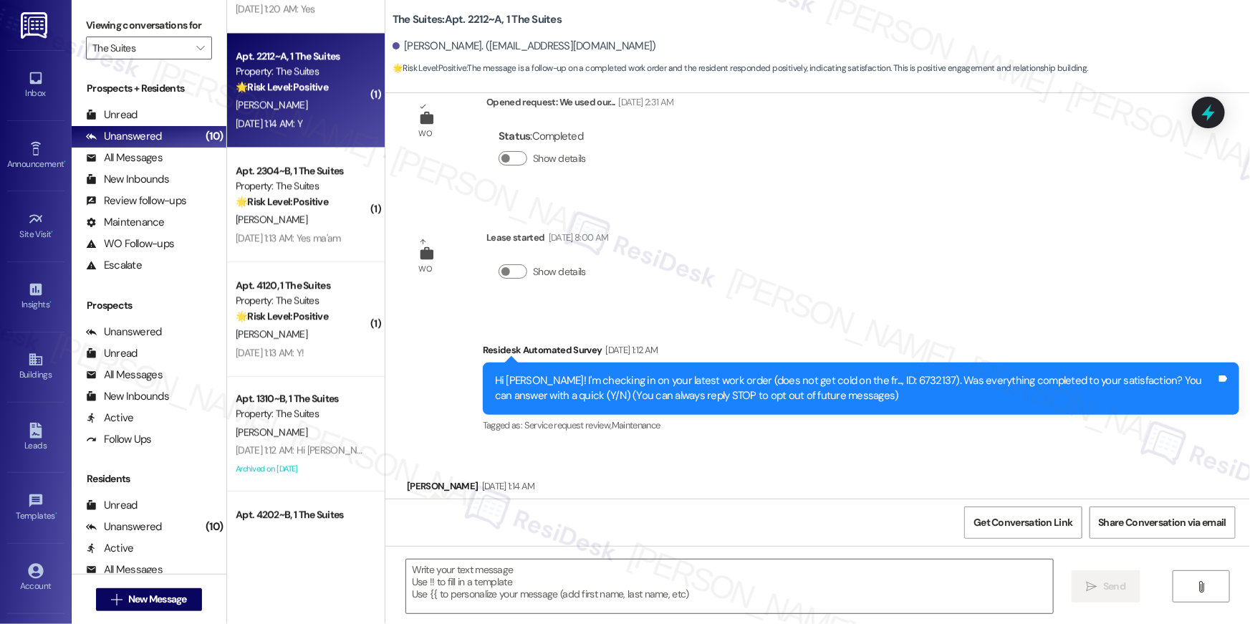
scroll to position [0, 0]
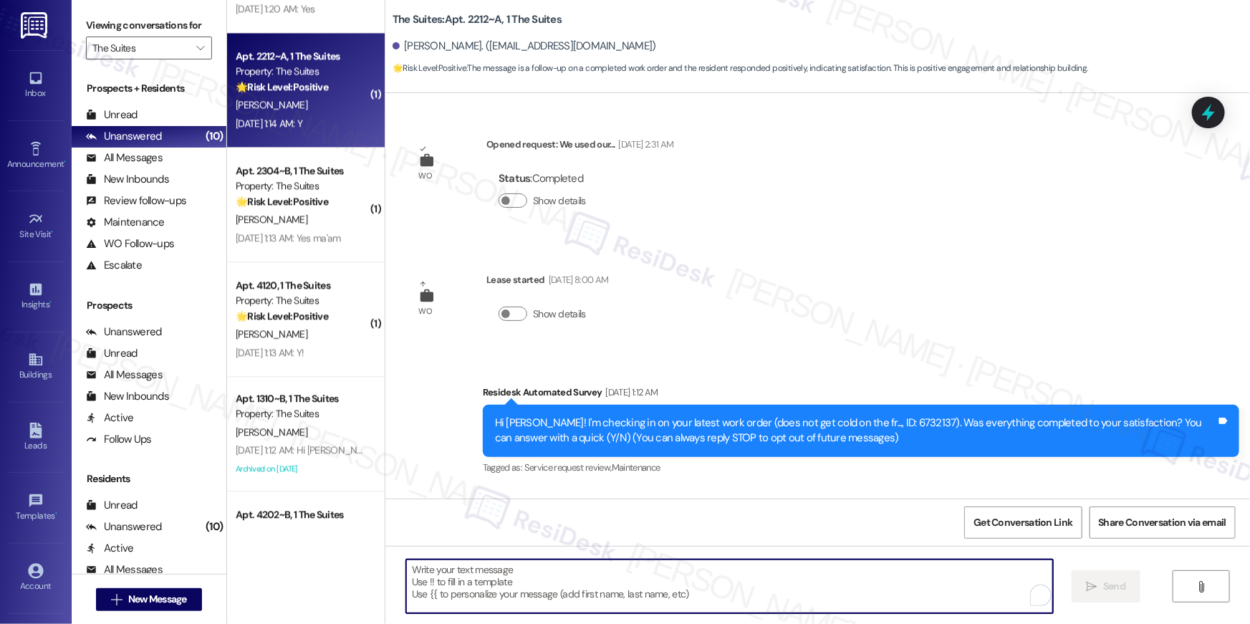
click at [833, 583] on textarea "To enrich screen reader interactions, please activate Accessibility in Grammarl…" at bounding box center [729, 587] width 647 height 54
paste textarea "Hi {{first_name}}, I’m glad to hear your work order has been completed! If anyt…"
type textarea "Hi {{first_name}}, I’m glad to hear your work order has been completed! If anyt…"
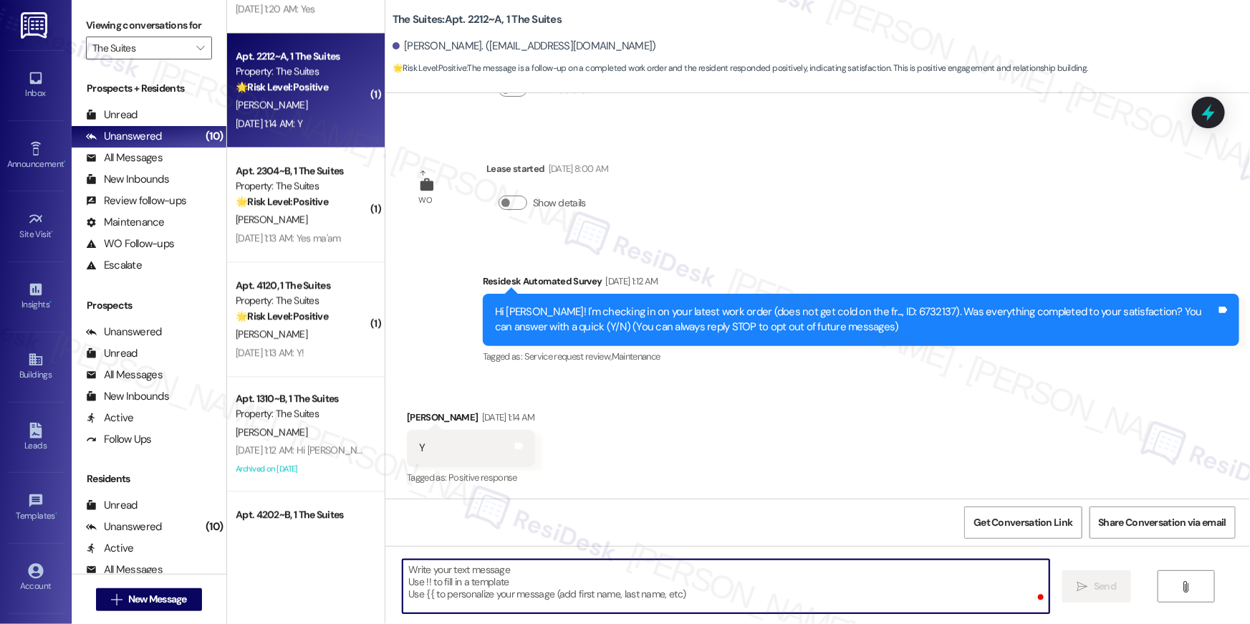
scroll to position [358, 0]
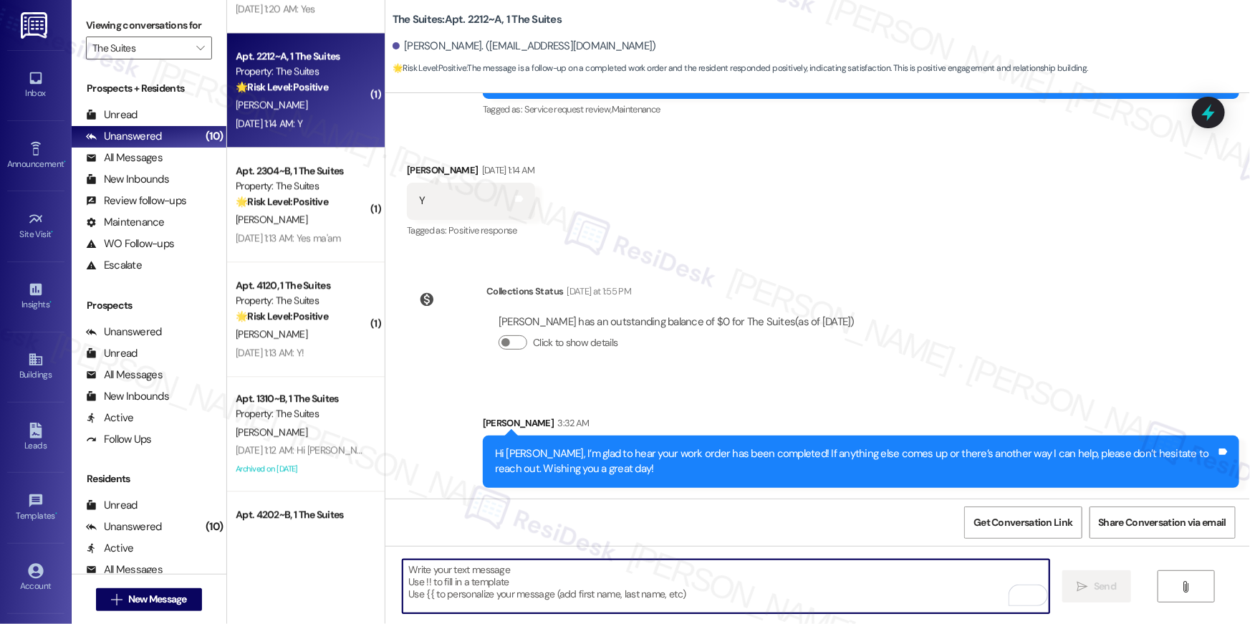
click at [797, 588] on textarea "To enrich screen reader interactions, please activate Accessibility in Grammarl…" at bounding box center [726, 587] width 647 height 54
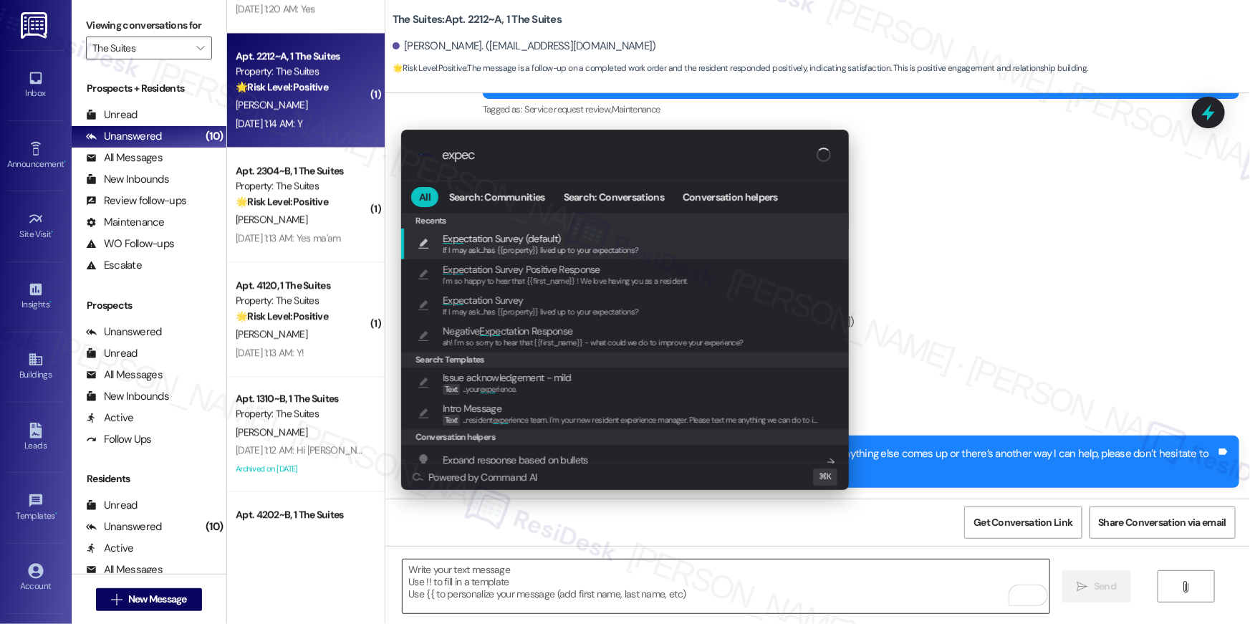
type input "expect"
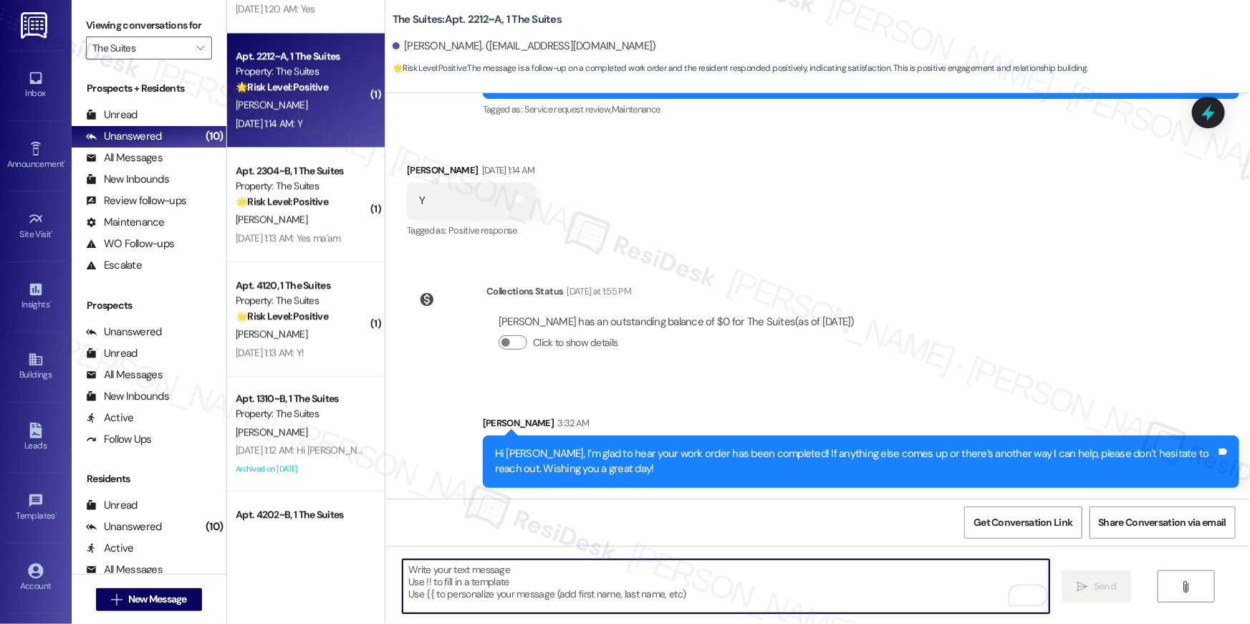
type textarea "If I may ask...has {{property}} lived up to your expectations?"
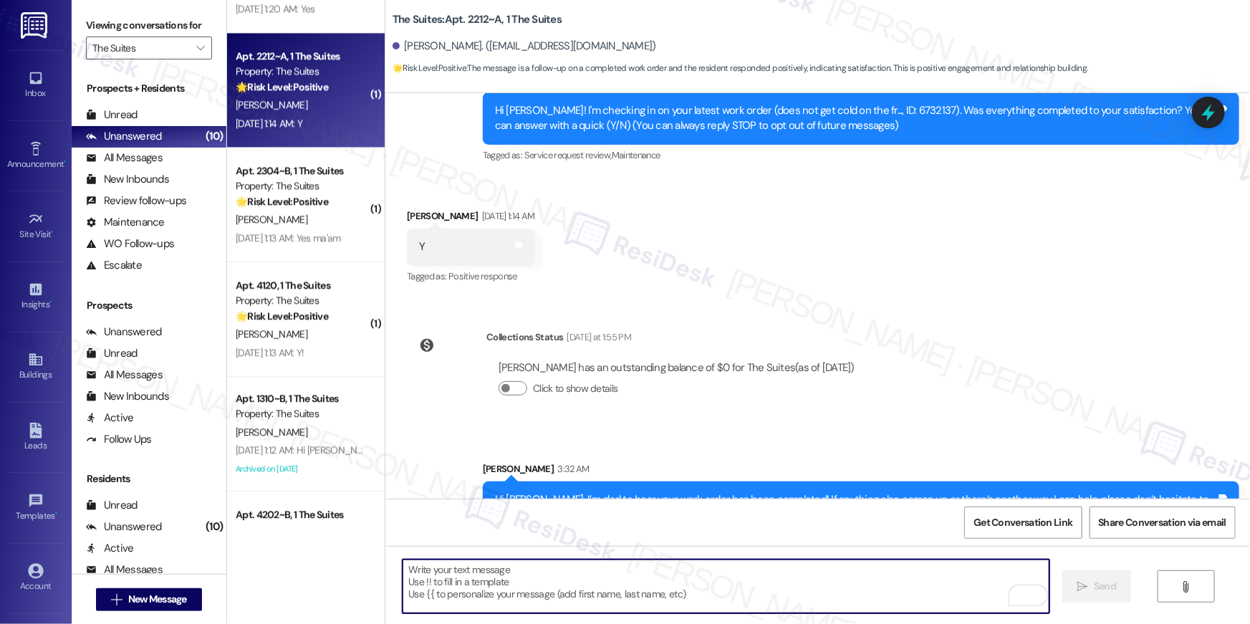
scroll to position [458, 0]
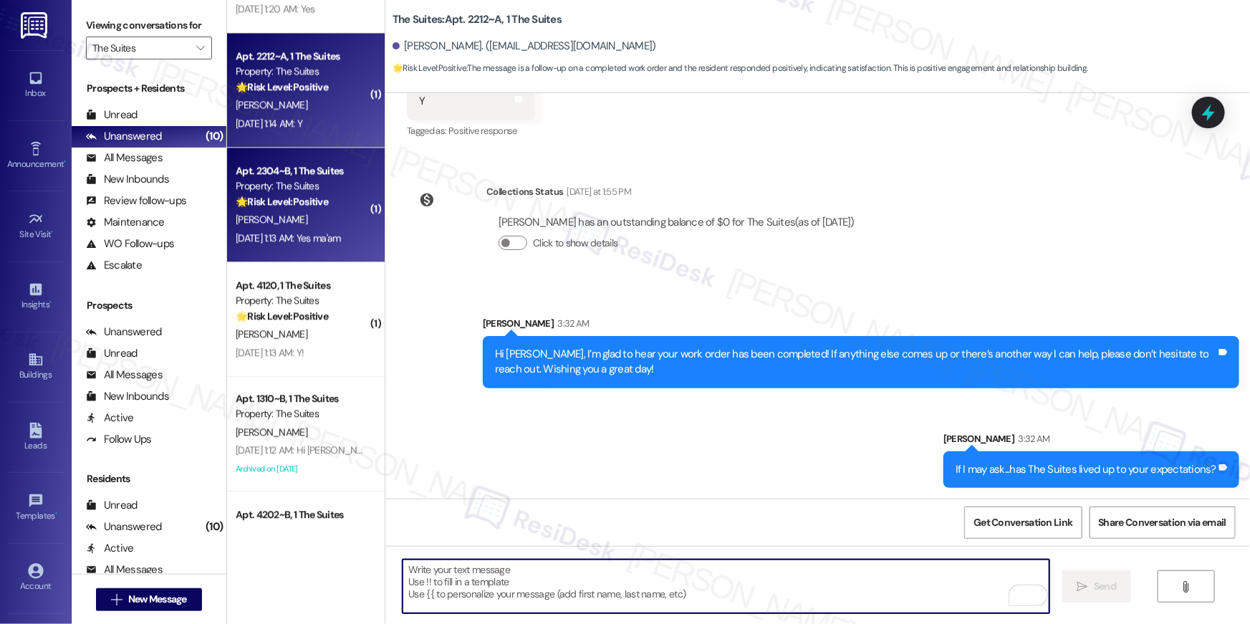
click at [350, 188] on div "Property: The Suites" at bounding box center [302, 185] width 133 height 15
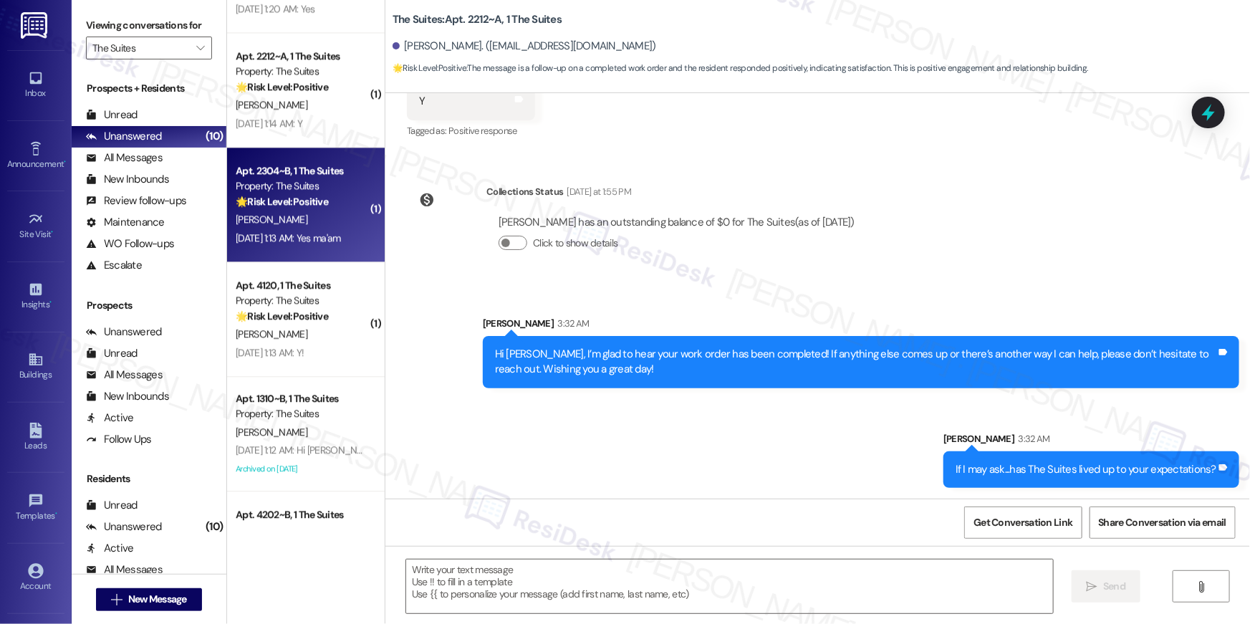
type textarea "Fetching suggested responses. Please feel free to read through the conversation…"
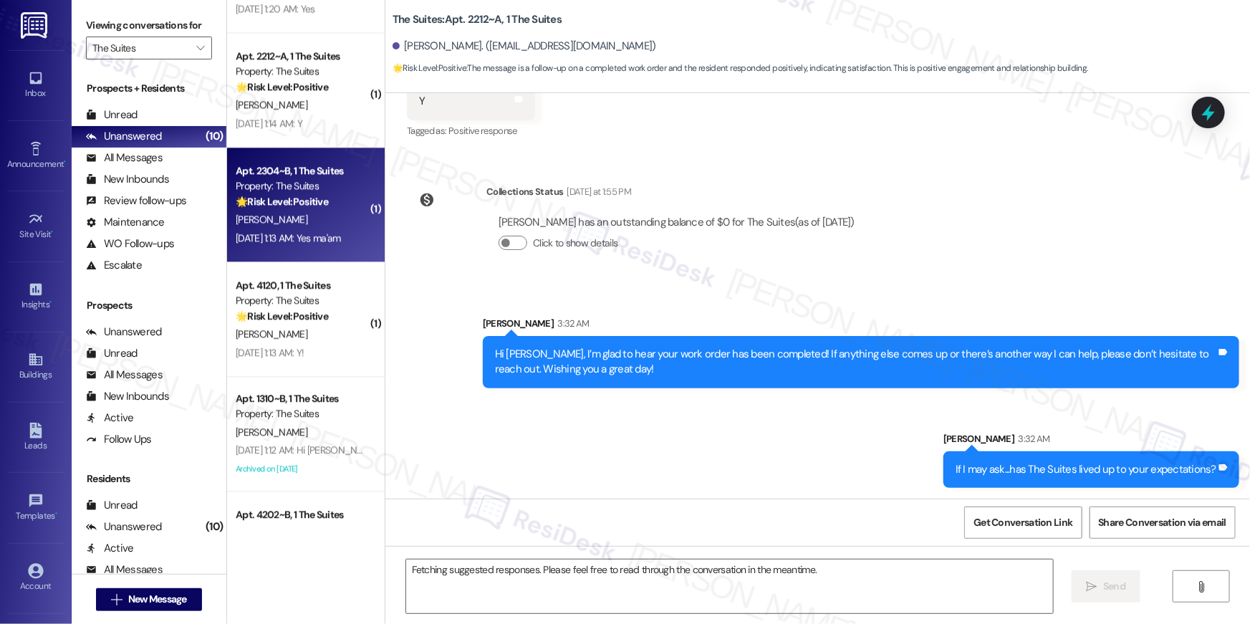
click at [330, 196] on div "🌟 Risk Level: Positive The resident responded positively to a check-in regardin…" at bounding box center [302, 201] width 133 height 15
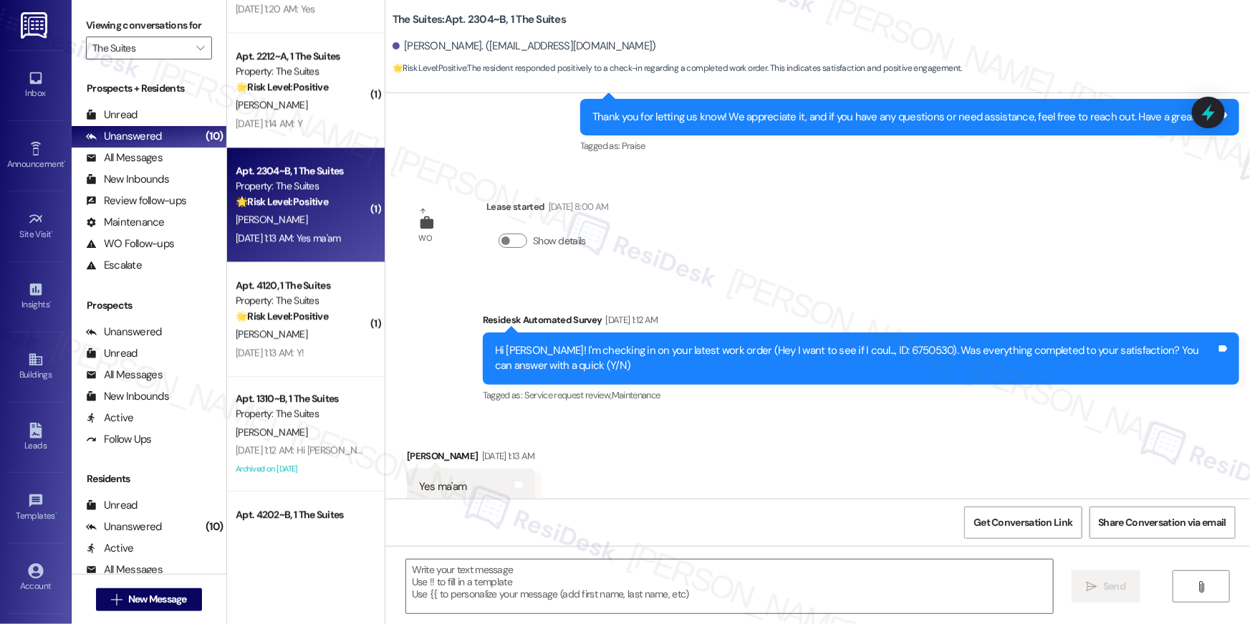
type textarea "Fetching suggested responses. Please feel free to read through the conversation…"
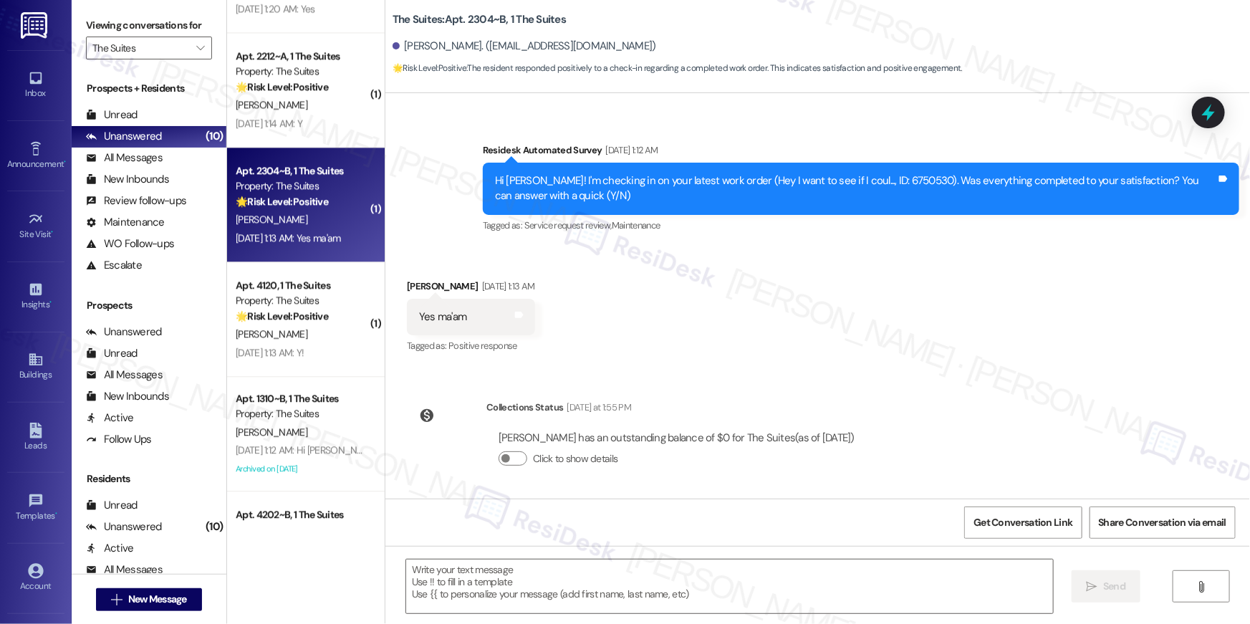
scroll to position [621, 0]
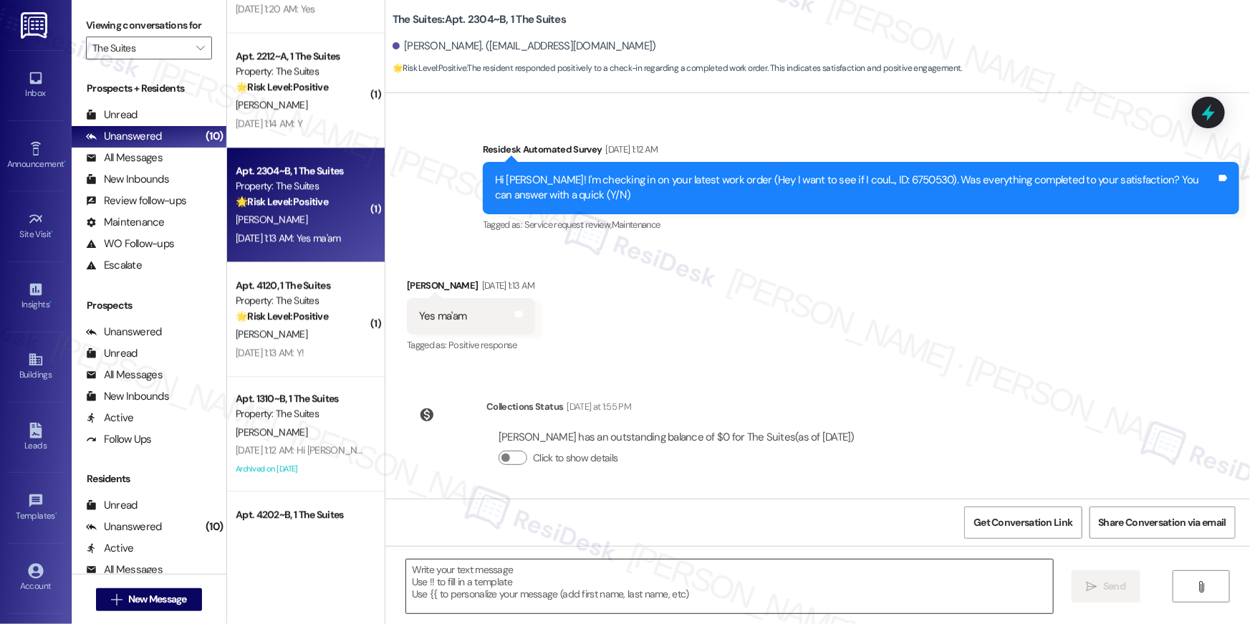
click at [856, 590] on textarea at bounding box center [729, 587] width 647 height 54
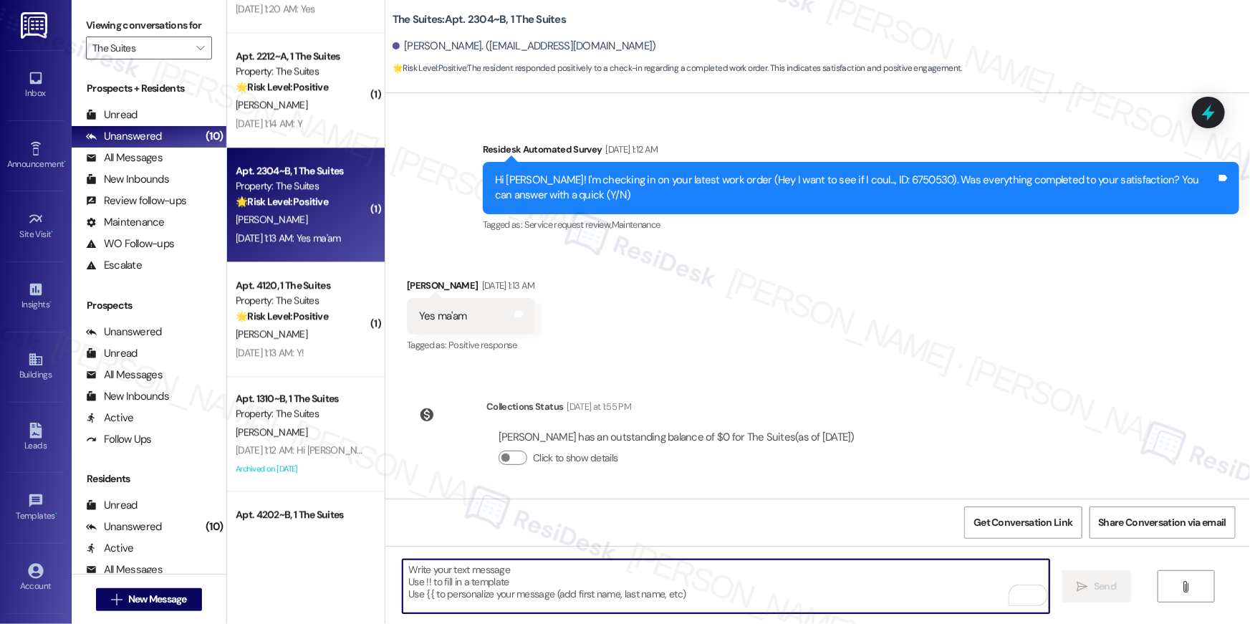
paste textarea "Hi {{first_name}}, I’m glad to hear your work order has been completed! If anyt…"
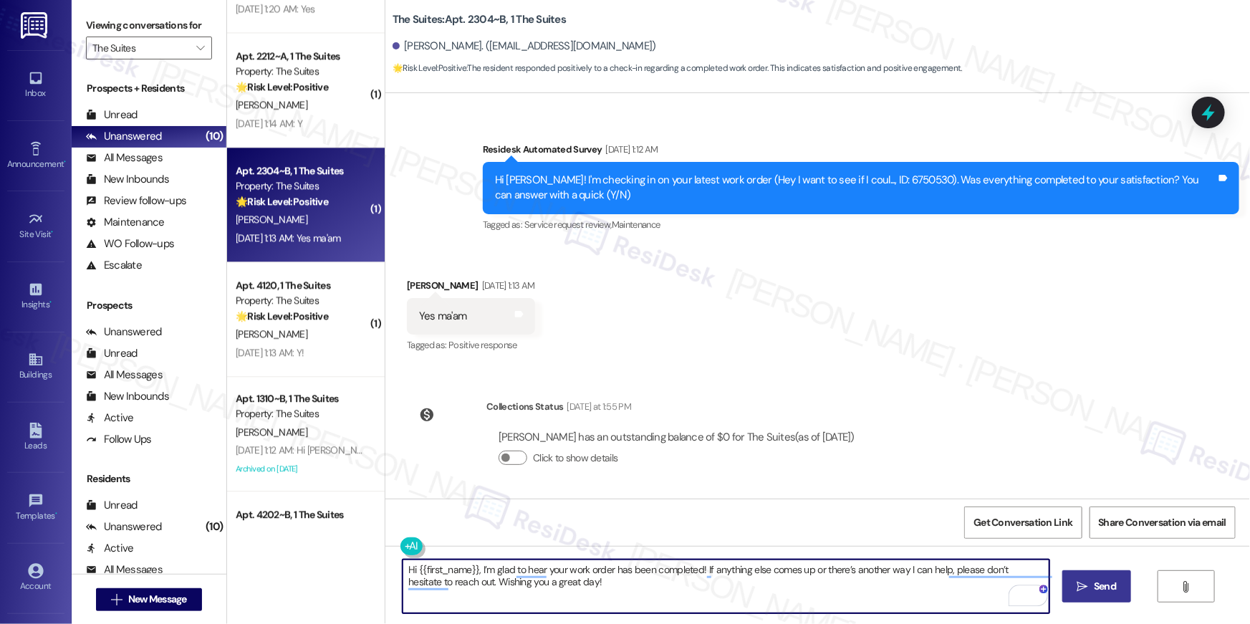
type textarea "Hi {{first_name}}, I’m glad to hear your work order has been completed! If anyt…"
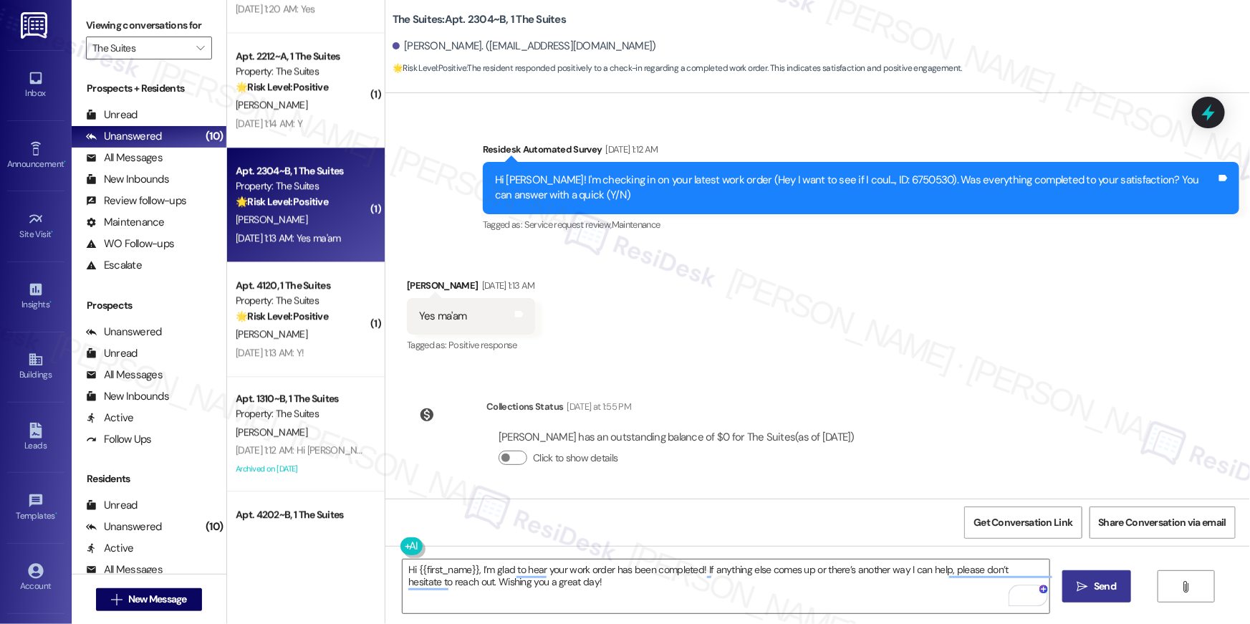
click at [1110, 587] on span "Send" at bounding box center [1105, 586] width 22 height 15
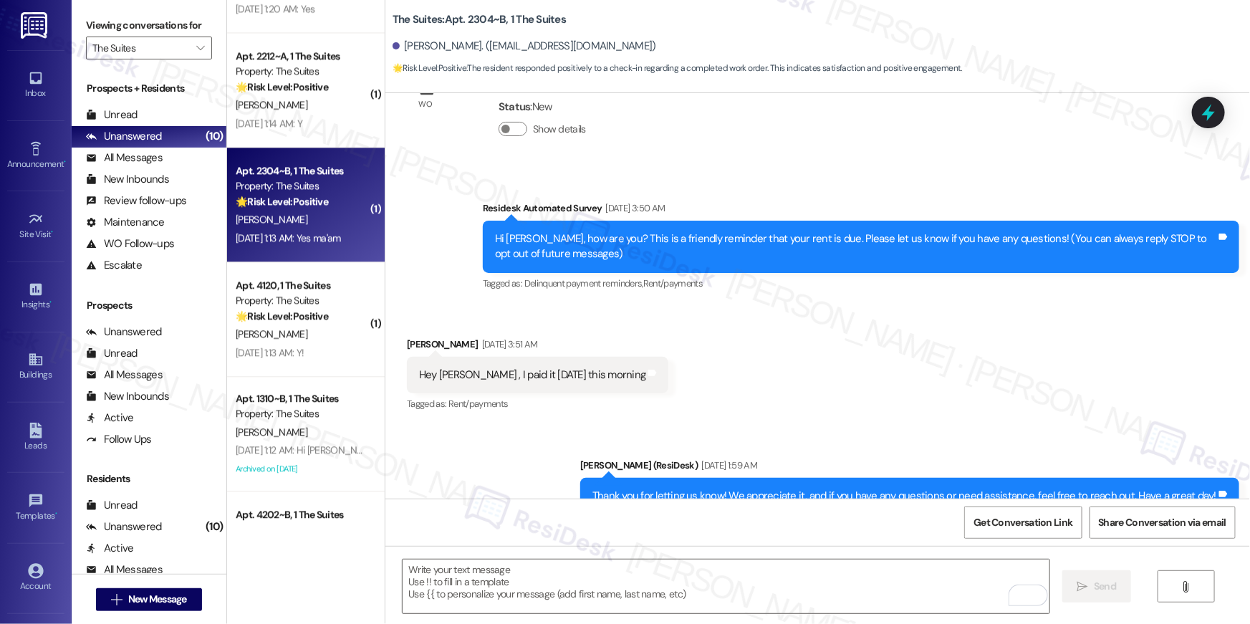
scroll to position [0, 0]
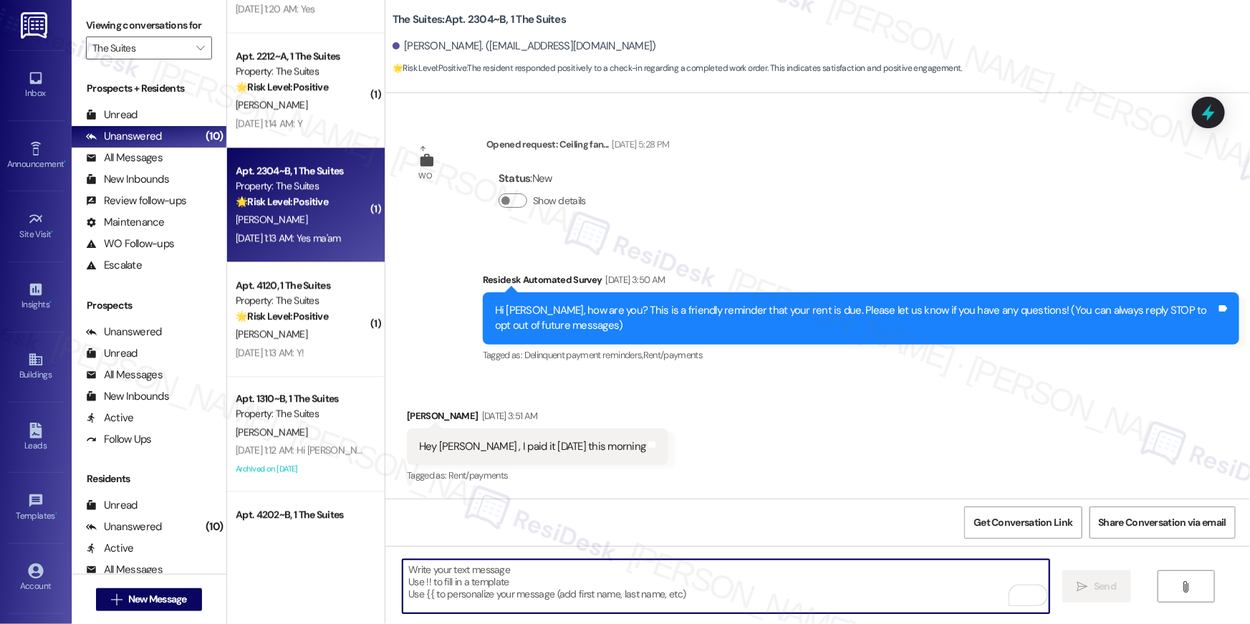
click at [929, 608] on textarea "To enrich screen reader interactions, please activate Accessibility in Grammarl…" at bounding box center [726, 587] width 647 height 54
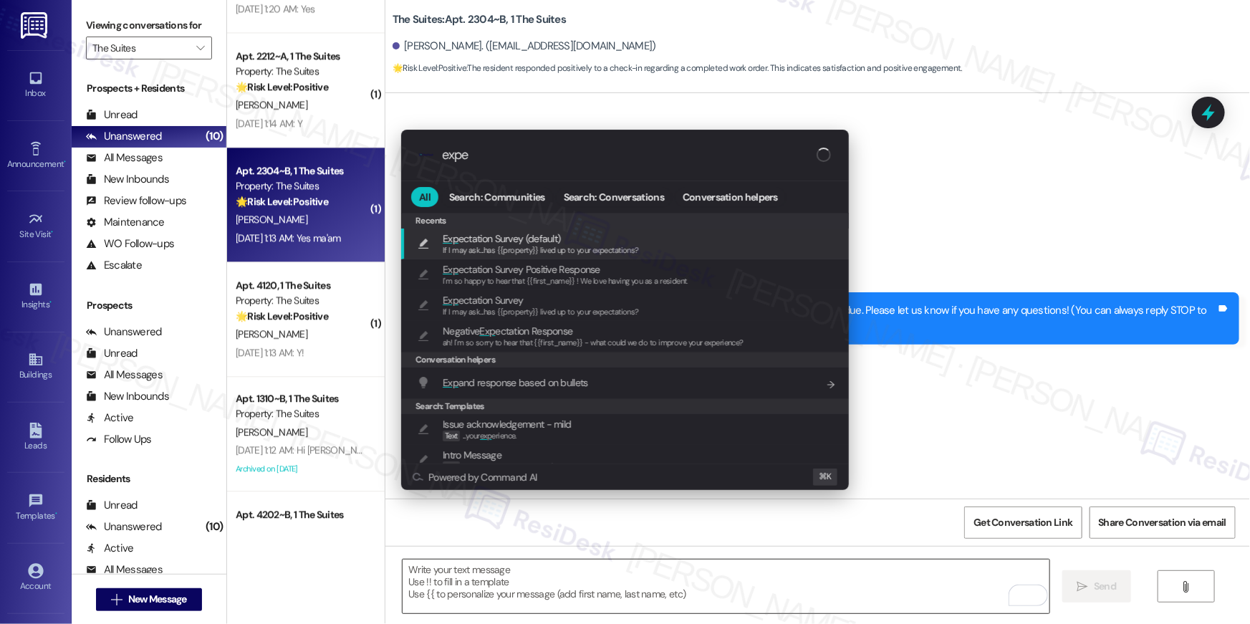
type input "expec"
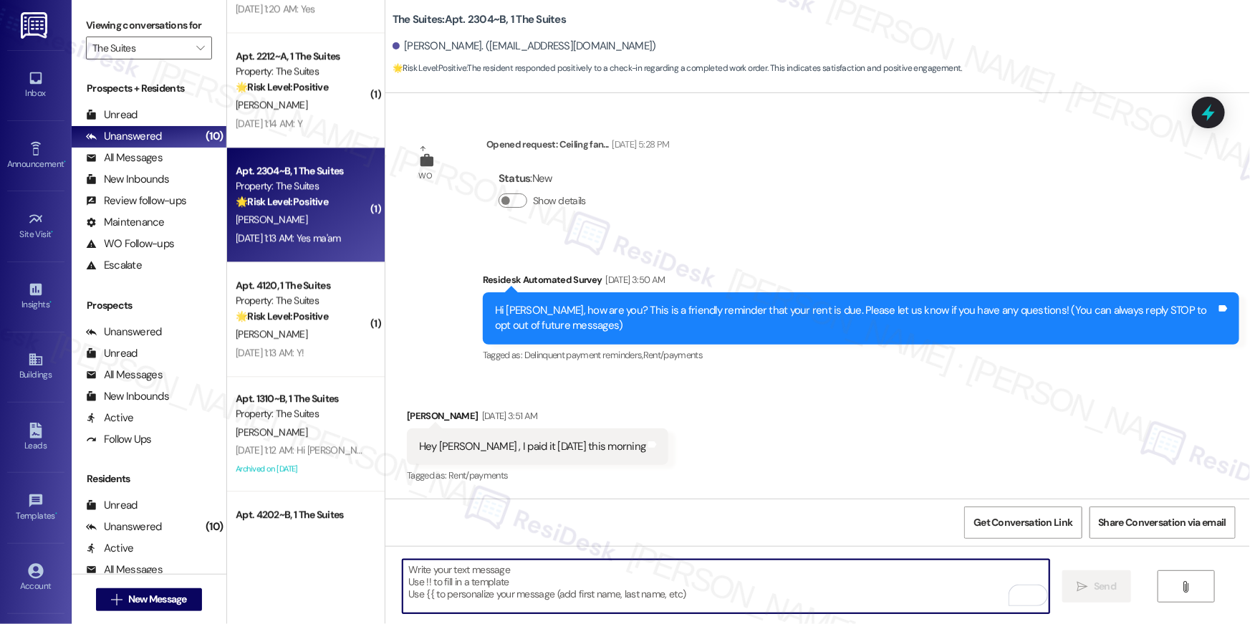
type textarea "If I may ask...has {{property}} lived up to your expectations?"
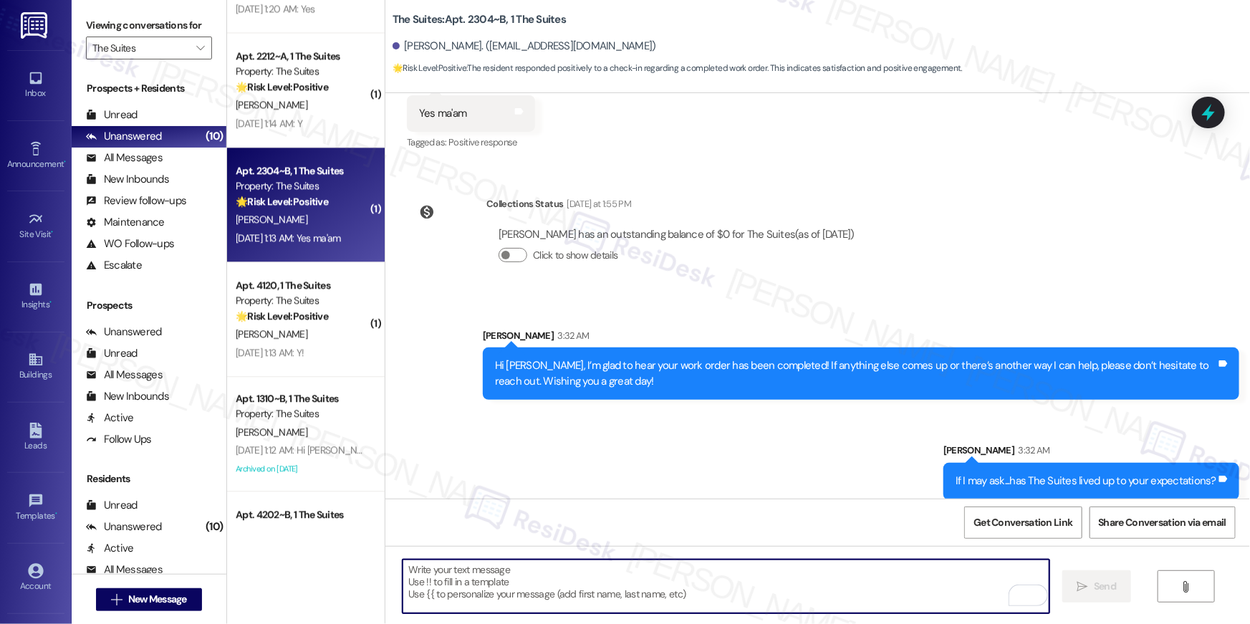
scroll to position [836, 0]
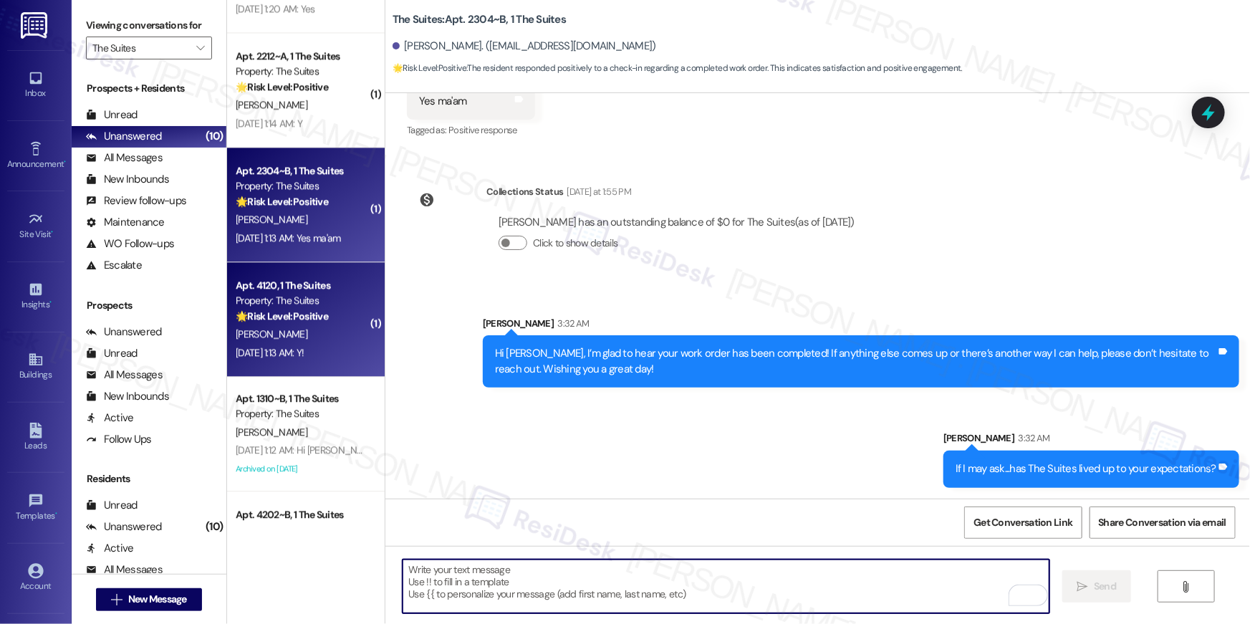
click at [320, 325] on div "[PERSON_NAME]" at bounding box center [301, 334] width 135 height 18
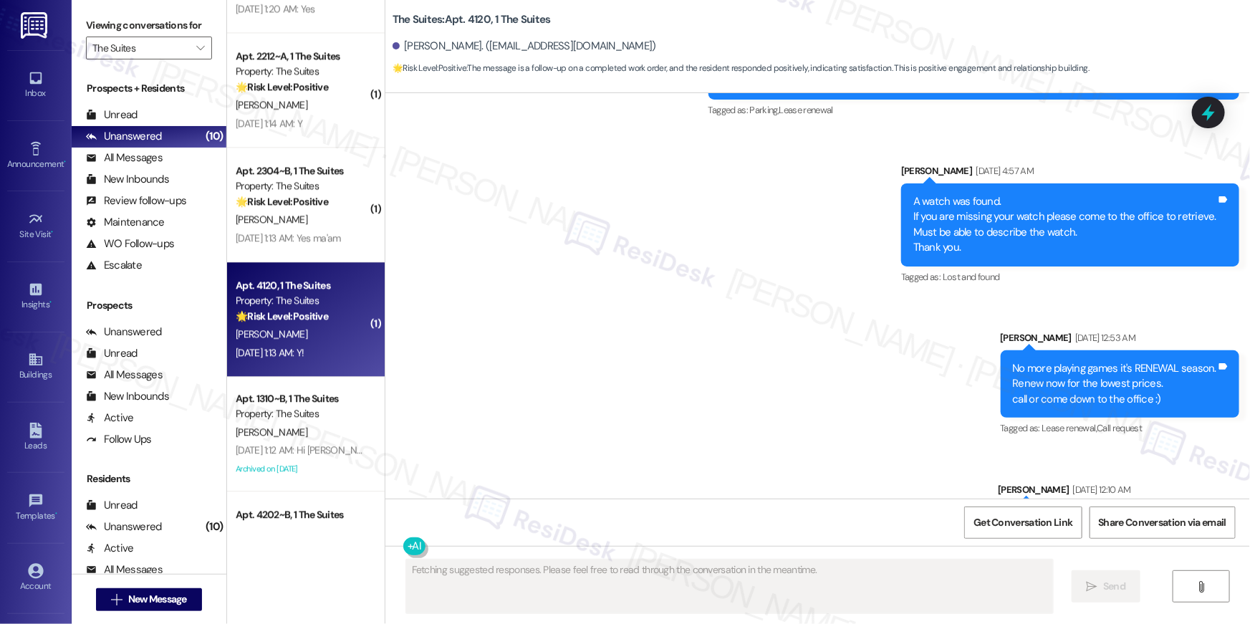
scroll to position [7028, 0]
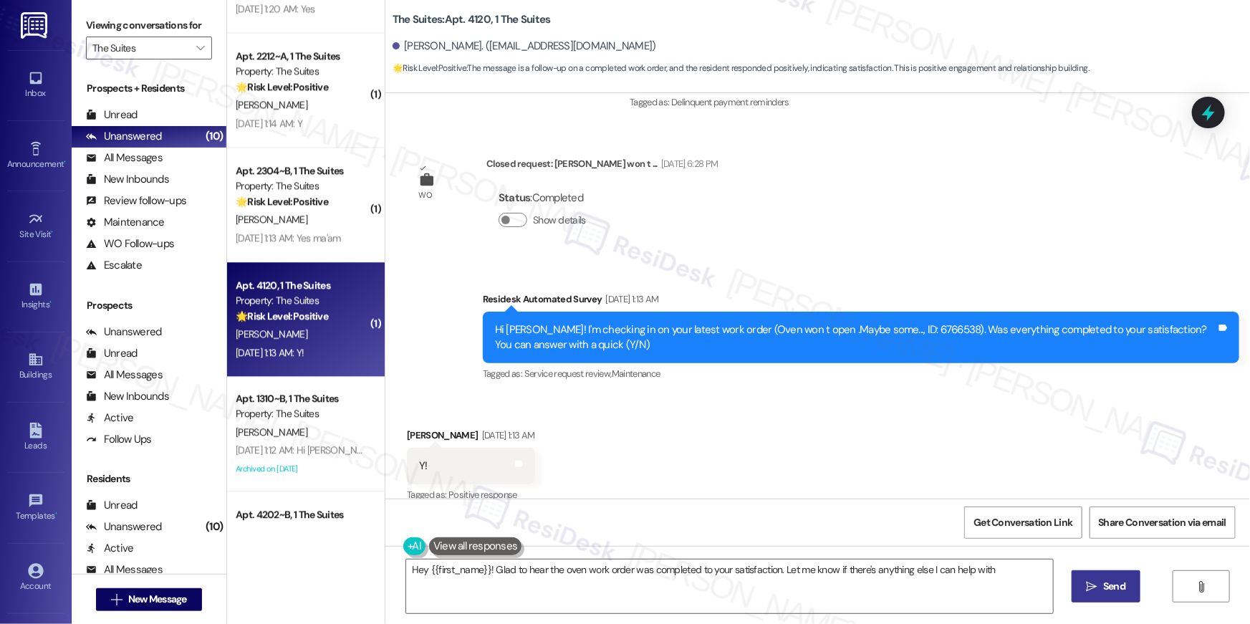
type textarea "Hey {{first_name}}! Glad to hear the oven work order was completed to your sati…"
click at [770, 396] on div "Received via SMS [PERSON_NAME] [DATE] 1:13 AM Y! Tags and notes Tagged as: Posi…" at bounding box center [818, 456] width 865 height 121
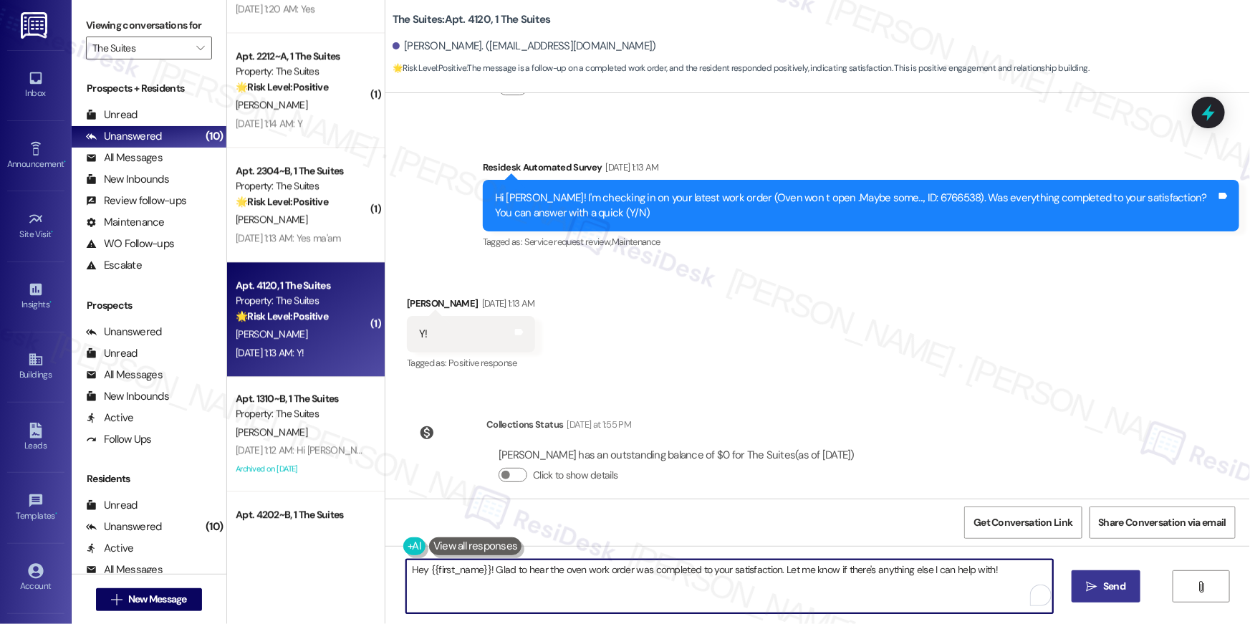
click at [790, 611] on textarea "Hey {{first_name}}! Glad to hear the oven work order was completed to your sati…" at bounding box center [729, 587] width 647 height 54
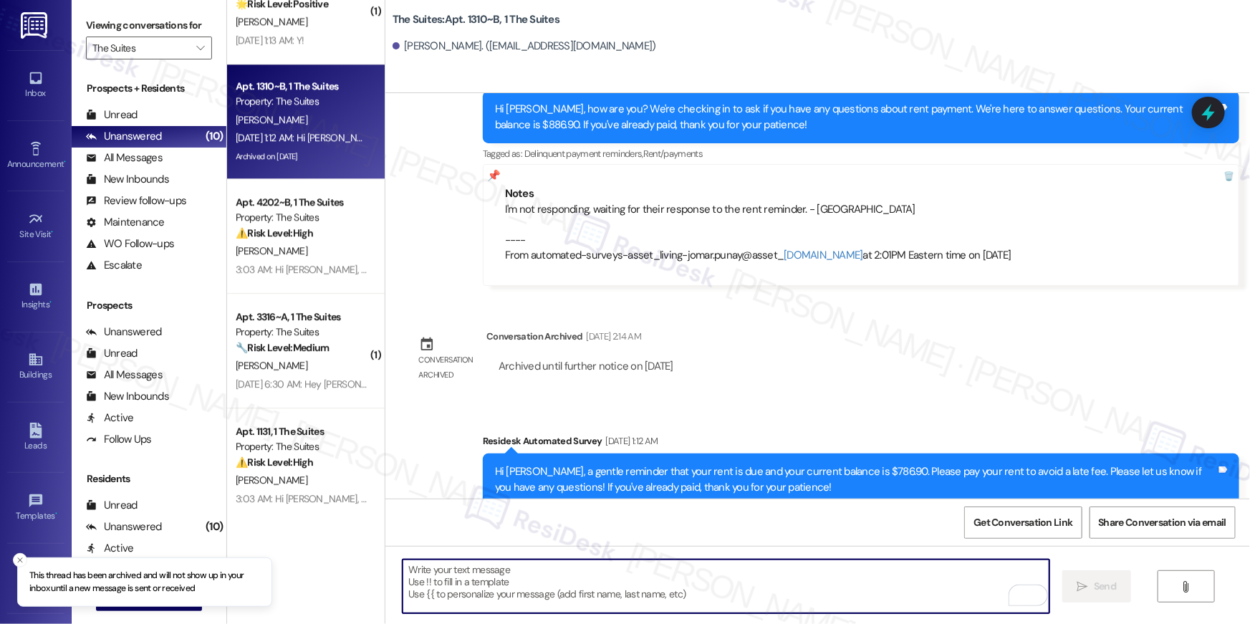
scroll to position [1999, 0]
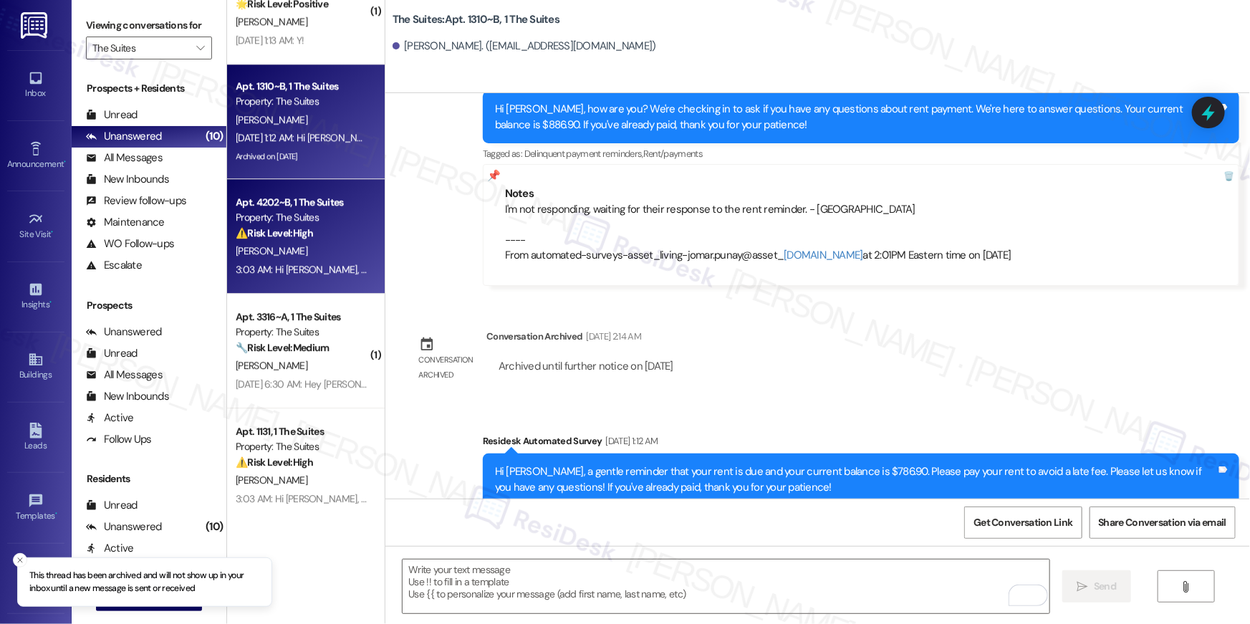
click at [313, 239] on div "⚠️ Risk Level: High The resident indicates they no longer live at the property.…" at bounding box center [302, 233] width 133 height 15
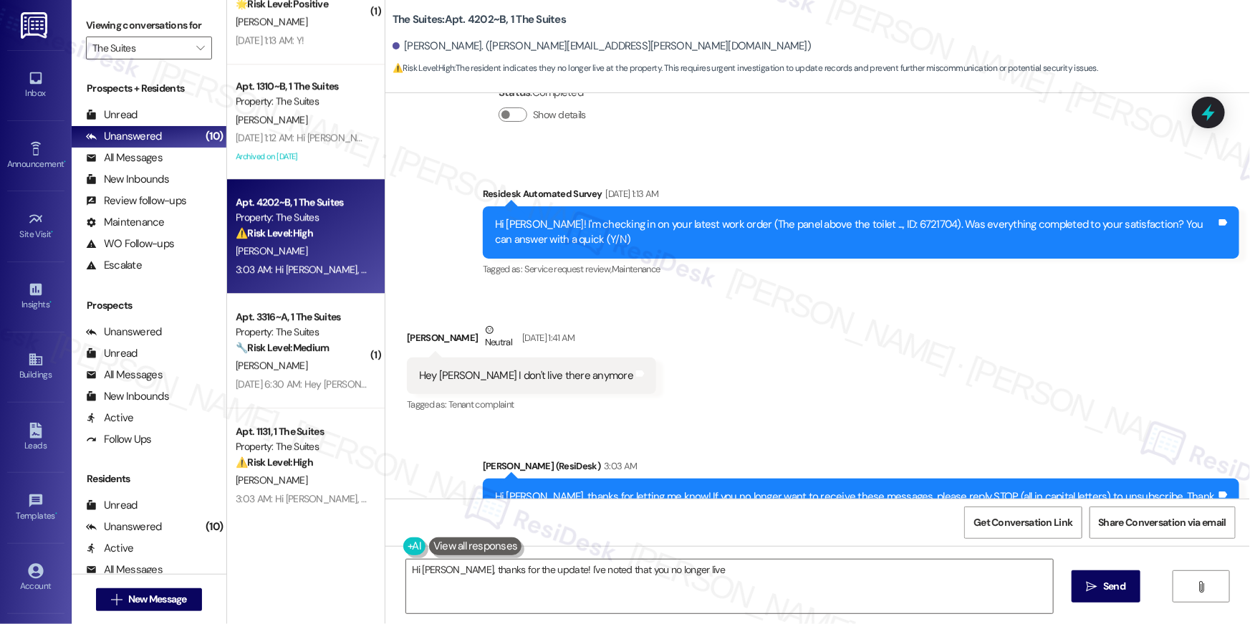
scroll to position [4597, 0]
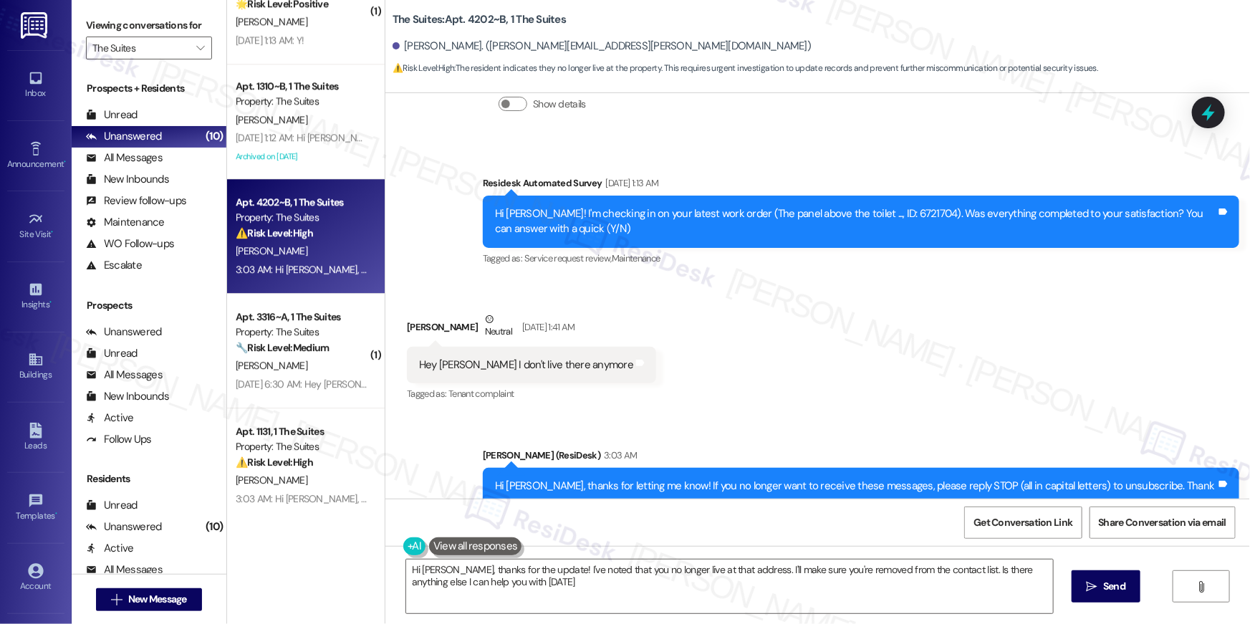
type textarea "Hi Justin, thanks for the update! I've noted that you no longer live at that ad…"
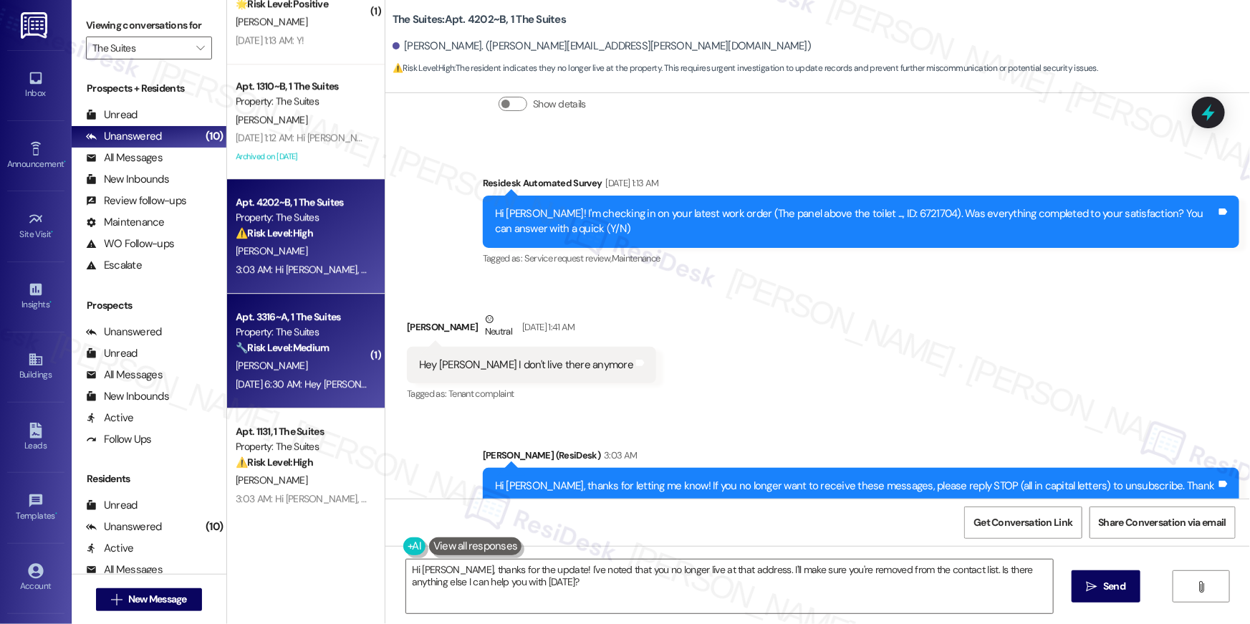
click at [285, 347] on strong "🔧 Risk Level: Medium" at bounding box center [282, 347] width 93 height 13
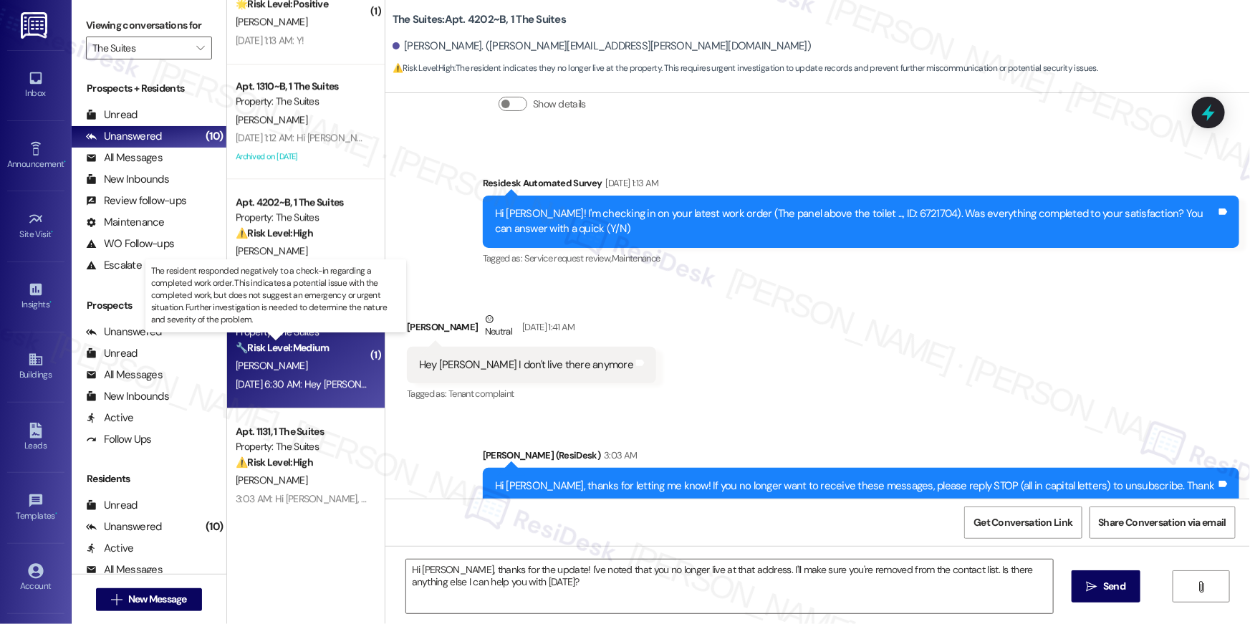
type textarea "Fetching suggested responses. Please feel free to read through the conversation…"
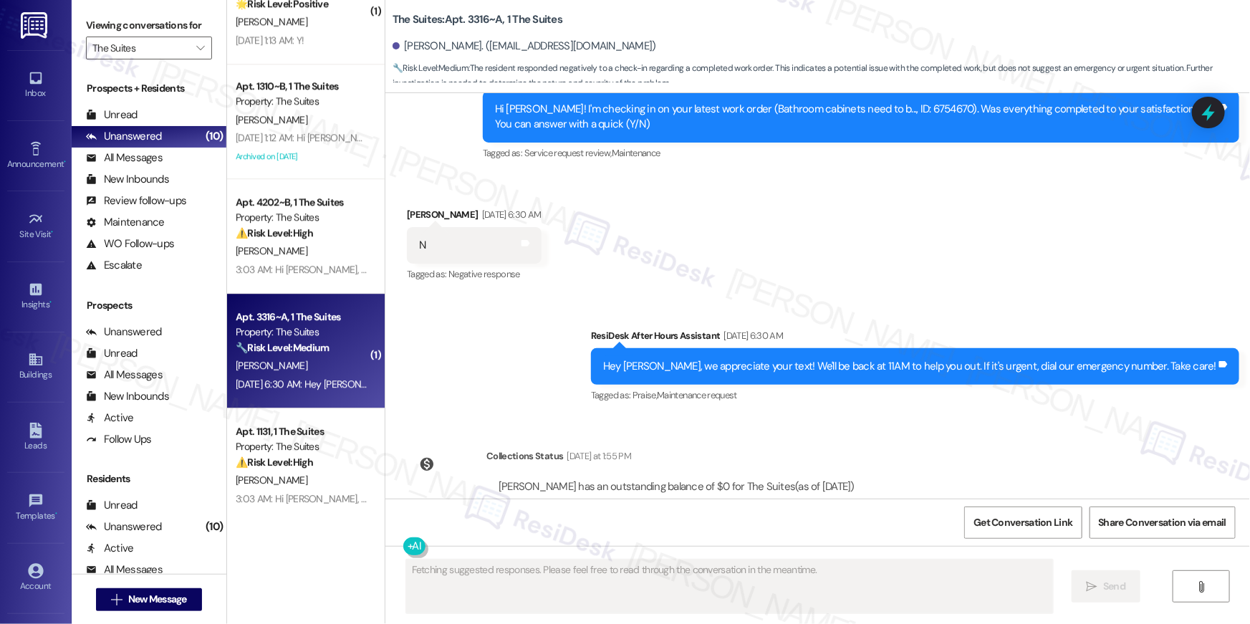
scroll to position [971, 0]
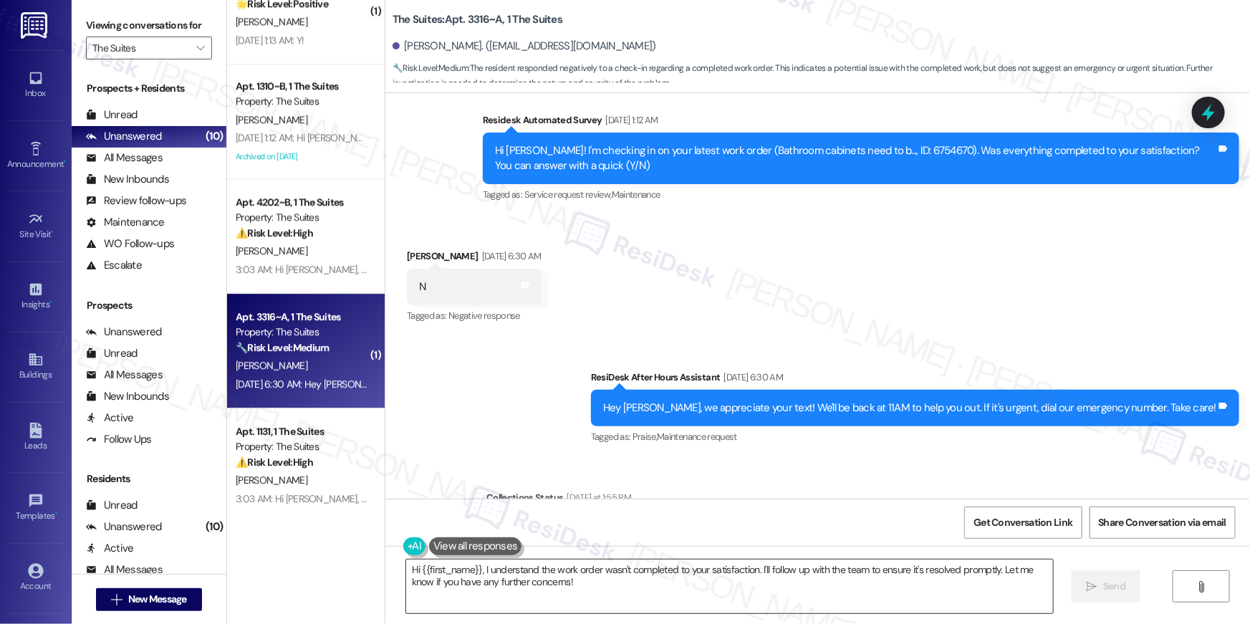
click at [765, 590] on textarea "Hi {{first_name}}, I understand the work order wasn't completed to your satisfa…" at bounding box center [729, 587] width 647 height 54
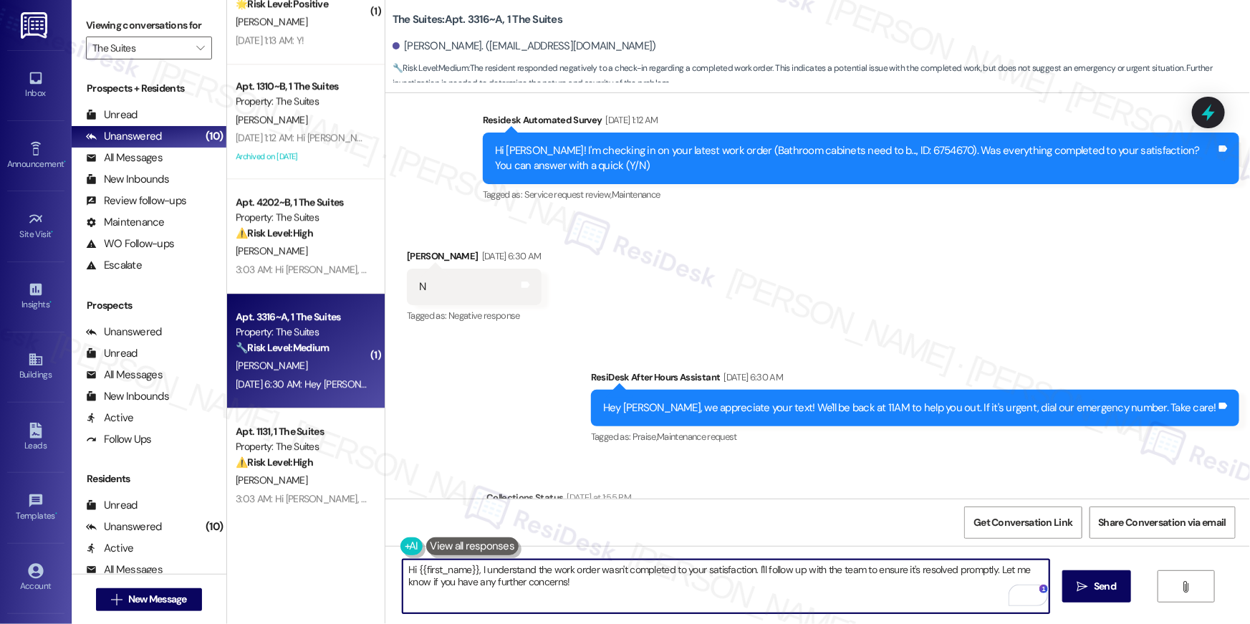
click at [742, 593] on textarea "Hi {{first_name}}, I understand the work order wasn't completed to your satisfa…" at bounding box center [726, 587] width 647 height 54
paste textarea "’m sorry to hear your work order hasn’t been fully completed. Could you share a…"
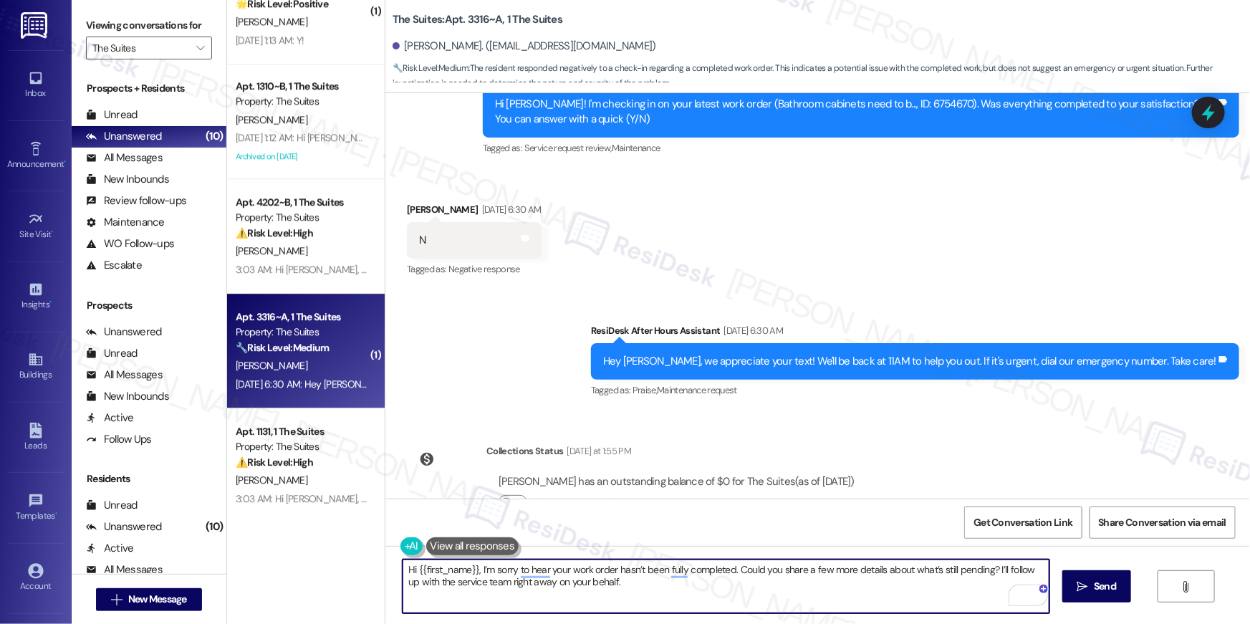
scroll to position [1061, 0]
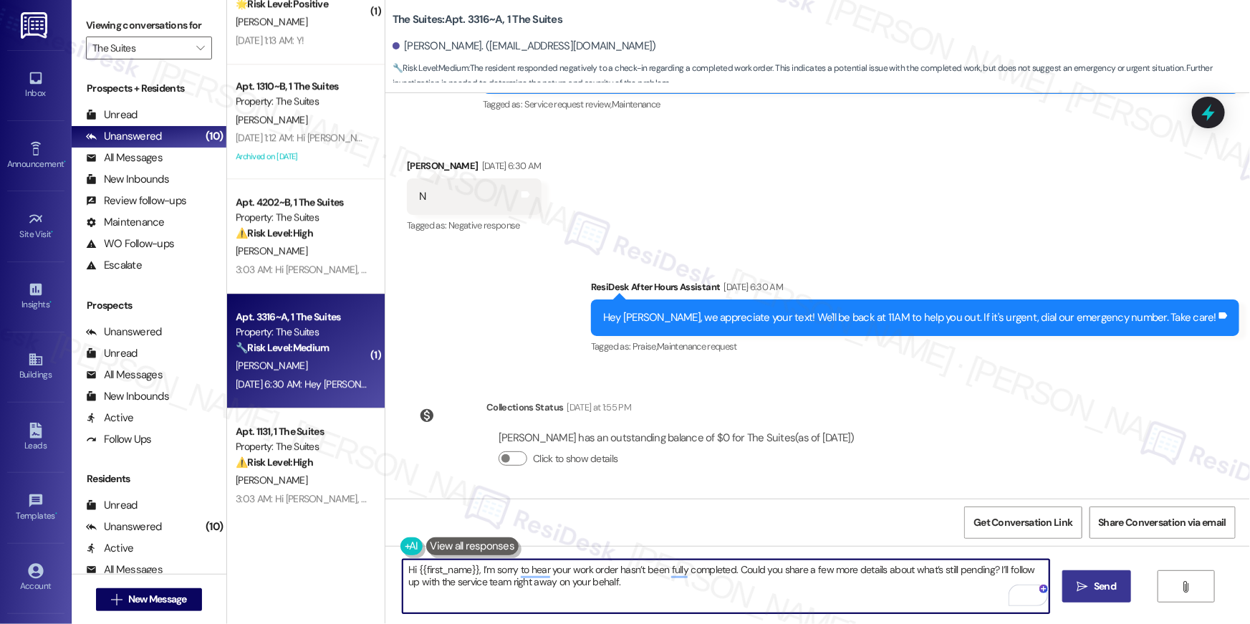
type textarea "Hi {{first_name}}, I’m sorry to hear your work order hasn’t been fully complete…"
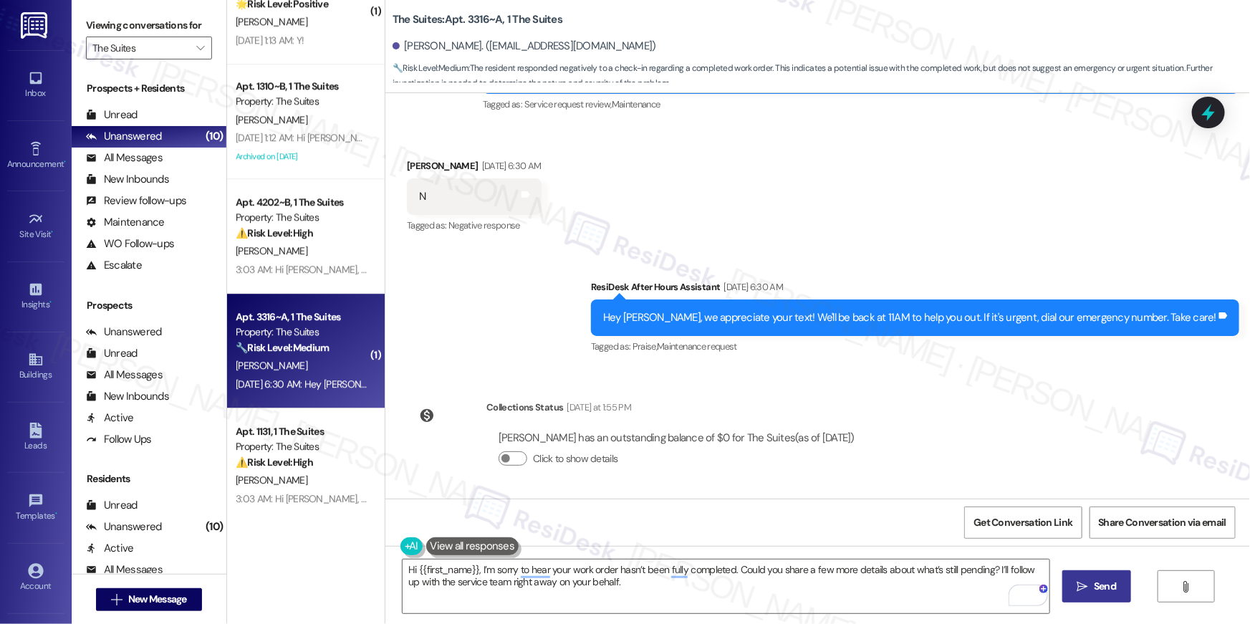
click at [1078, 584] on icon "" at bounding box center [1083, 586] width 11 height 11
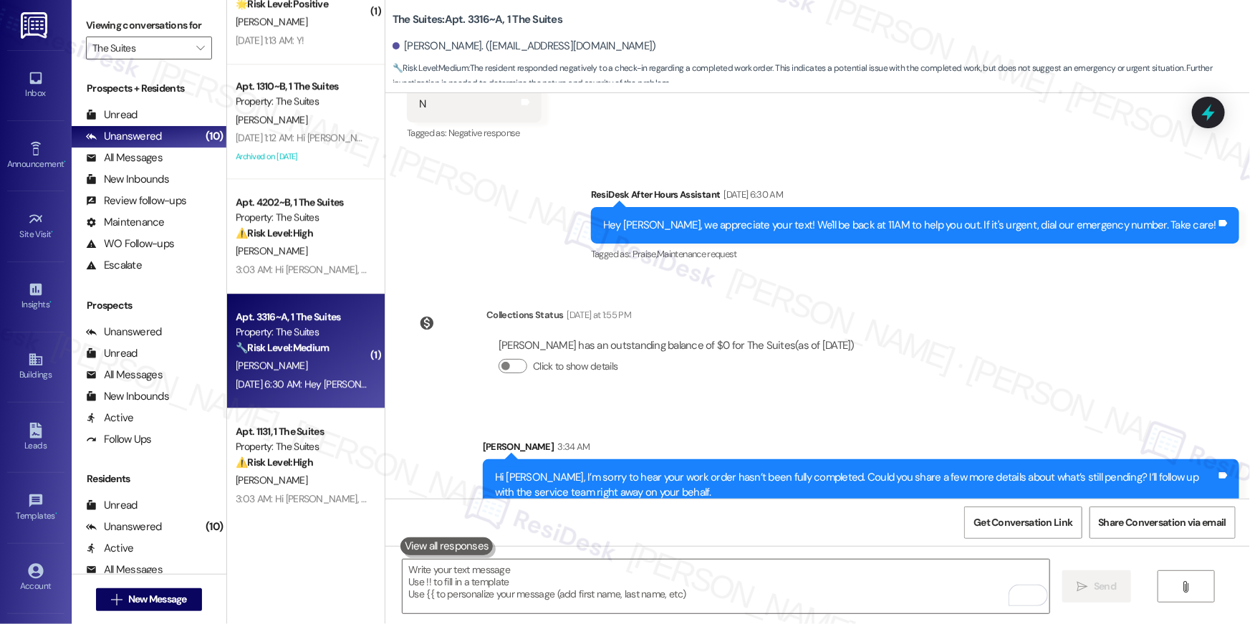
scroll to position [1177, 0]
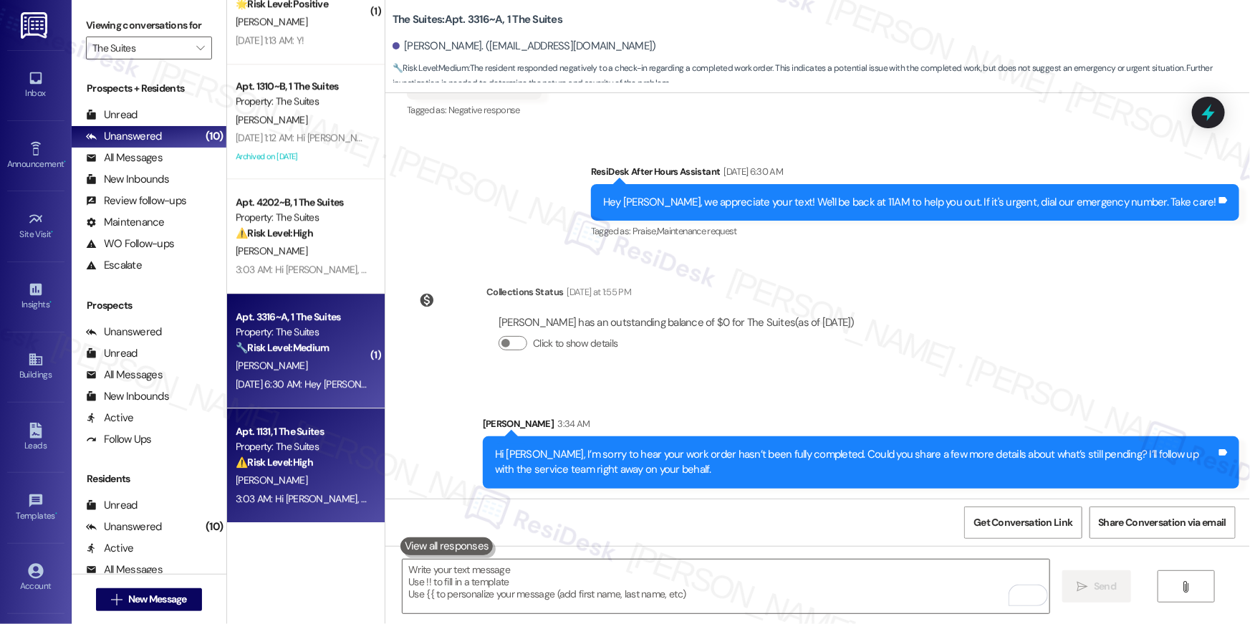
click at [320, 431] on div "Apt. 1131, 1 The Suites" at bounding box center [302, 431] width 133 height 15
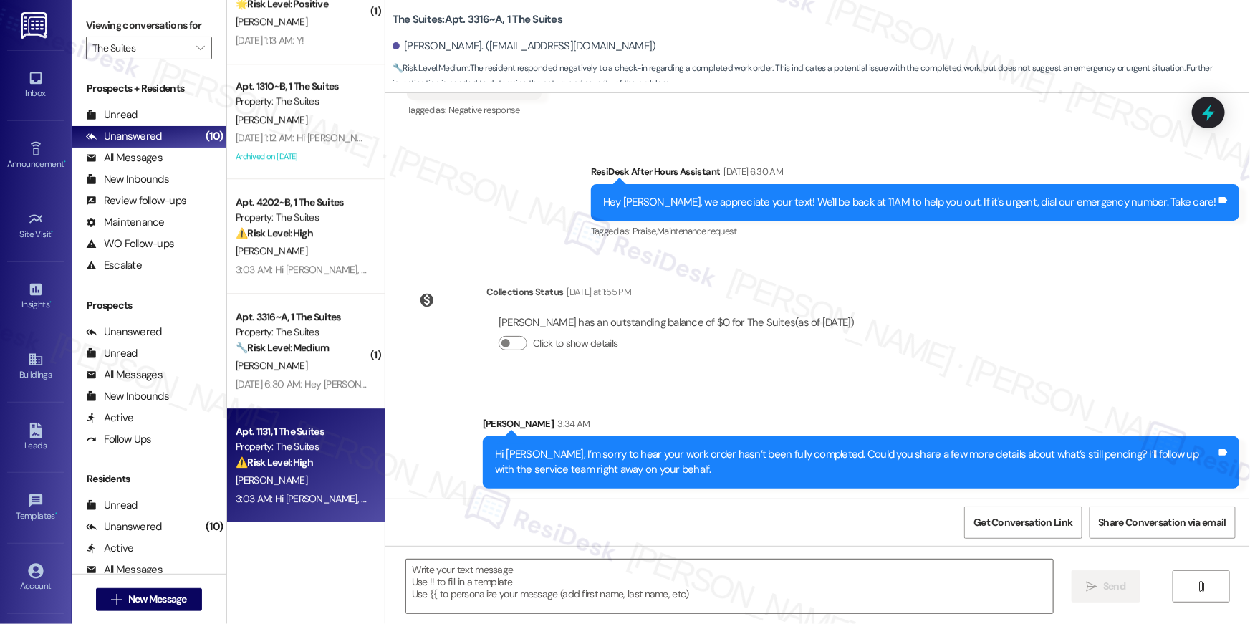
type textarea "Fetching suggested responses. Please feel free to read through the conversation…"
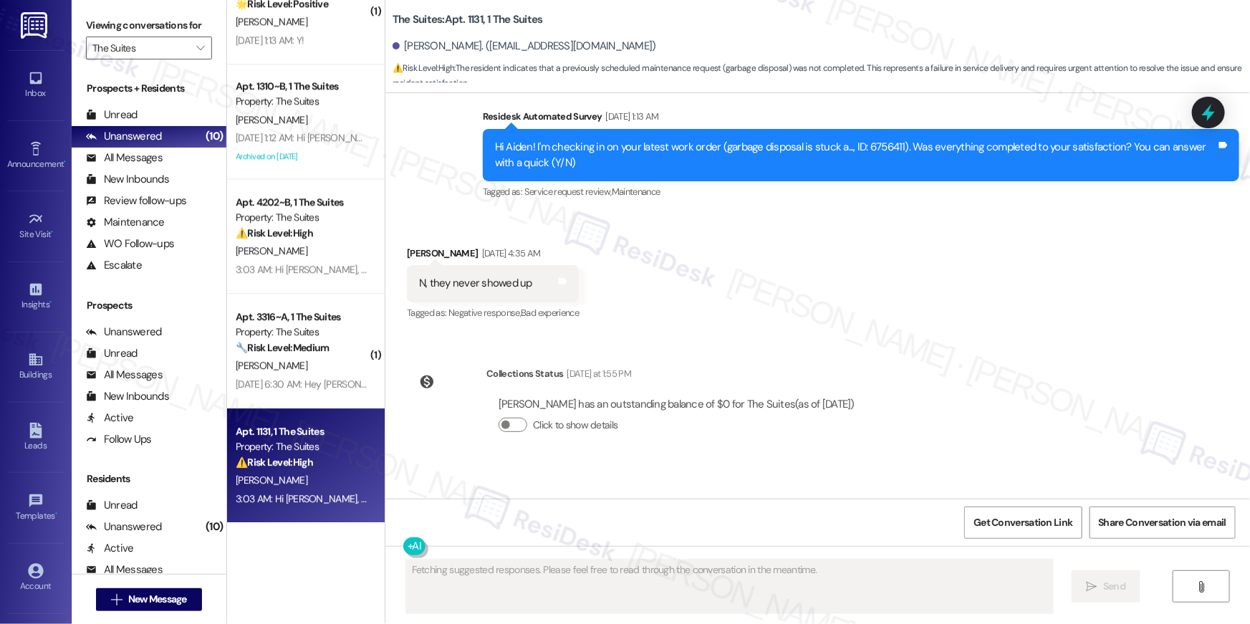
scroll to position [4549, 0]
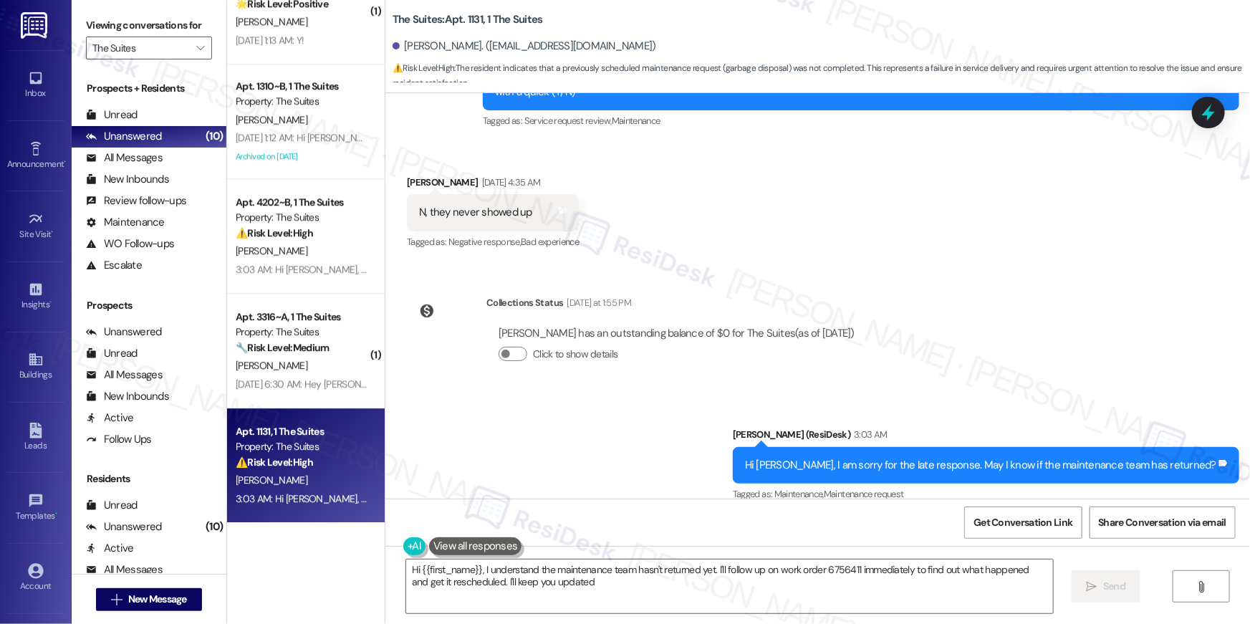
type textarea "Hi {{first_name}}, I understand the maintenance team hasn't returned yet. I'll …"
click at [196, 53] on icon "" at bounding box center [200, 47] width 8 height 11
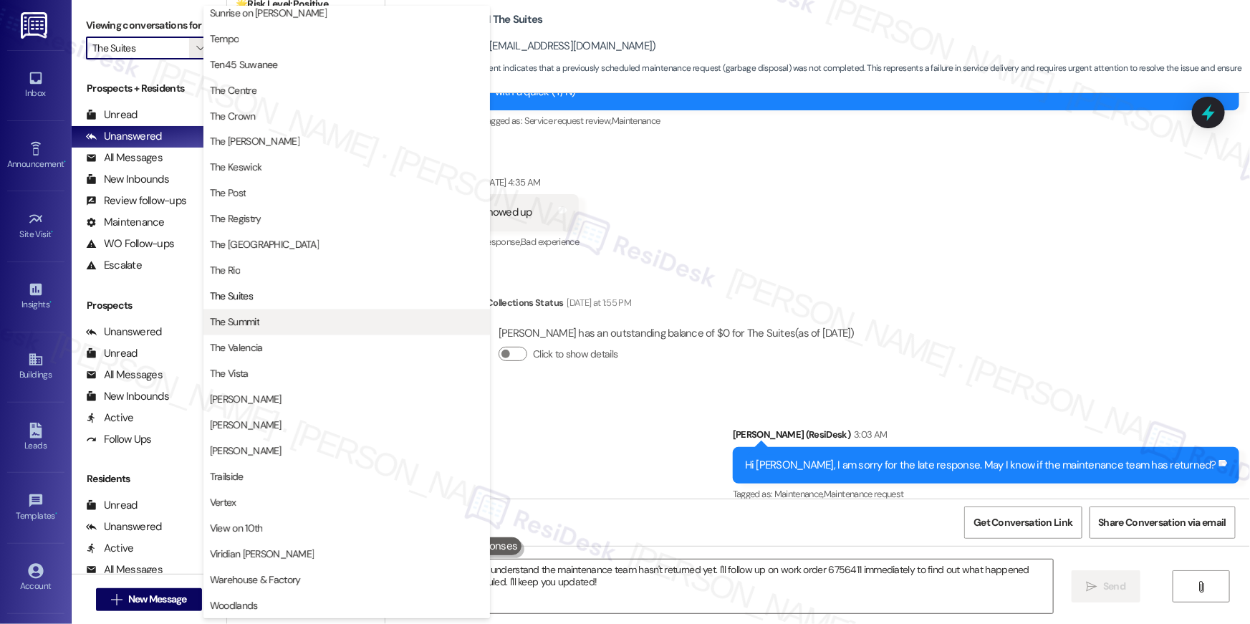
scroll to position [1296, 0]
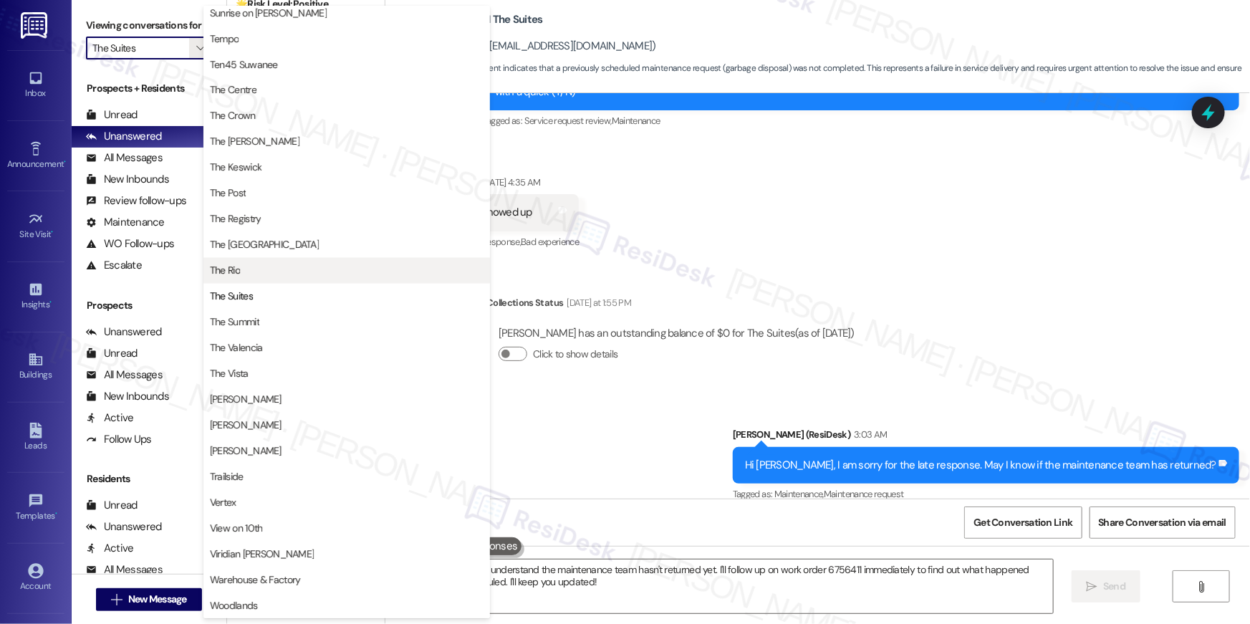
click at [284, 269] on span "The Rio" at bounding box center [347, 271] width 274 height 14
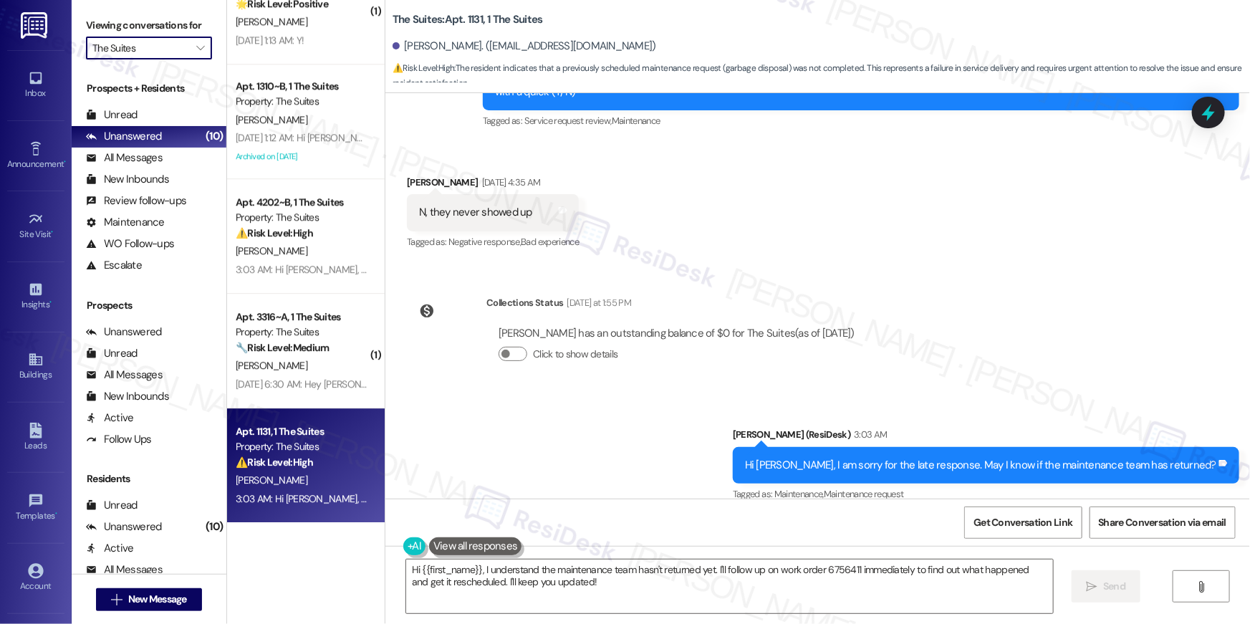
type input "The Rio"
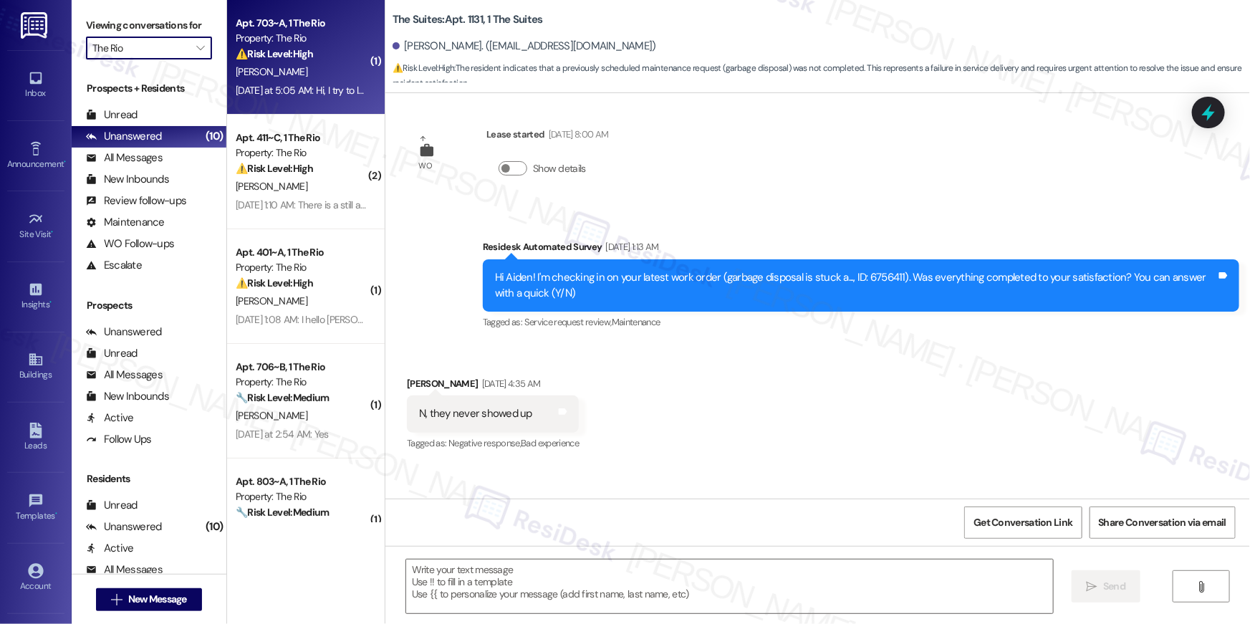
type textarea "Fetching suggested responses. Please feel free to read through the conversation…"
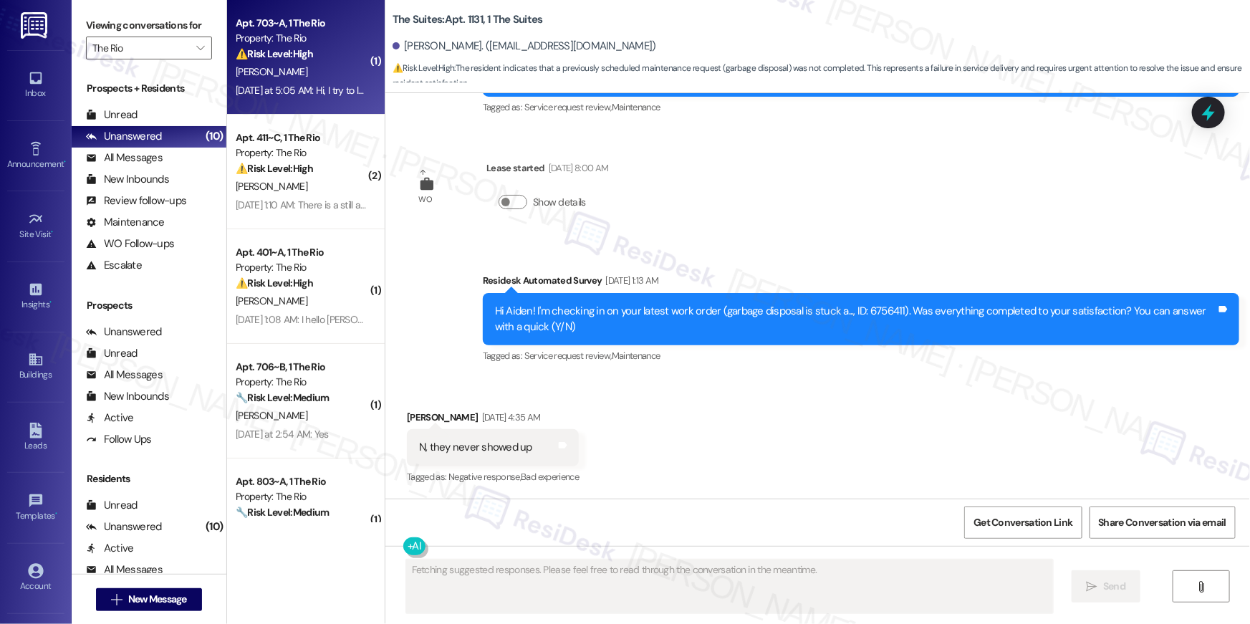
scroll to position [4296, 0]
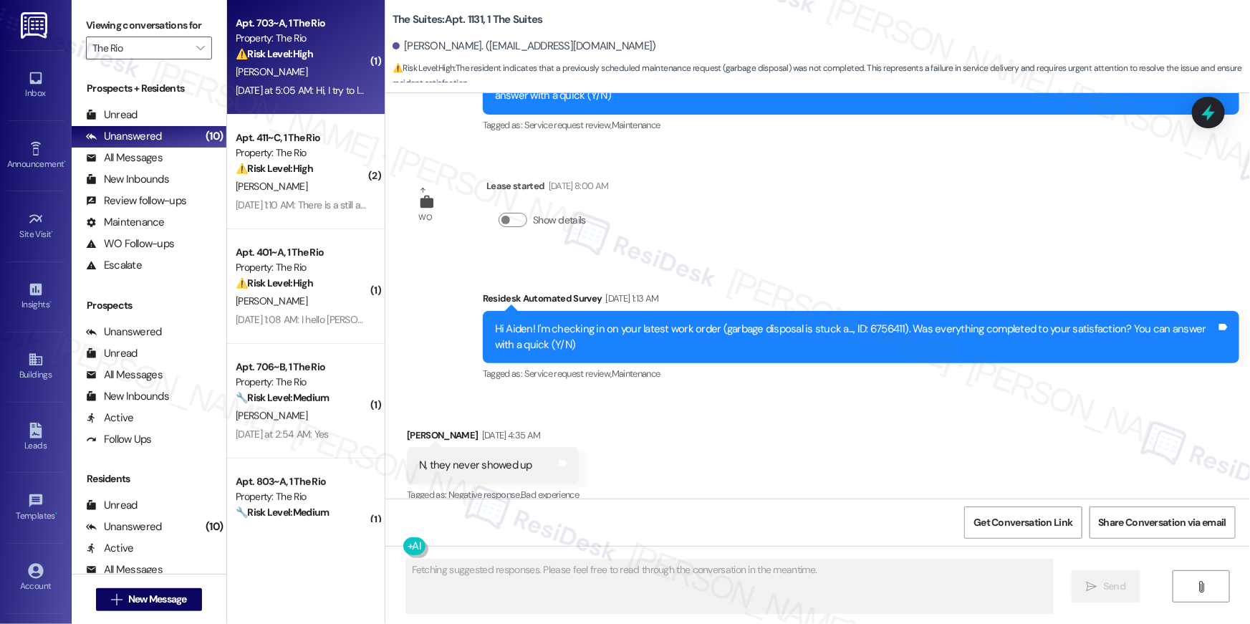
click at [309, 47] on div "⚠️ Risk Level: High The resident is having trouble logging into the payment por…" at bounding box center [302, 54] width 133 height 15
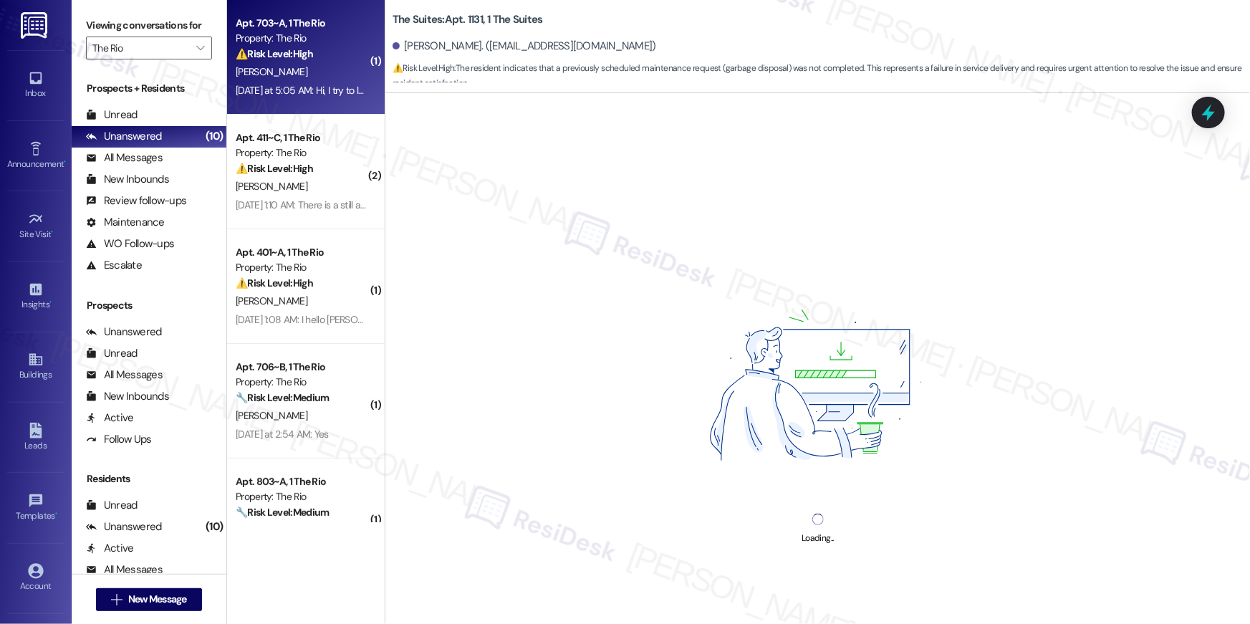
click at [309, 47] on div "⚠️ Risk Level: High The resident is having trouble logging into the payment por…" at bounding box center [302, 54] width 133 height 15
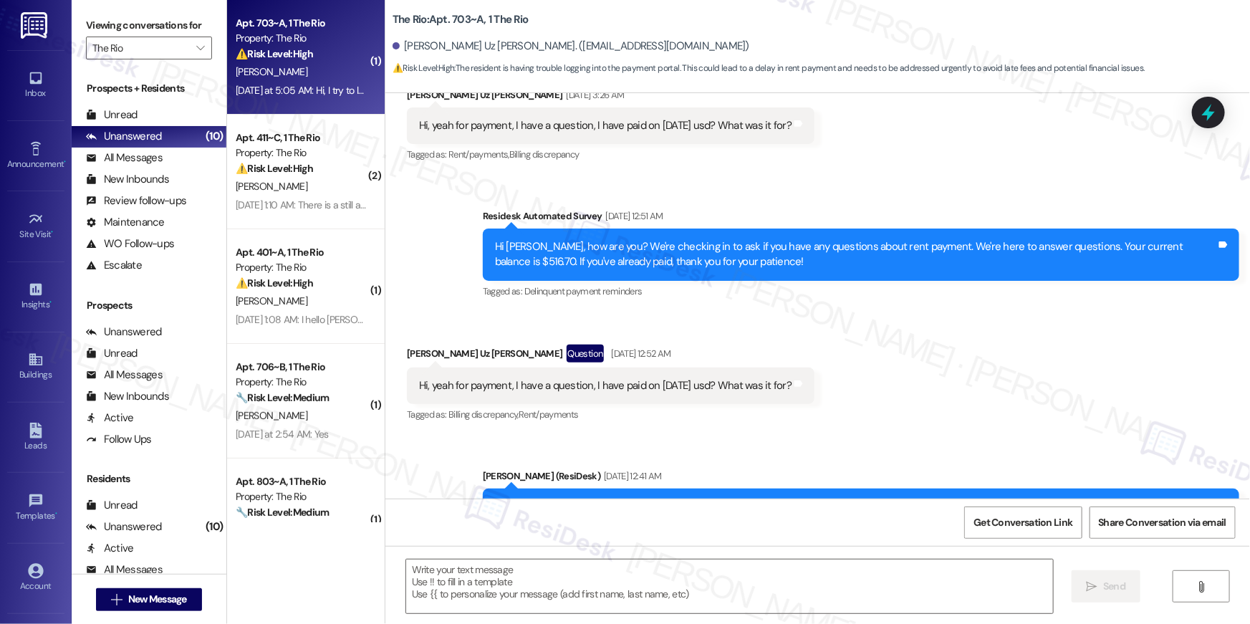
scroll to position [487, 0]
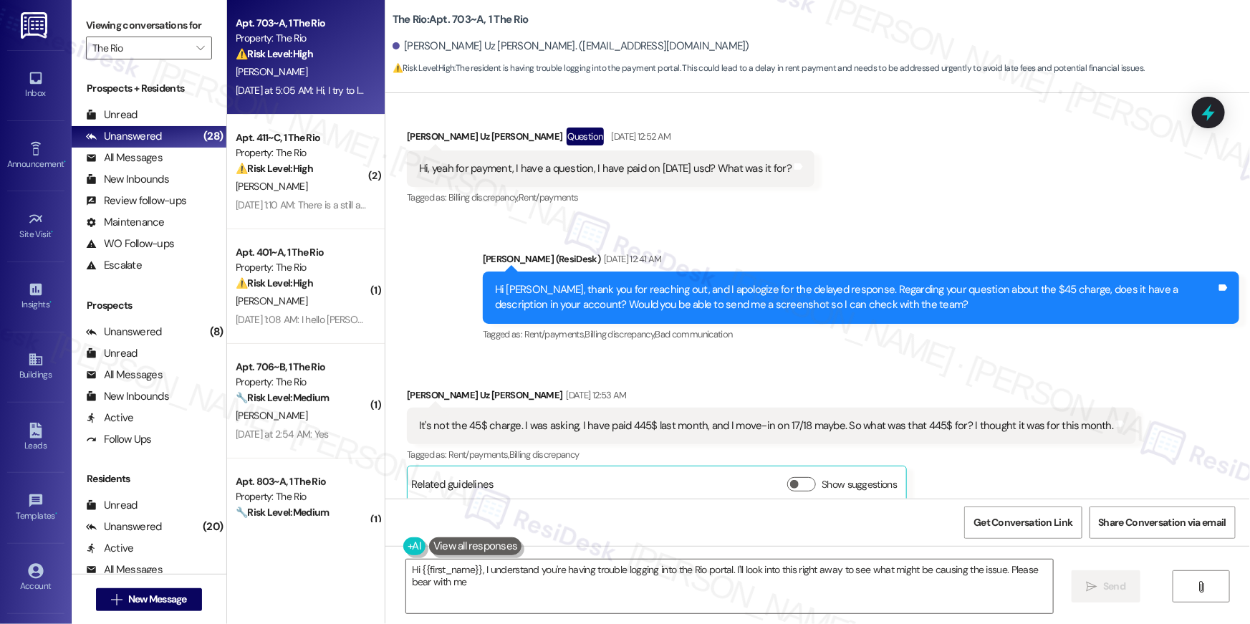
type textarea "Hi {{first_name}}, I understand you're having trouble logging into the Rio port…"
